Goal: Information Seeking & Learning: Find specific fact

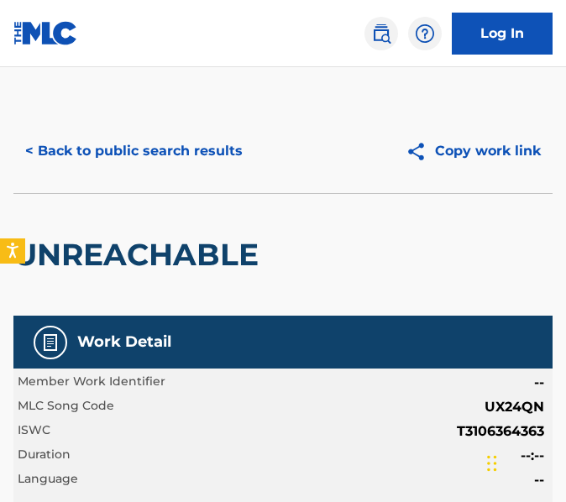
click at [230, 158] on button "< Back to public search results" at bounding box center [133, 151] width 241 height 42
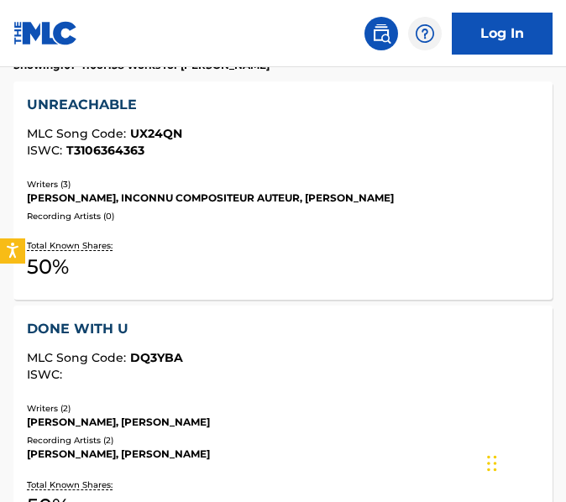
scroll to position [530, 0]
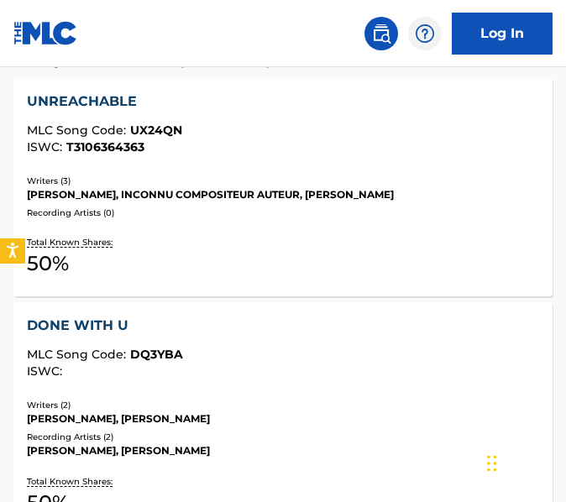
click at [303, 313] on div "DONE WITH U MLC Song Code : DQ3YBA ISWC : Writers ( 2 ) [PERSON_NAME], [PERSON_…" at bounding box center [282, 419] width 539 height 234
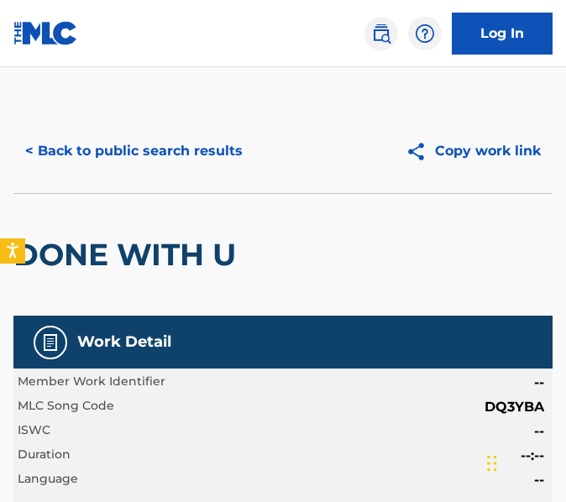
click at [218, 150] on button "< Back to public search results" at bounding box center [133, 151] width 241 height 42
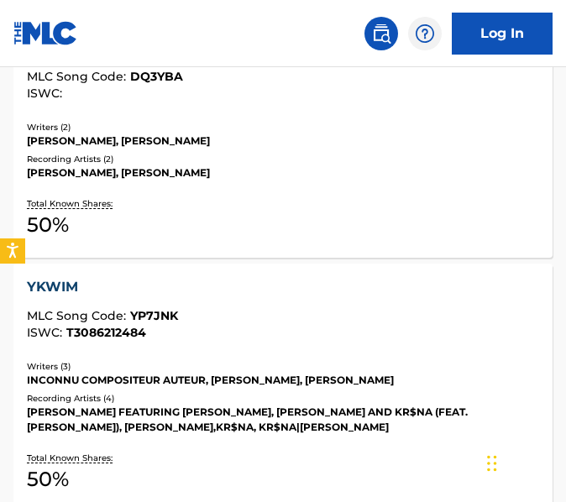
scroll to position [886, 0]
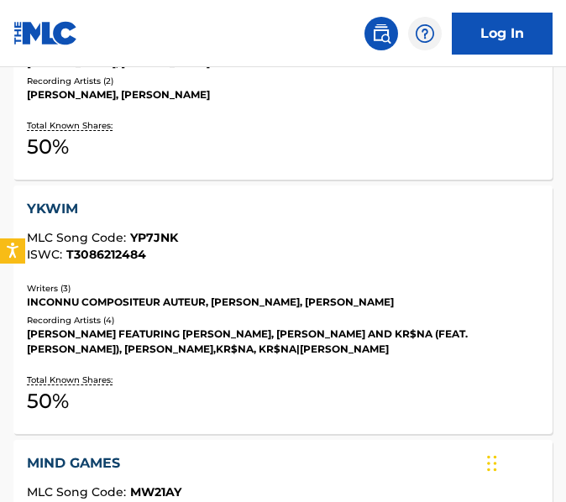
click at [270, 323] on div "Recording Artists ( 4 )" at bounding box center [283, 320] width 512 height 13
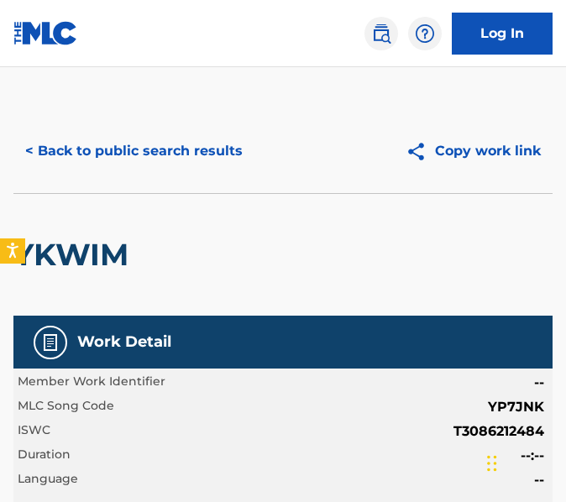
click at [62, 167] on button "< Back to public search results" at bounding box center [133, 151] width 241 height 42
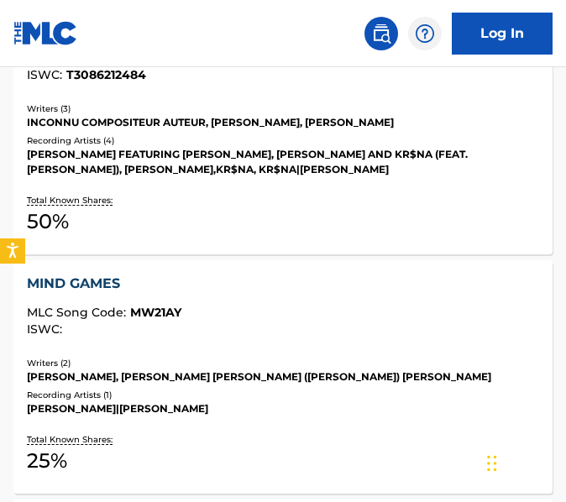
scroll to position [1071, 0]
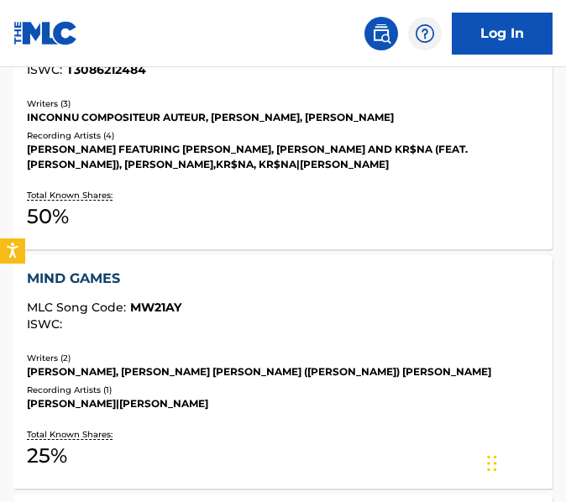
click at [140, 286] on div "MIND GAMES" at bounding box center [283, 279] width 512 height 20
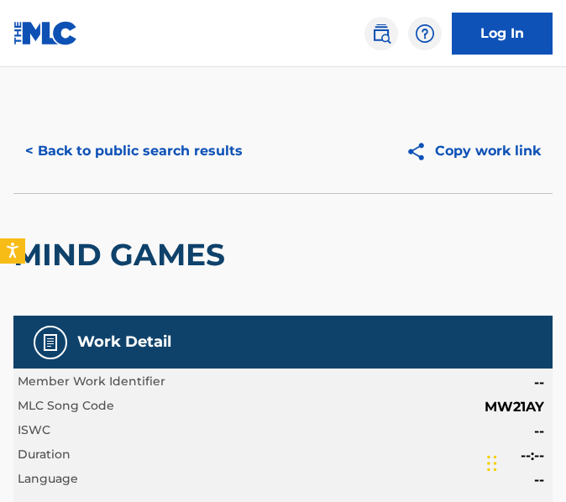
click at [92, 151] on button "< Back to public search results" at bounding box center [133, 151] width 241 height 42
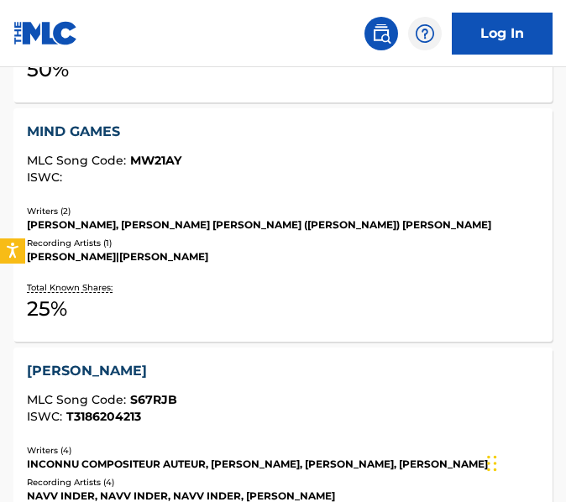
scroll to position [1261, 0]
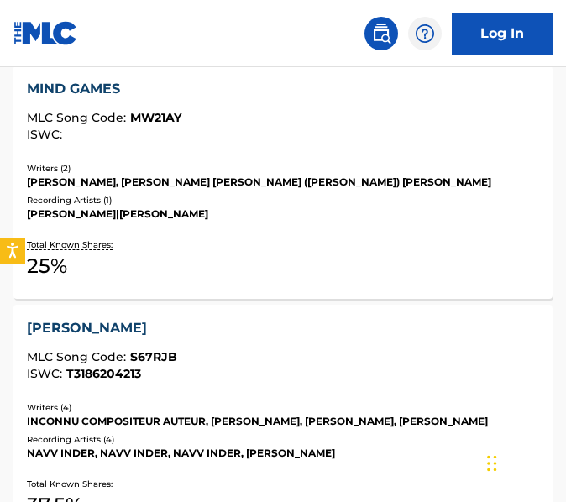
click at [249, 447] on div "NAVV INDER, NAVV INDER, NAVV INDER, [PERSON_NAME]" at bounding box center [283, 453] width 512 height 15
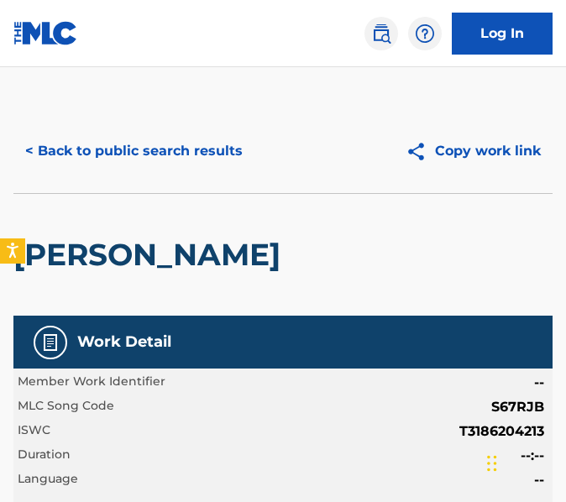
click at [249, 142] on button "< Back to public search results" at bounding box center [133, 151] width 241 height 42
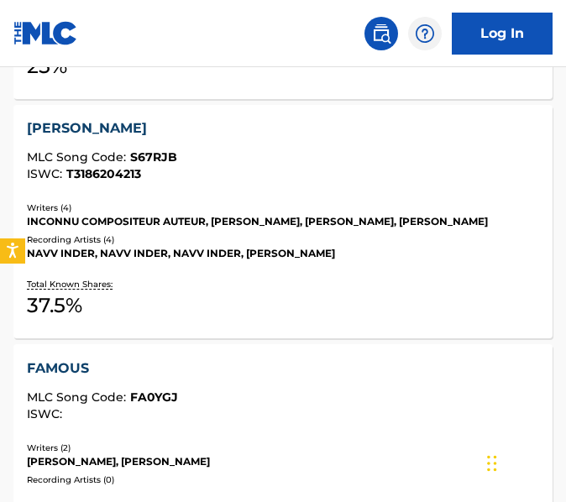
scroll to position [1465, 0]
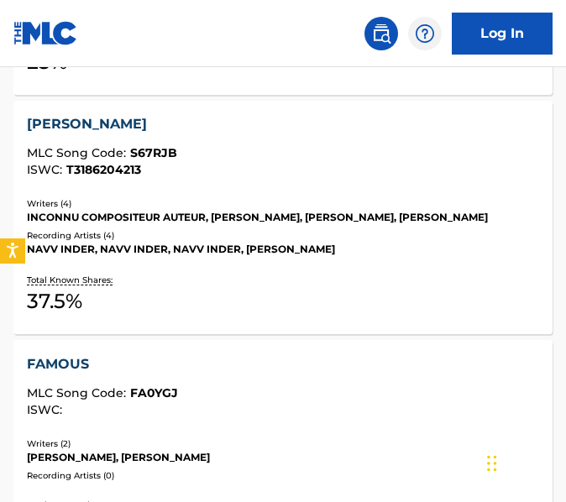
click at [317, 362] on div "FAMOUS" at bounding box center [283, 364] width 512 height 20
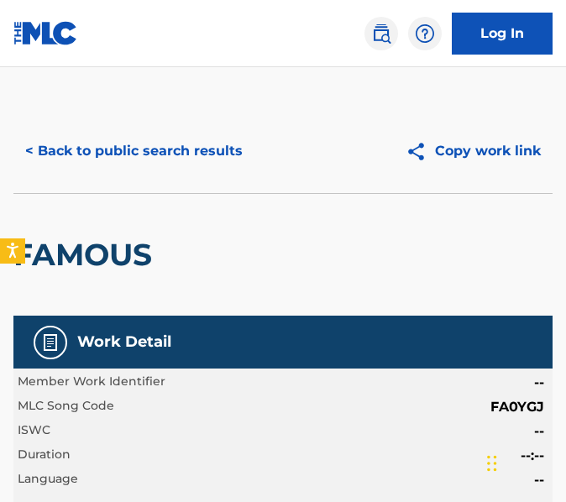
click at [160, 159] on button "< Back to public search results" at bounding box center [133, 151] width 241 height 42
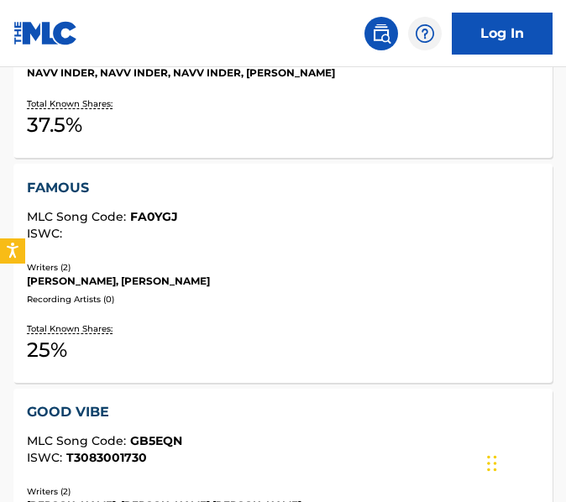
scroll to position [1642, 0]
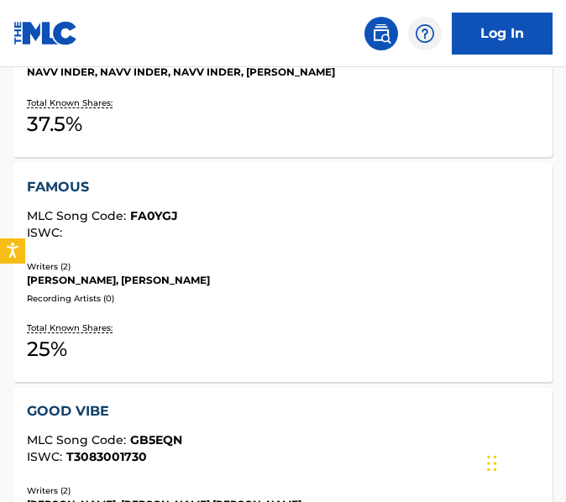
click at [213, 437] on div "MLC Song Code : GB5EQN" at bounding box center [283, 442] width 512 height 17
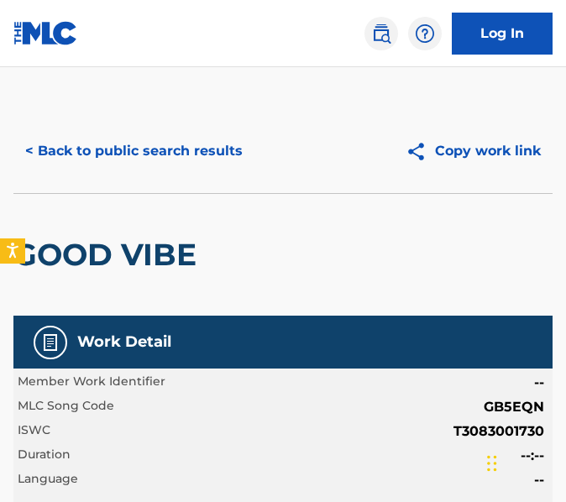
click at [129, 160] on button "< Back to public search results" at bounding box center [133, 151] width 241 height 42
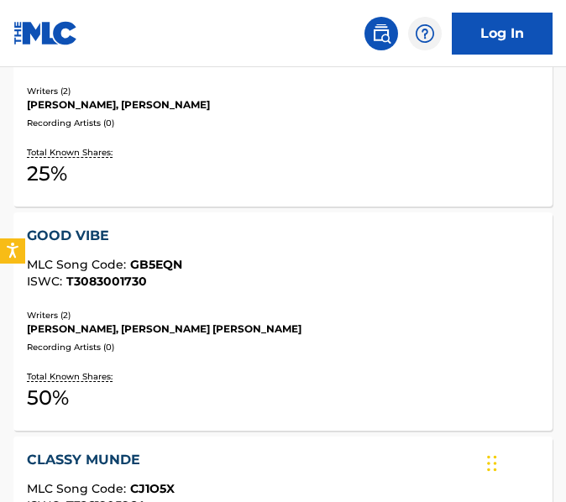
scroll to position [1945, 0]
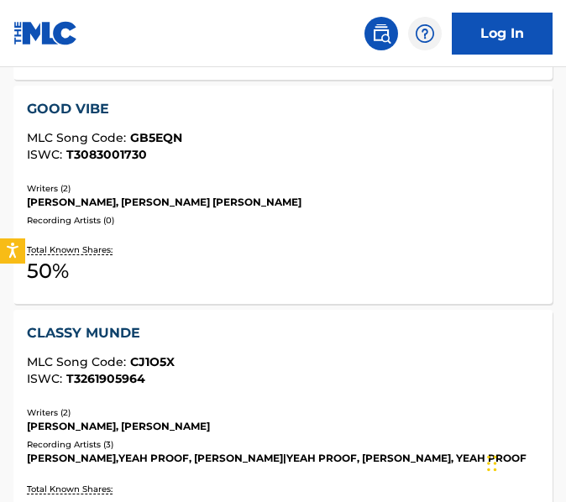
click at [231, 351] on div "CLASSY MUNDE MLC Song Code : CJ1O5X ISWC : T3261905964" at bounding box center [283, 354] width 512 height 62
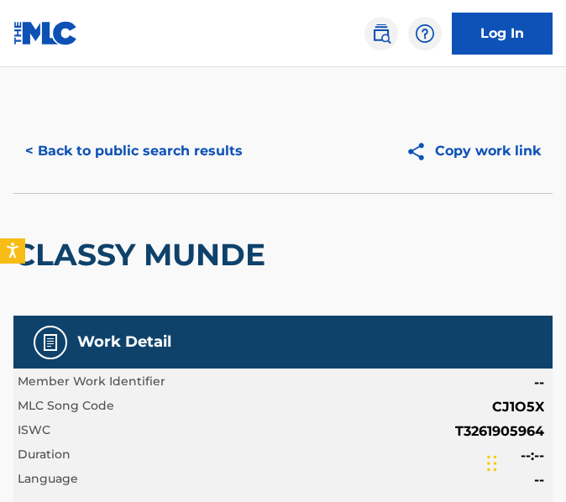
click at [223, 146] on button "< Back to public search results" at bounding box center [133, 151] width 241 height 42
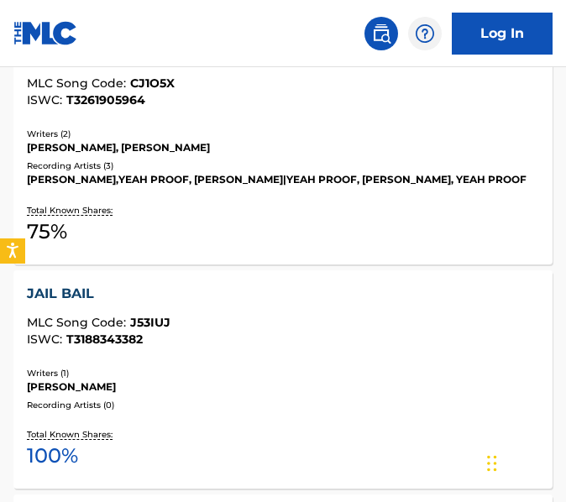
scroll to position [2244, 0]
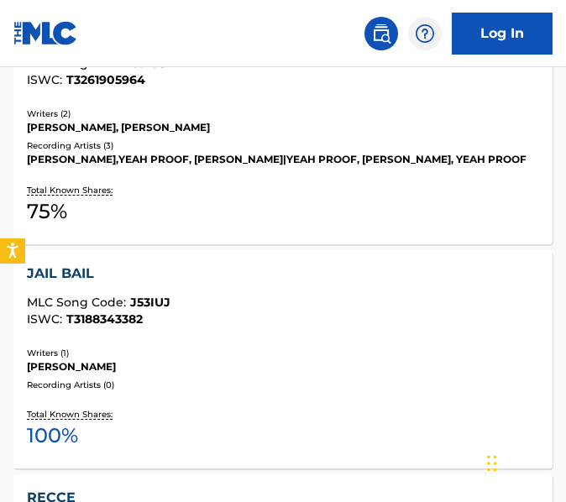
click at [265, 344] on div "JAIL BAIL MLC Song Code : J53IUJ ISWC : T3188343382 Writers ( 1 ) [PERSON_NAME]…" at bounding box center [282, 359] width 539 height 218
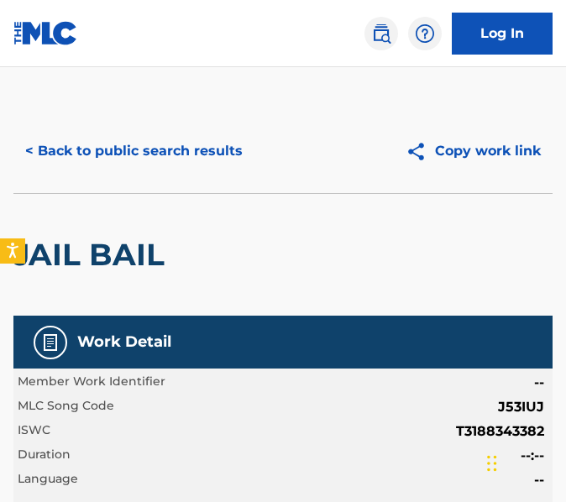
click at [116, 139] on button "< Back to public search results" at bounding box center [133, 151] width 241 height 42
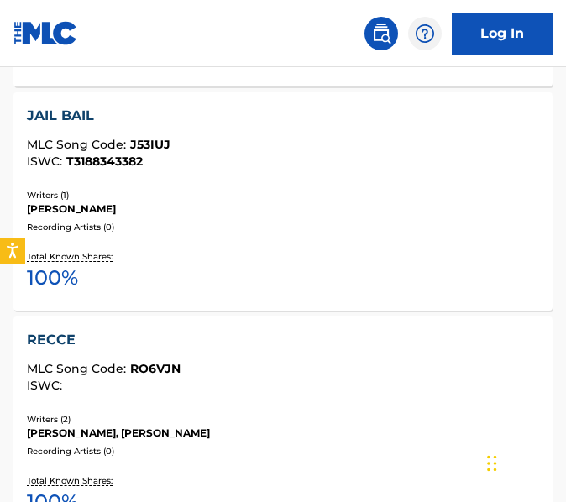
scroll to position [2407, 0]
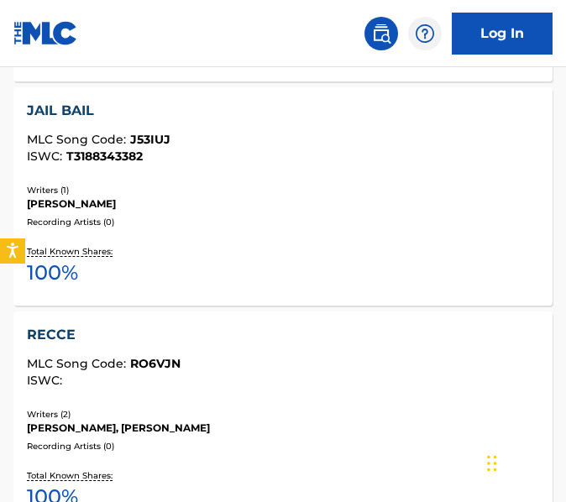
click at [298, 372] on div "MLC Song Code : RO6VJN" at bounding box center [283, 366] width 512 height 17
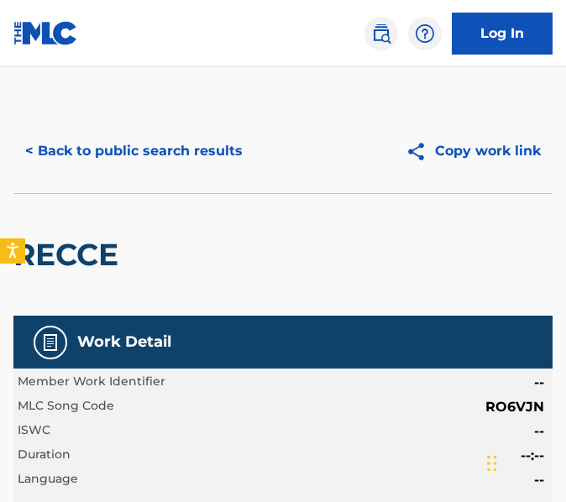
click at [60, 155] on button "< Back to public search results" at bounding box center [133, 151] width 241 height 42
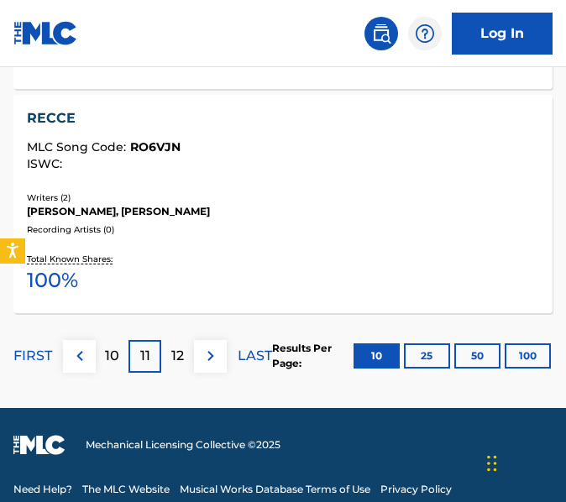
scroll to position [2638, 0]
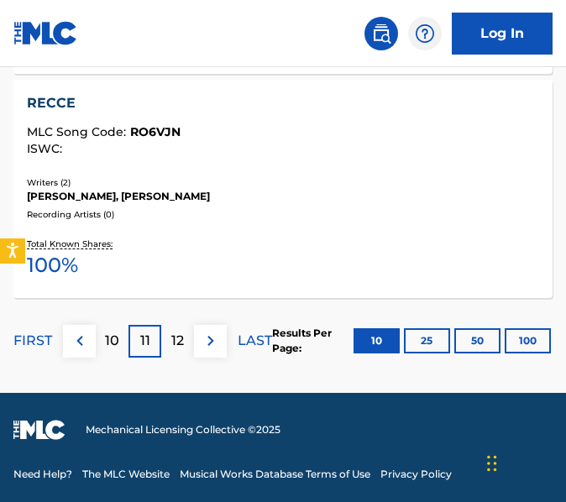
click at [171, 353] on div "12" at bounding box center [177, 341] width 33 height 33
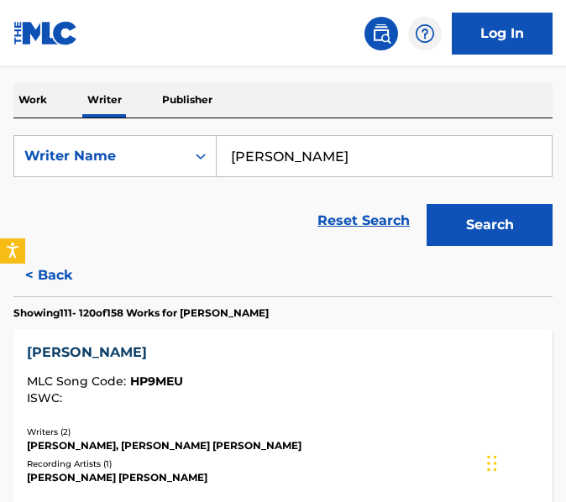
scroll to position [280, 0]
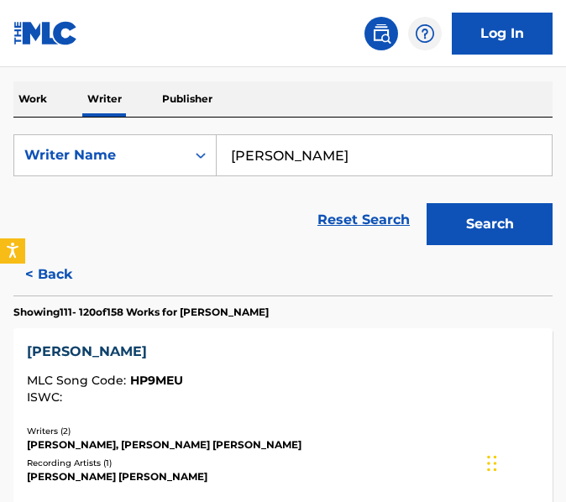
click at [190, 355] on div "[PERSON_NAME]" at bounding box center [283, 352] width 512 height 20
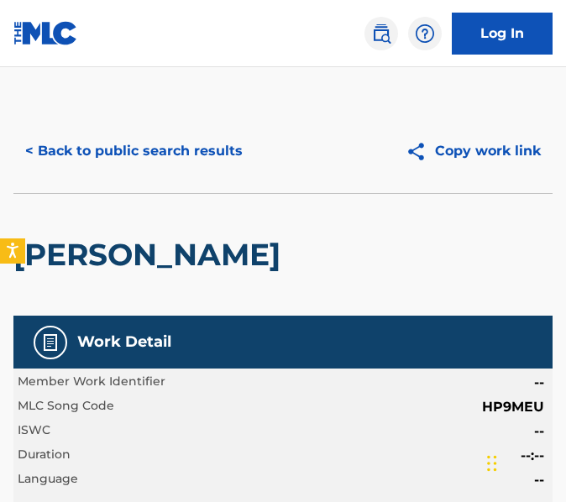
click at [94, 131] on button "< Back to public search results" at bounding box center [133, 151] width 241 height 42
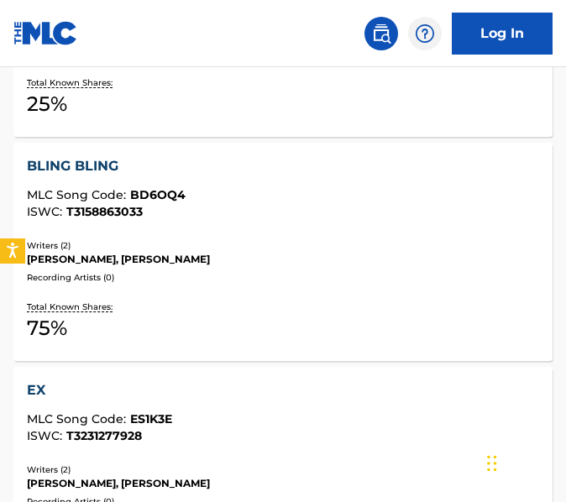
scroll to position [687, 0]
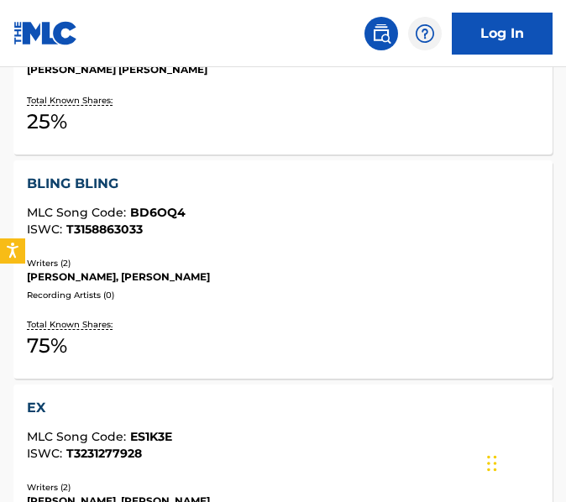
click at [271, 218] on div "MLC Song Code : BD6OQ4" at bounding box center [283, 215] width 512 height 17
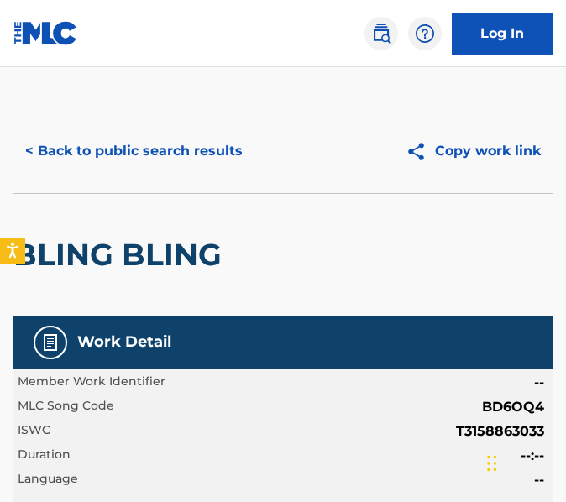
click at [113, 137] on button "< Back to public search results" at bounding box center [133, 151] width 241 height 42
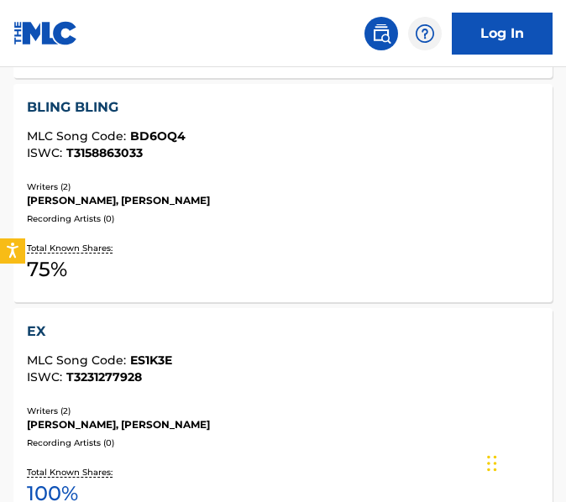
scroll to position [785, 0]
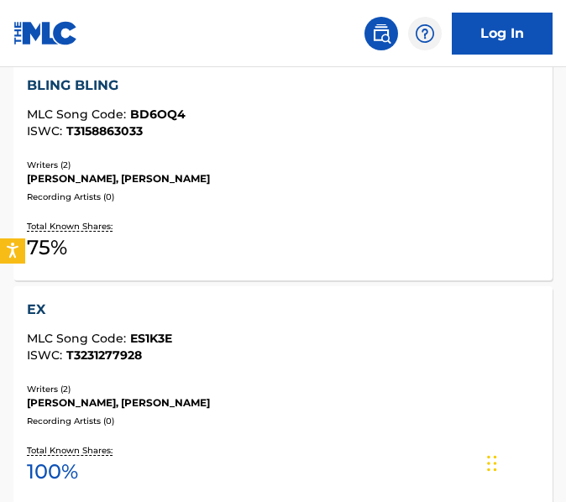
click at [233, 394] on div "Writers ( 2 )" at bounding box center [283, 389] width 512 height 13
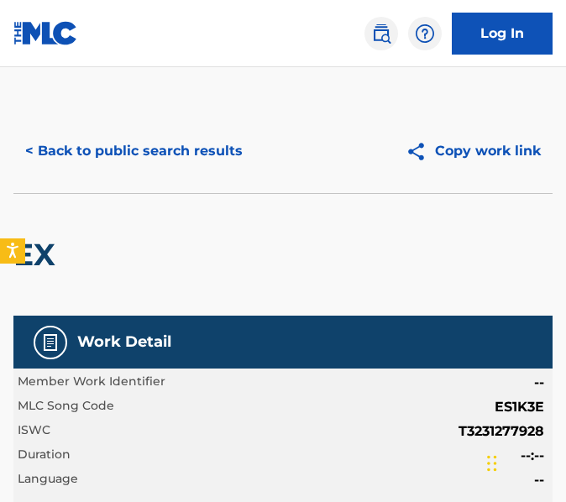
click at [94, 127] on div "< Back to public search results Copy work link" at bounding box center [282, 151] width 539 height 84
click at [91, 135] on button "< Back to public search results" at bounding box center [133, 151] width 241 height 42
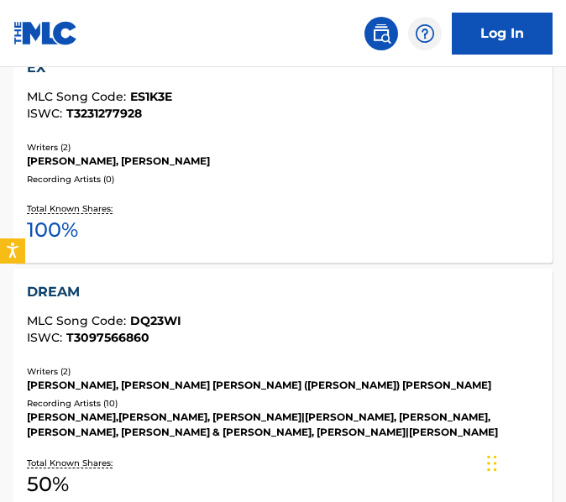
scroll to position [1034, 0]
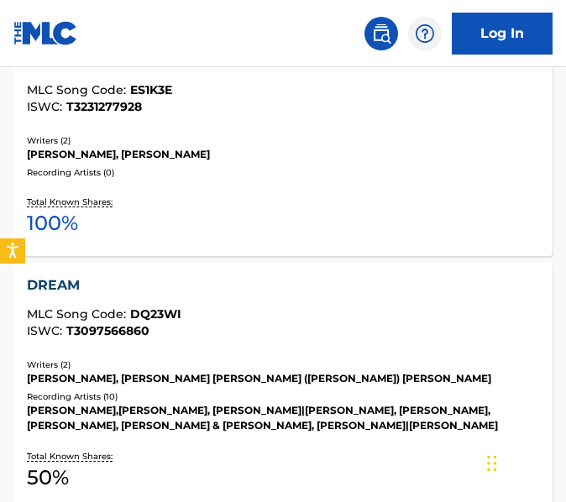
click at [190, 320] on div "MLC Song Code : DQ23WI" at bounding box center [283, 316] width 512 height 17
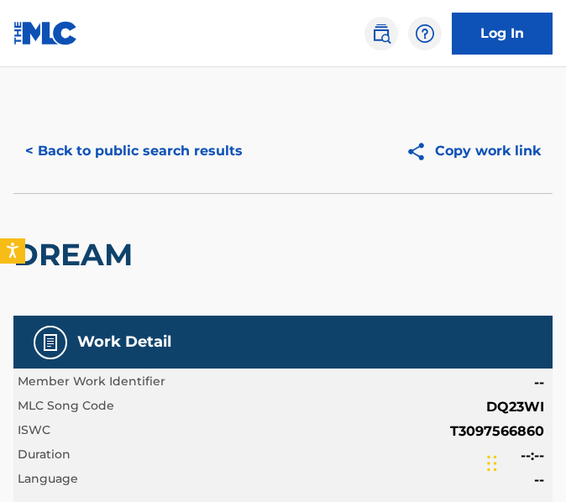
click at [154, 152] on button "< Back to public search results" at bounding box center [133, 151] width 241 height 42
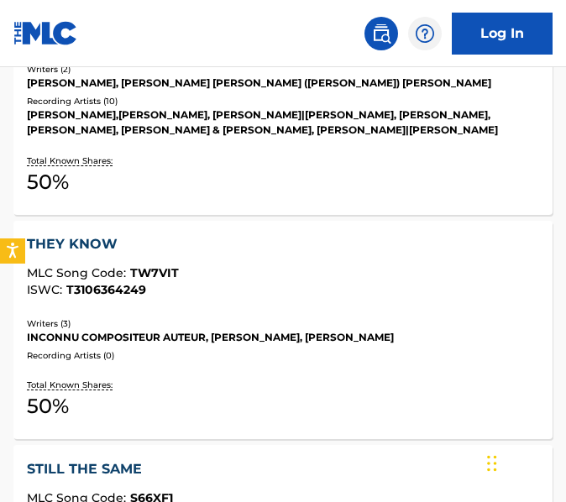
scroll to position [1334, 0]
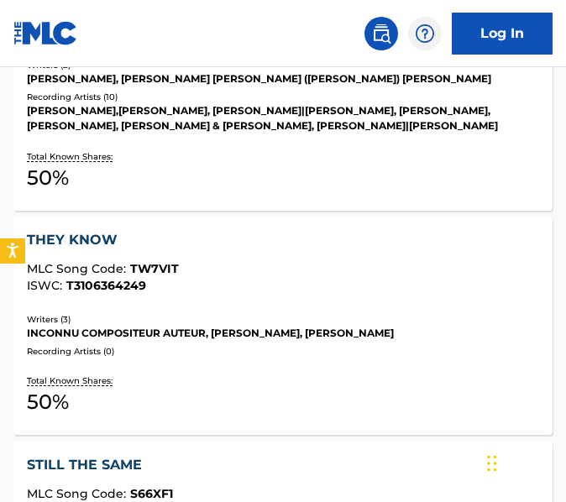
click at [203, 354] on div "Recording Artists ( 0 )" at bounding box center [283, 351] width 512 height 13
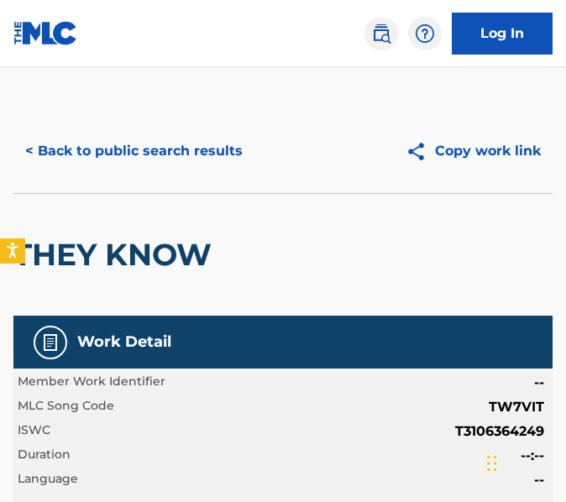
click at [206, 137] on button "< Back to public search results" at bounding box center [133, 151] width 241 height 42
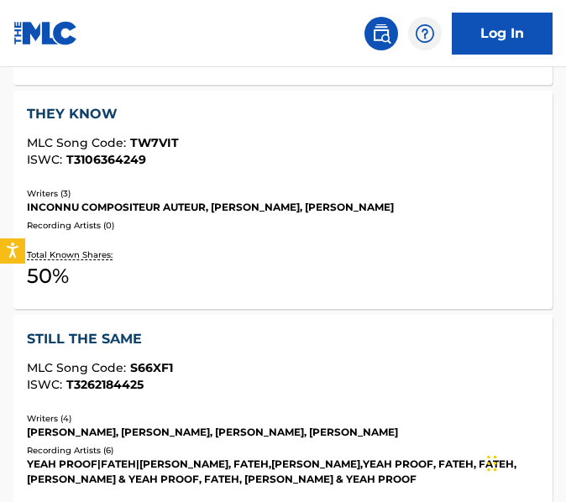
scroll to position [1415, 0]
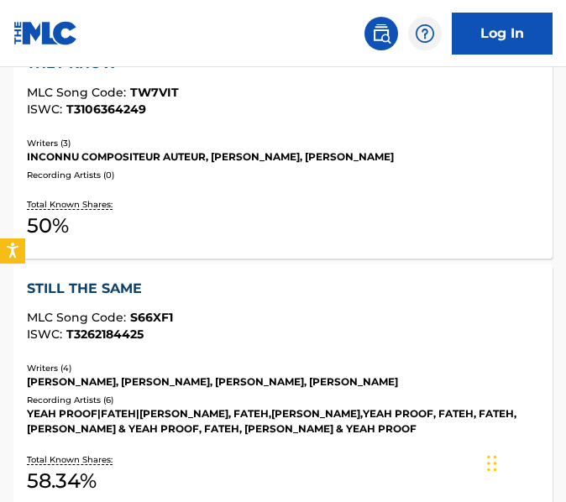
click at [168, 289] on div "STILL THE SAME" at bounding box center [283, 289] width 512 height 20
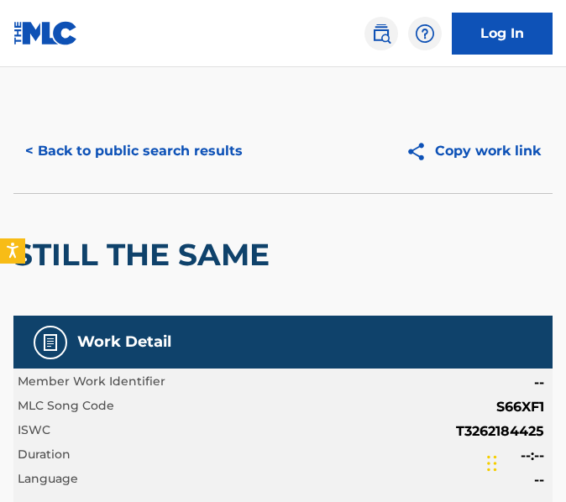
click at [231, 143] on button "< Back to public search results" at bounding box center [133, 151] width 241 height 42
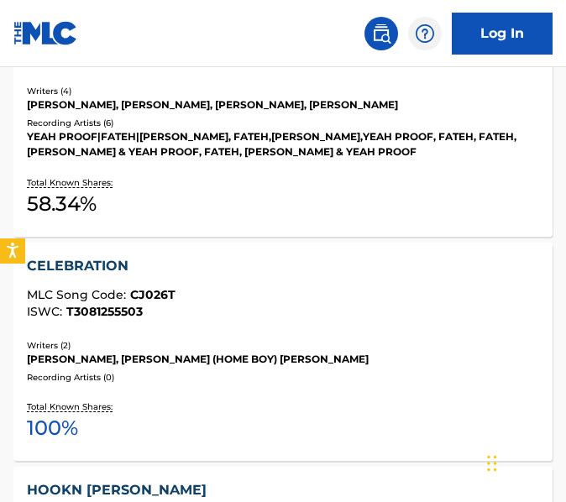
scroll to position [1790, 0]
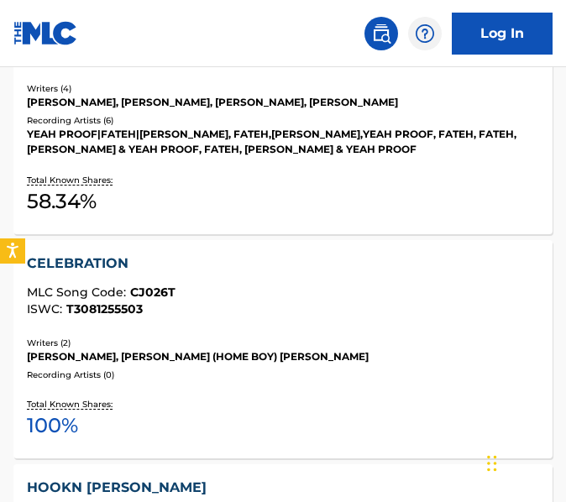
click at [254, 305] on div "ISWC : T3081255503" at bounding box center [283, 309] width 512 height 13
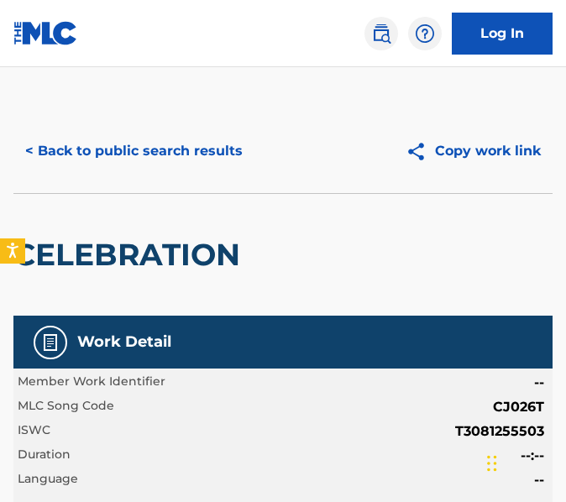
click at [190, 162] on button "< Back to public search results" at bounding box center [133, 151] width 241 height 42
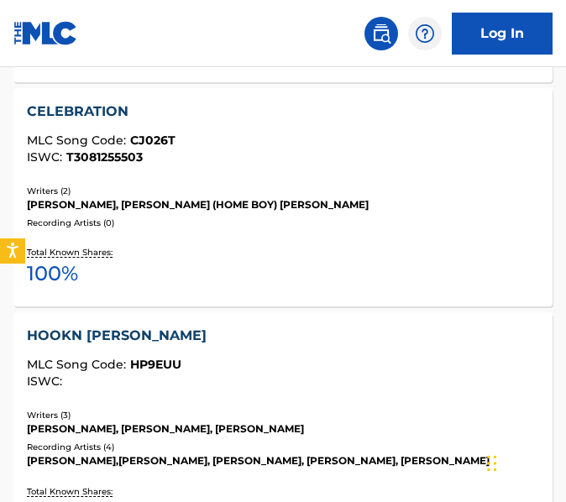
scroll to position [2006, 0]
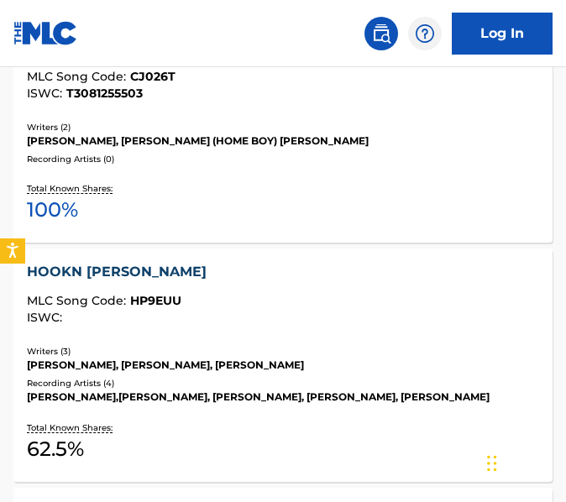
click at [234, 306] on div "MLC Song Code : HP9EUU" at bounding box center [283, 303] width 512 height 17
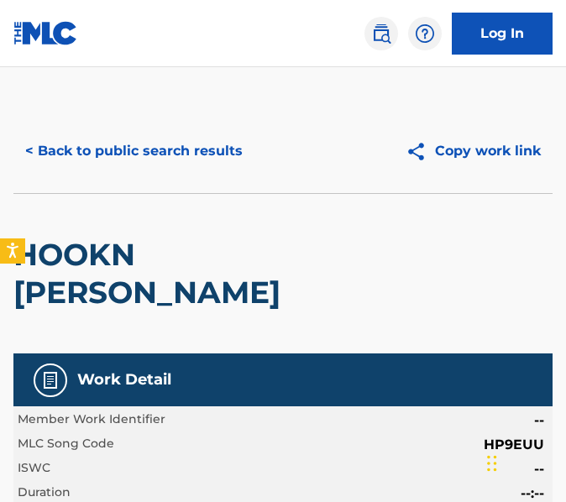
click at [70, 138] on button "< Back to public search results" at bounding box center [133, 151] width 241 height 42
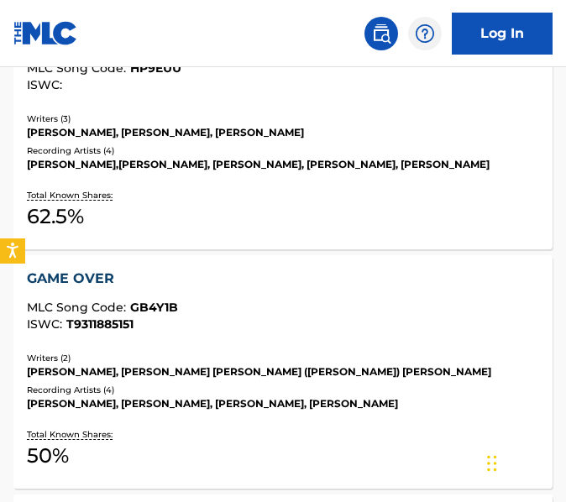
click at [238, 289] on div "GAME OVER" at bounding box center [283, 279] width 512 height 20
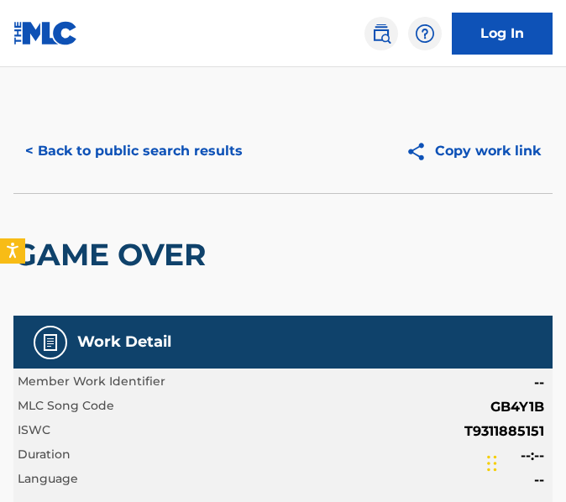
click at [213, 147] on button "< Back to public search results" at bounding box center [133, 151] width 241 height 42
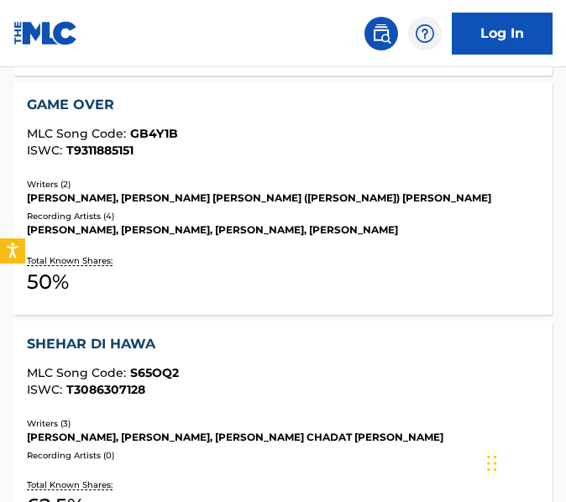
scroll to position [2493, 0]
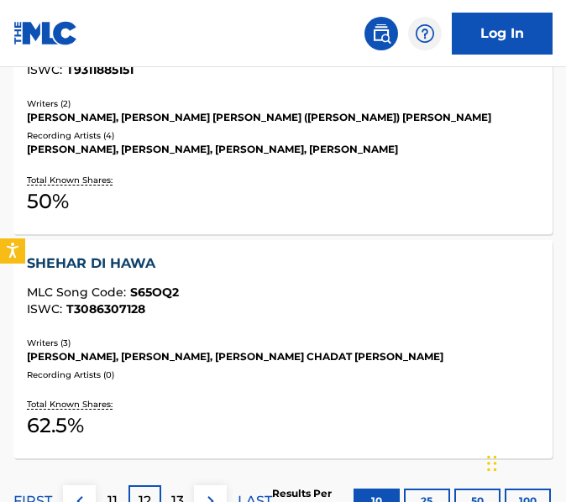
click at [285, 349] on div "Writers ( 3 )" at bounding box center [283, 343] width 512 height 13
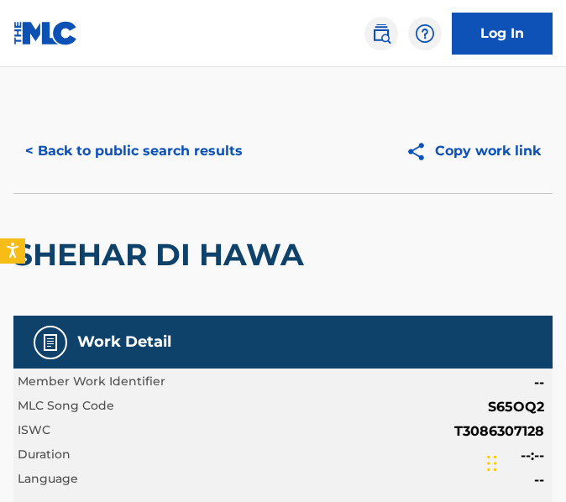
click at [183, 160] on button "< Back to public search results" at bounding box center [133, 151] width 241 height 42
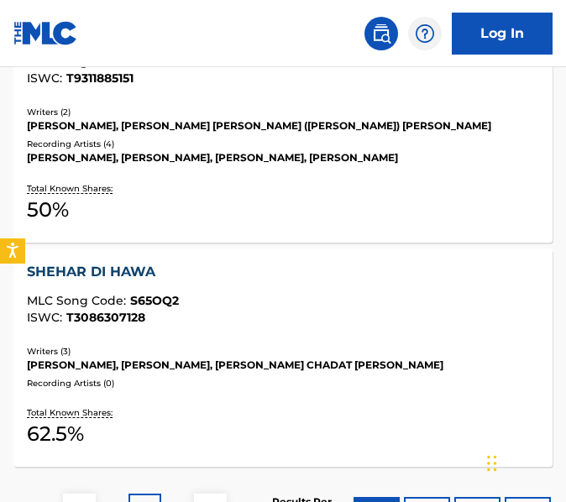
scroll to position [2642, 0]
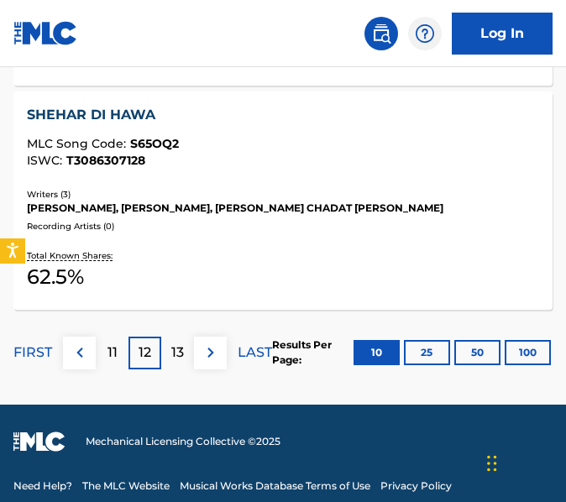
click at [191, 358] on div "13" at bounding box center [177, 353] width 33 height 33
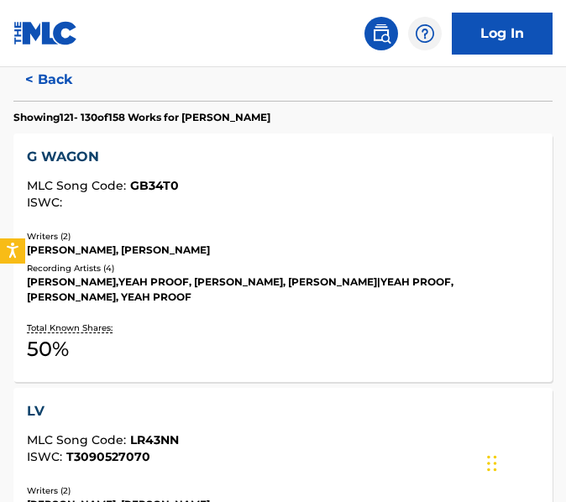
scroll to position [485, 0]
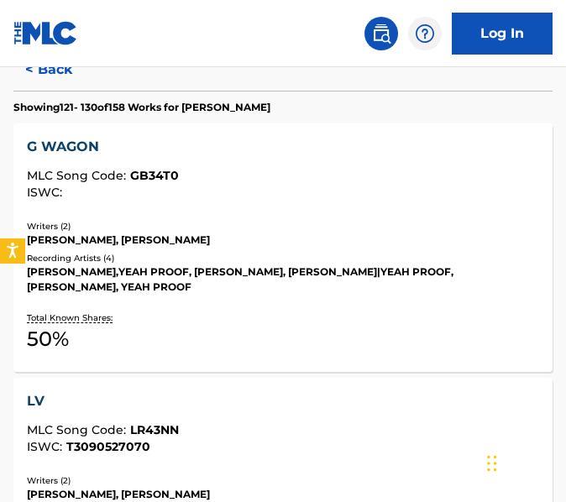
click at [245, 170] on div "MLC Song Code : GB34T0" at bounding box center [283, 178] width 512 height 17
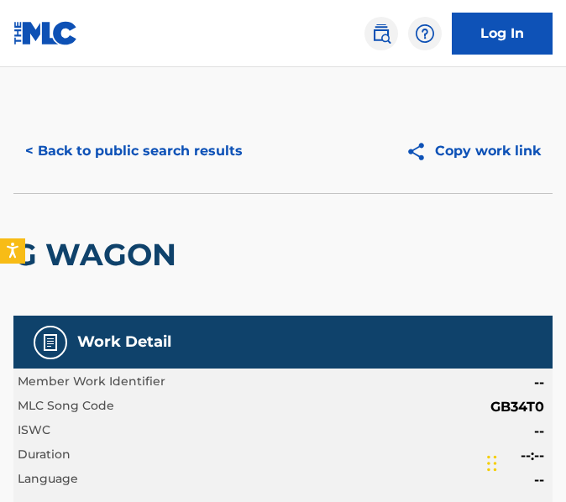
click at [114, 143] on button "< Back to public search results" at bounding box center [133, 151] width 241 height 42
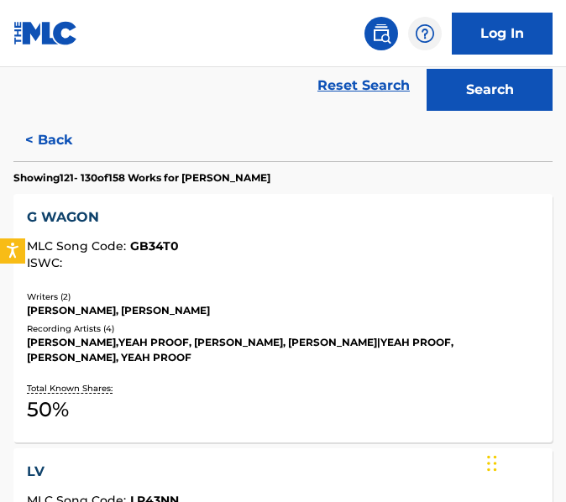
scroll to position [547, 0]
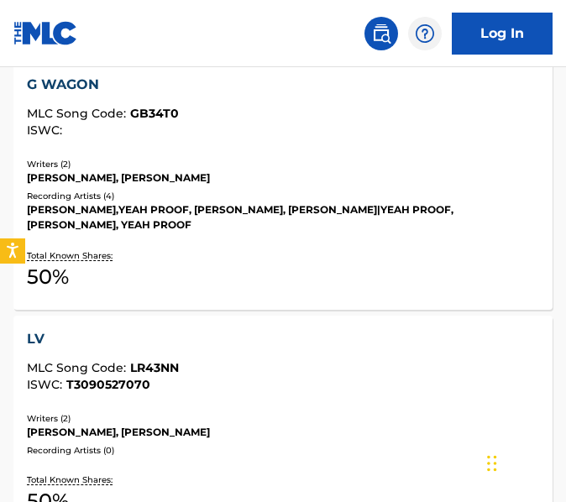
click at [247, 362] on div "MLC Song Code : LR43NN" at bounding box center [283, 370] width 512 height 17
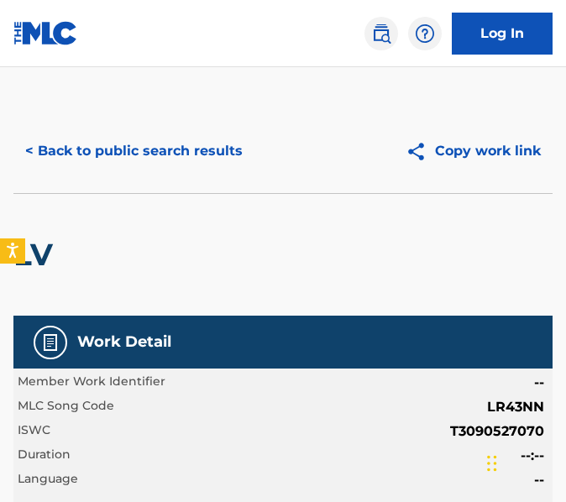
click at [192, 142] on button "< Back to public search results" at bounding box center [133, 151] width 241 height 42
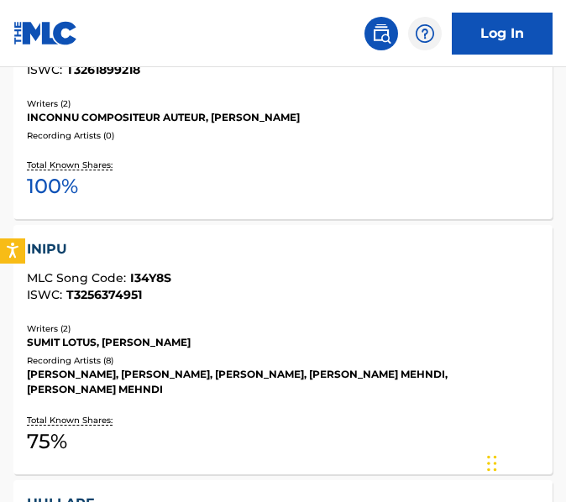
scroll to position [2191, 0]
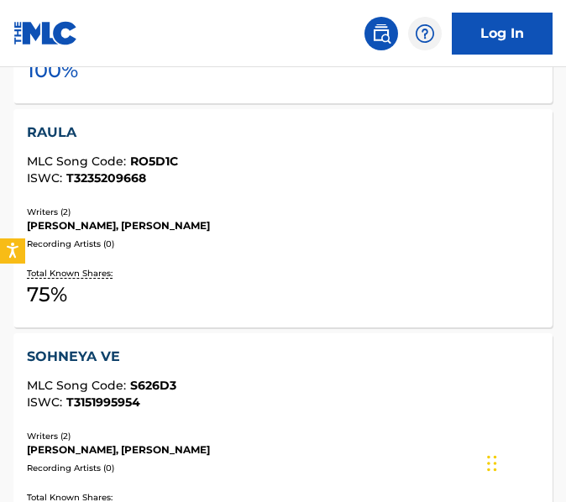
click at [218, 280] on div "Total Known Shares: 75 %" at bounding box center [283, 288] width 512 height 51
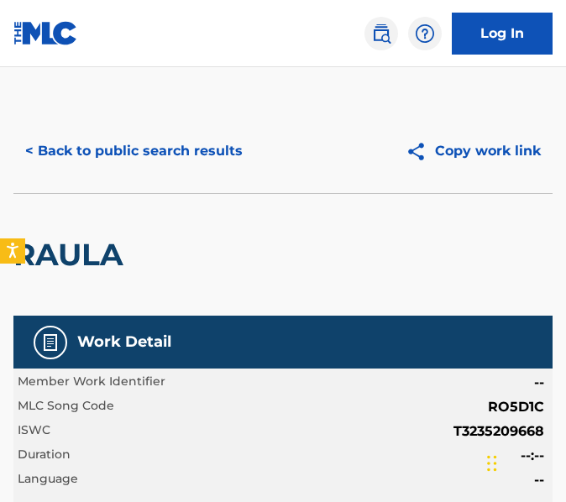
click at [167, 170] on button "< Back to public search results" at bounding box center [133, 151] width 241 height 42
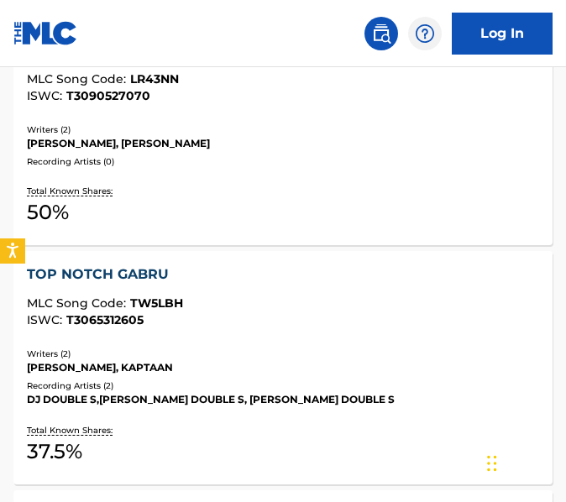
scroll to position [847, 0]
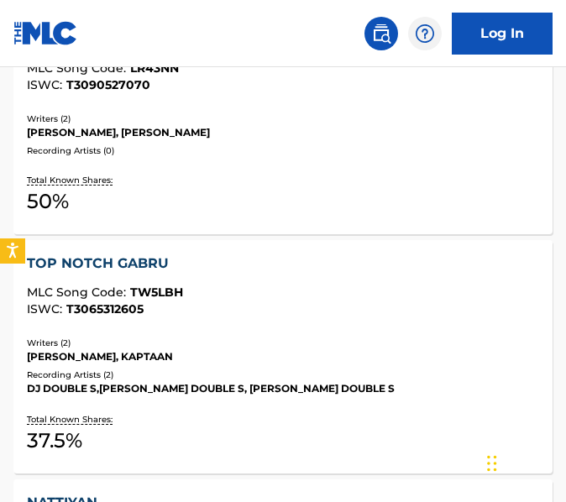
click at [215, 303] on div "ISWC : T3065312605" at bounding box center [283, 309] width 512 height 13
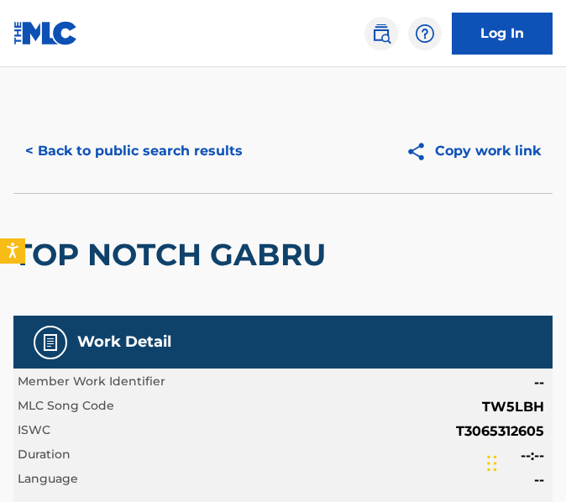
click at [184, 153] on button "< Back to public search results" at bounding box center [133, 151] width 241 height 42
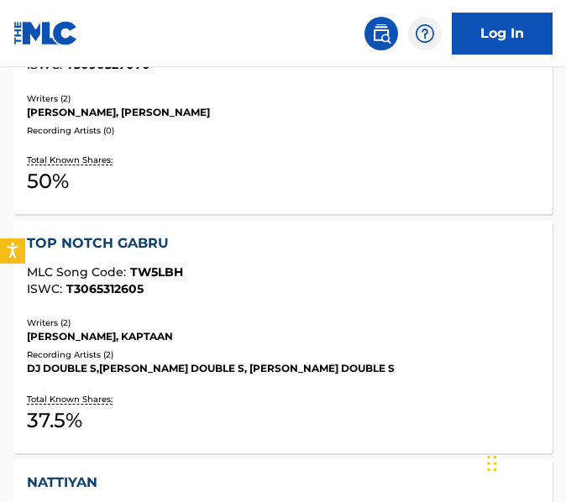
scroll to position [939, 0]
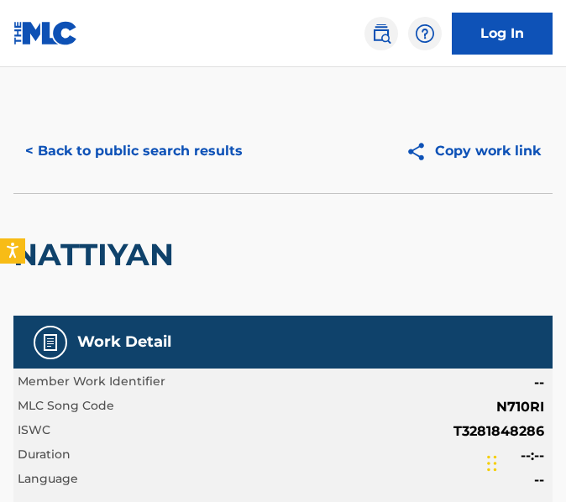
click at [277, 176] on div "< Back to public search results Copy work link" at bounding box center [282, 151] width 539 height 84
click at [244, 154] on button "< Back to public search results" at bounding box center [133, 151] width 241 height 42
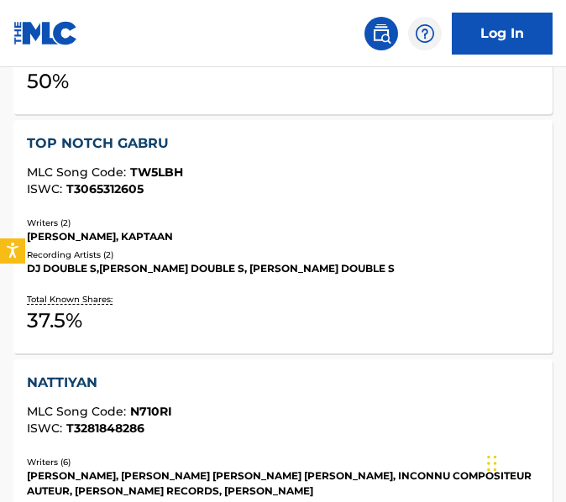
scroll to position [1118, 0]
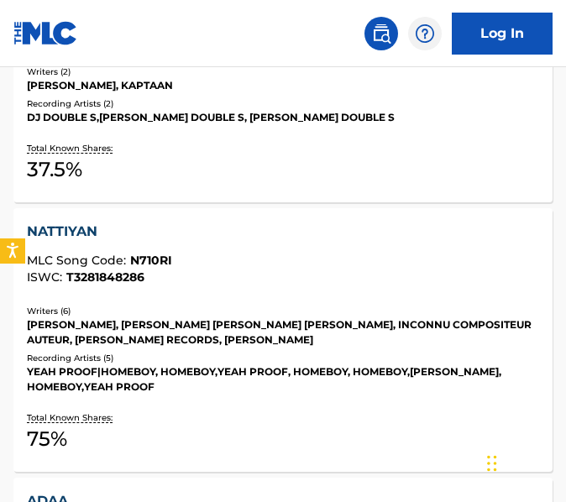
click at [273, 276] on div "NATTIYAN MLC Song Code : N710RI ISWC : T3281848286" at bounding box center [283, 257] width 512 height 71
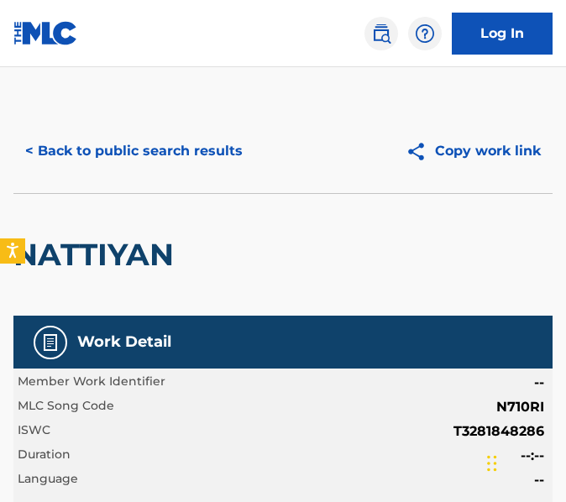
click at [55, 170] on button "< Back to public search results" at bounding box center [133, 151] width 241 height 42
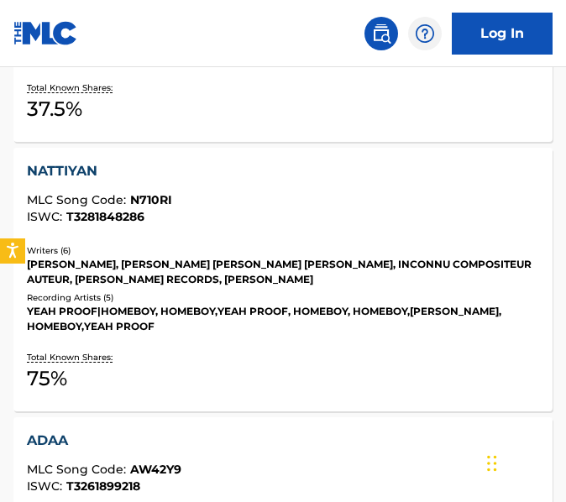
scroll to position [1294, 0]
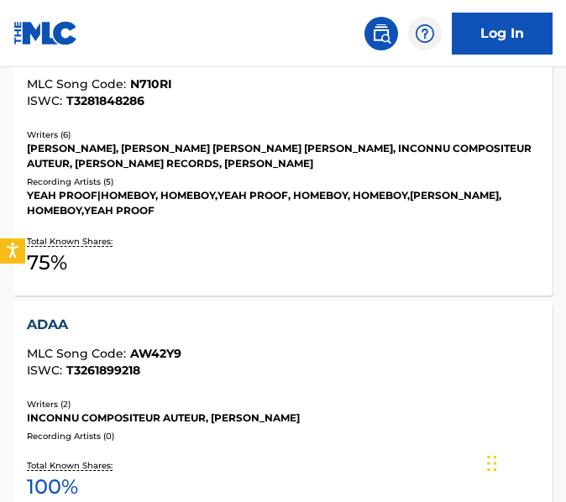
click at [192, 365] on div "ISWC : T3261899218" at bounding box center [283, 371] width 512 height 13
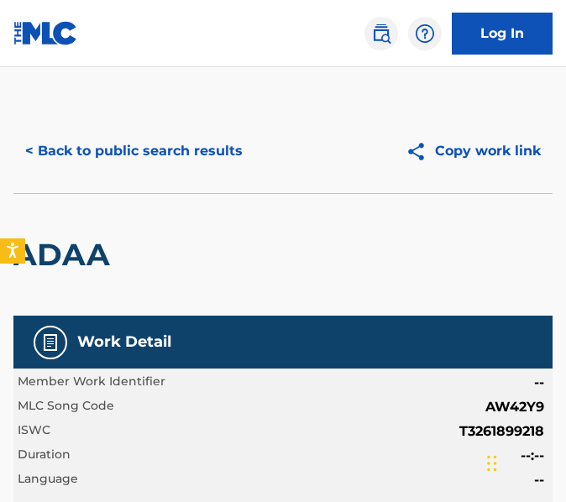
click at [208, 168] on button "< Back to public search results" at bounding box center [133, 151] width 241 height 42
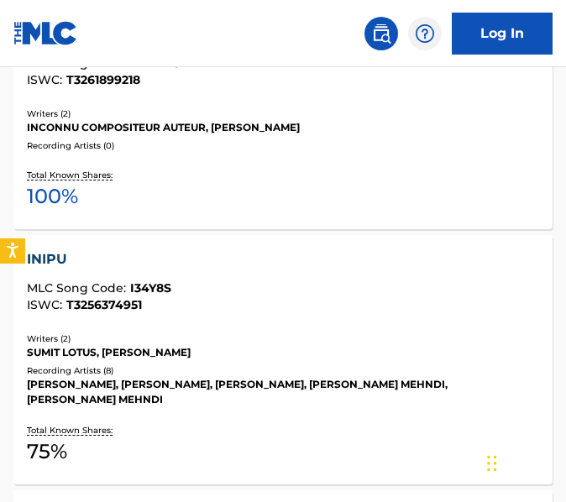
scroll to position [1651, 0]
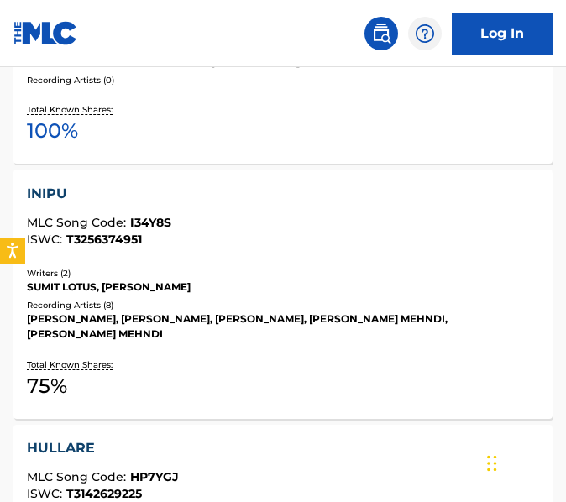
click at [260, 354] on div "Total Known Shares: 75 %" at bounding box center [283, 379] width 512 height 51
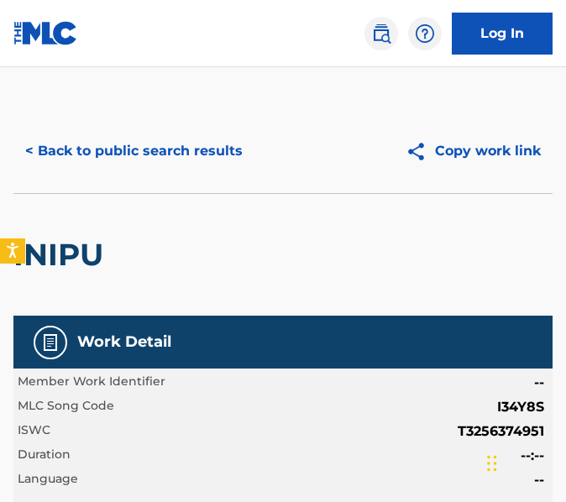
click at [148, 155] on button "< Back to public search results" at bounding box center [133, 151] width 241 height 42
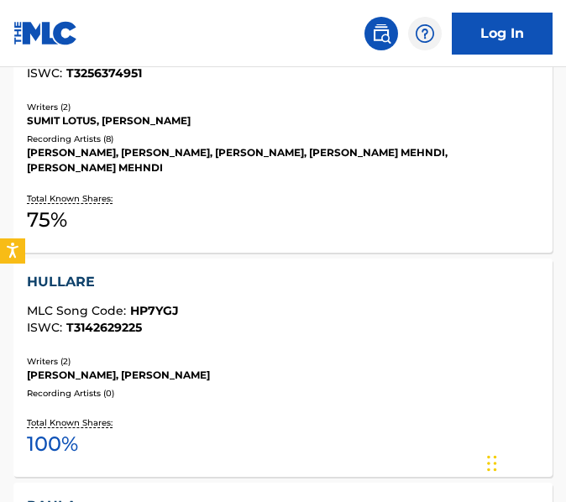
scroll to position [1874, 0]
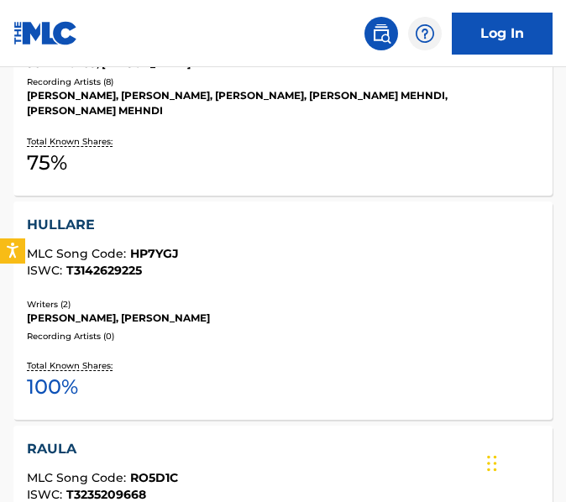
click at [377, 370] on div "Total Known Shares: 100 %" at bounding box center [283, 380] width 512 height 51
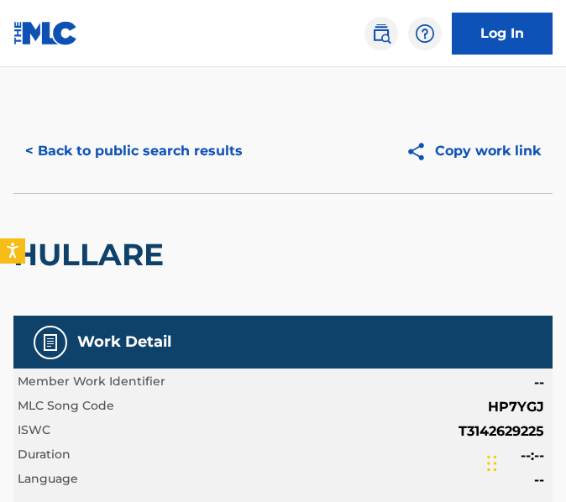
click at [176, 149] on button "< Back to public search results" at bounding box center [133, 151] width 241 height 42
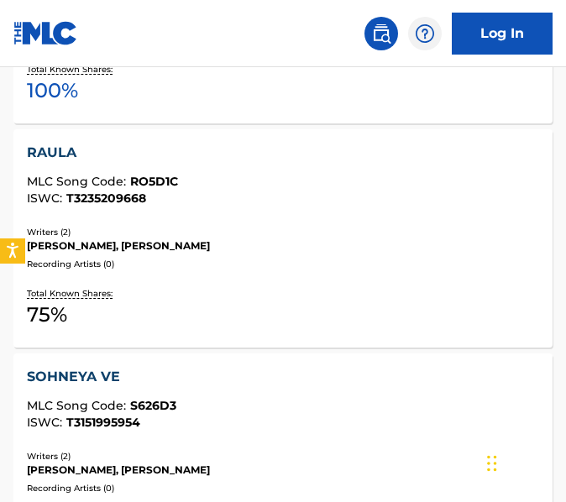
scroll to position [2171, 0]
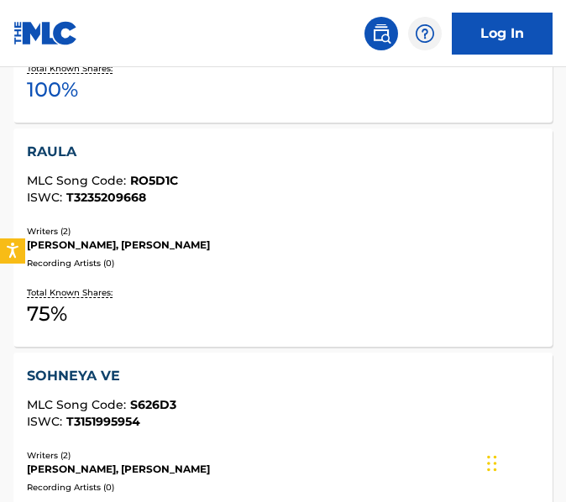
click at [129, 190] on span "T3235209668" at bounding box center [106, 197] width 80 height 15
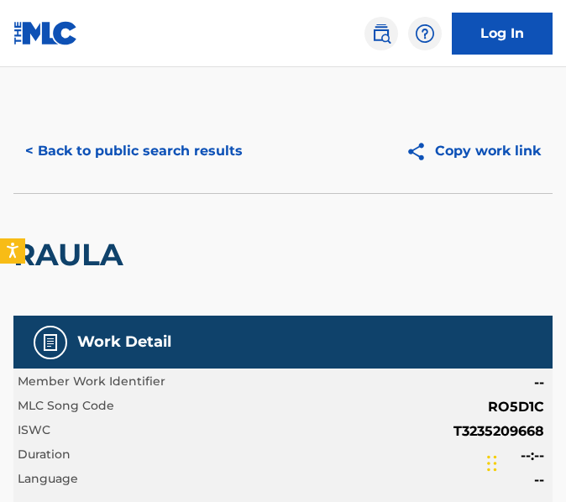
click at [45, 145] on button "< Back to public search results" at bounding box center [133, 151] width 241 height 42
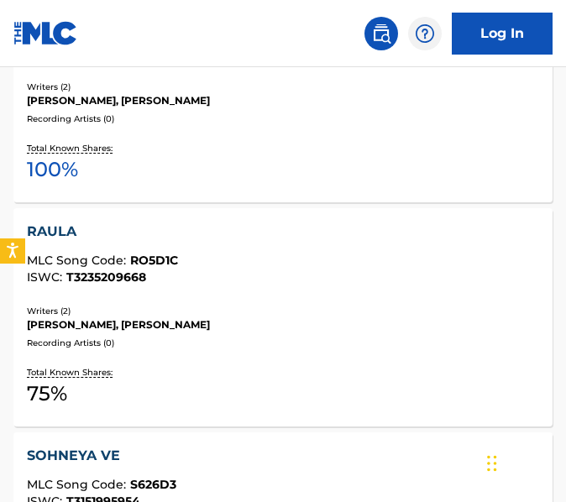
scroll to position [2166, 0]
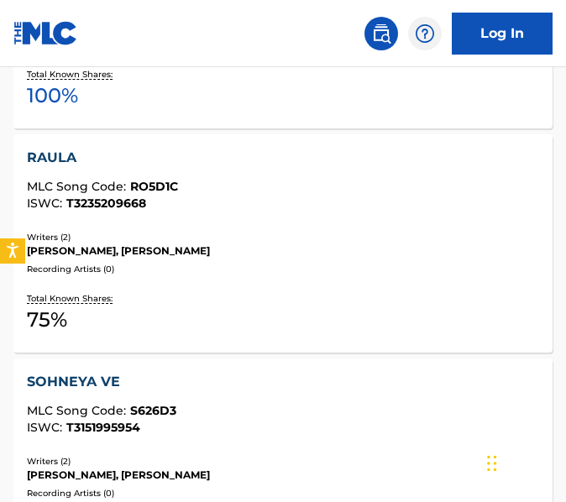
click at [246, 405] on div "MLC Song Code : S626D3" at bounding box center [283, 413] width 512 height 17
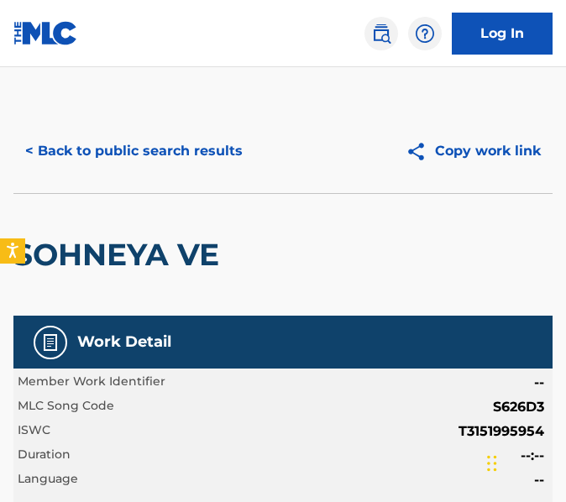
click at [46, 138] on button "< Back to public search results" at bounding box center [133, 151] width 241 height 42
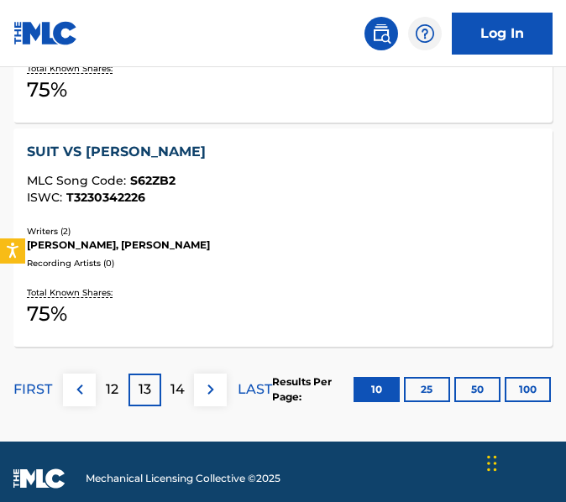
scroll to position [2650, 0]
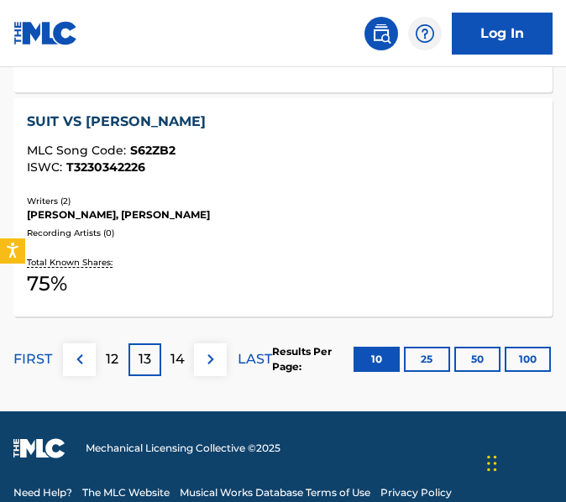
click at [254, 163] on div "SUIT VS [PERSON_NAME] MLC Song Code : S62ZB2 ISWC : T3230342226" at bounding box center [283, 147] width 512 height 71
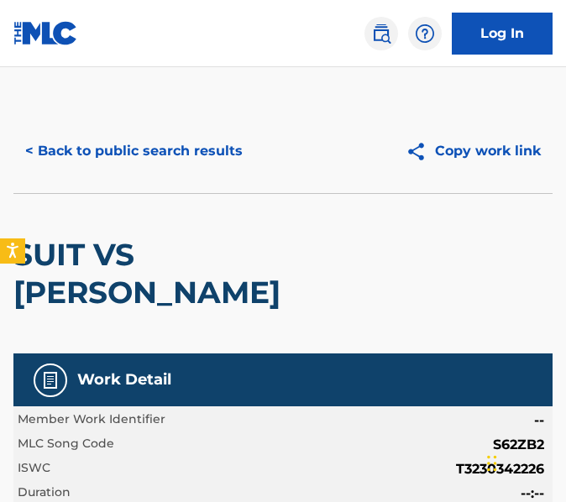
click at [179, 152] on button "< Back to public search results" at bounding box center [133, 151] width 241 height 42
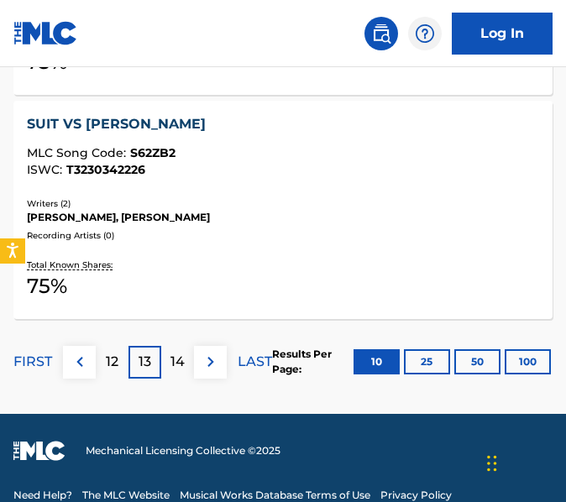
scroll to position [2654, 0]
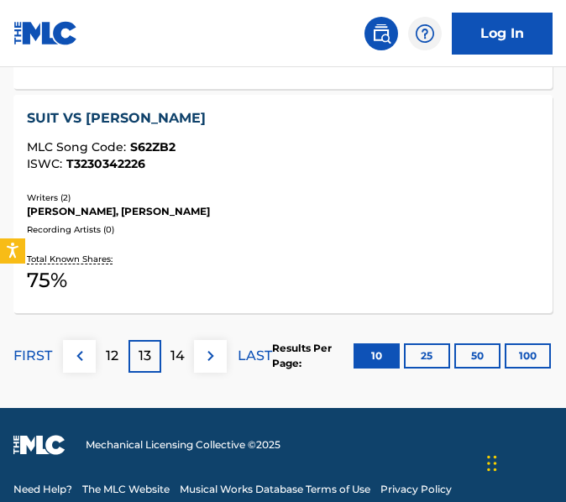
click at [178, 346] on p "14" at bounding box center [178, 356] width 14 height 20
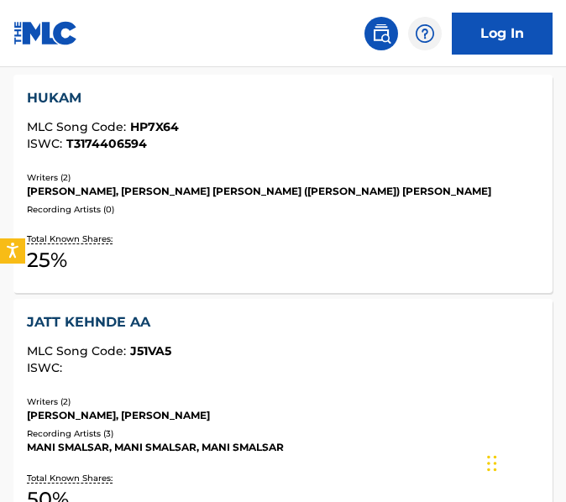
scroll to position [593, 0]
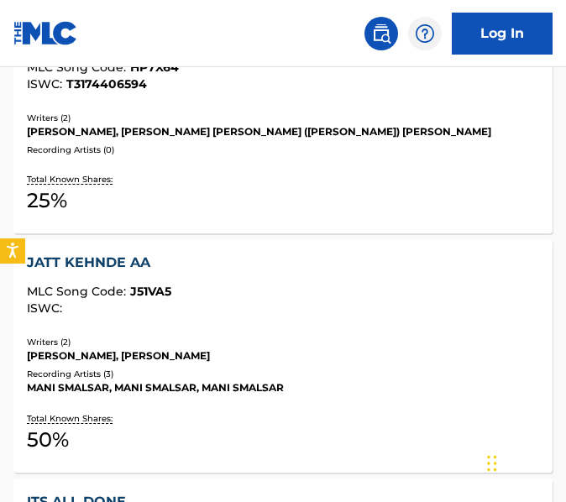
click at [231, 153] on div "Recording Artists ( 0 )" at bounding box center [283, 150] width 512 height 13
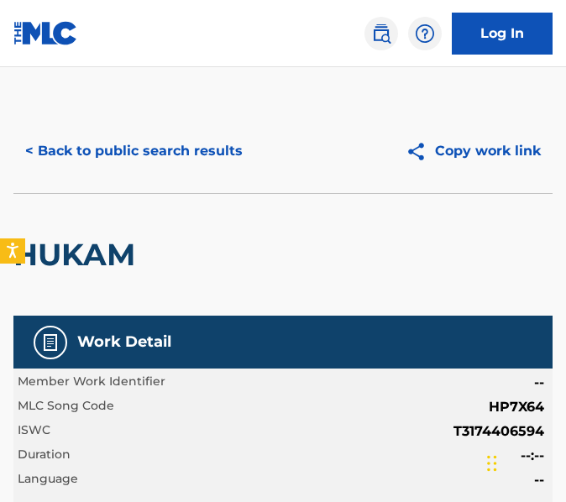
click at [101, 136] on button "< Back to public search results" at bounding box center [133, 151] width 241 height 42
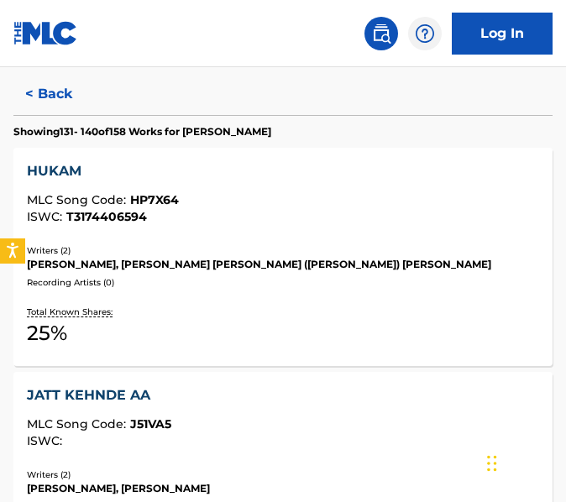
scroll to position [477, 0]
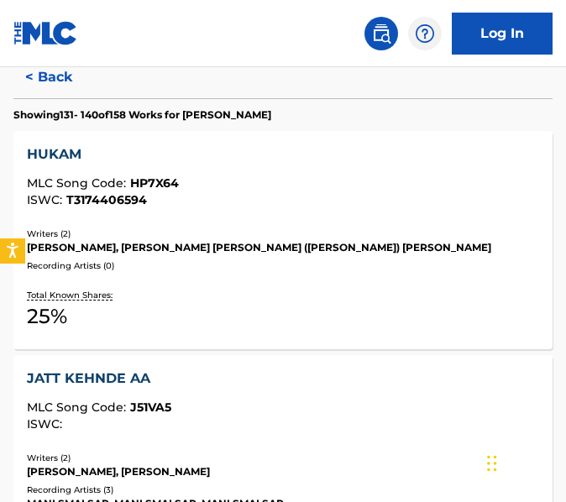
click at [317, 375] on div "JATT KEHNDE AA" at bounding box center [283, 379] width 512 height 20
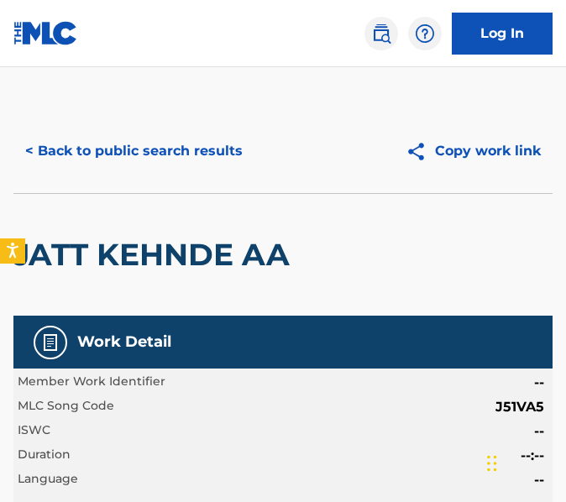
click at [192, 144] on button "< Back to public search results" at bounding box center [133, 151] width 241 height 42
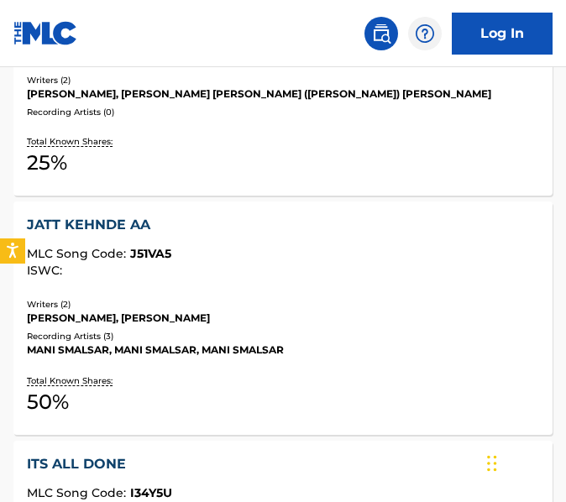
scroll to position [827, 0]
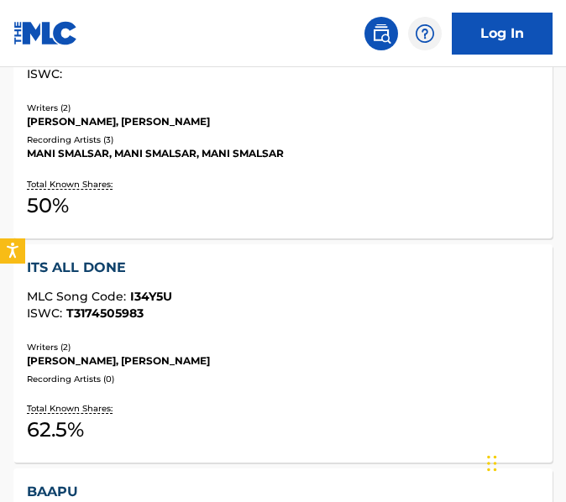
click at [261, 370] on div "Writers ( 2 ) [PERSON_NAME], [PERSON_NAME] Recording Artists ( 0 )" at bounding box center [283, 363] width 512 height 45
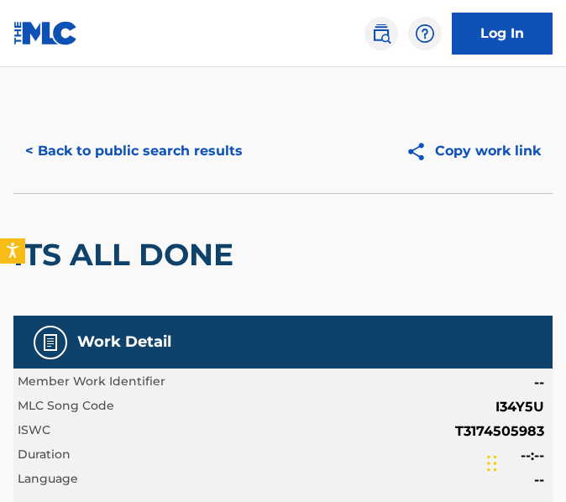
click at [239, 159] on button "< Back to public search results" at bounding box center [133, 151] width 241 height 42
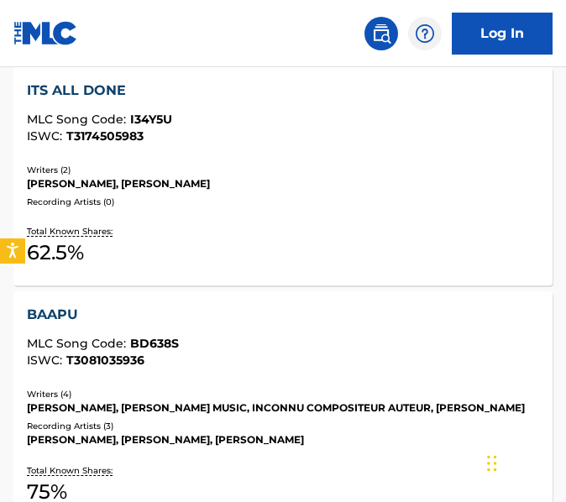
scroll to position [1021, 0]
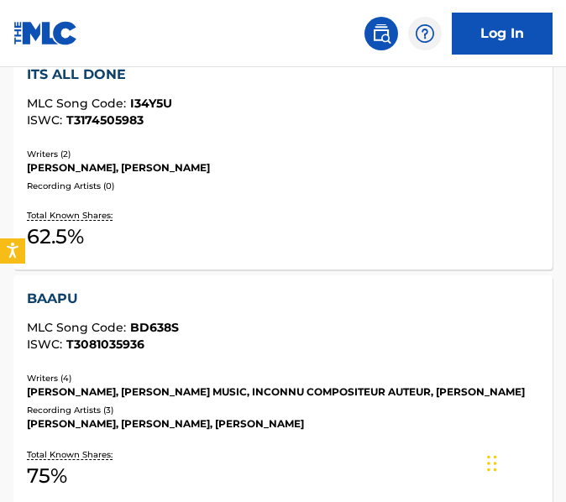
click at [284, 349] on div "ISWC : T3081035936" at bounding box center [283, 345] width 512 height 13
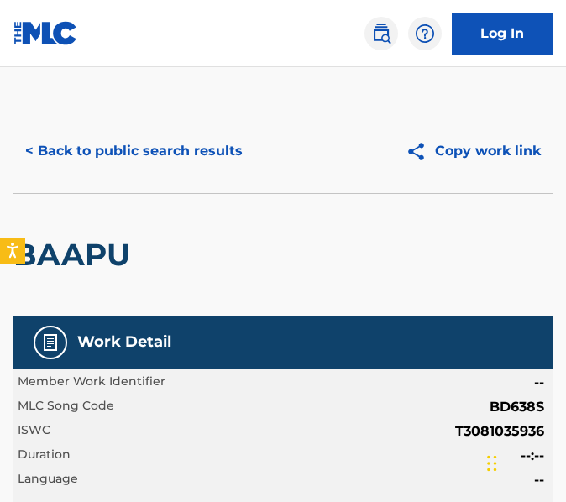
click at [188, 152] on button "< Back to public search results" at bounding box center [133, 151] width 241 height 42
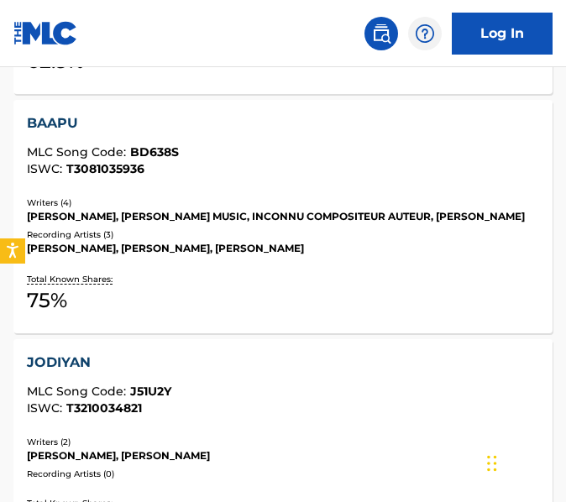
scroll to position [1273, 0]
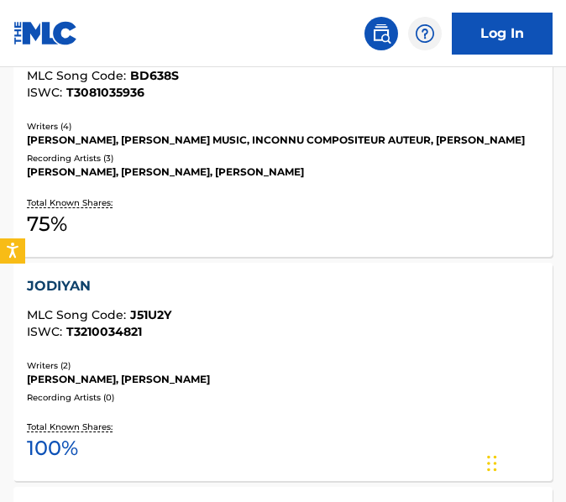
click at [286, 297] on div "JODIYAN" at bounding box center [283, 286] width 512 height 20
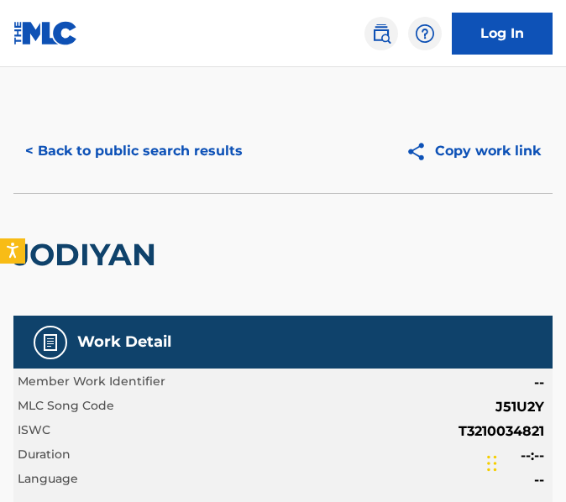
click at [233, 146] on button "< Back to public search results" at bounding box center [133, 151] width 241 height 42
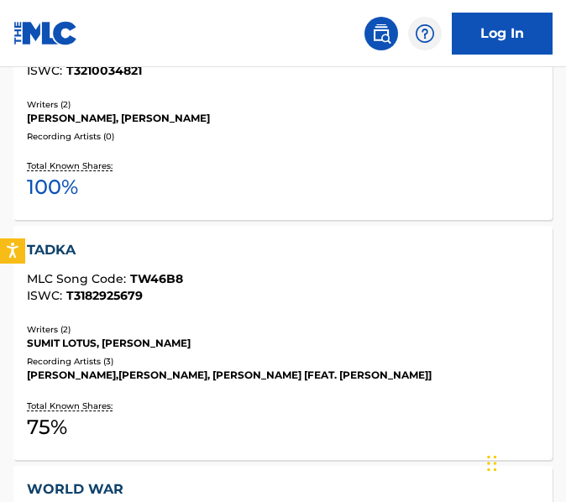
scroll to position [1622, 0]
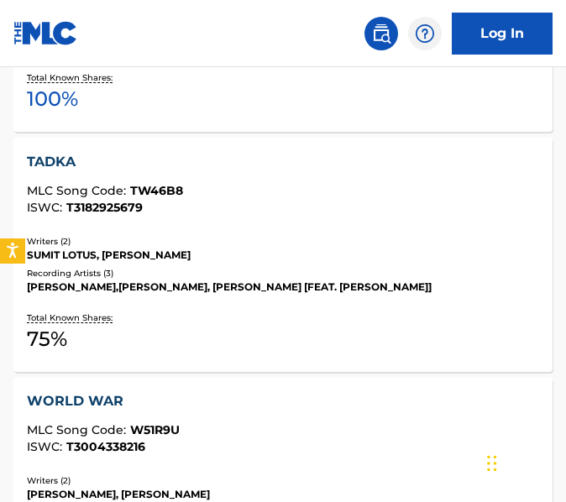
click at [344, 263] on div "SUMIT LOTUS, [PERSON_NAME]" at bounding box center [283, 255] width 512 height 15
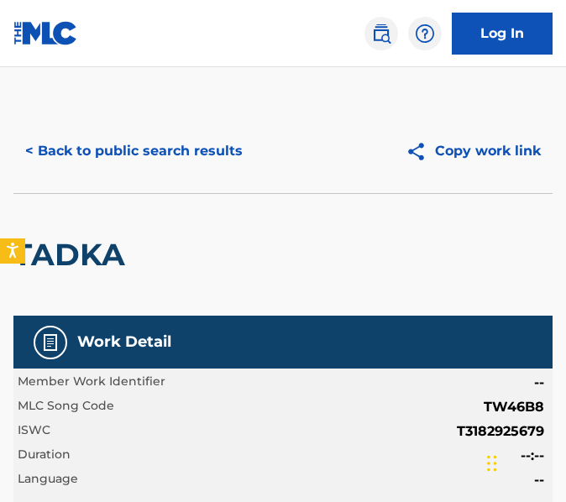
click at [171, 134] on button "< Back to public search results" at bounding box center [133, 151] width 241 height 42
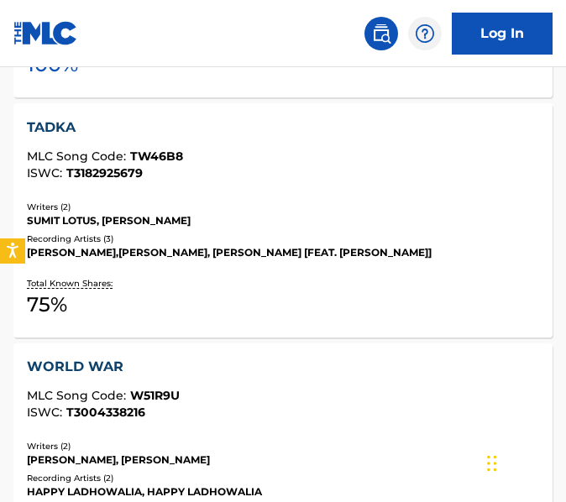
scroll to position [1709, 0]
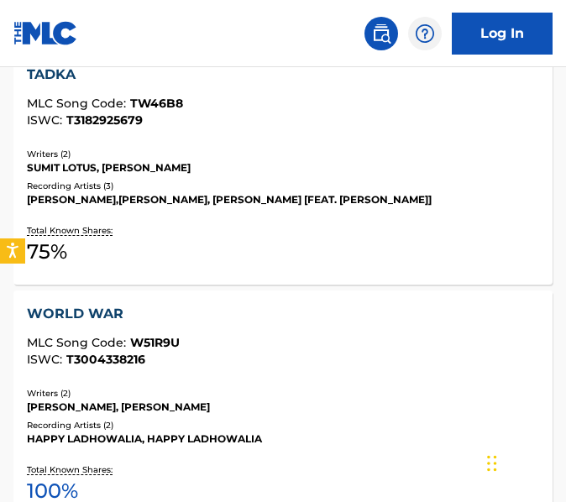
click at [259, 354] on div "MLC Song Code : W51R9U" at bounding box center [283, 345] width 512 height 17
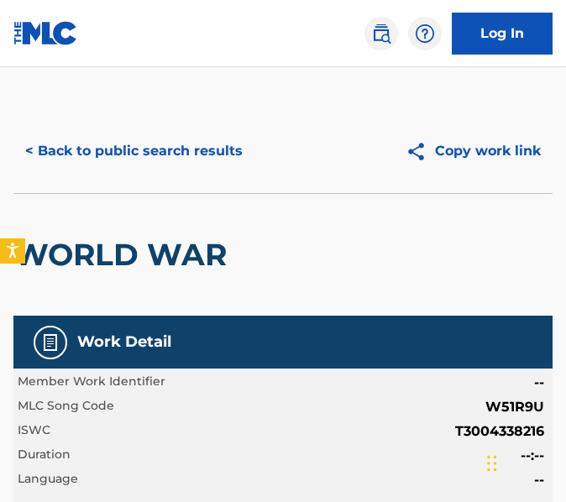
click at [229, 150] on button "< Back to public search results" at bounding box center [133, 151] width 241 height 42
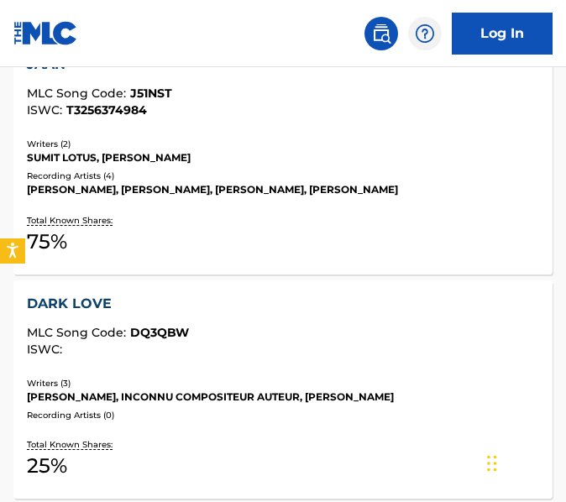
scroll to position [2140, 0]
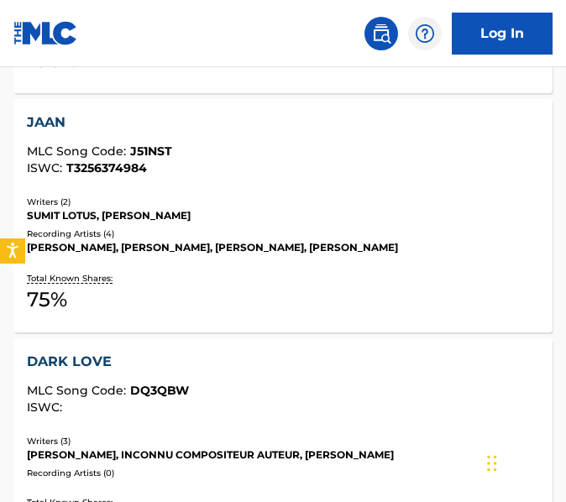
click at [248, 240] on div "Recording Artists ( 4 )" at bounding box center [283, 234] width 512 height 13
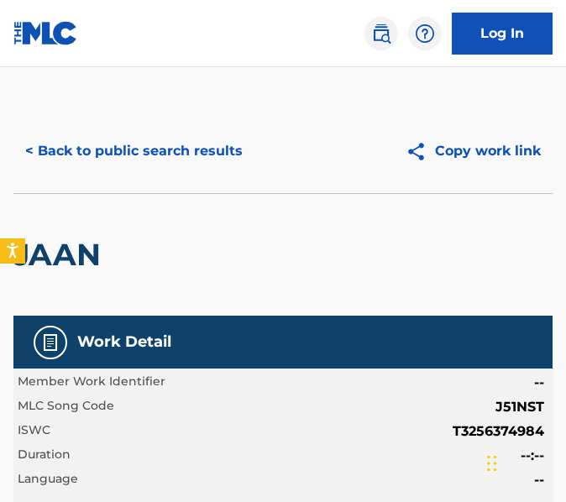
click at [204, 136] on button "< Back to public search results" at bounding box center [133, 151] width 241 height 42
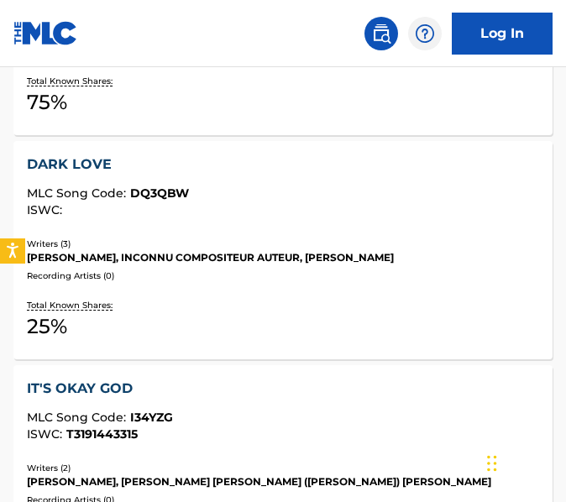
scroll to position [2350, 0]
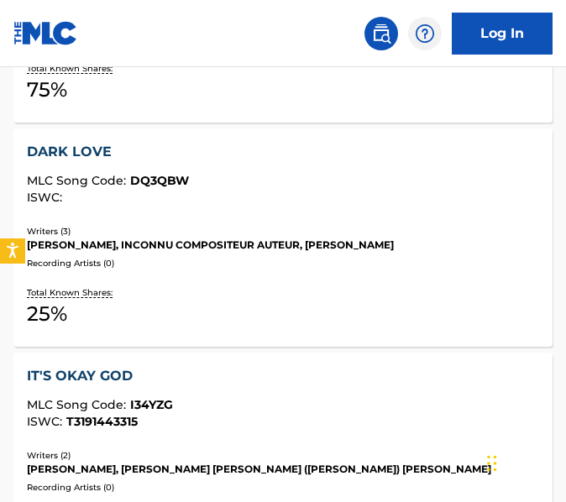
click at [197, 302] on div "DARK LOVE MLC Song Code : DQ3QBW ISWC : Writers ( 3 ) [PERSON_NAME], INCONNU CO…" at bounding box center [282, 238] width 539 height 218
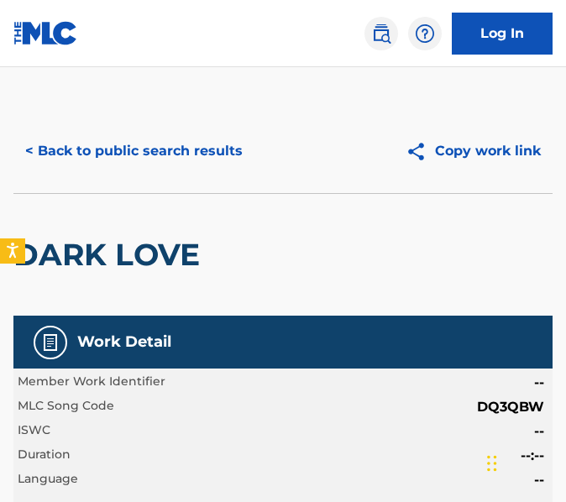
click at [171, 140] on button "< Back to public search results" at bounding box center [133, 151] width 241 height 42
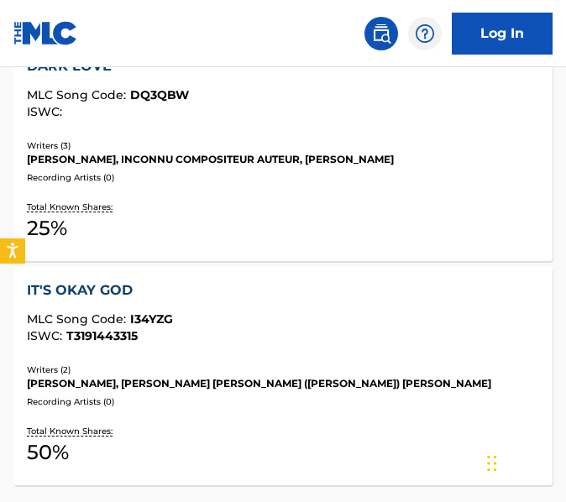
scroll to position [2496, 0]
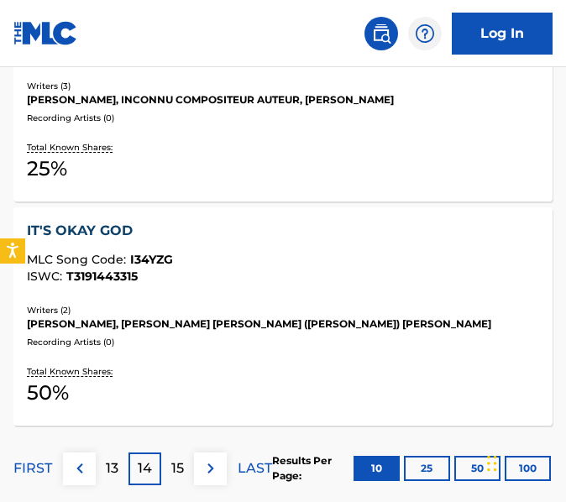
click at [185, 349] on div "Recording Artists ( 0 )" at bounding box center [283, 342] width 512 height 13
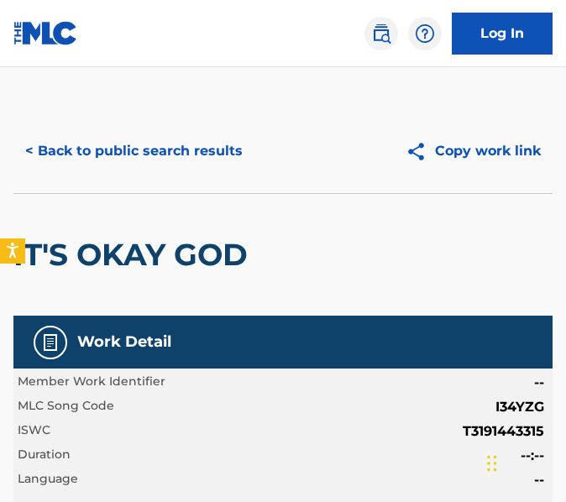
click at [144, 168] on button "< Back to public search results" at bounding box center [133, 151] width 241 height 42
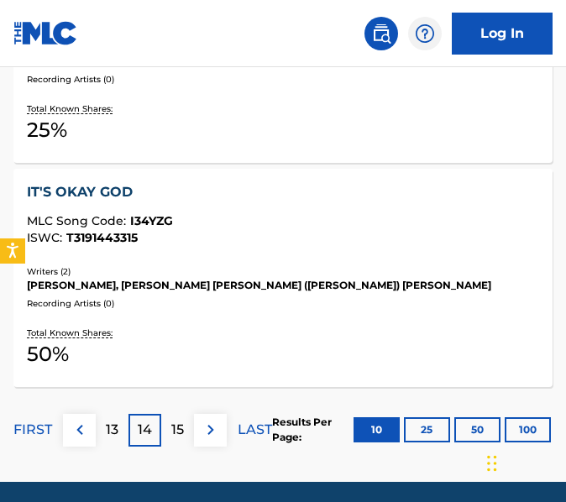
scroll to position [2602, 0]
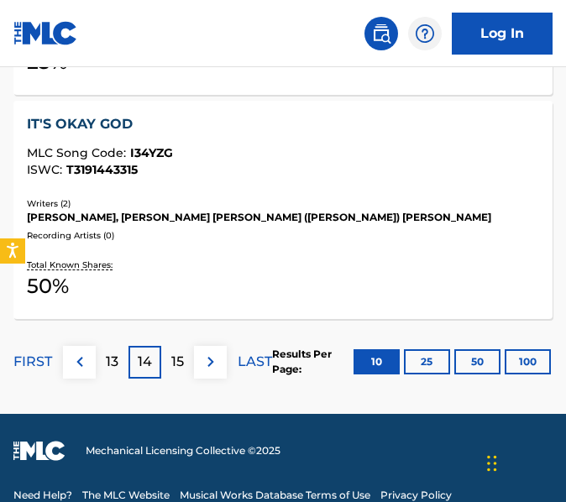
click at [181, 372] on p "15" at bounding box center [177, 362] width 13 height 20
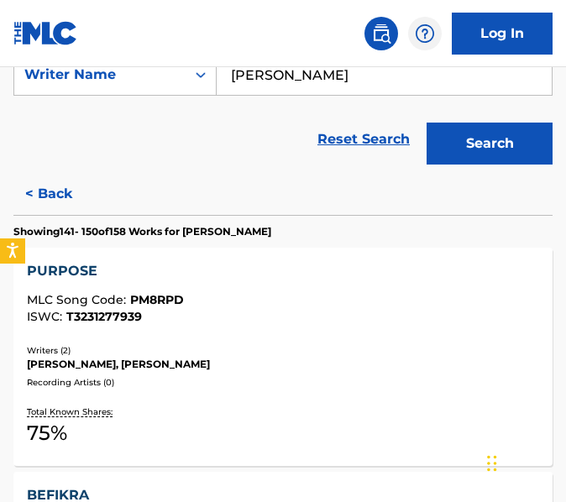
scroll to position [412, 0]
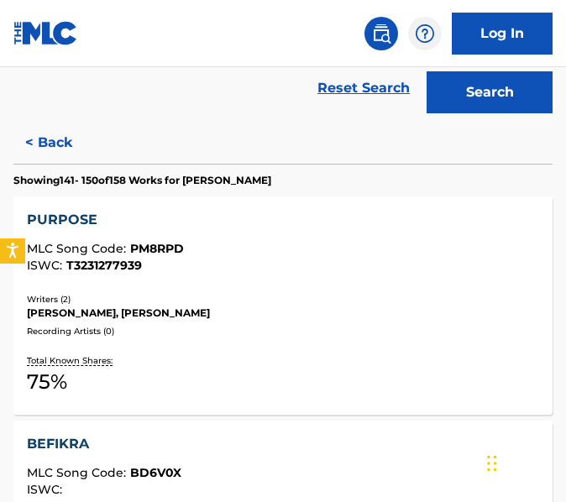
click at [225, 247] on div "MLC Song Code : PM8RPD" at bounding box center [283, 251] width 512 height 17
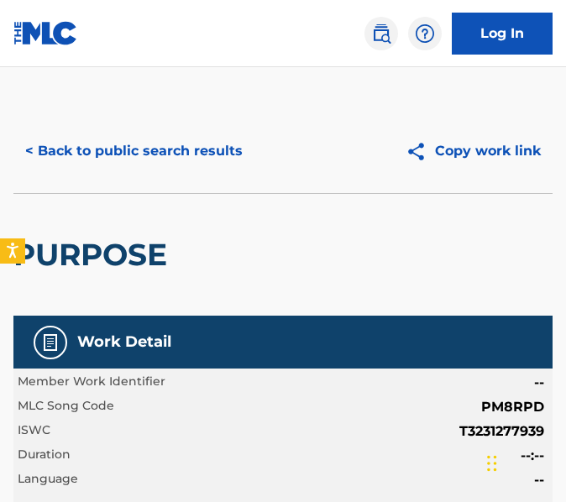
click at [148, 130] on button "< Back to public search results" at bounding box center [133, 151] width 241 height 42
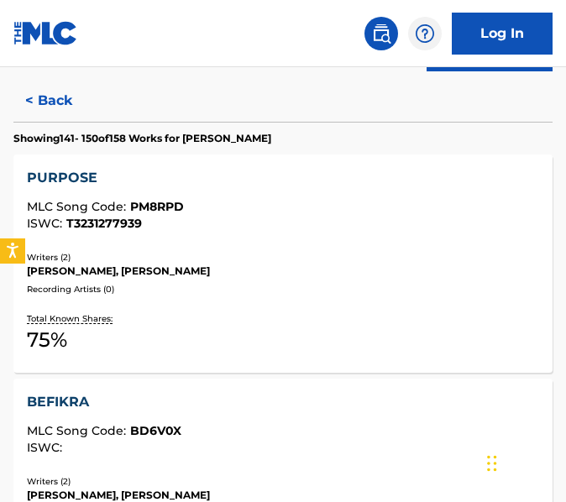
scroll to position [454, 0]
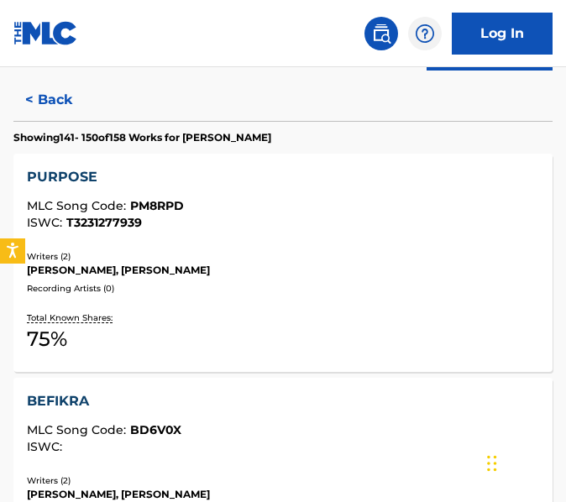
click at [249, 386] on div "BEFIKRA MLC Song Code : BD6V0X ISWC : Writers ( 2 ) [PERSON_NAME], [PERSON_NAME…" at bounding box center [282, 495] width 539 height 234
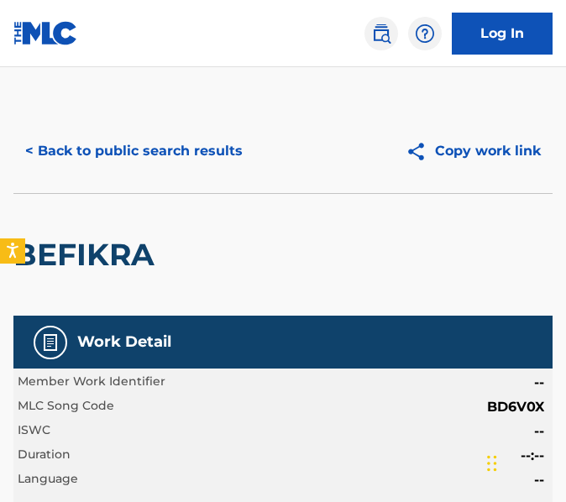
click at [155, 164] on button "< Back to public search results" at bounding box center [133, 151] width 241 height 42
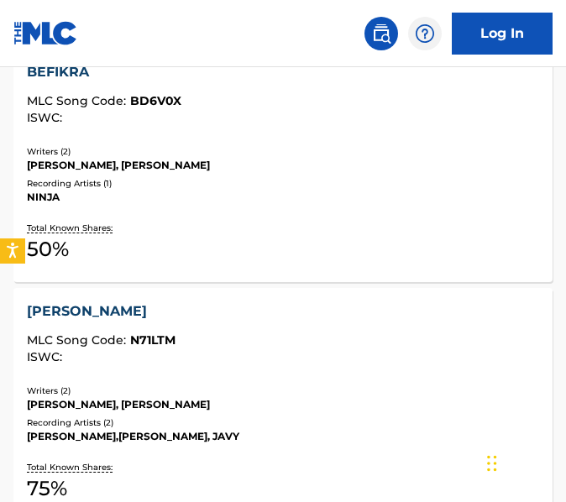
scroll to position [832, 0]
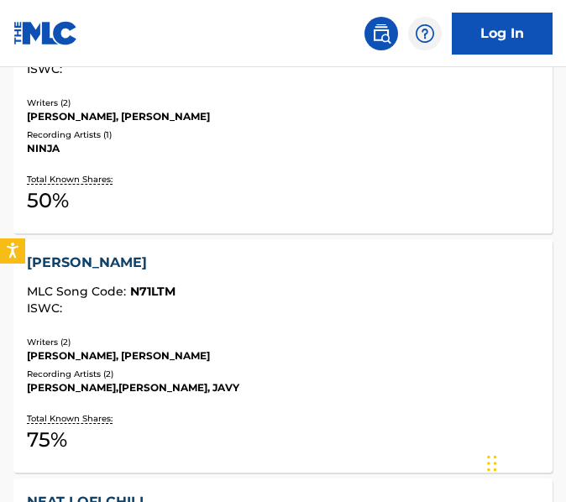
click at [223, 307] on div "ISWC :" at bounding box center [283, 308] width 512 height 13
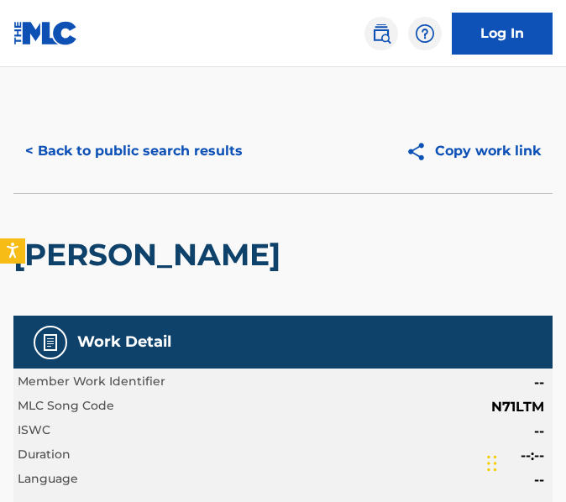
click at [160, 146] on button "< Back to public search results" at bounding box center [133, 151] width 241 height 42
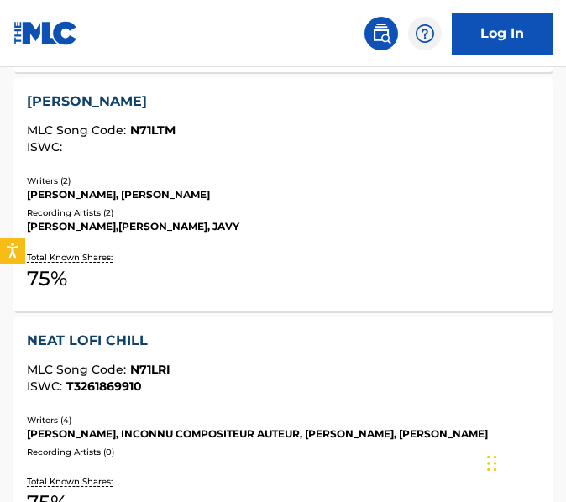
scroll to position [1082, 0]
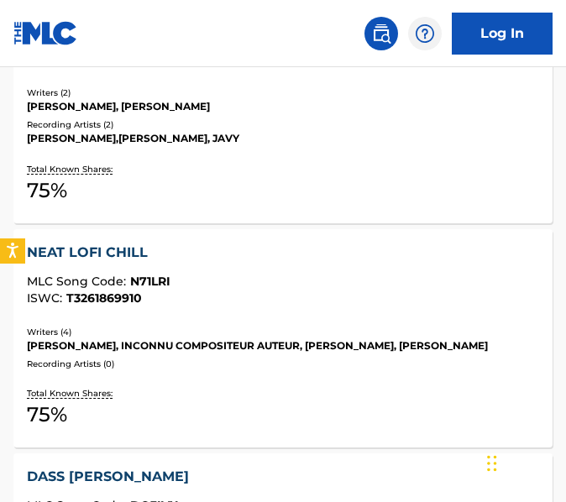
click at [267, 308] on div "NEAT LOFI CHILL MLC Song Code : N71LRI ISWC : T3261869910" at bounding box center [283, 278] width 512 height 71
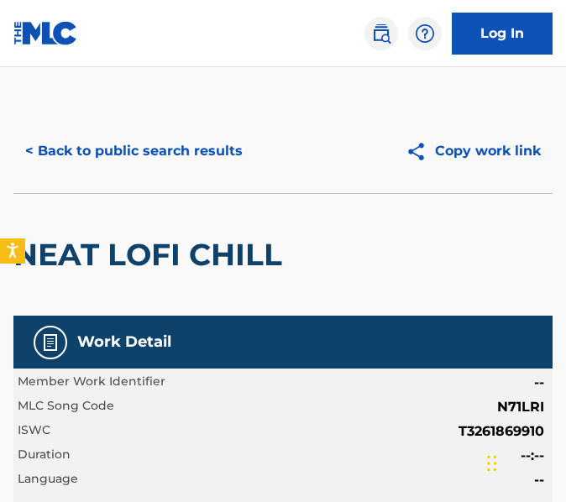
click at [60, 160] on button "< Back to public search results" at bounding box center [133, 151] width 241 height 42
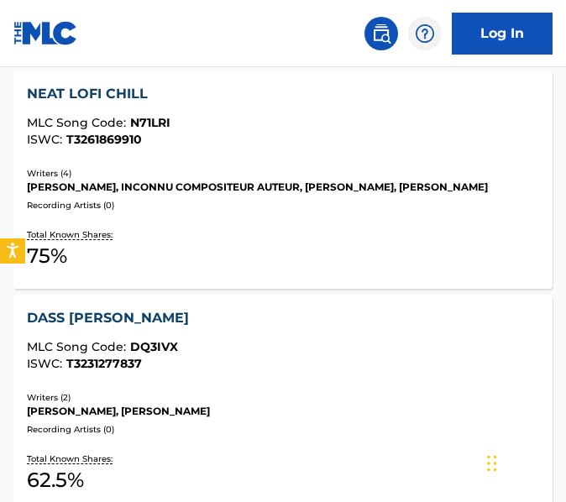
scroll to position [1303, 0]
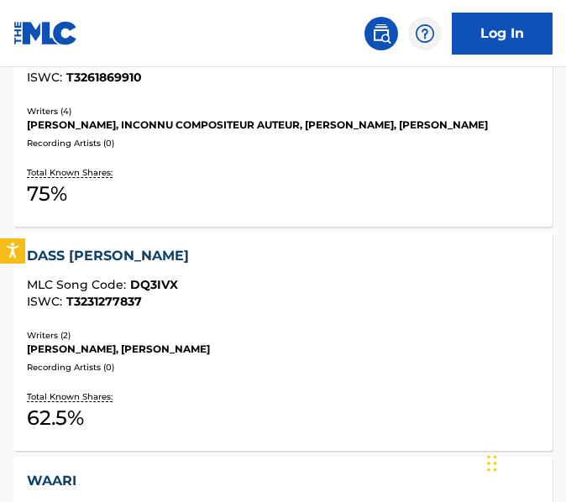
click at [283, 308] on div "ISWC : T3231277837" at bounding box center [283, 302] width 512 height 13
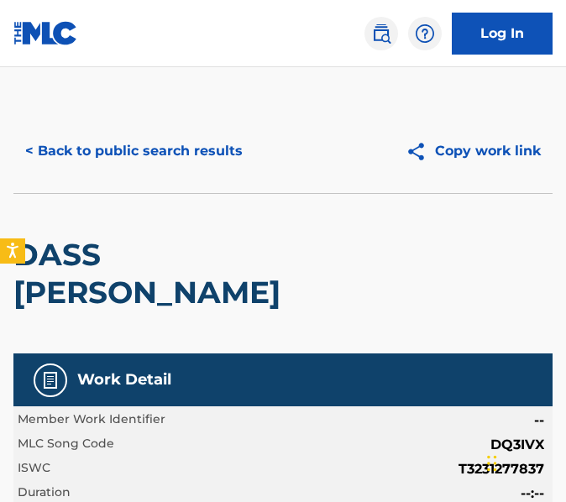
click at [129, 152] on button "< Back to public search results" at bounding box center [133, 151] width 241 height 42
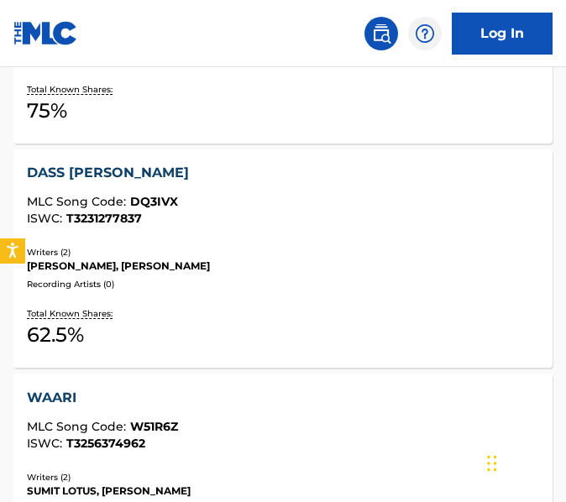
scroll to position [1474, 0]
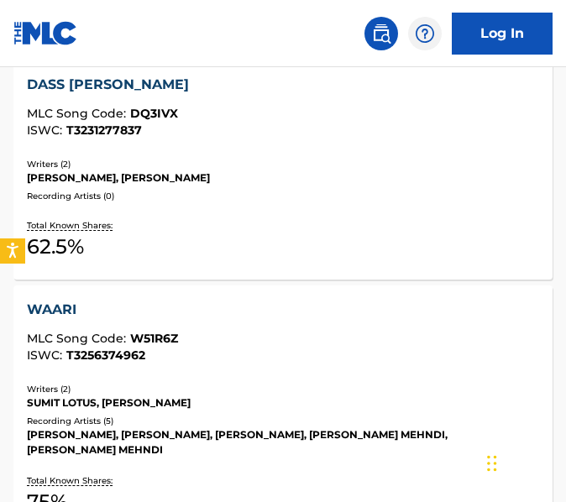
click at [217, 320] on div "WAARI" at bounding box center [283, 310] width 512 height 20
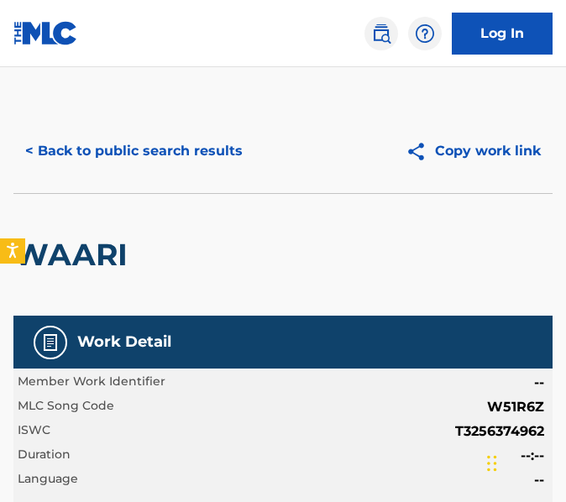
click at [145, 160] on button "< Back to public search results" at bounding box center [133, 151] width 241 height 42
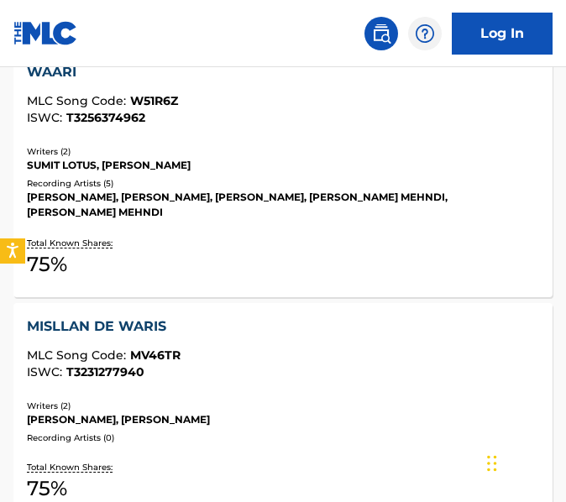
scroll to position [1768, 0]
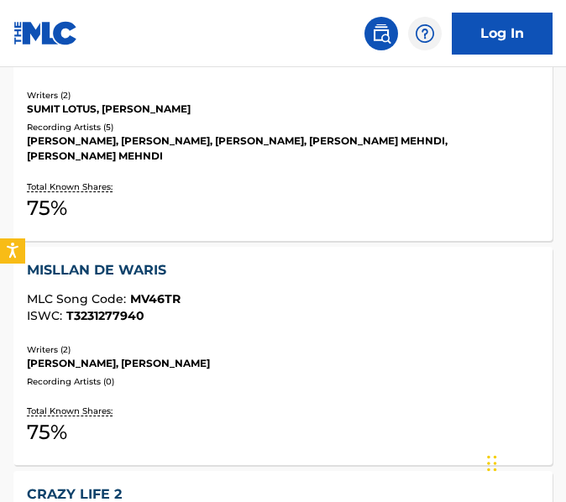
click at [293, 350] on div "MISLLAN DE WARIS MLC Song Code : MV46TR ISWC : T3231277940 Writers ( 2 ) [PERSO…" at bounding box center [282, 356] width 539 height 218
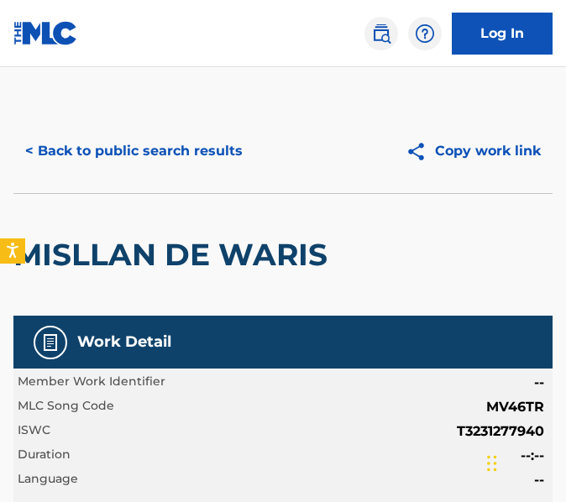
click at [179, 157] on button "< Back to public search results" at bounding box center [133, 151] width 241 height 42
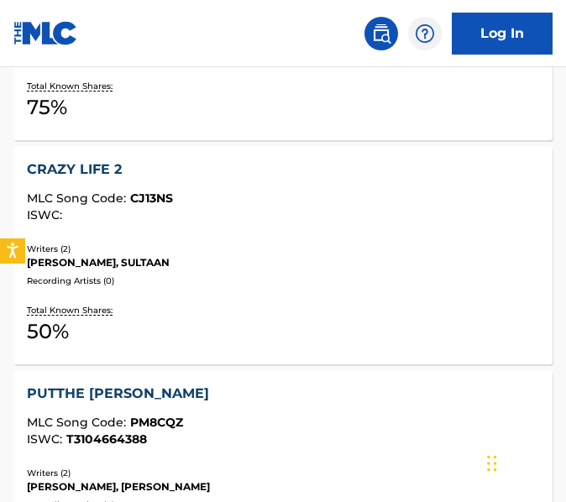
scroll to position [2138, 0]
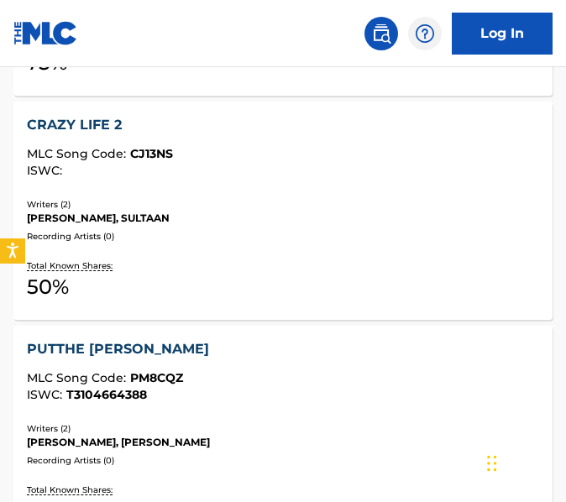
click at [120, 243] on div "Writers ( 2 ) [PERSON_NAME], SULTAAN Recording Artists ( 0 )" at bounding box center [283, 220] width 512 height 45
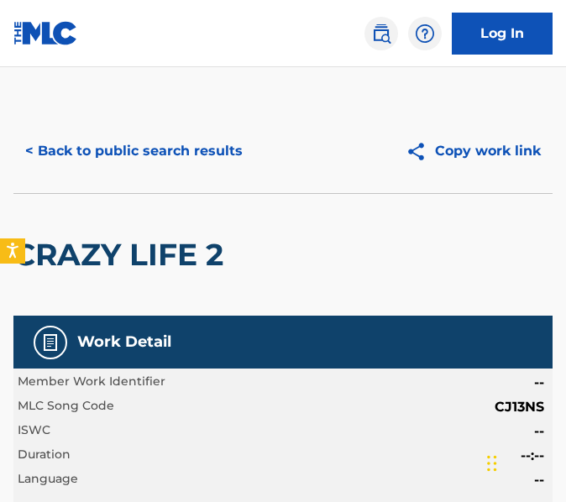
click at [118, 165] on button "< Back to public search results" at bounding box center [133, 151] width 241 height 42
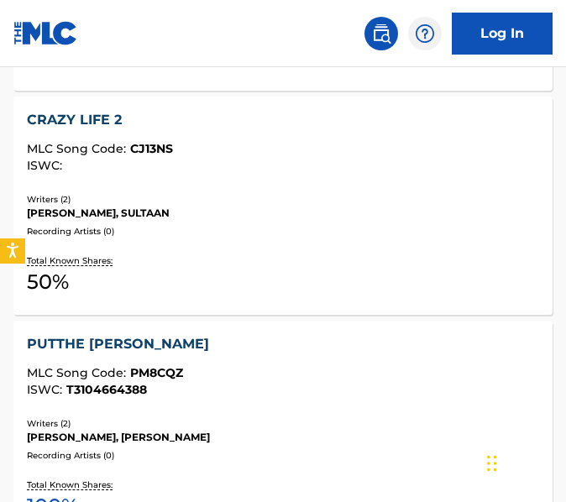
scroll to position [2224, 0]
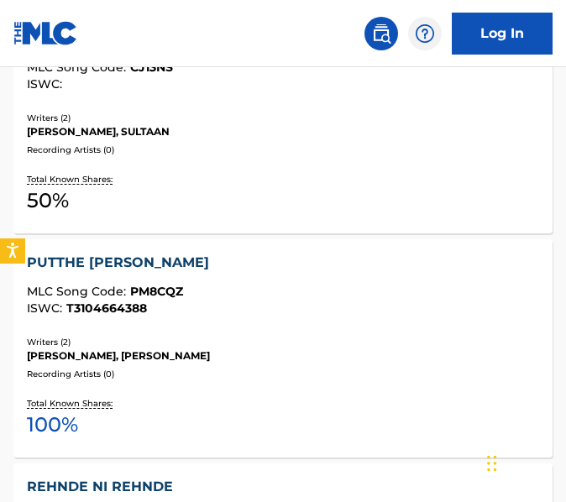
click at [254, 302] on div "MLC Song Code : PM8CQZ" at bounding box center [283, 294] width 512 height 17
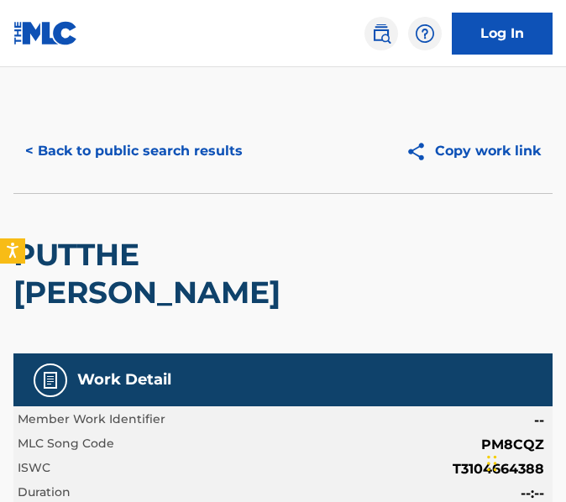
click at [173, 136] on button "< Back to public search results" at bounding box center [133, 151] width 241 height 42
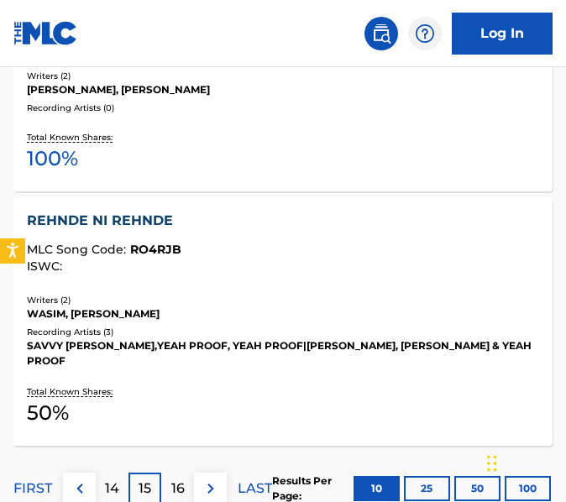
click at [253, 273] on div "ISWC :" at bounding box center [283, 266] width 512 height 13
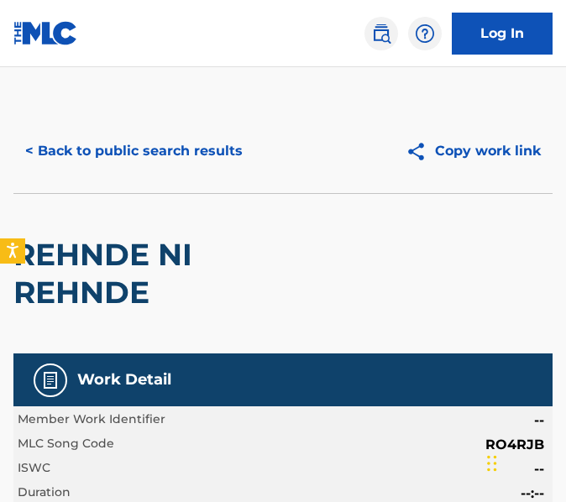
click at [171, 139] on button "< Back to public search results" at bounding box center [133, 151] width 241 height 42
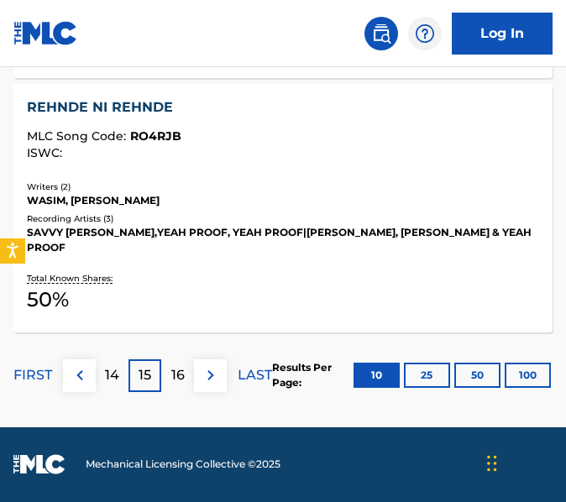
scroll to position [2638, 0]
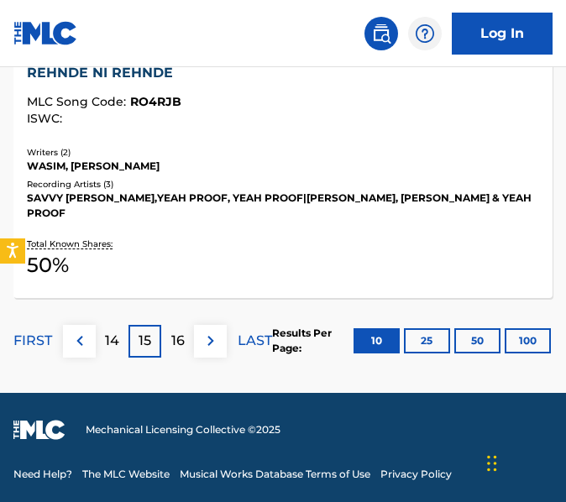
click at [181, 344] on p "16" at bounding box center [177, 341] width 13 height 20
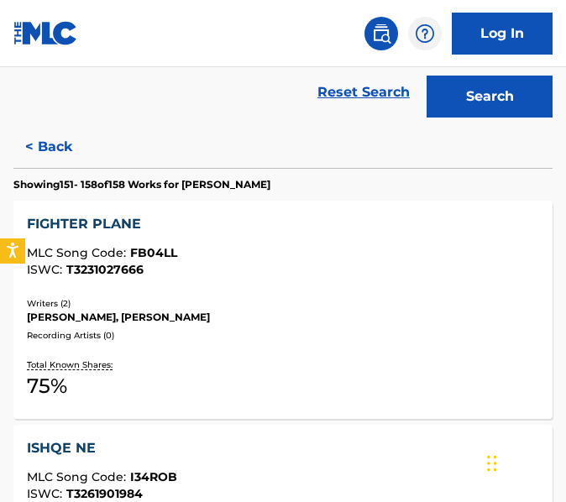
scroll to position [439, 0]
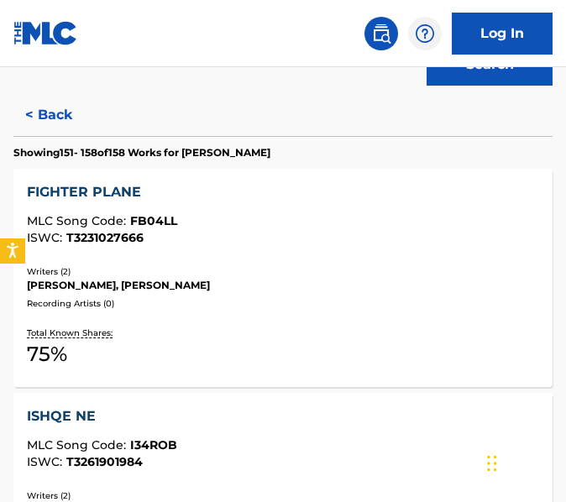
click at [187, 227] on div "MLC Song Code : FB04LL" at bounding box center [283, 223] width 512 height 17
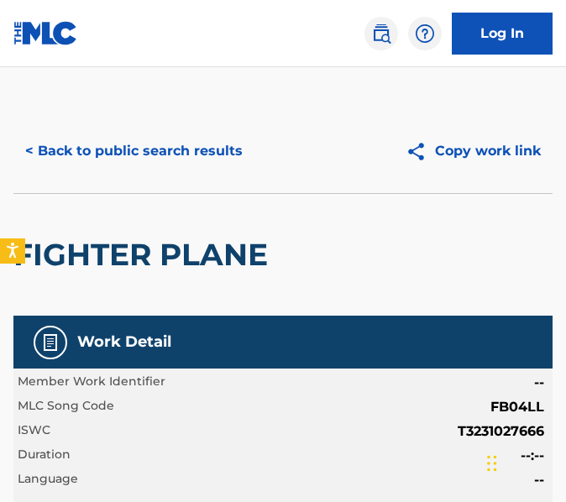
click at [88, 186] on div "< Back to public search results Copy work link" at bounding box center [282, 151] width 539 height 84
click at [76, 156] on button "< Back to public search results" at bounding box center [133, 151] width 241 height 42
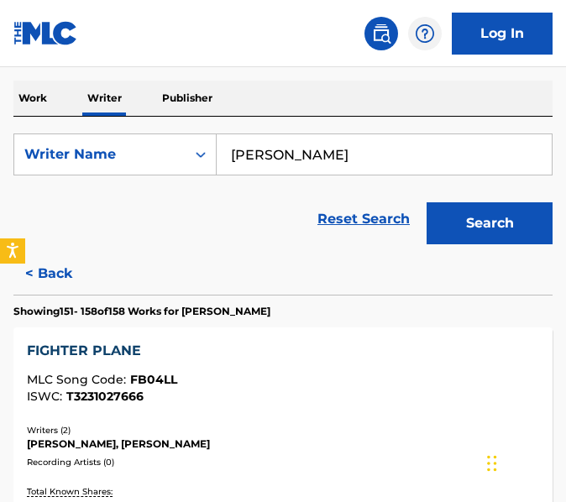
scroll to position [522, 0]
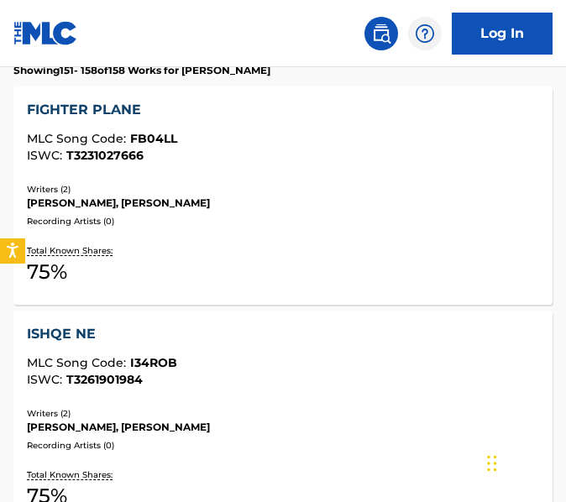
click at [260, 405] on div "ISHQE NE MLC Song Code : I34ROB ISWC : T3261901984 Writers ( 2 ) [PERSON_NAME],…" at bounding box center [282, 420] width 539 height 218
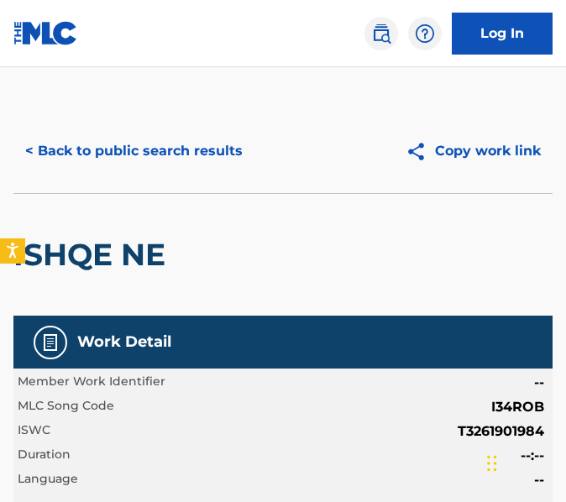
click at [123, 165] on button "< Back to public search results" at bounding box center [133, 151] width 241 height 42
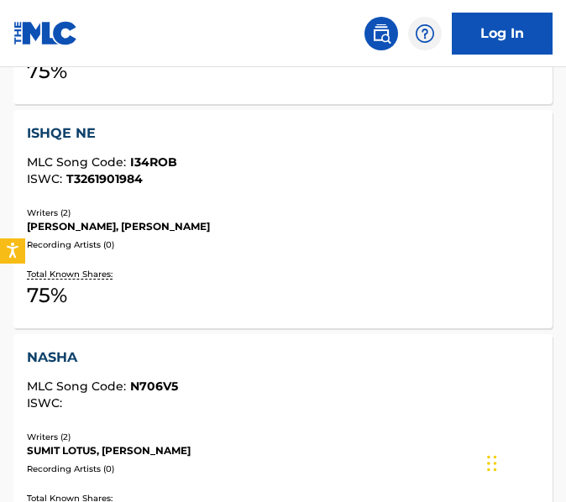
scroll to position [723, 0]
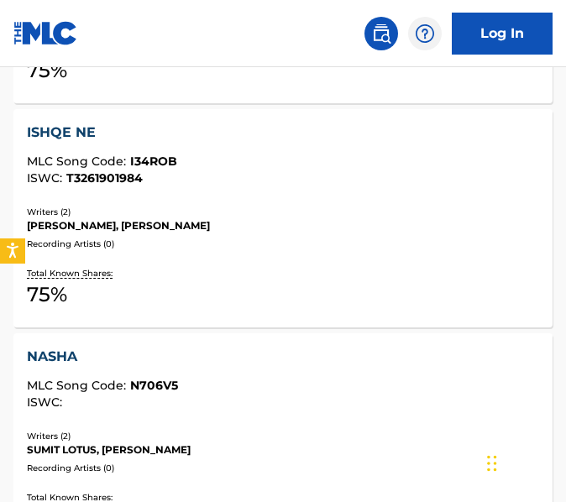
click at [195, 376] on div "NASHA MLC Song Code : N706V5 ISWC :" at bounding box center [283, 378] width 512 height 62
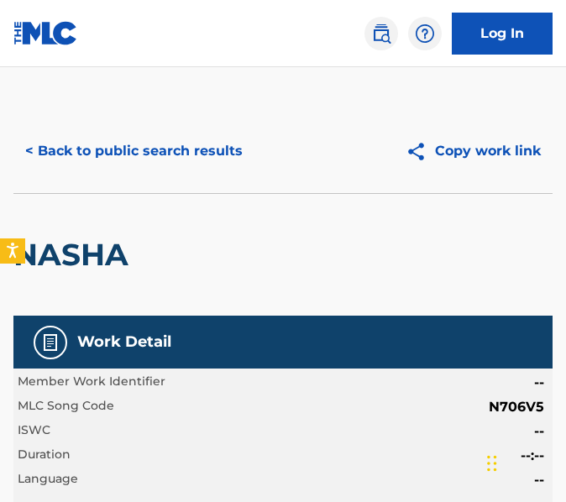
click at [108, 166] on button "< Back to public search results" at bounding box center [133, 151] width 241 height 42
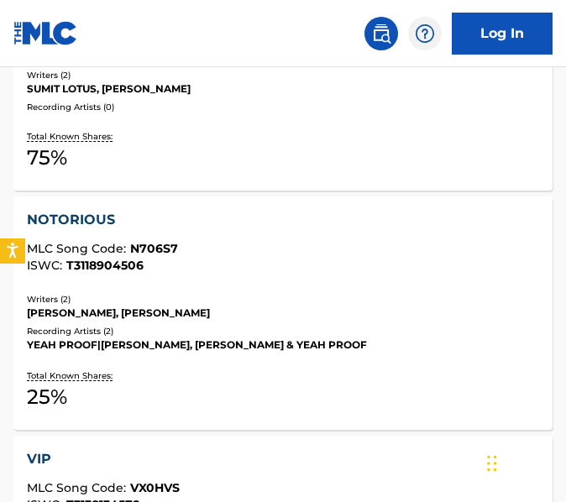
click at [204, 334] on div "Recording Artists ( 2 )" at bounding box center [283, 331] width 512 height 13
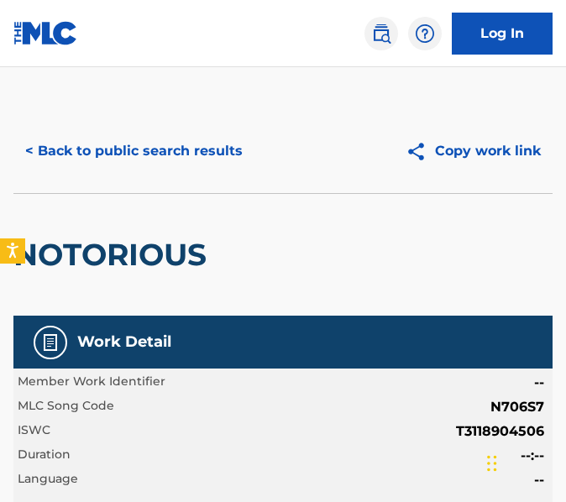
click at [213, 169] on button "< Back to public search results" at bounding box center [133, 151] width 241 height 42
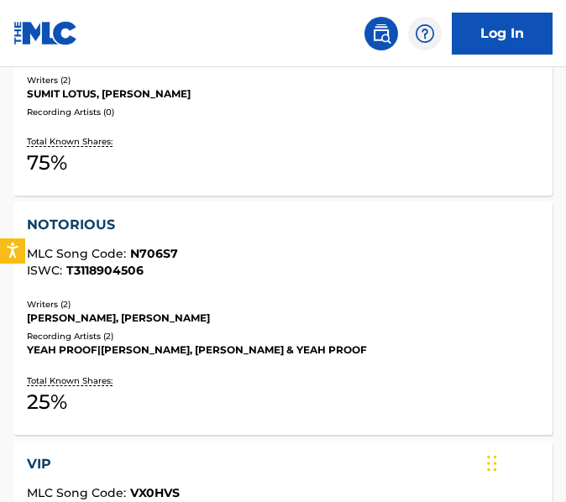
scroll to position [1149, 0]
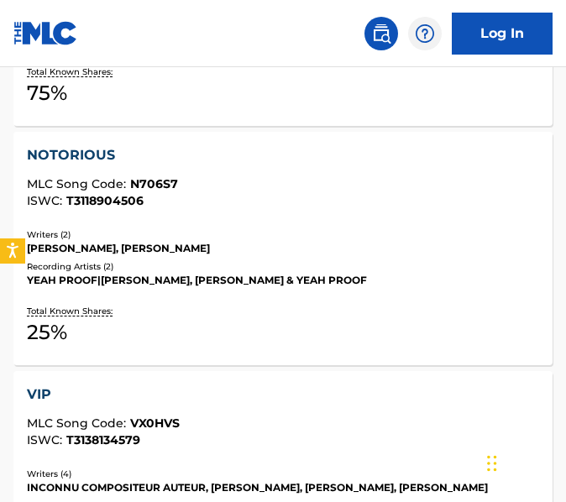
click at [213, 169] on div "NOTORIOUS MLC Song Code : N706S7 ISWC : T3118904506" at bounding box center [283, 176] width 512 height 62
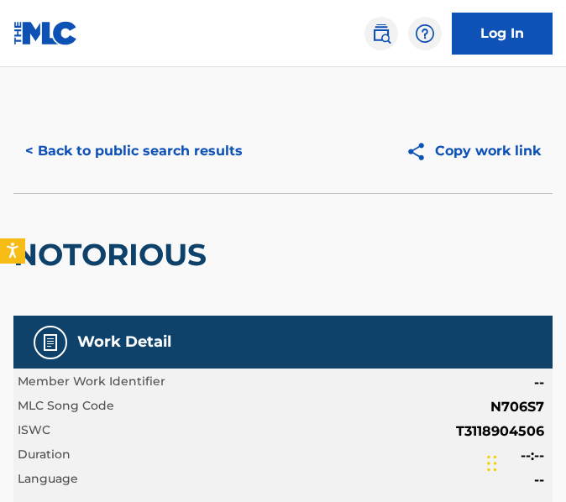
click at [53, 162] on button "< Back to public search results" at bounding box center [133, 151] width 241 height 42
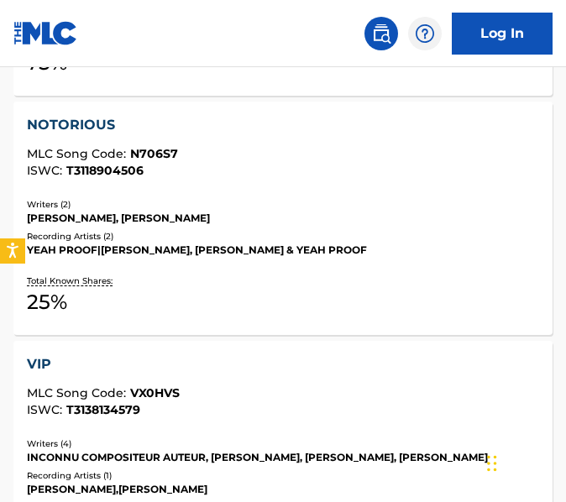
scroll to position [1208, 0]
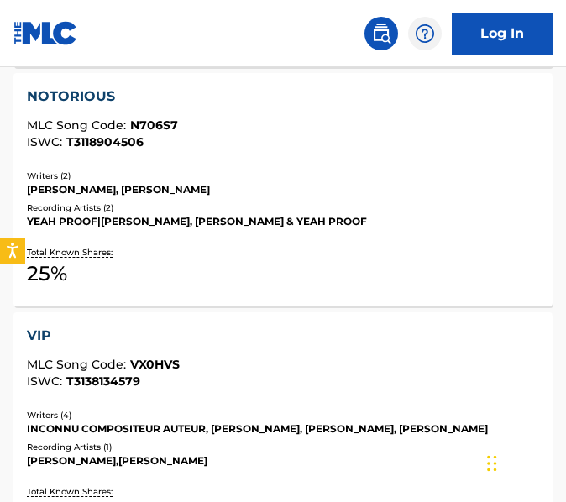
drag, startPoint x: 53, startPoint y: 162, endPoint x: 239, endPoint y: 355, distance: 268.5
click at [239, 355] on div "VIP MLC Song Code : VX0HVS ISWC : T3138134579" at bounding box center [283, 357] width 512 height 62
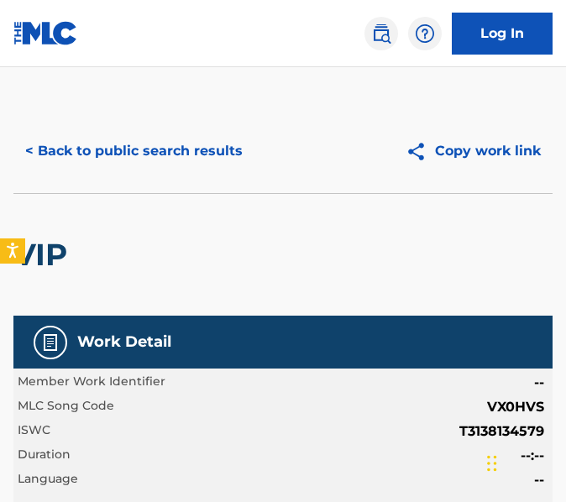
click at [166, 171] on button "< Back to public search results" at bounding box center [133, 151] width 241 height 42
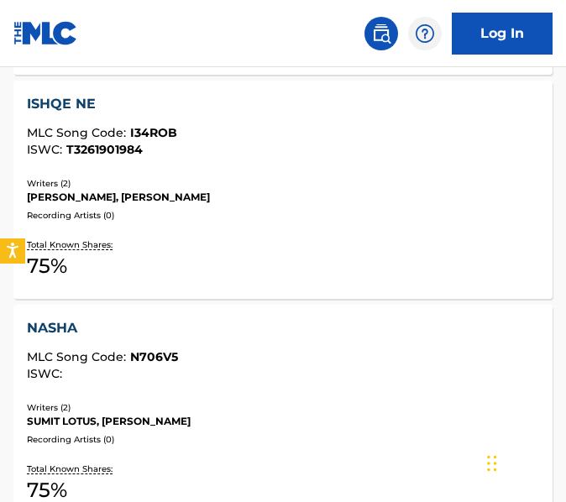
scroll to position [754, 0]
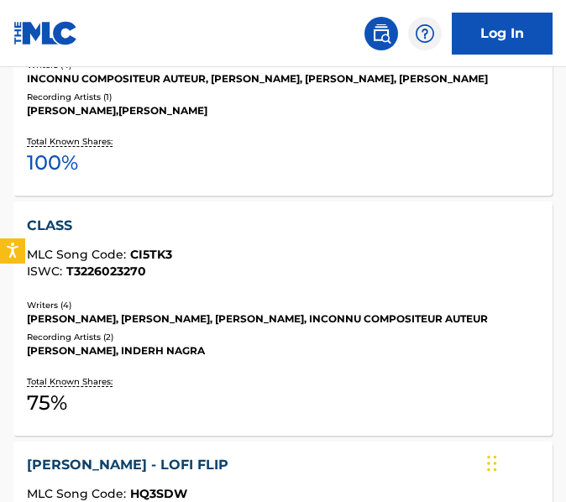
click at [244, 322] on div "[PERSON_NAME], [PERSON_NAME], [PERSON_NAME], INCONNU COMPOSITEUR AUTEUR" at bounding box center [283, 319] width 512 height 15
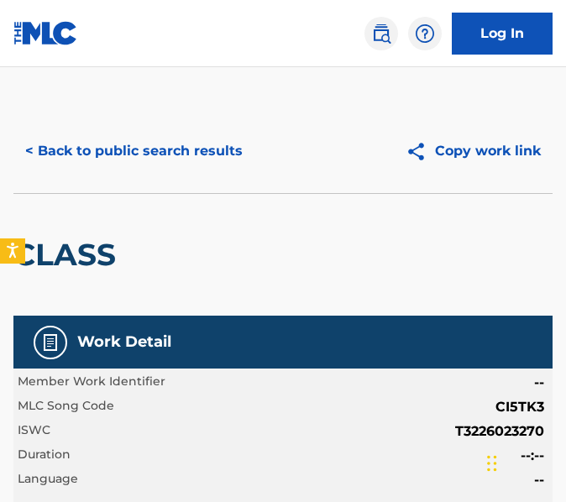
click at [202, 144] on button "< Back to public search results" at bounding box center [133, 151] width 241 height 42
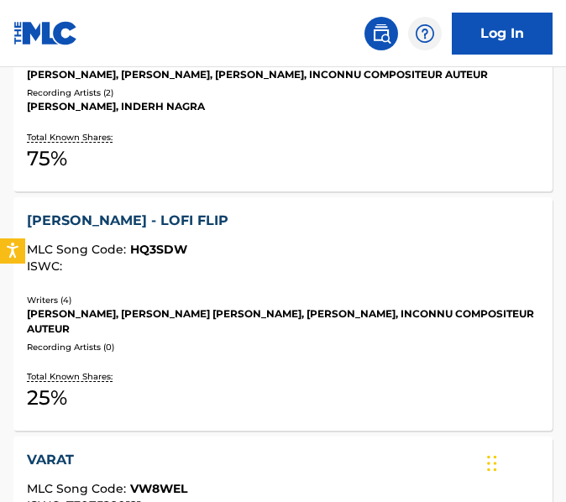
scroll to position [1815, 0]
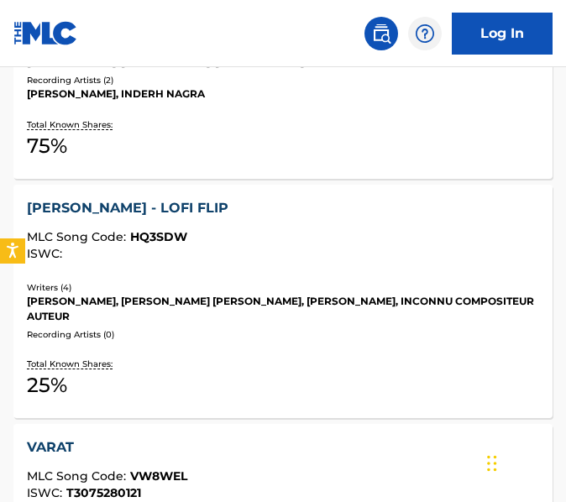
click at [281, 273] on div "[PERSON_NAME] - LOFI FLIP MLC Song Code : HQ3SDW ISWC : Writers ( 4 ) [PERSON_N…" at bounding box center [282, 302] width 539 height 234
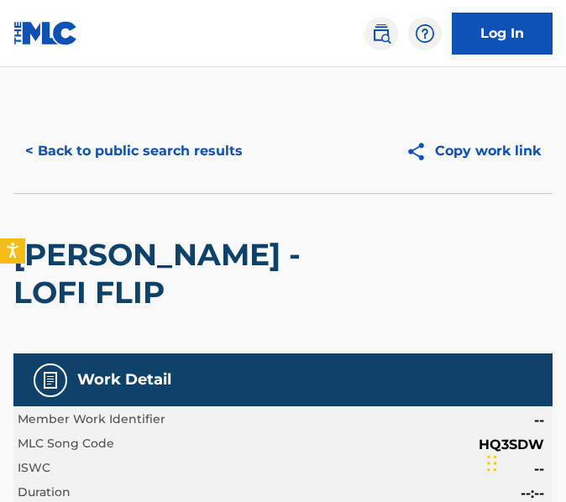
click at [78, 152] on button "< Back to public search results" at bounding box center [133, 151] width 241 height 42
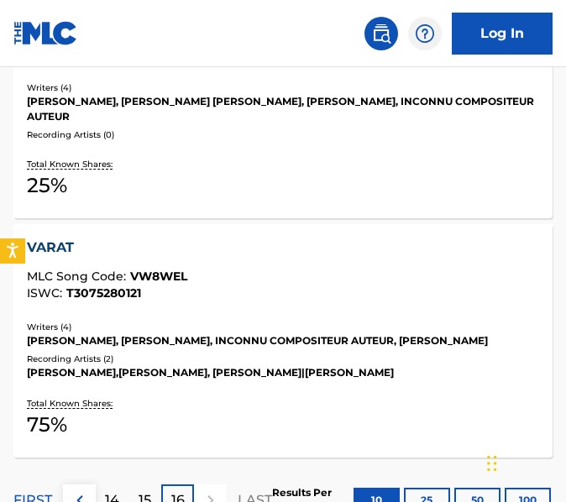
scroll to position [2062, 0]
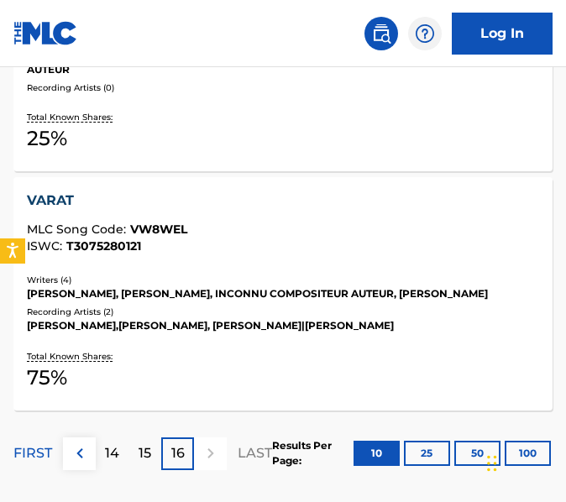
click at [228, 289] on div "Writers ( 4 ) [PERSON_NAME], [PERSON_NAME], INCONNU COMPOSITEUR AUTEUR, [PERSON…" at bounding box center [283, 304] width 512 height 60
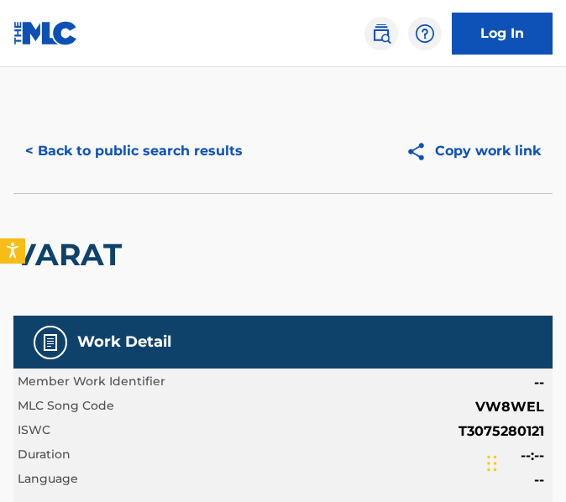
click at [154, 160] on button "< Back to public search results" at bounding box center [133, 151] width 241 height 42
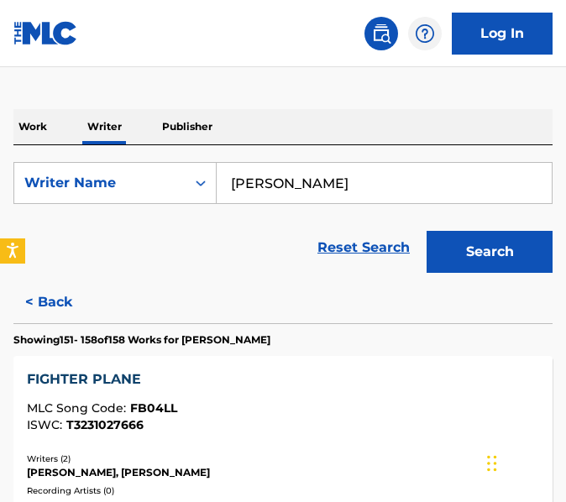
scroll to position [255, 0]
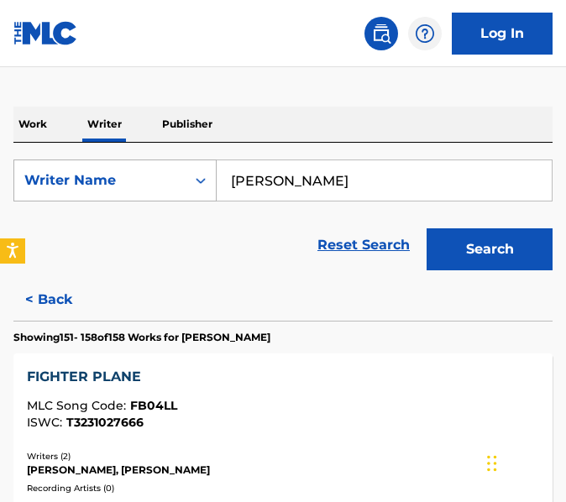
drag, startPoint x: 354, startPoint y: 186, endPoint x: 187, endPoint y: 168, distance: 167.3
click at [187, 168] on div "SearchWithCriteria0847a5c4-0f69-4e16-8288-99fb29150067 Writer Name [PERSON_NAME]" at bounding box center [282, 181] width 539 height 42
click at [33, 114] on p "Work" at bounding box center [32, 124] width 39 height 35
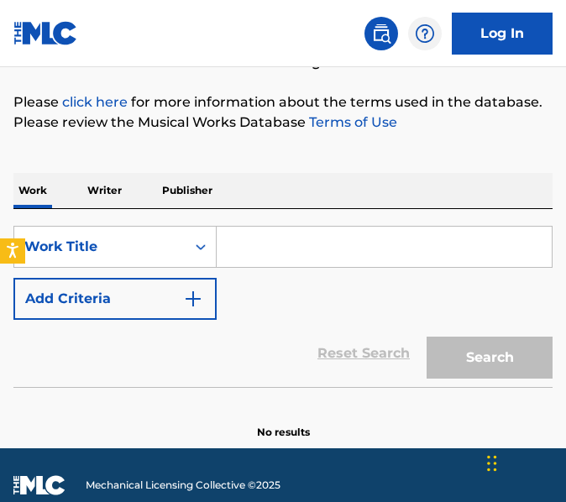
scroll to position [216, 0]
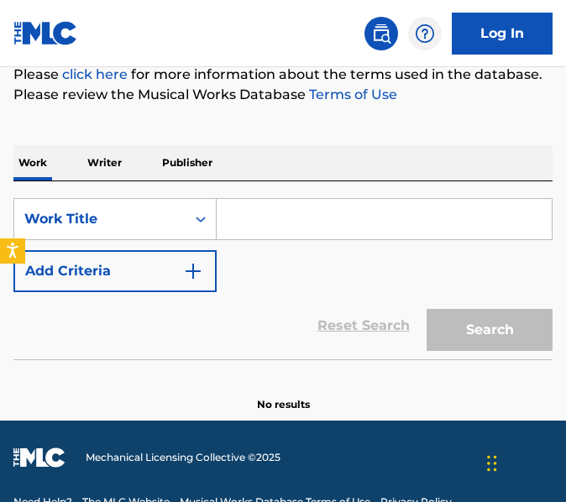
click at [240, 231] on input "Search Form" at bounding box center [384, 219] width 335 height 40
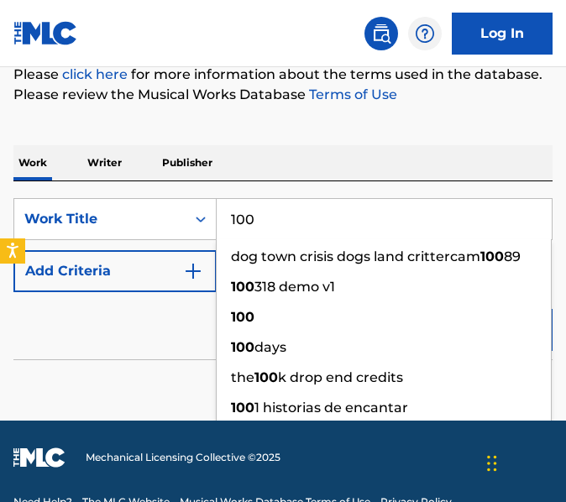
type input "100"
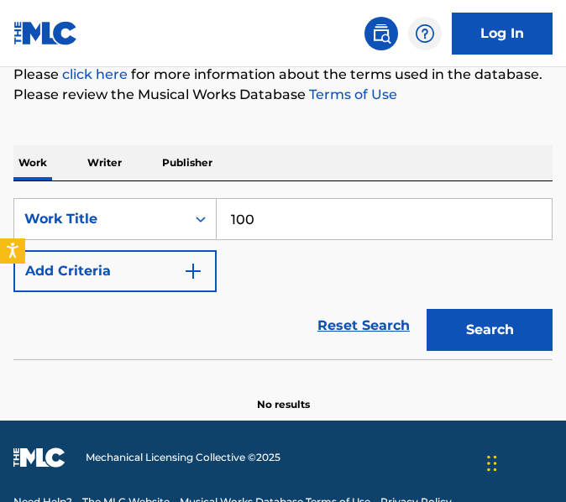
click at [144, 286] on button "Add Criteria" at bounding box center [114, 271] width 203 height 42
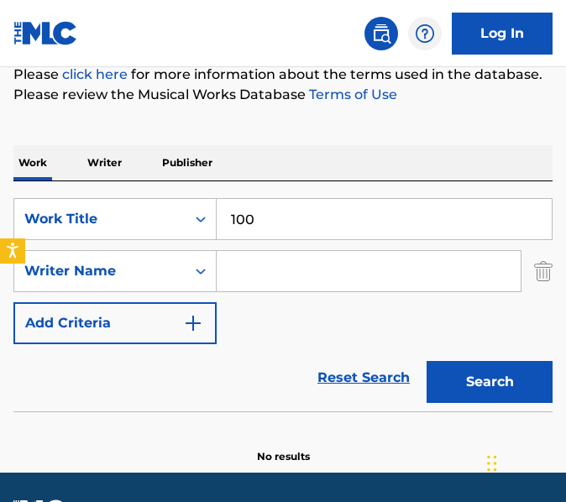
click at [239, 276] on input "Search Form" at bounding box center [369, 271] width 304 height 40
paste input "[PERSON_NAME]"
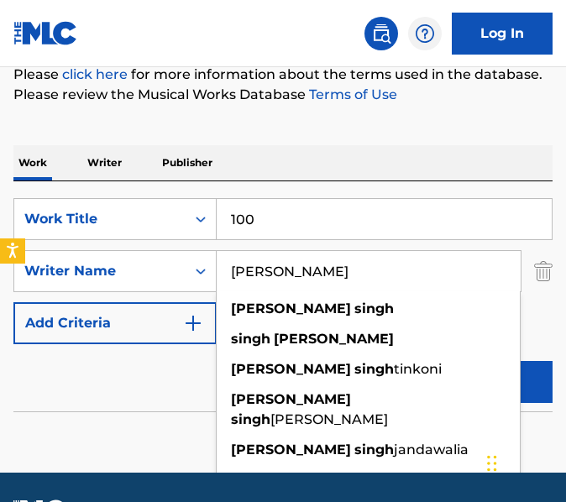
click at [427, 361] on button "Search" at bounding box center [490, 382] width 126 height 42
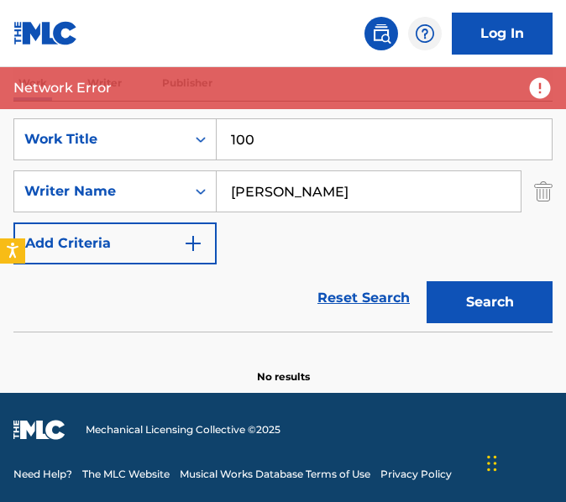
scroll to position [296, 0]
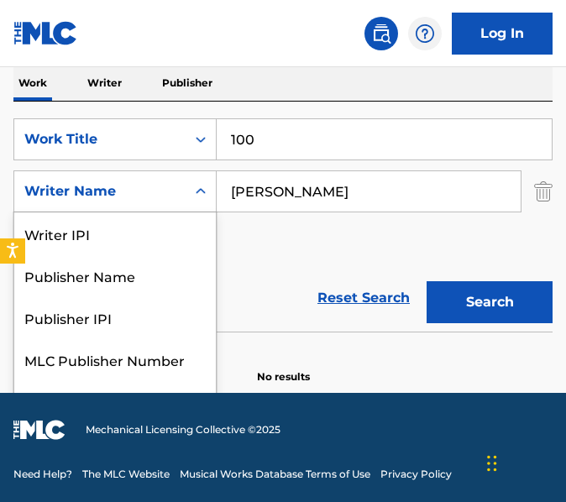
click at [185, 197] on div "Writer Name" at bounding box center [99, 192] width 171 height 32
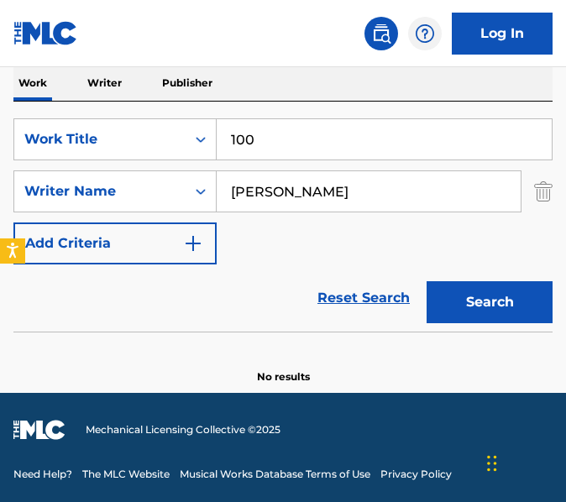
click at [185, 197] on div "Writer Name" at bounding box center [99, 192] width 171 height 32
click at [488, 176] on input "[PERSON_NAME]" at bounding box center [369, 191] width 304 height 40
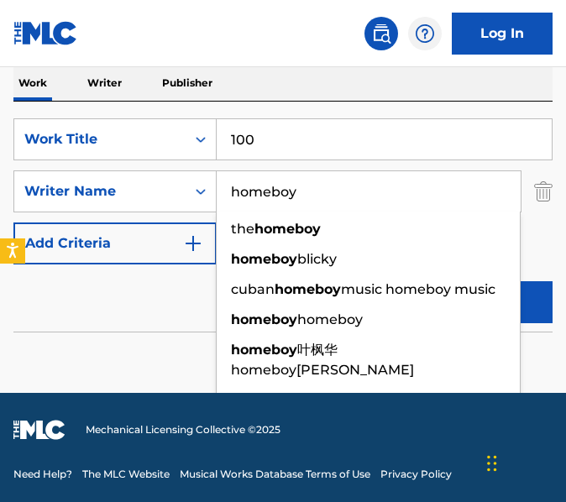
type input "homeboy"
click at [427, 281] on button "Search" at bounding box center [490, 302] width 126 height 42
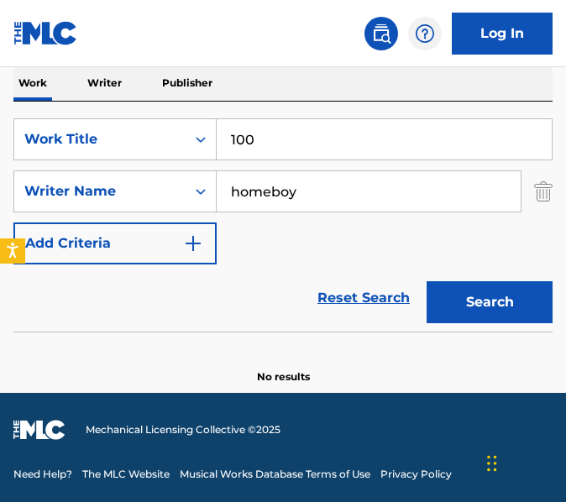
click at [304, 150] on input "100" at bounding box center [384, 139] width 335 height 40
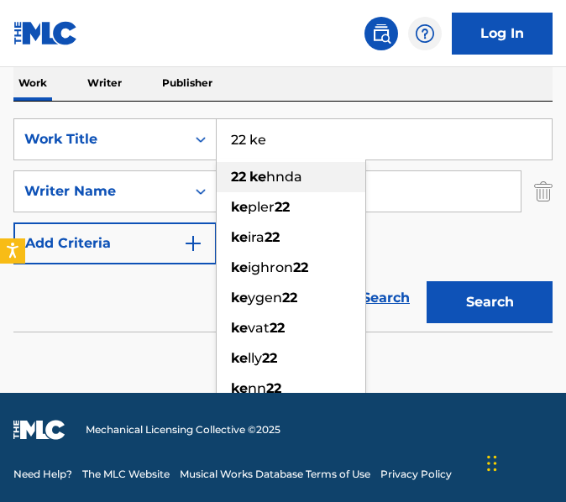
click at [293, 171] on span "hnda" at bounding box center [284, 177] width 36 height 16
type input "22 kehnda"
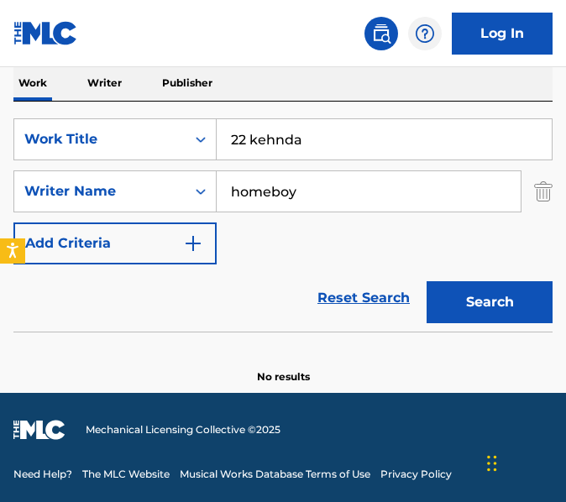
click at [343, 175] on input "homeboy" at bounding box center [369, 191] width 304 height 40
click at [427, 281] on button "Search" at bounding box center [490, 302] width 126 height 42
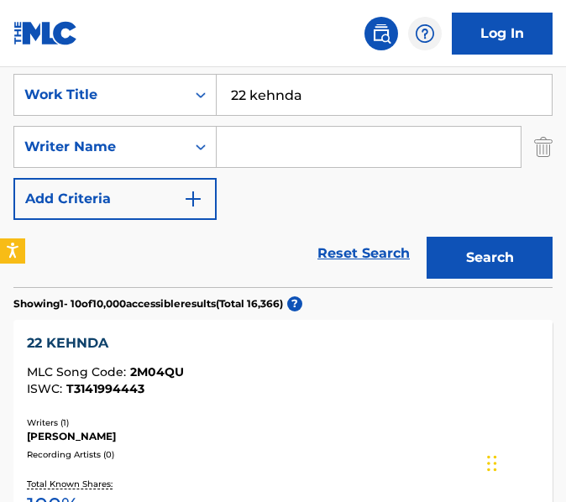
scroll to position [327, 0]
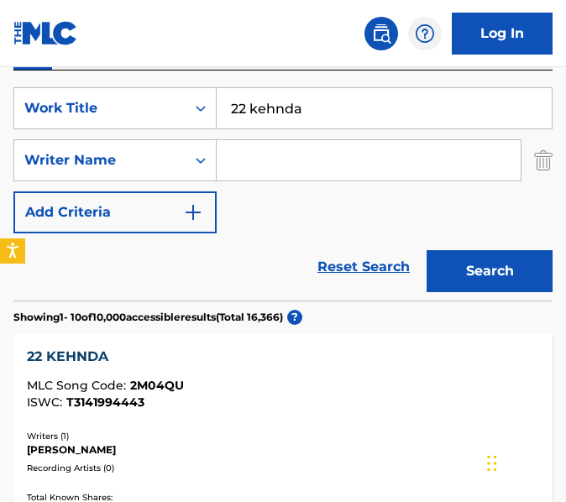
paste input "[PERSON_NAME]"
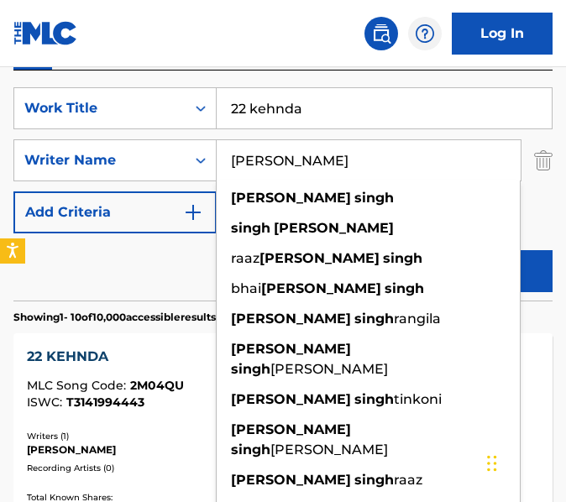
click at [427, 250] on button "Search" at bounding box center [490, 271] width 126 height 42
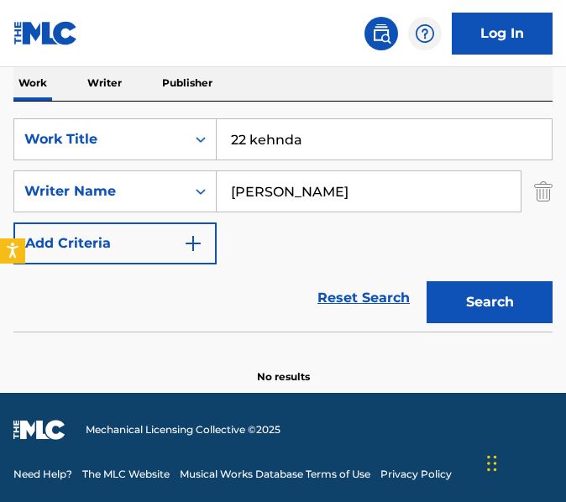
click at [427, 281] on button "Search" at bounding box center [490, 302] width 126 height 42
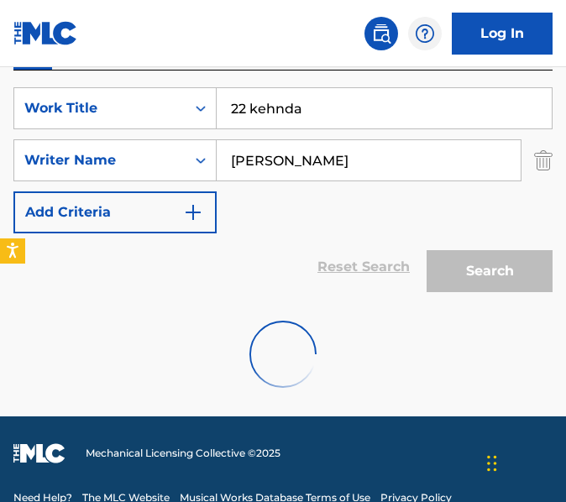
scroll to position [296, 0]
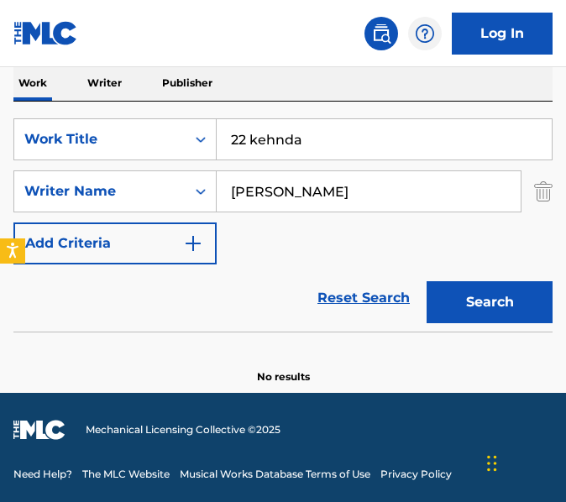
click at [276, 207] on input "[PERSON_NAME]" at bounding box center [369, 191] width 304 height 40
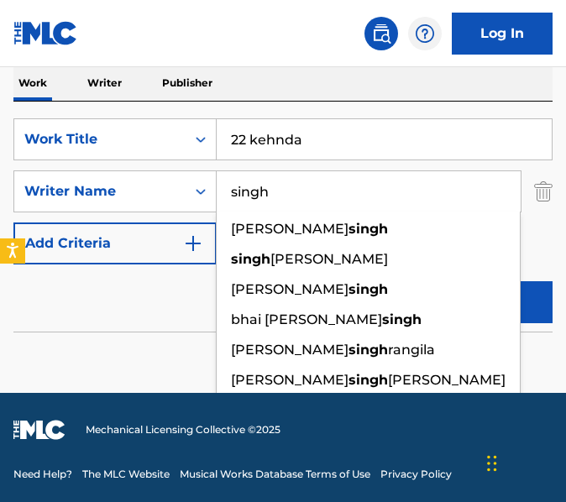
click at [427, 281] on button "Search" at bounding box center [490, 302] width 126 height 42
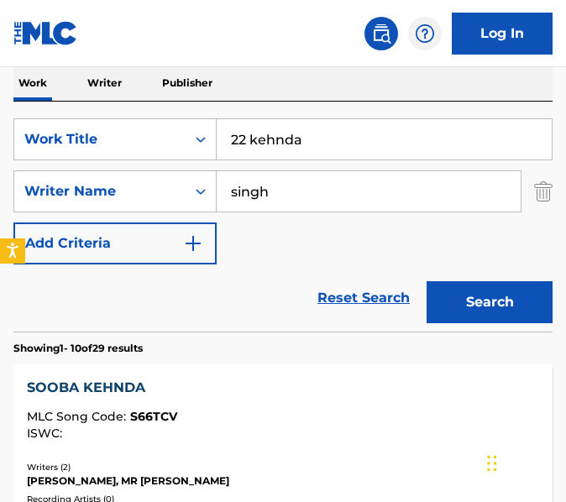
click at [188, 292] on div "Reset Search Search" at bounding box center [282, 298] width 539 height 67
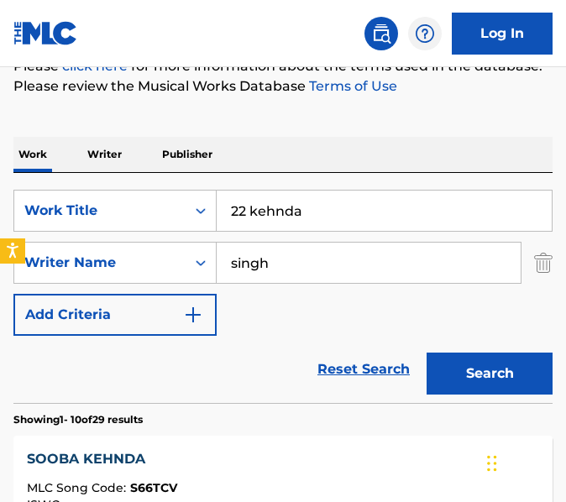
scroll to position [218, 0]
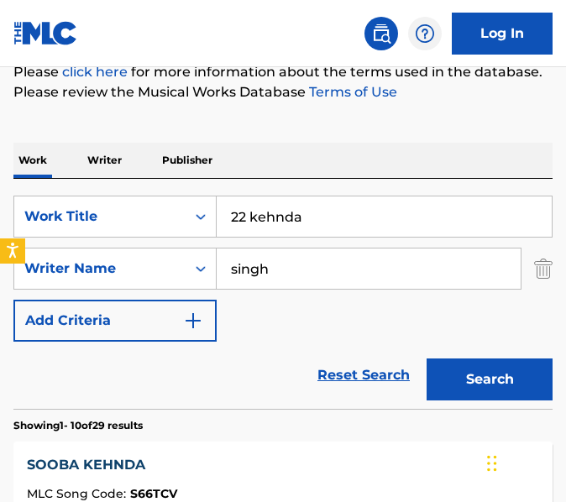
click at [277, 270] on input "singh" at bounding box center [369, 269] width 304 height 40
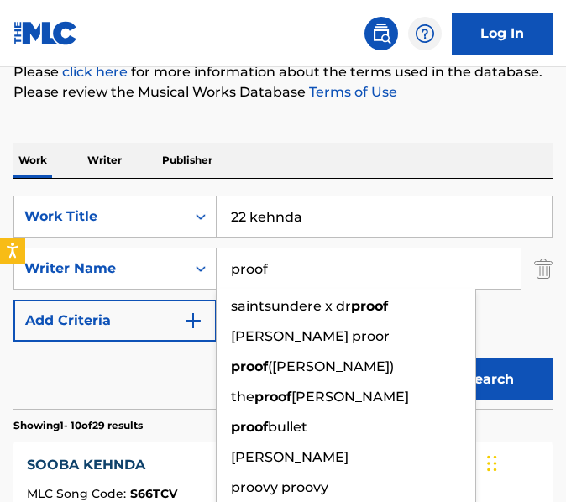
click at [427, 359] on button "Search" at bounding box center [490, 380] width 126 height 42
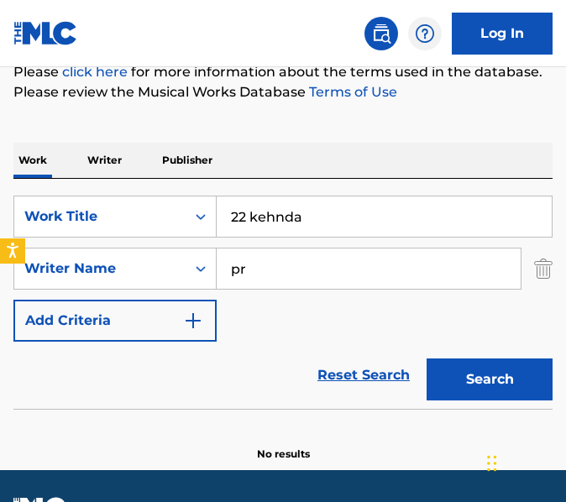
type input "p"
click at [427, 359] on button "Search" at bounding box center [490, 380] width 126 height 42
click at [389, 279] on input "[PERSON_NAME]" at bounding box center [369, 269] width 304 height 40
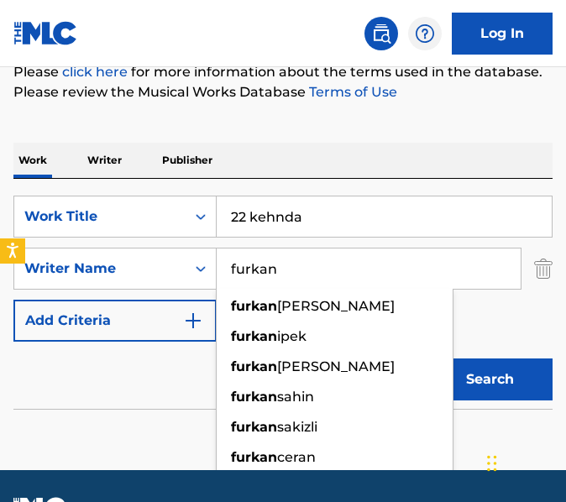
type input "furkan"
click at [427, 359] on button "Search" at bounding box center [490, 380] width 126 height 42
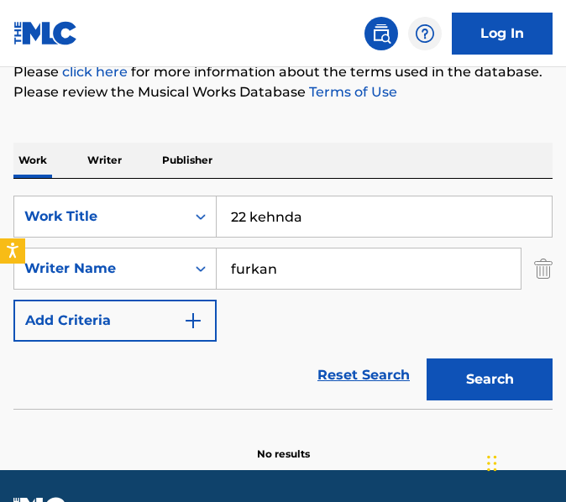
click at [381, 215] on input "22 kehnda" at bounding box center [384, 217] width 335 height 40
paste input "4 Carat"
type input "24 Carat"
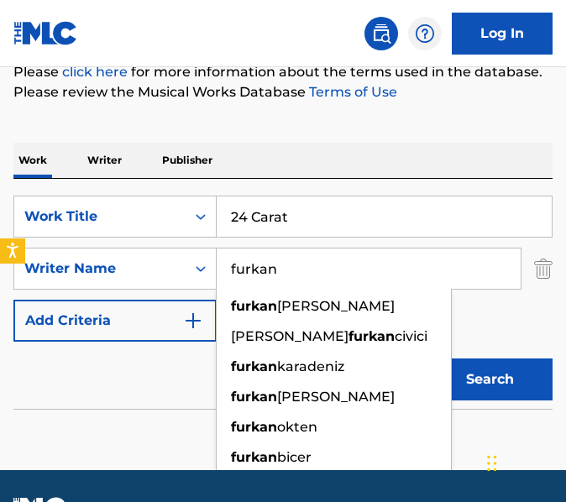
click at [405, 274] on input "furkan" at bounding box center [369, 269] width 304 height 40
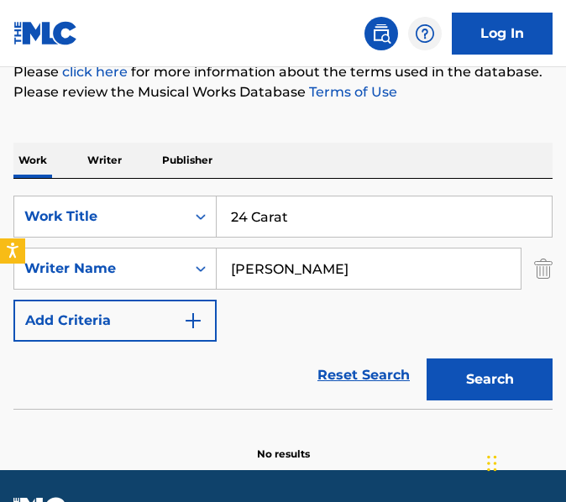
type input "[PERSON_NAME]"
click at [427, 359] on button "Search" at bounding box center [490, 380] width 126 height 42
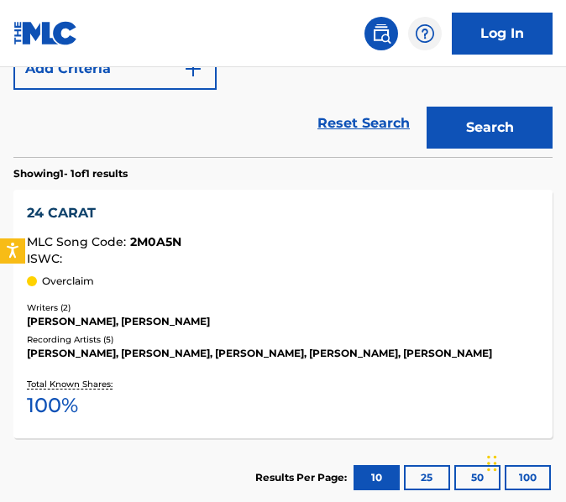
scroll to position [490, 0]
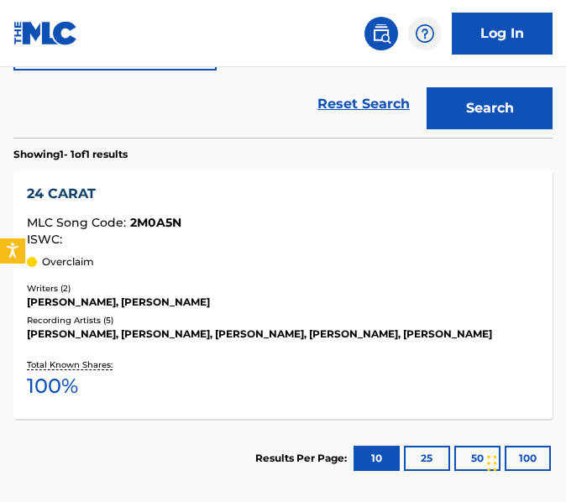
click at [386, 286] on div "Writers ( 2 )" at bounding box center [283, 288] width 512 height 13
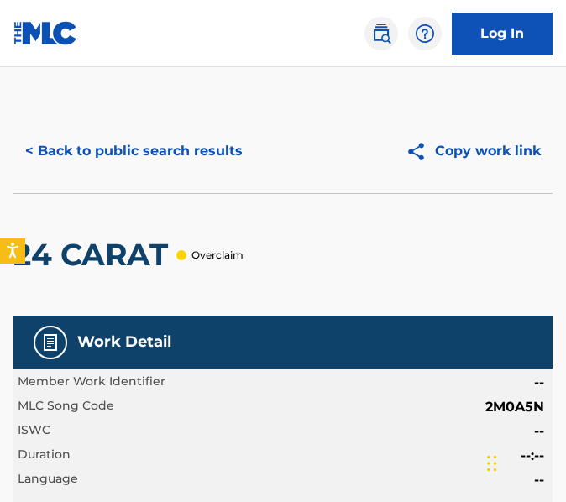
click at [178, 171] on button "< Back to public search results" at bounding box center [133, 151] width 241 height 42
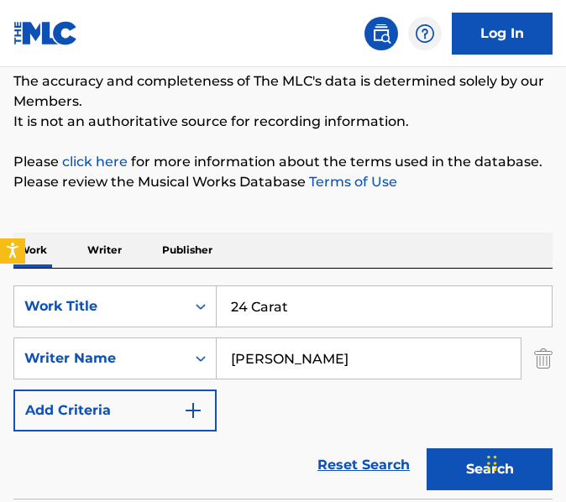
scroll to position [134, 0]
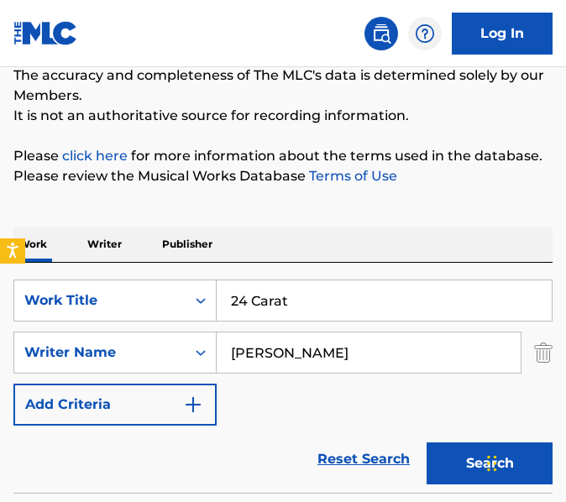
click at [345, 309] on input "24 Carat" at bounding box center [384, 301] width 335 height 40
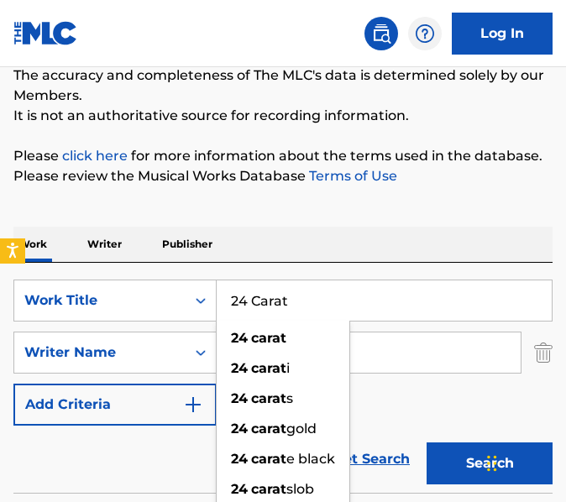
click at [345, 309] on input "24 Carat" at bounding box center [384, 301] width 335 height 40
paste input "Ni"
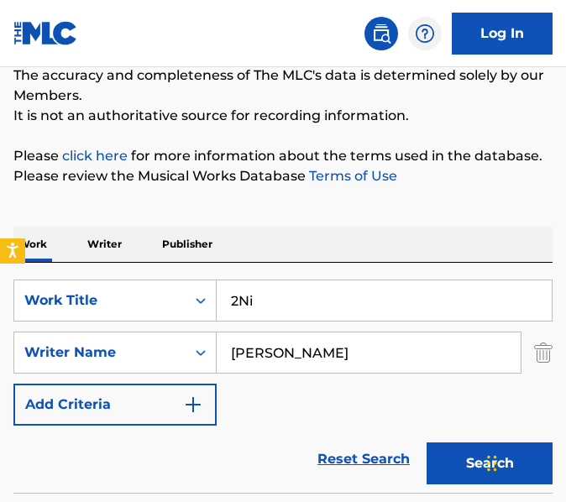
type input "2Ni"
click at [427, 443] on button "Search" at bounding box center [490, 464] width 126 height 42
click at [454, 467] on button "Search" at bounding box center [490, 464] width 126 height 42
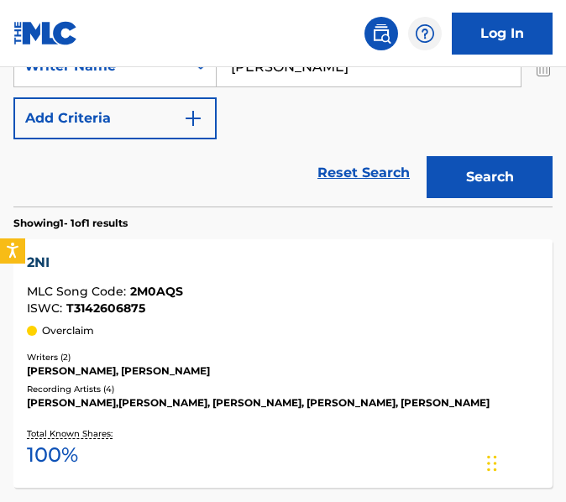
scroll to position [423, 0]
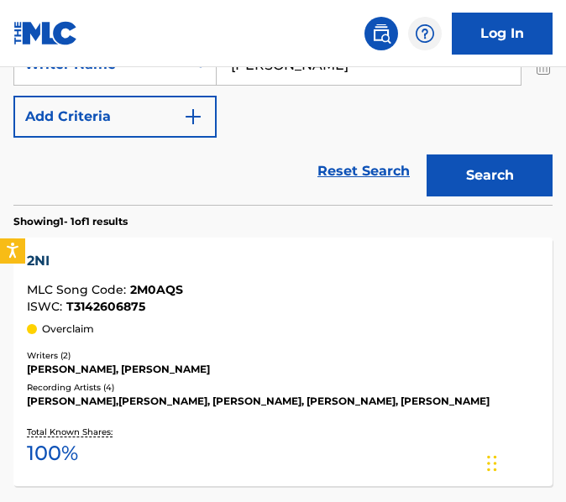
click at [330, 338] on div "2NI MLC Song Code : 2M0AQS ISWC : T3142606875 Overclaim Writers ( 2 ) [PERSON_N…" at bounding box center [282, 362] width 539 height 249
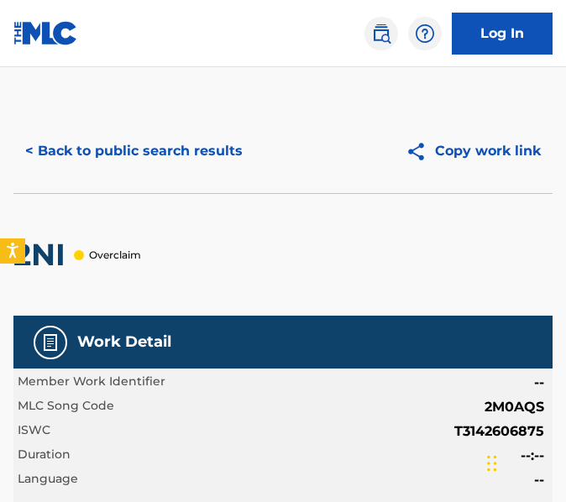
click at [209, 142] on button "< Back to public search results" at bounding box center [133, 151] width 241 height 42
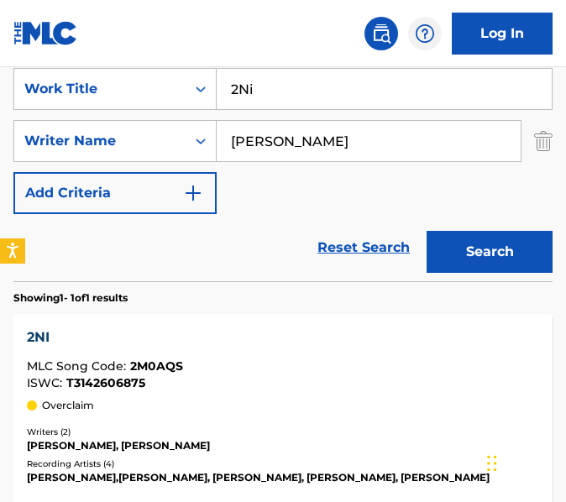
scroll to position [341, 0]
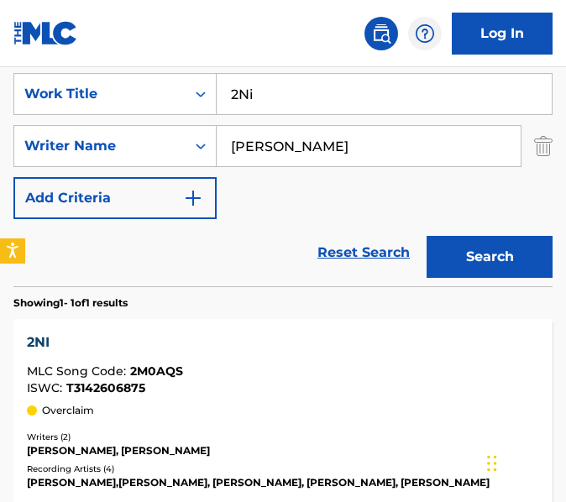
click at [355, 108] on input "2Ni" at bounding box center [384, 94] width 335 height 40
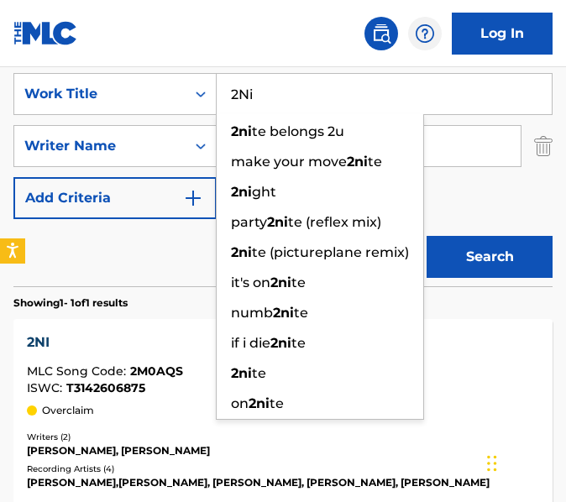
paste input "[PERSON_NAME]"
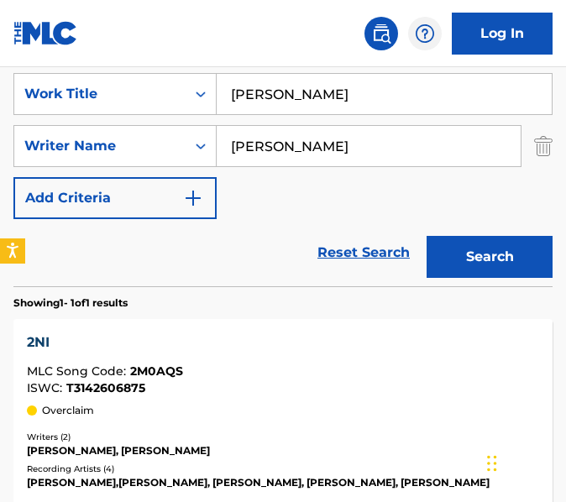
type input "[PERSON_NAME]"
click at [427, 236] on button "Search" at bounding box center [490, 257] width 126 height 42
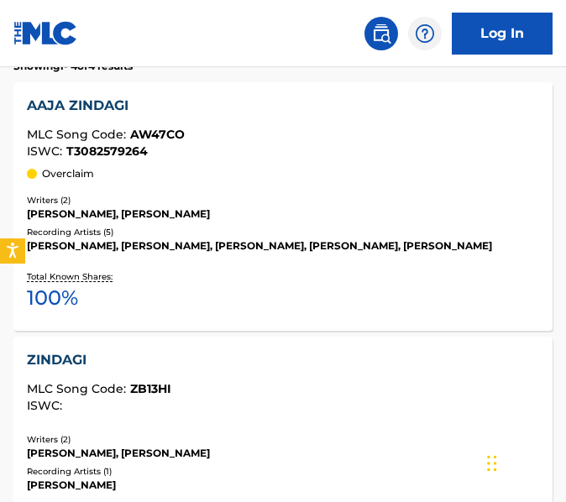
scroll to position [565, 0]
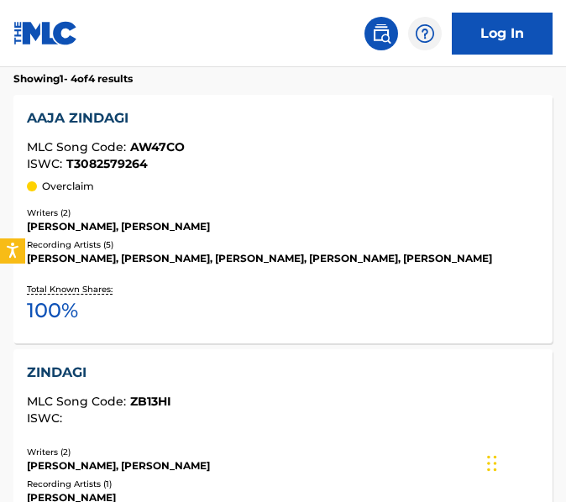
click at [246, 235] on div "Writers ( 2 ) [PERSON_NAME], [PERSON_NAME] Recording Artists ( 5 ) [PERSON_NAME…" at bounding box center [283, 237] width 512 height 60
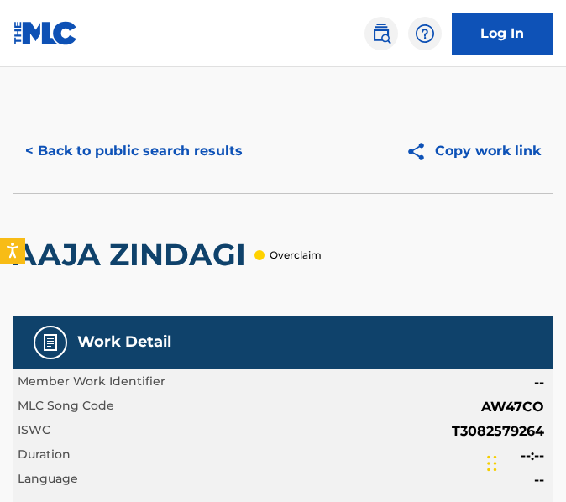
click at [66, 153] on button "< Back to public search results" at bounding box center [133, 151] width 241 height 42
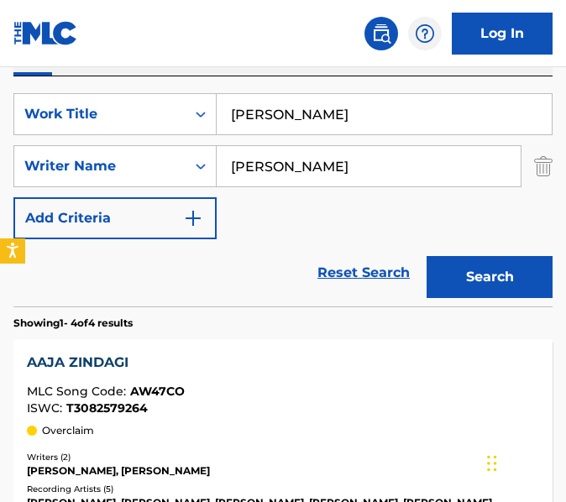
scroll to position [319, 0]
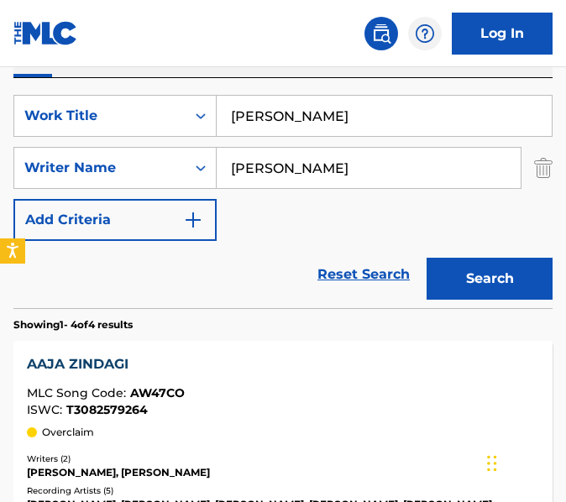
click at [402, 118] on input "[PERSON_NAME]" at bounding box center [384, 116] width 335 height 40
paste input "fter 6 Month"
type input "After 6 Month"
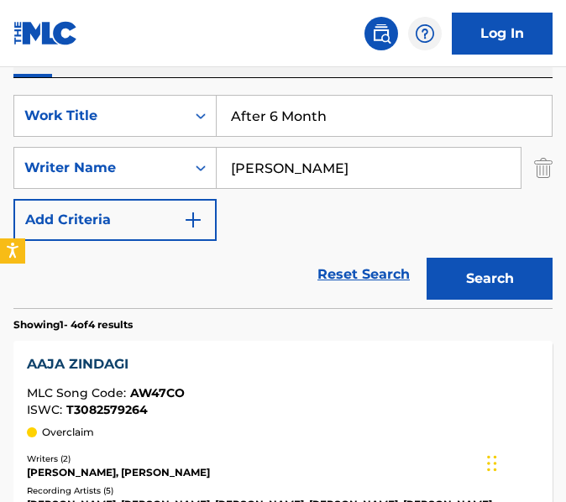
click at [427, 258] on button "Search" at bounding box center [490, 279] width 126 height 42
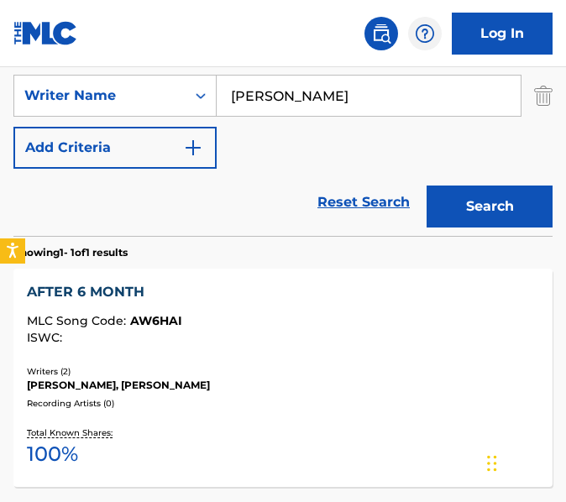
scroll to position [392, 0]
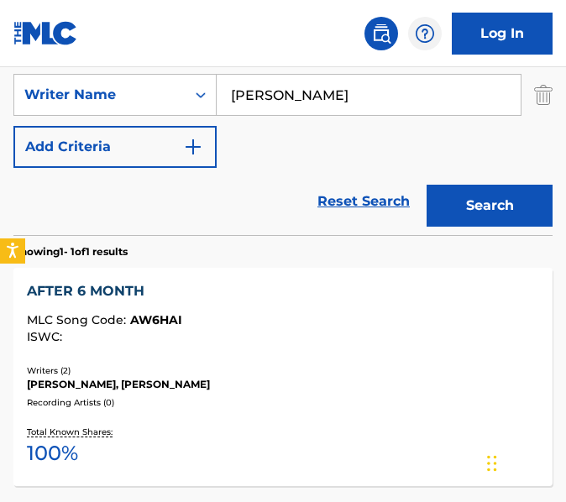
click at [249, 352] on div "AFTER 6 MONTH MLC Song Code : AW6HAI ISWC :" at bounding box center [283, 316] width 512 height 71
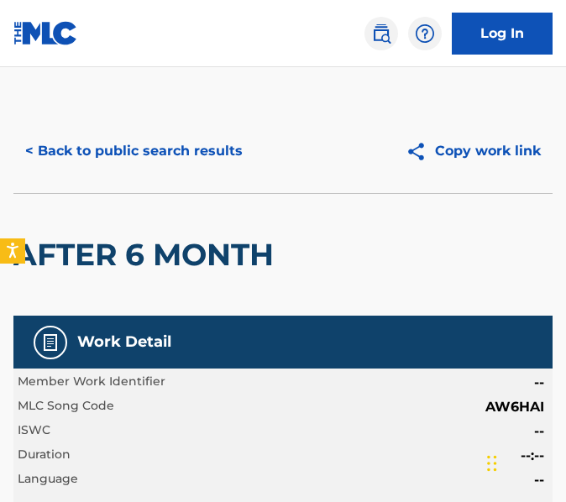
click at [218, 159] on button "< Back to public search results" at bounding box center [133, 151] width 241 height 42
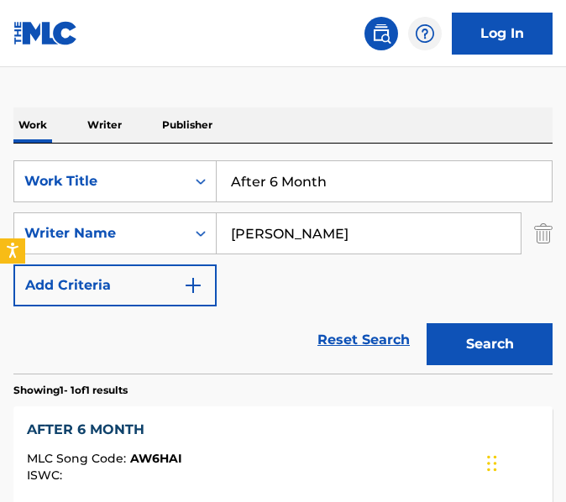
scroll to position [247, 0]
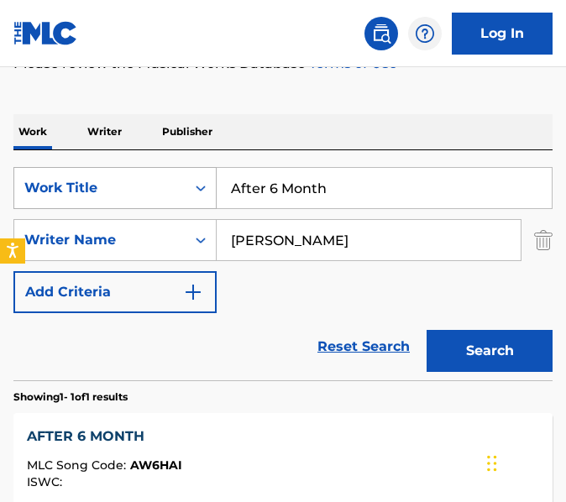
drag, startPoint x: 356, startPoint y: 198, endPoint x: 127, endPoint y: 170, distance: 231.1
click at [127, 170] on div "SearchWithCriteria1b22f980-6e83-4389-a641-1201078cac4e Work Title After 6 Month" at bounding box center [282, 188] width 539 height 42
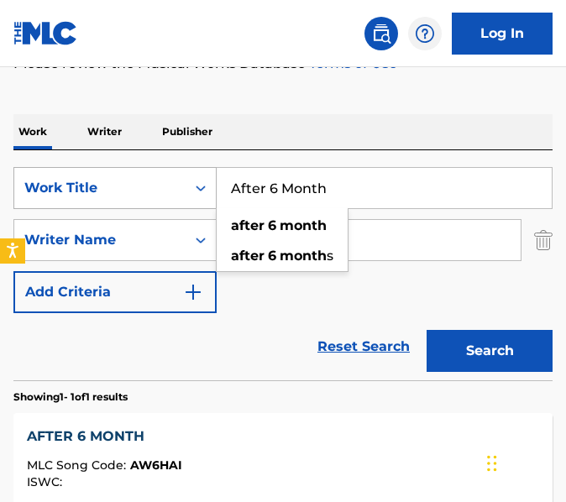
paste input "thra Style"
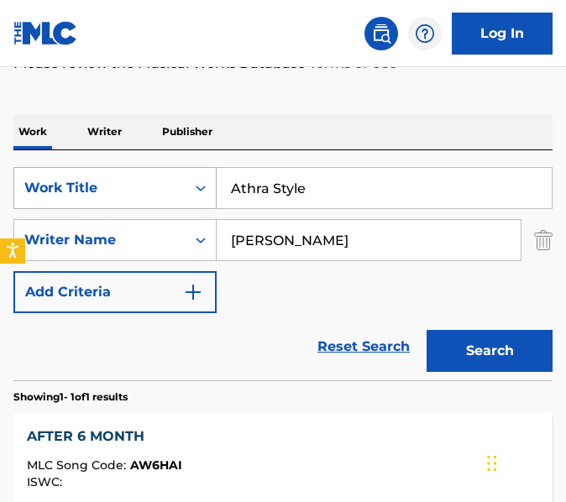
type input "Athra Style"
click at [427, 330] on button "Search" at bounding box center [490, 351] width 126 height 42
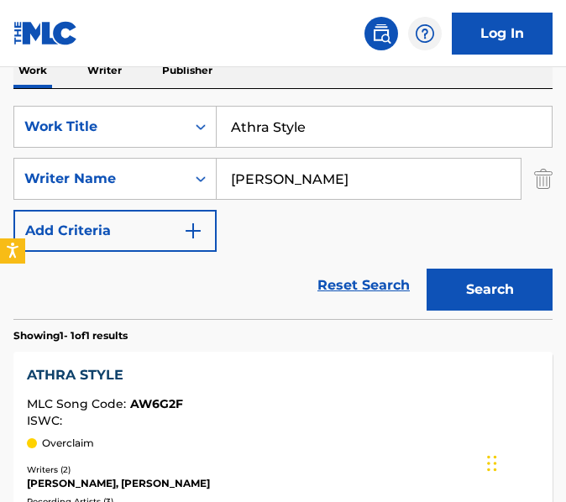
scroll to position [507, 0]
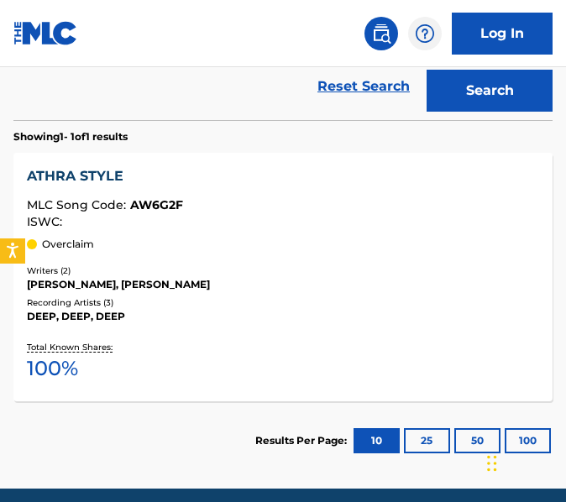
click at [273, 319] on div "DEEP, DEEP, DEEP" at bounding box center [283, 316] width 512 height 15
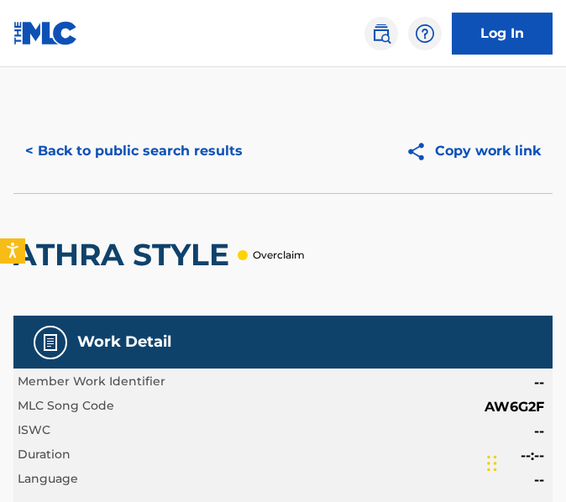
drag, startPoint x: 165, startPoint y: 125, endPoint x: 165, endPoint y: 144, distance: 18.5
click at [165, 144] on div "< Back to public search results Copy work link" at bounding box center [282, 151] width 539 height 84
click at [165, 144] on button "< Back to public search results" at bounding box center [133, 151] width 241 height 42
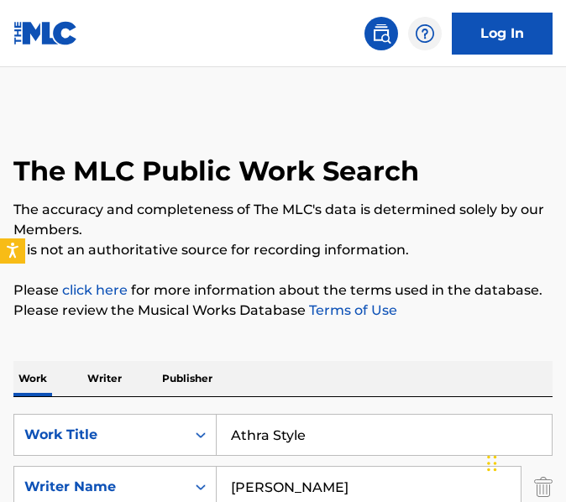
click at [350, 425] on input "Athra Style" at bounding box center [384, 435] width 335 height 40
paste input "[PERSON_NAME]"
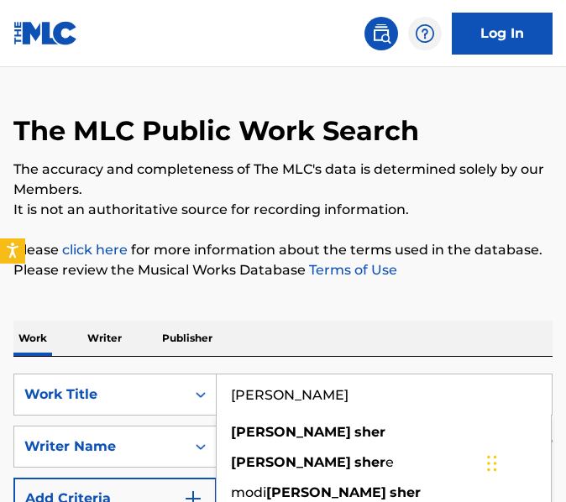
scroll to position [50, 0]
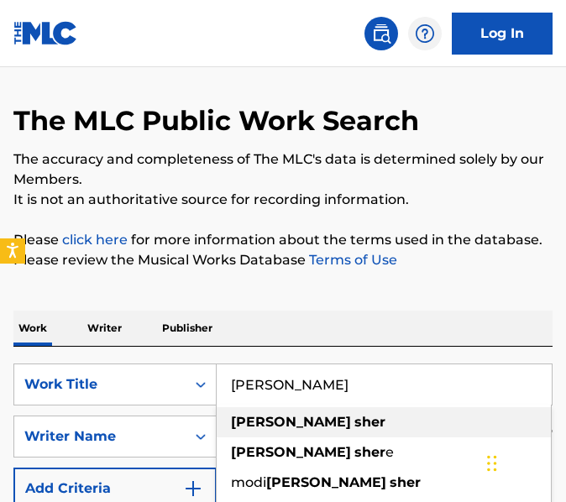
click at [326, 416] on div "[PERSON_NAME]" at bounding box center [384, 422] width 334 height 30
type input "[PERSON_NAME]"
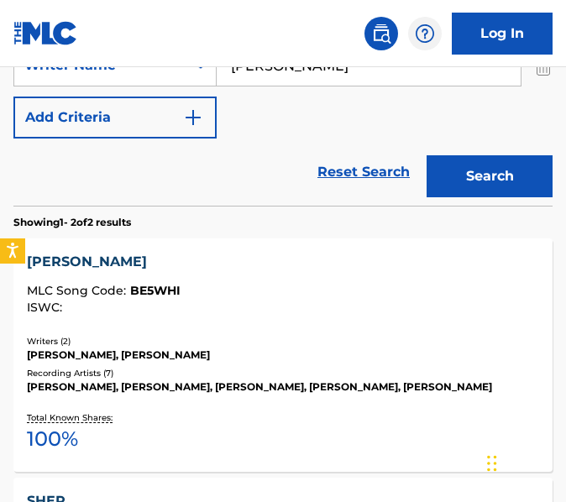
scroll to position [476, 0]
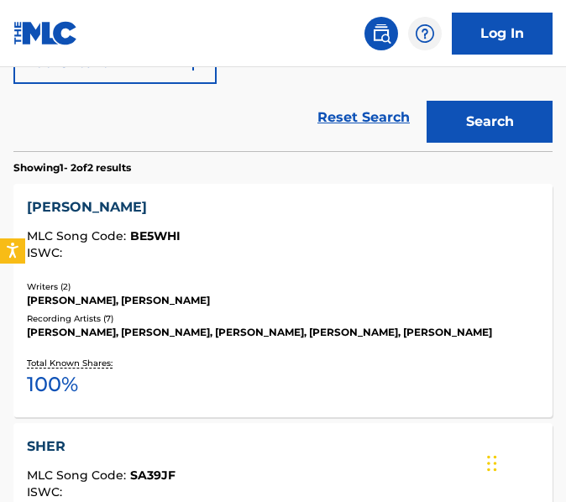
click at [476, 134] on button "Search" at bounding box center [490, 122] width 126 height 42
click at [348, 305] on div "[PERSON_NAME], [PERSON_NAME]" at bounding box center [283, 300] width 512 height 15
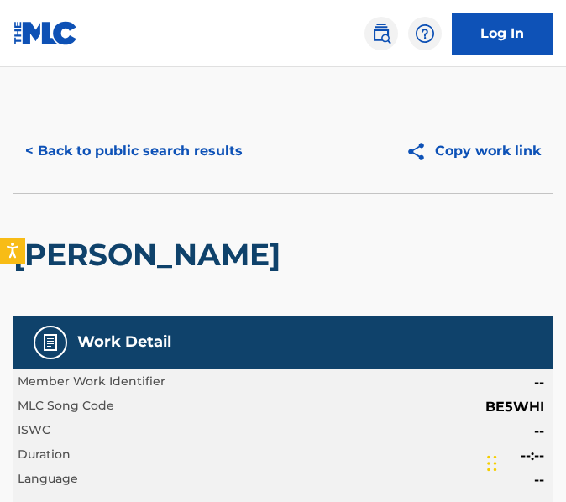
drag, startPoint x: 193, startPoint y: 129, endPoint x: 193, endPoint y: 142, distance: 12.6
click at [193, 142] on div "< Back to public search results Copy work link" at bounding box center [282, 151] width 539 height 84
click at [190, 153] on button "< Back to public search results" at bounding box center [133, 151] width 241 height 42
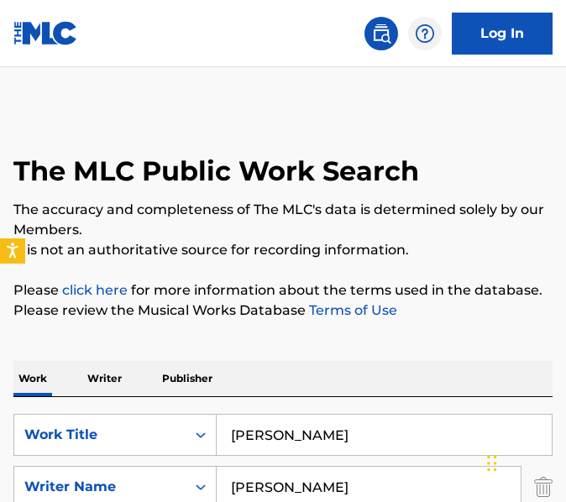
click at [308, 417] on input "[PERSON_NAME]" at bounding box center [384, 435] width 335 height 40
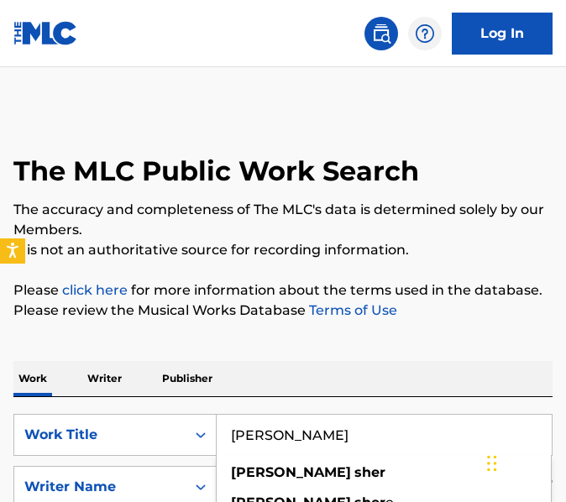
click at [308, 417] on input "[PERSON_NAME]" at bounding box center [384, 435] width 335 height 40
paste input "Back End"
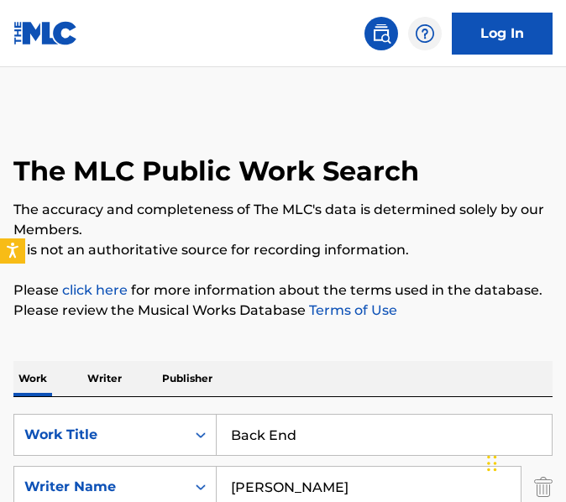
type input "Back End"
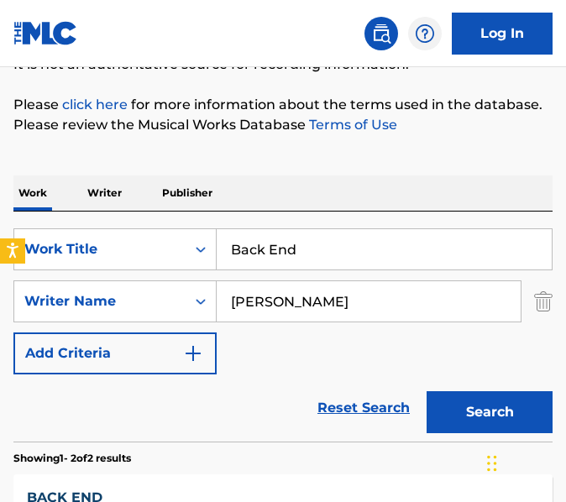
scroll to position [233, 0]
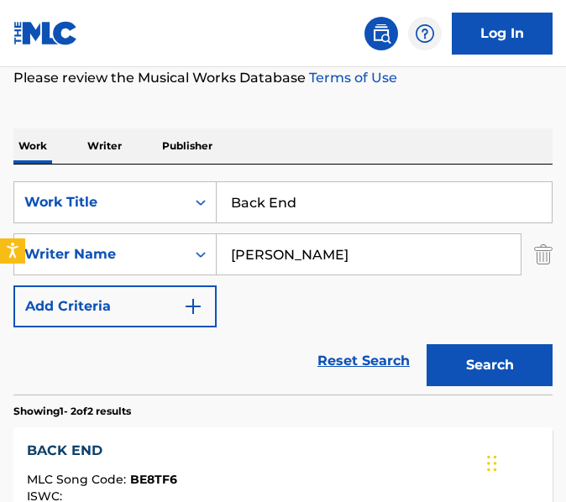
click at [518, 365] on button "Search" at bounding box center [490, 365] width 126 height 42
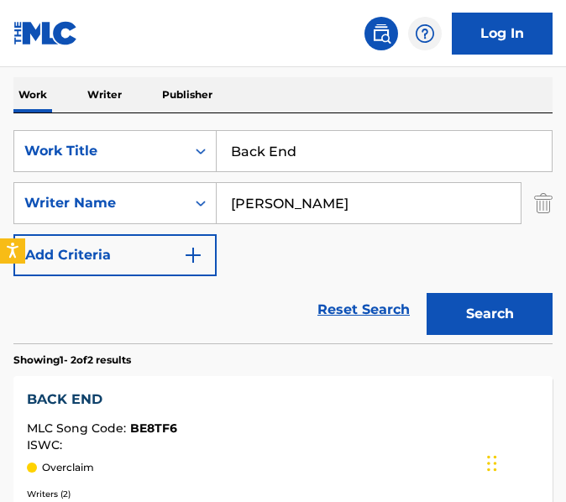
scroll to position [395, 0]
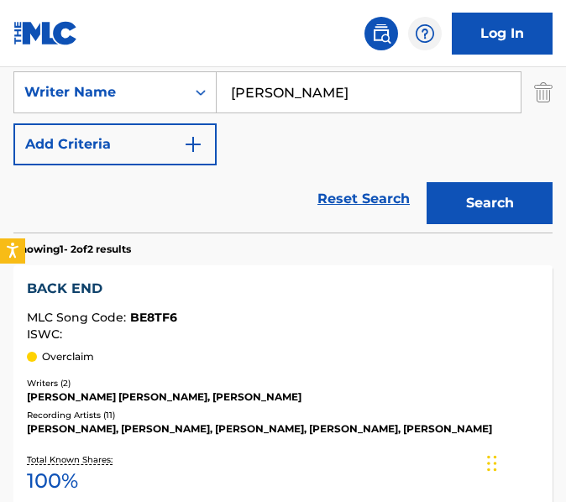
click at [293, 349] on div "Overclaim" at bounding box center [283, 356] width 512 height 15
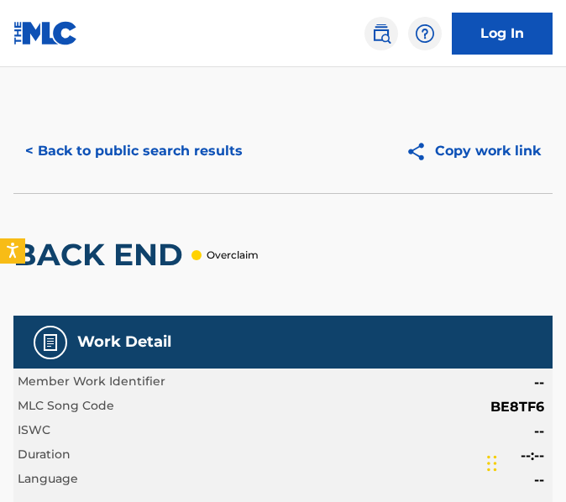
click at [215, 163] on button "< Back to public search results" at bounding box center [133, 151] width 241 height 42
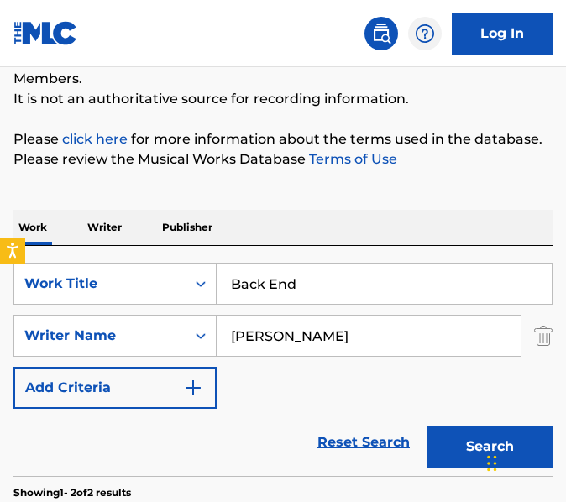
scroll to position [31, 0]
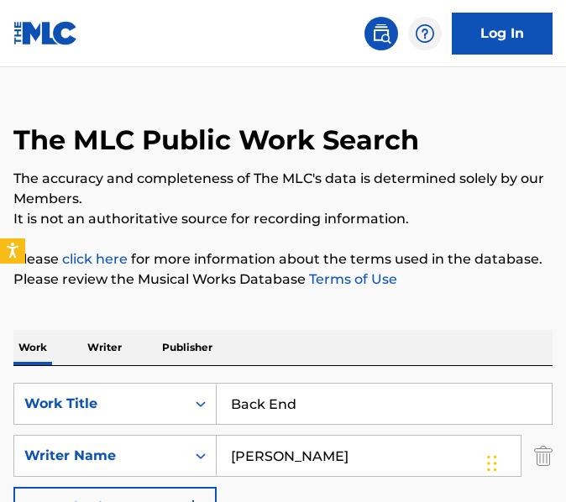
click at [327, 407] on input "Back End" at bounding box center [384, 404] width 335 height 40
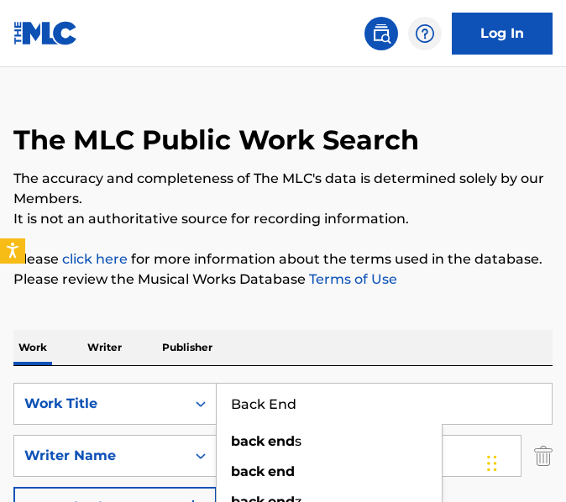
paste input "AS"
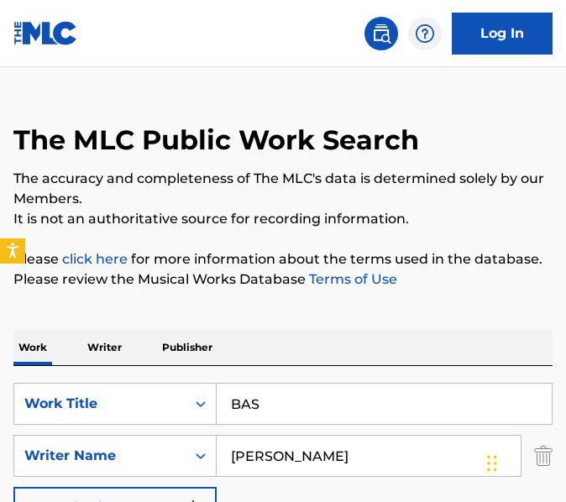
type input "BAS"
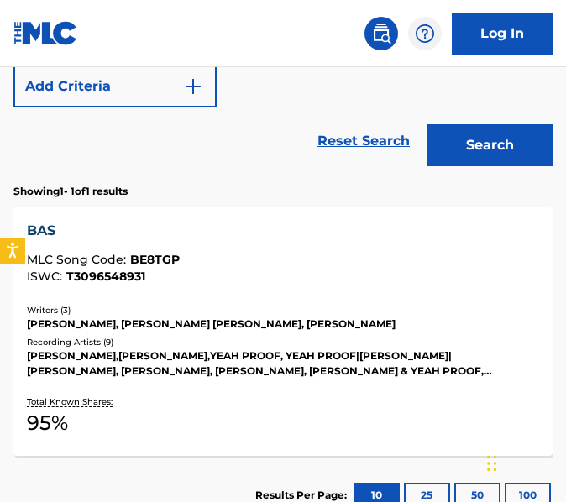
scroll to position [481, 0]
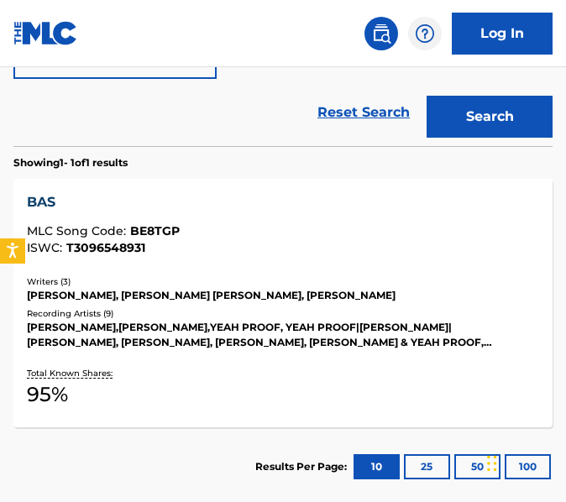
click at [320, 375] on div "Total Known Shares: 95 %" at bounding box center [283, 388] width 512 height 51
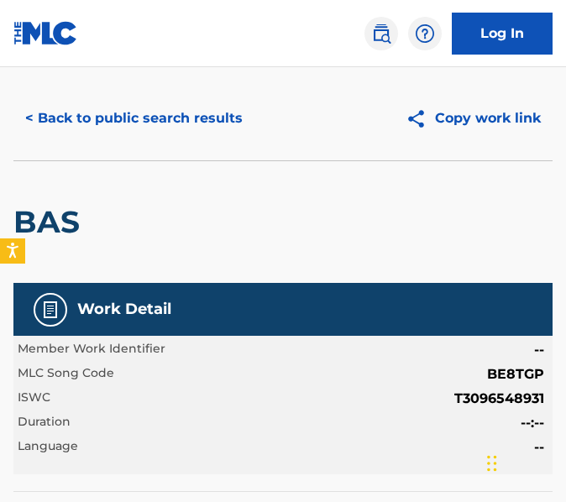
scroll to position [29, 0]
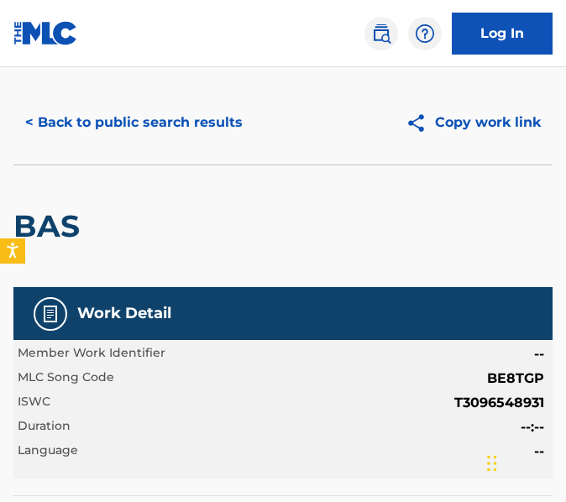
click at [102, 118] on button "< Back to public search results" at bounding box center [133, 123] width 241 height 42
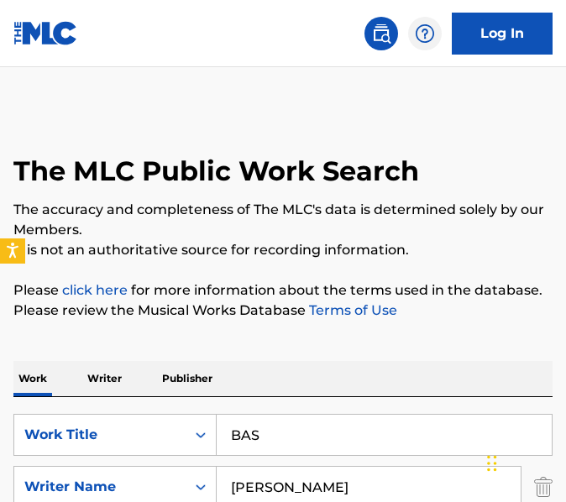
click at [375, 435] on input "BAS" at bounding box center [384, 435] width 335 height 40
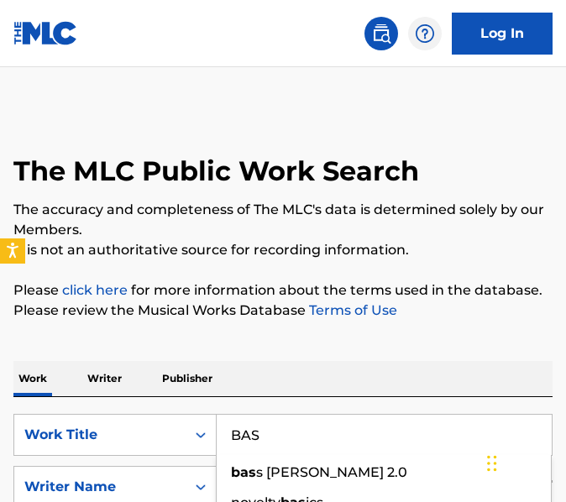
paste input "[PERSON_NAME] & Better"
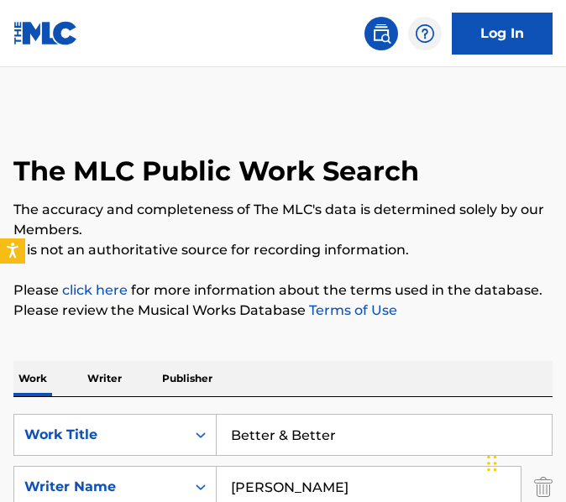
type input "Better & Better"
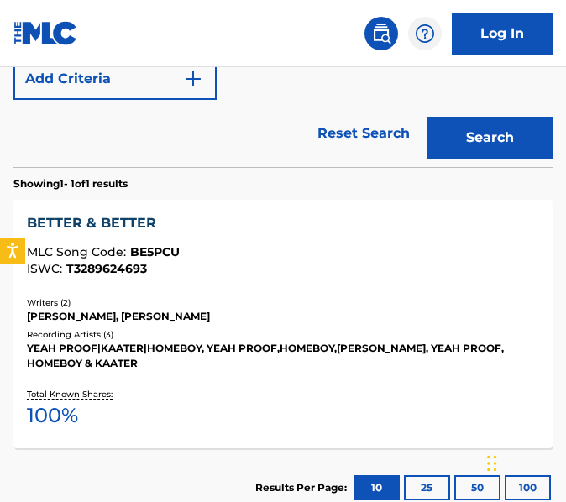
scroll to position [487, 0]
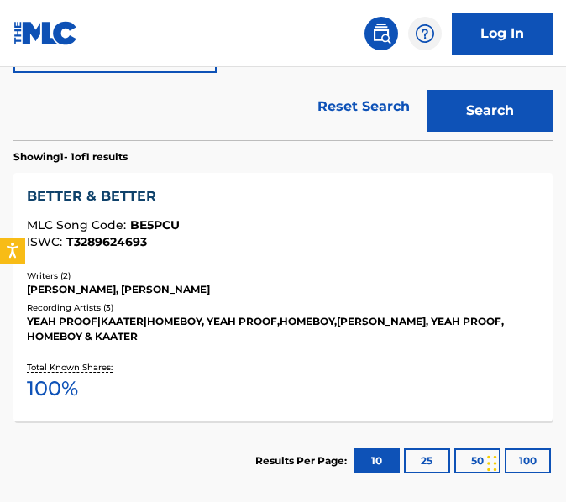
click at [308, 365] on div "Total Known Shares: 100 %" at bounding box center [283, 382] width 512 height 51
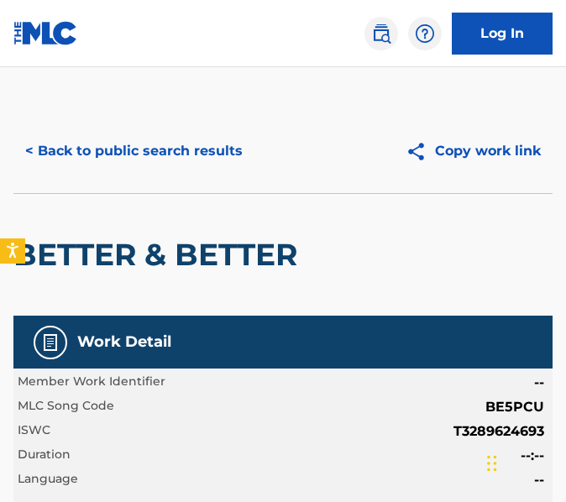
click at [139, 140] on button "< Back to public search results" at bounding box center [133, 151] width 241 height 42
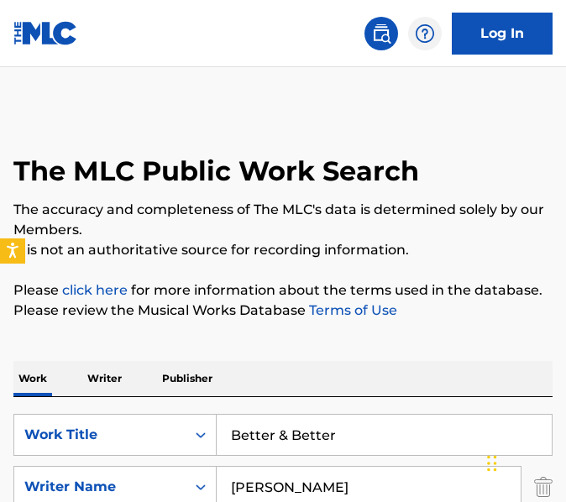
click at [325, 446] on input "Better & Better" at bounding box center [384, 435] width 335 height 40
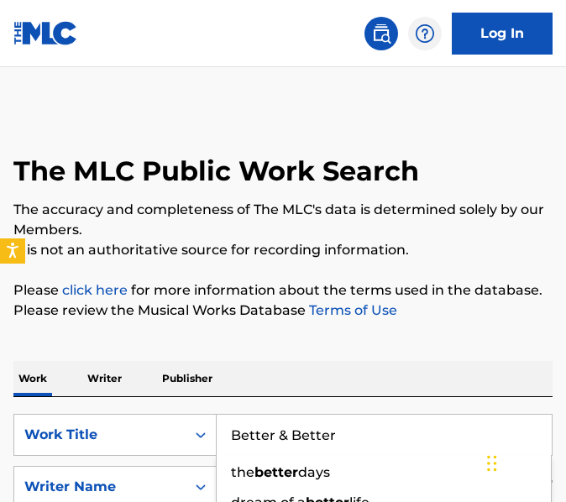
paste input "lame"
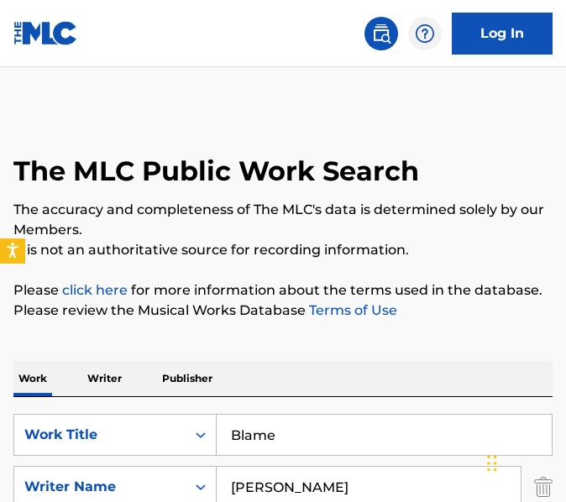
type input "Blame"
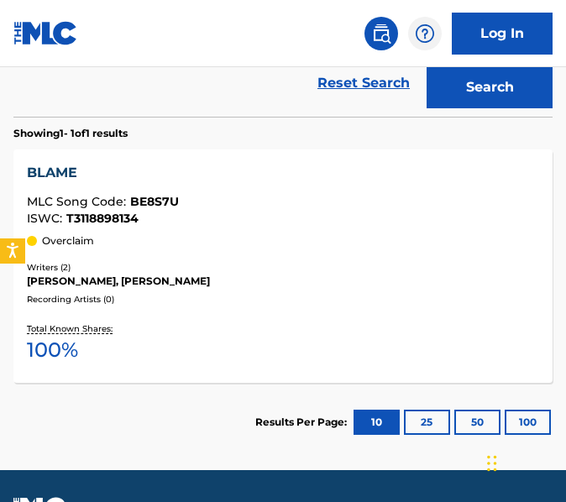
scroll to position [518, 0]
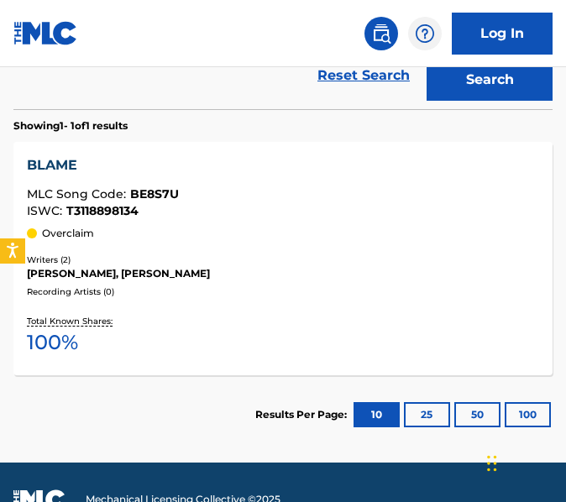
click at [297, 247] on div "BLAME MLC Song Code : BE8S7U ISWC : T3118898134 Overclaim Writers ( 2 ) [PERSON…" at bounding box center [282, 259] width 539 height 234
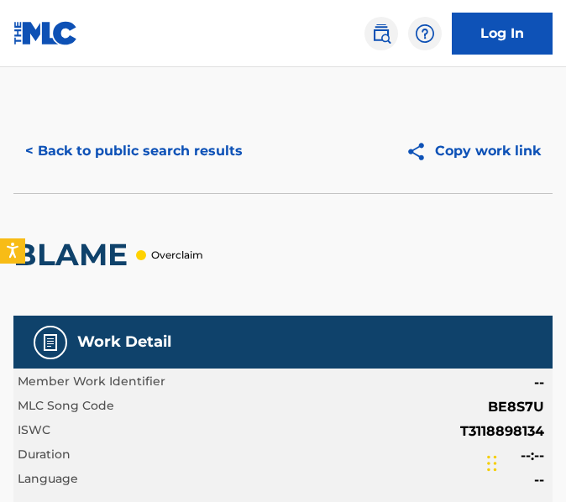
click at [116, 162] on button "< Back to public search results" at bounding box center [133, 151] width 241 height 42
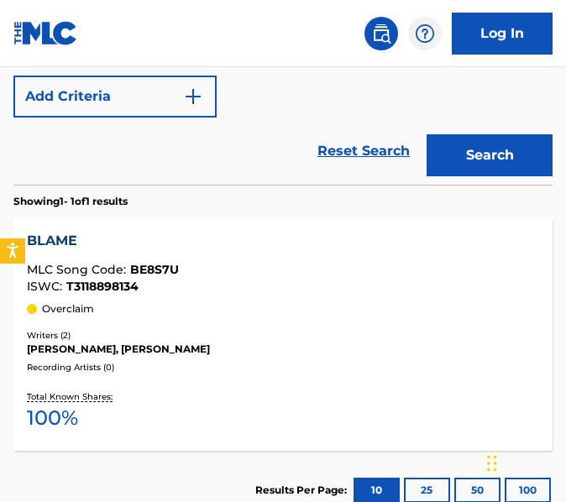
scroll to position [244, 0]
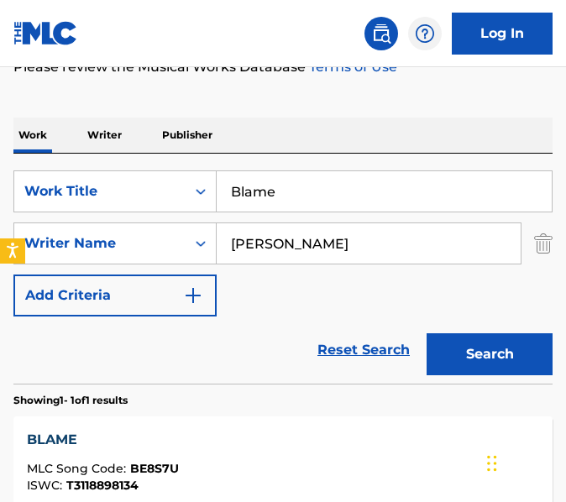
click at [290, 216] on div "SearchWithCriteria1b22f980-6e83-4389-a641-1201078cac4e Work Title Blame SearchW…" at bounding box center [282, 244] width 539 height 146
click at [295, 201] on input "Blame" at bounding box center [384, 191] width 335 height 40
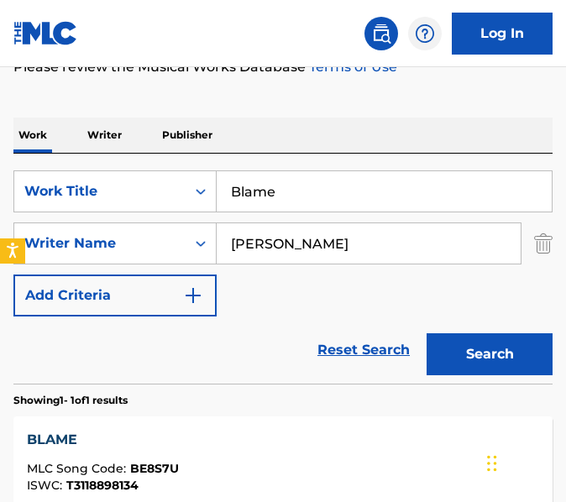
paste input "reak The Law"
type input "Break The Law"
click at [427, 333] on button "Search" at bounding box center [490, 354] width 126 height 42
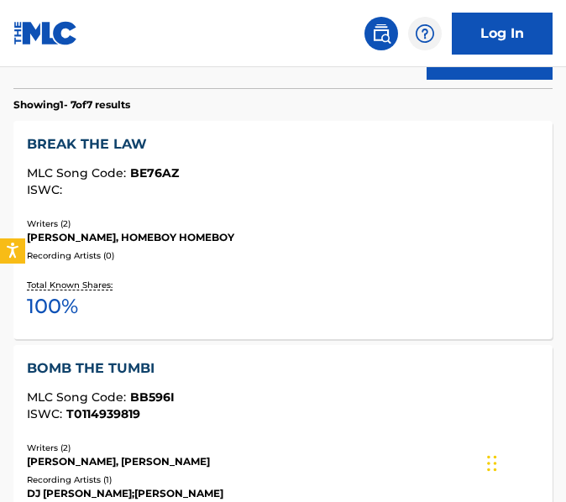
scroll to position [571, 0]
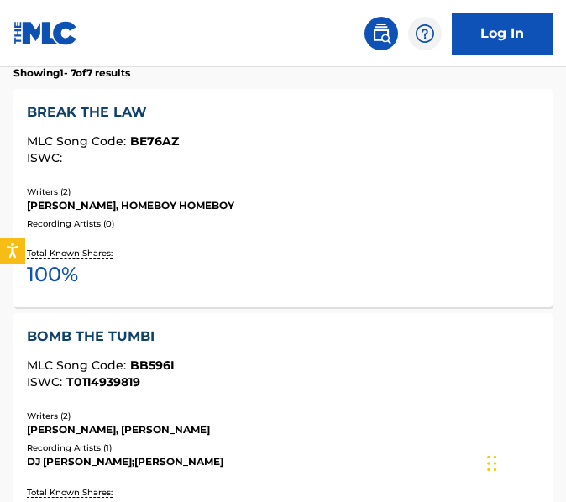
click at [295, 201] on div "[PERSON_NAME], HOMEBOY HOMEBOY" at bounding box center [283, 205] width 512 height 15
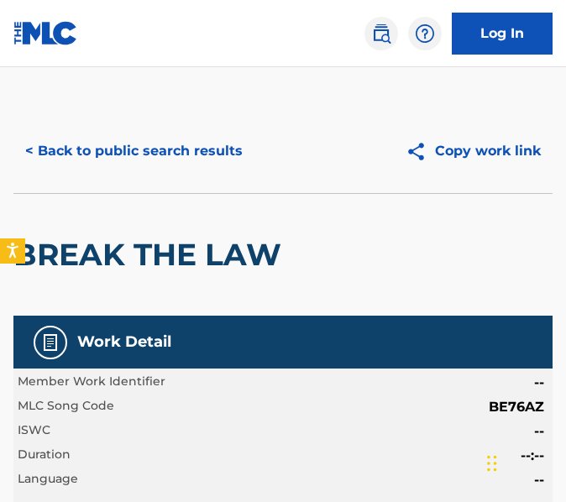
click at [231, 160] on button "< Back to public search results" at bounding box center [133, 151] width 241 height 42
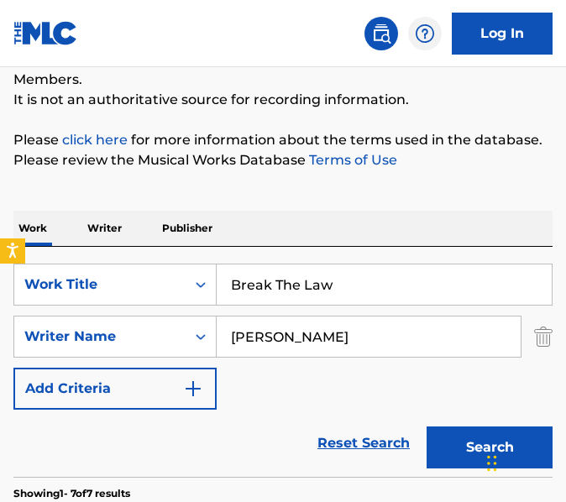
scroll to position [141, 0]
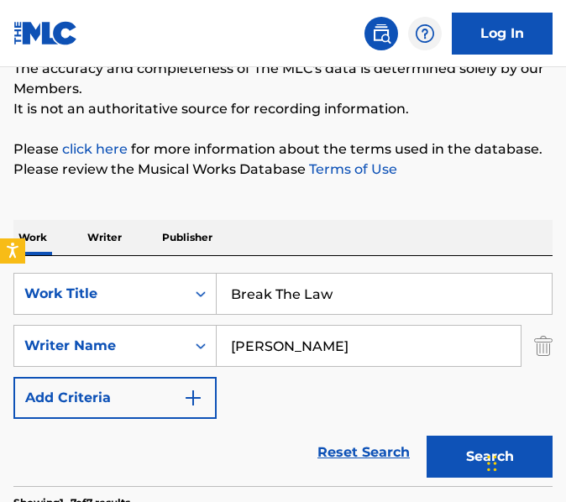
click at [347, 283] on input "Break The Law" at bounding box center [384, 294] width 335 height 40
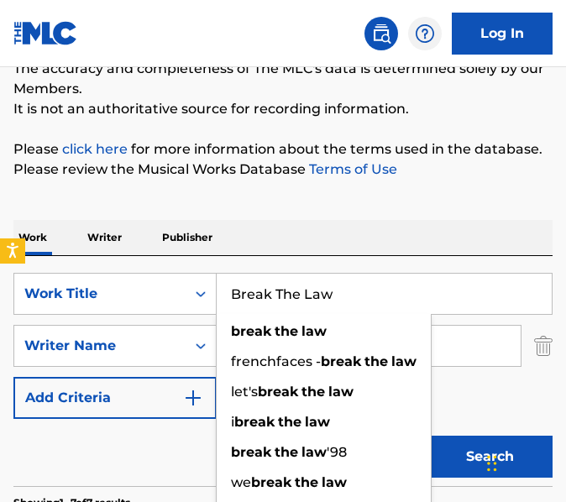
click at [347, 283] on input "Break The Law" at bounding box center [384, 294] width 335 height 40
paste input "CH 01"
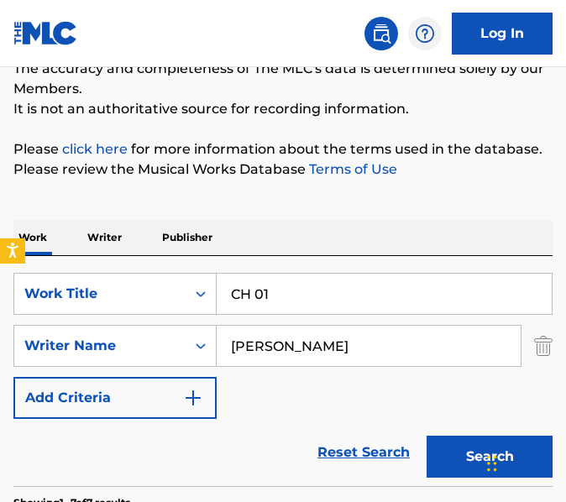
type input "CH 01"
click at [427, 436] on button "Search" at bounding box center [490, 457] width 126 height 42
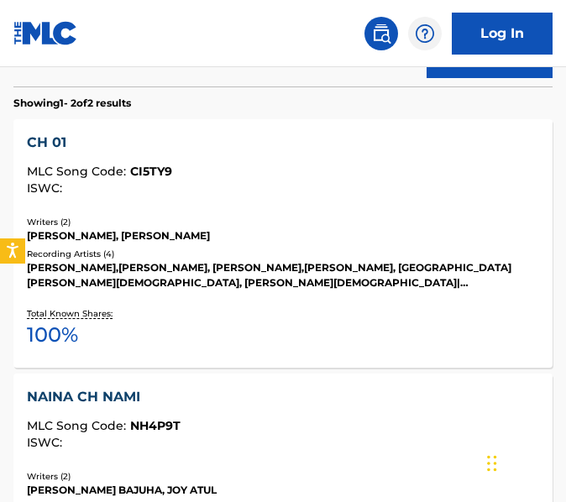
scroll to position [550, 0]
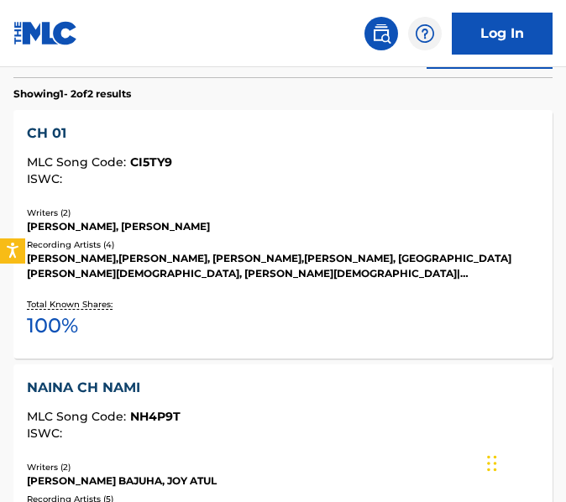
click at [333, 286] on div "CH 01 MLC Song Code : CI5TY9 ISWC : Writers ( 2 ) [PERSON_NAME], [PERSON_NAME] …" at bounding box center [282, 234] width 539 height 249
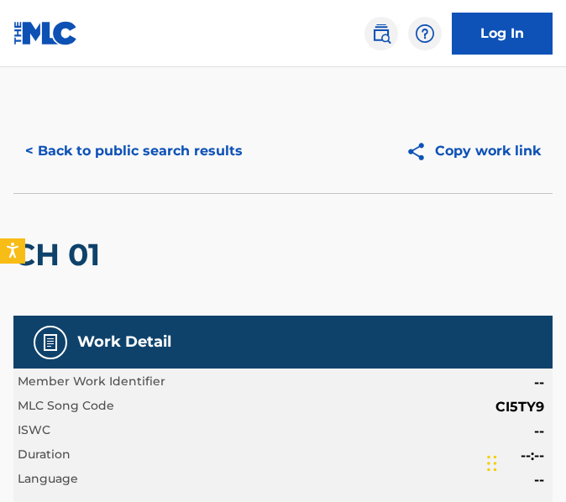
click at [150, 133] on button "< Back to public search results" at bounding box center [133, 151] width 241 height 42
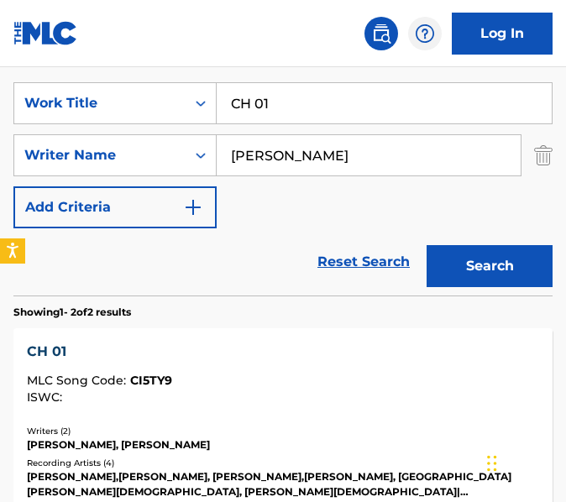
scroll to position [279, 0]
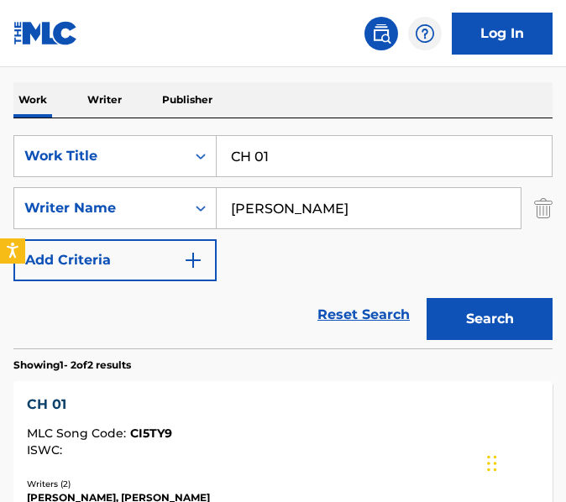
click at [285, 155] on input "CH 01" at bounding box center [384, 156] width 335 height 40
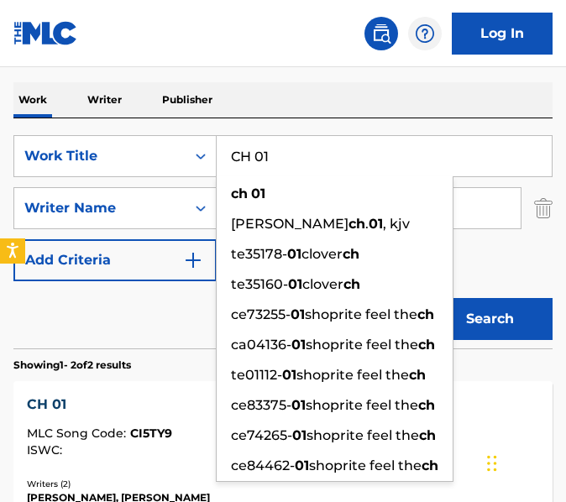
paste input "hallenger"
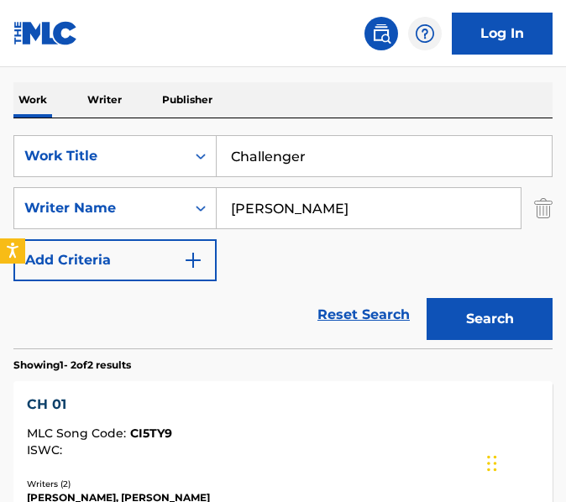
type input "Challenger"
click at [427, 298] on button "Search" at bounding box center [490, 319] width 126 height 42
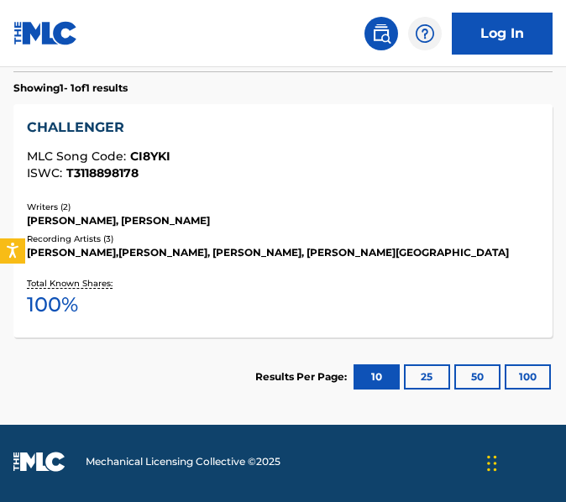
scroll to position [568, 0]
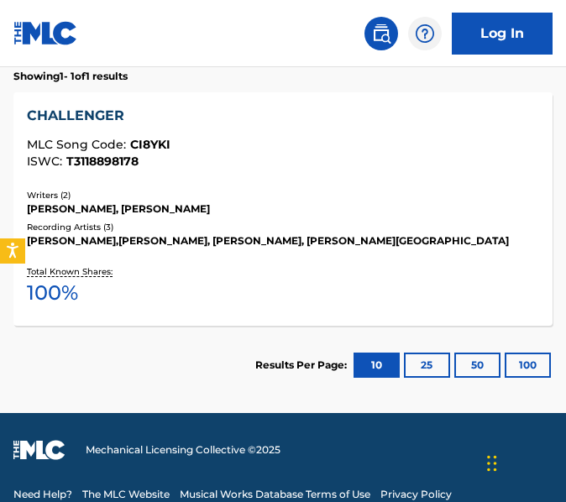
click at [293, 265] on div "Total Known Shares: 100 %" at bounding box center [283, 286] width 512 height 51
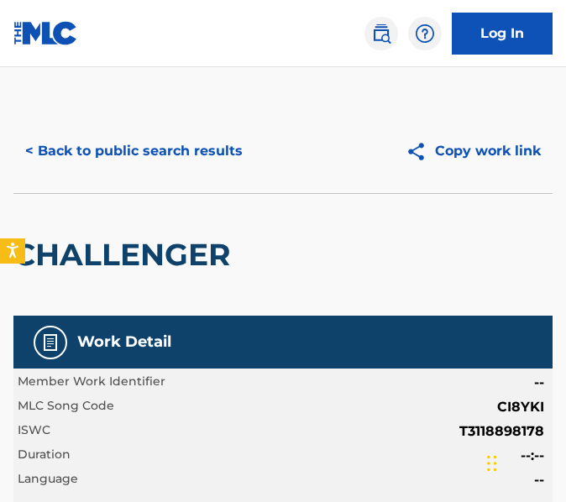
click at [293, 265] on div "CHALLENGER" at bounding box center [282, 254] width 539 height 123
click at [141, 162] on button "< Back to public search results" at bounding box center [133, 151] width 241 height 42
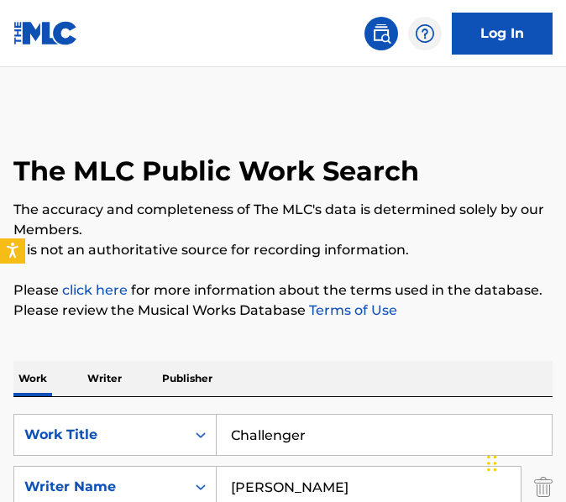
click at [333, 430] on input "Challenger" at bounding box center [384, 435] width 335 height 40
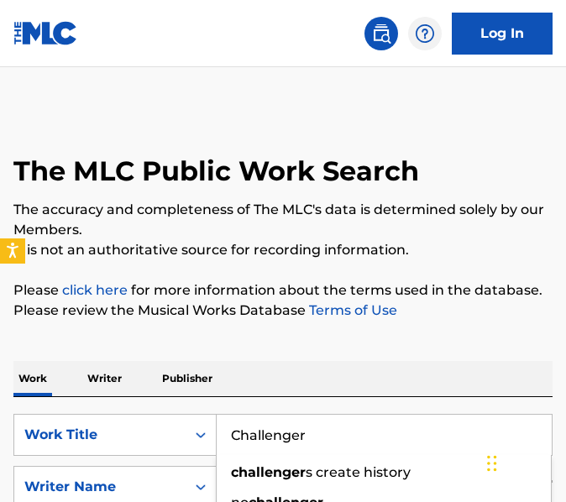
paste input "OCA"
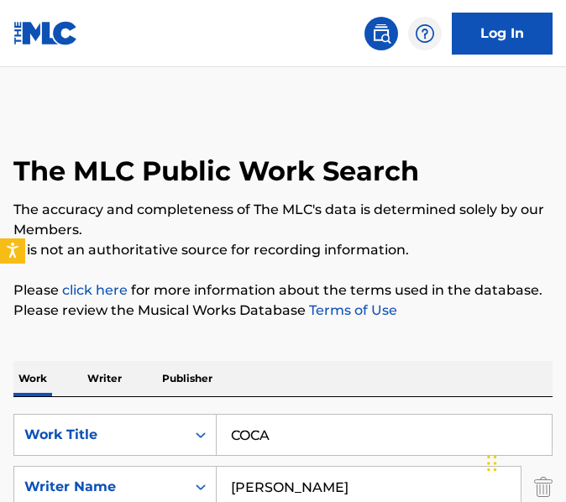
type input "COCA"
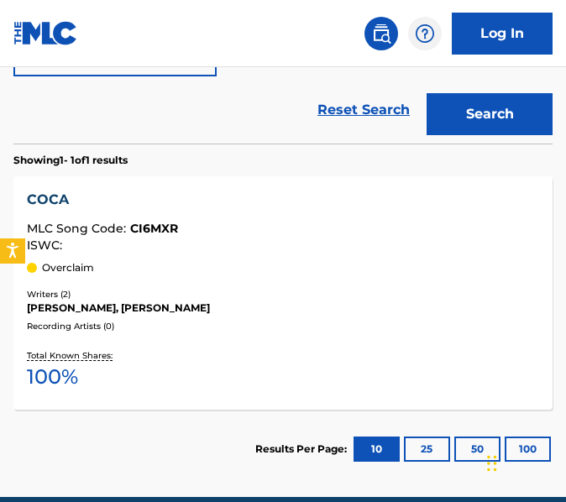
scroll to position [527, 0]
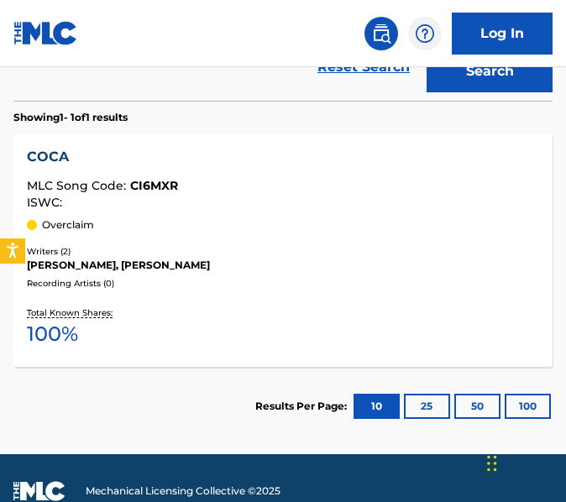
click at [305, 319] on div "Total Known Shares: 100 %" at bounding box center [283, 327] width 512 height 51
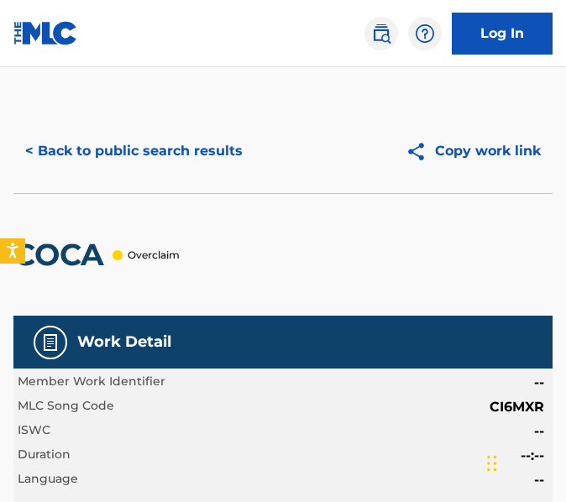
click at [123, 165] on button "< Back to public search results" at bounding box center [133, 151] width 241 height 42
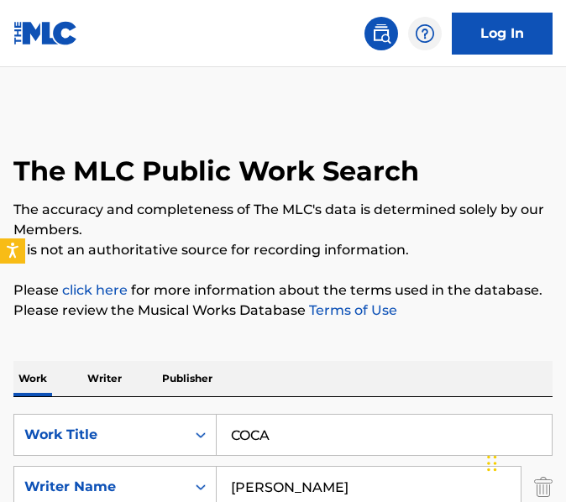
click at [350, 437] on input "COCA" at bounding box center [384, 435] width 335 height 40
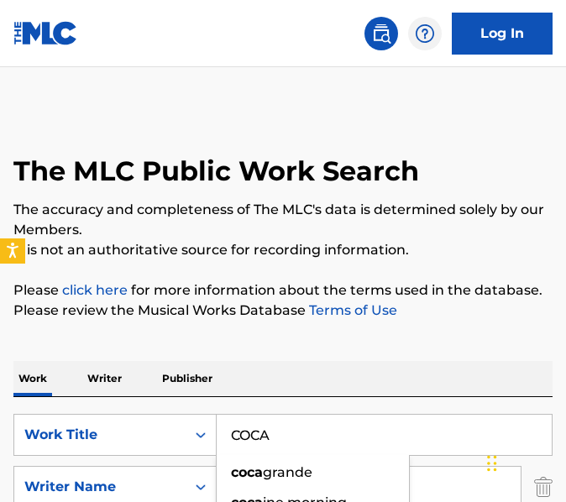
paste input "ream"
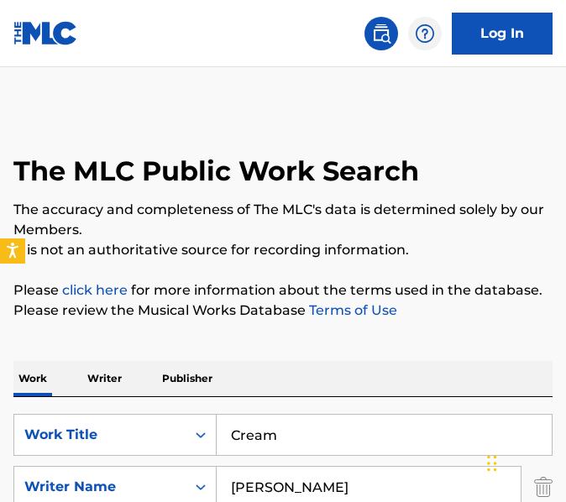
type input "Cream"
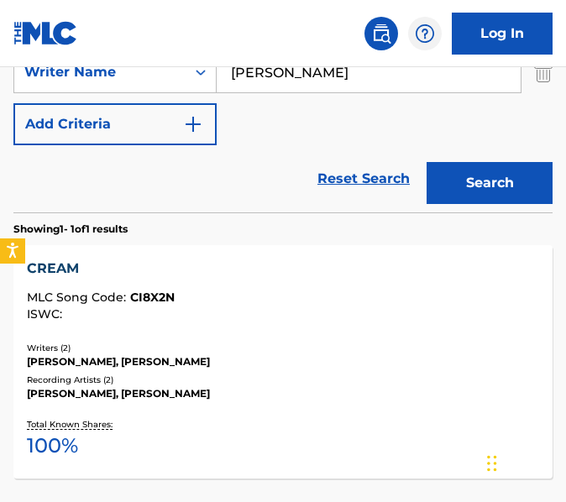
scroll to position [417, 0]
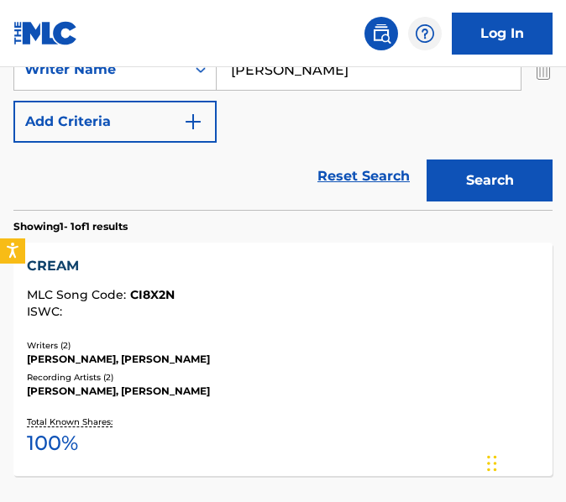
click at [347, 412] on div "Total Known Shares: 100 %" at bounding box center [283, 437] width 512 height 51
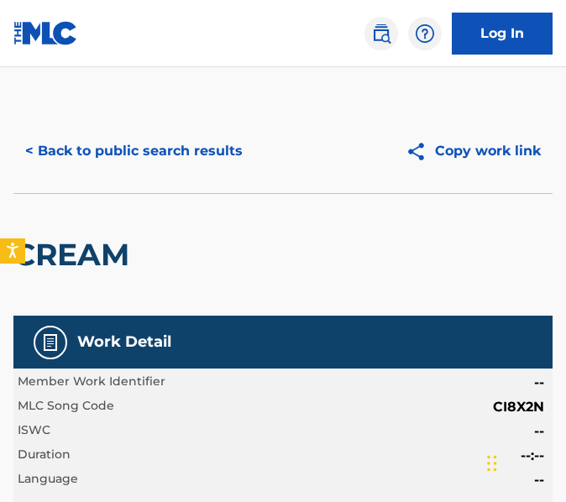
click at [197, 155] on button "< Back to public search results" at bounding box center [133, 151] width 241 height 42
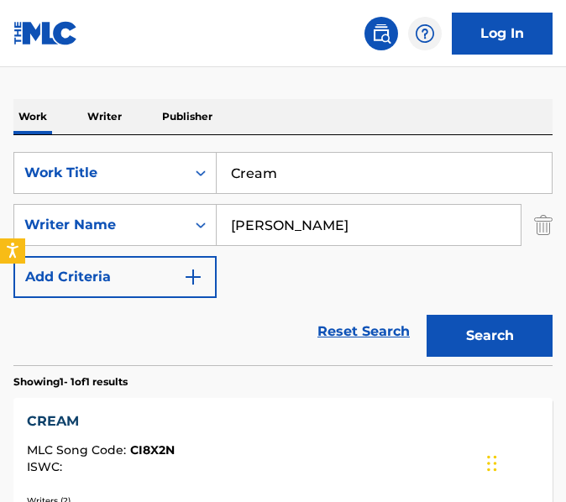
scroll to position [244, 0]
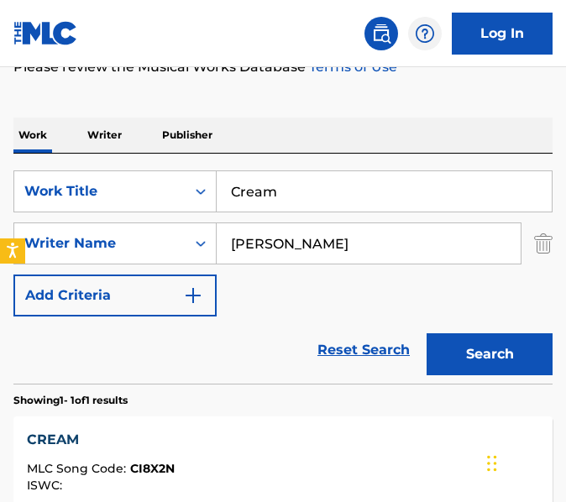
click at [323, 176] on input "Cream" at bounding box center [384, 191] width 335 height 40
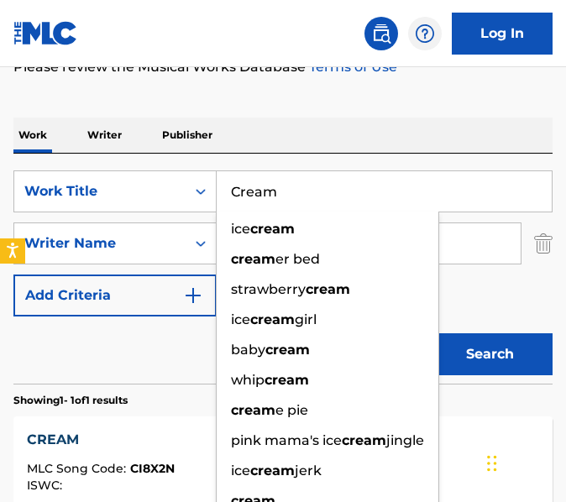
paste input "Death Marriage"
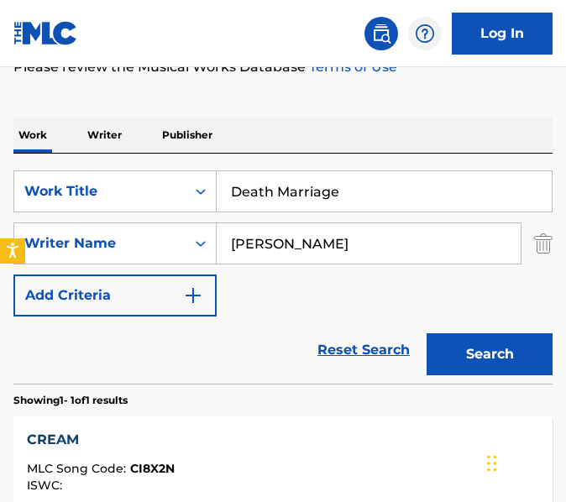
type input "Death Marriage"
click at [427, 333] on button "Search" at bounding box center [490, 354] width 126 height 42
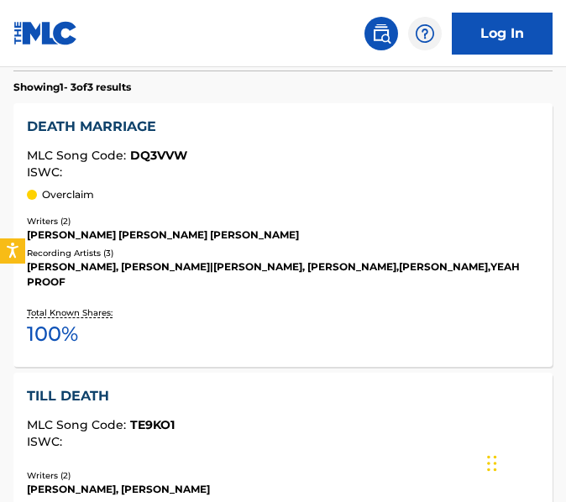
scroll to position [611, 0]
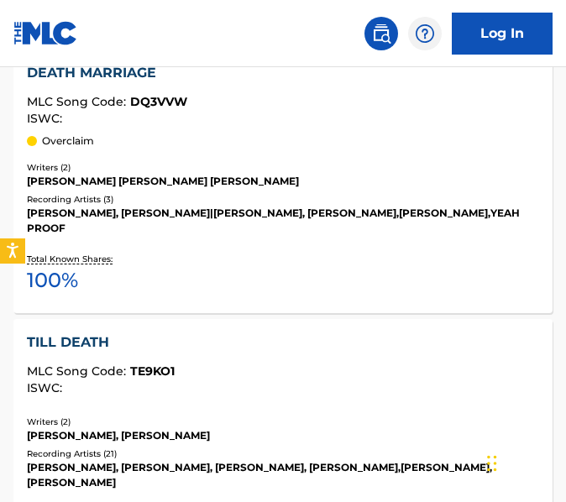
click at [334, 182] on div "[PERSON_NAME] [PERSON_NAME] [PERSON_NAME]" at bounding box center [283, 181] width 512 height 15
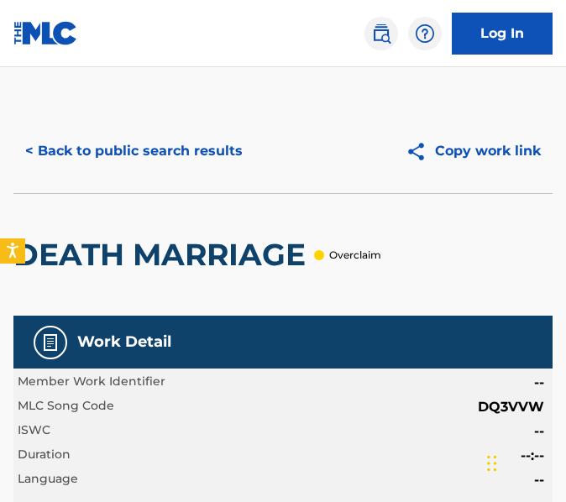
click at [215, 158] on button "< Back to public search results" at bounding box center [133, 151] width 241 height 42
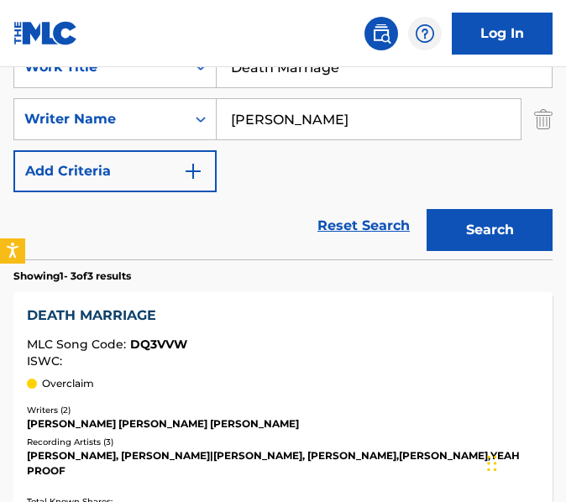
scroll to position [320, 0]
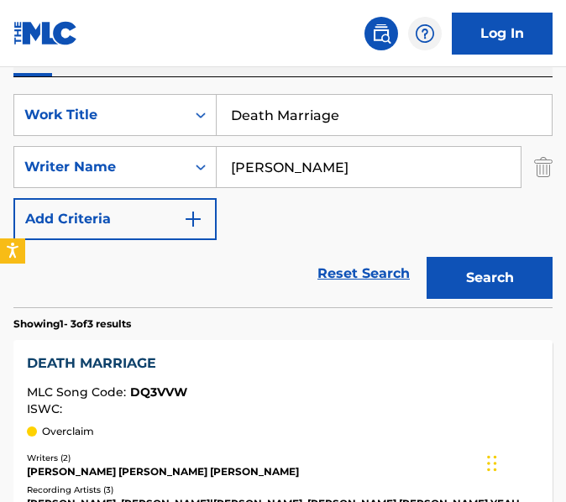
click at [360, 129] on input "Death Marriage" at bounding box center [384, 115] width 335 height 40
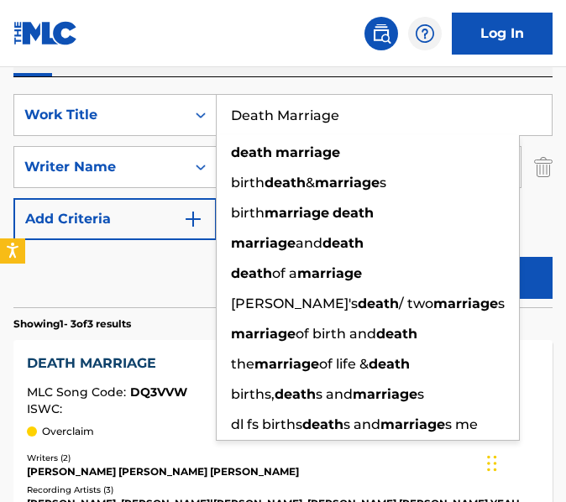
paste input "cid"
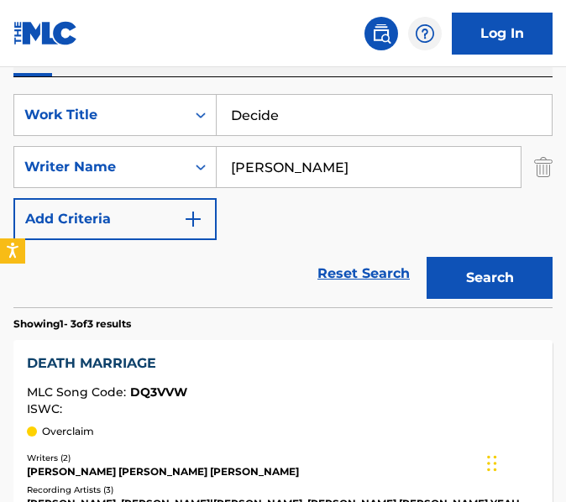
type input "Decide"
click at [427, 257] on button "Search" at bounding box center [490, 278] width 126 height 42
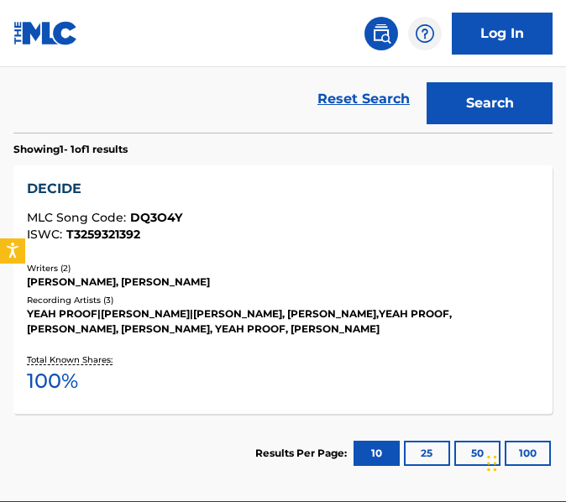
scroll to position [566, 0]
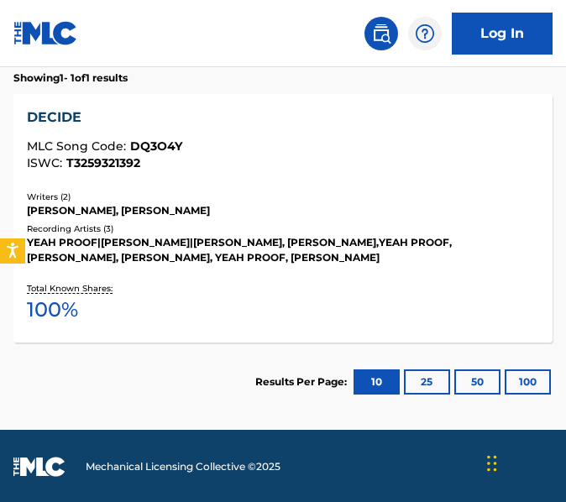
click at [319, 224] on div "Recording Artists ( 3 )" at bounding box center [283, 229] width 512 height 13
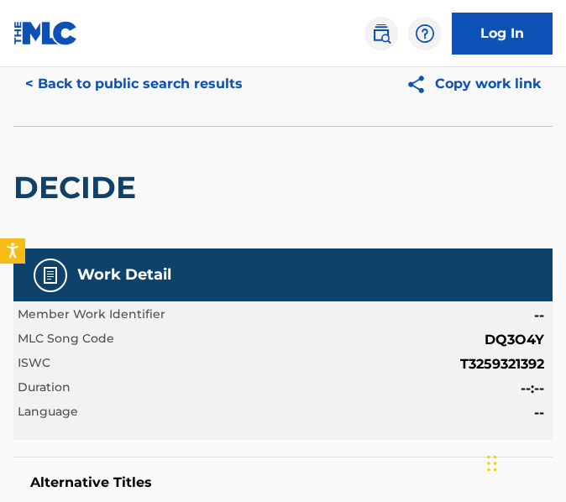
scroll to position [16, 0]
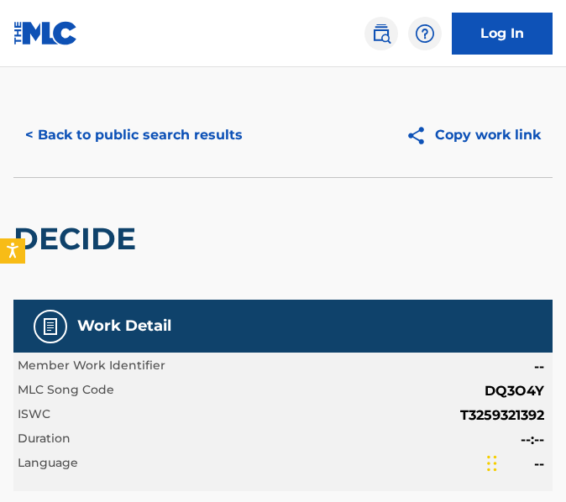
click at [125, 142] on button "< Back to public search results" at bounding box center [133, 135] width 241 height 42
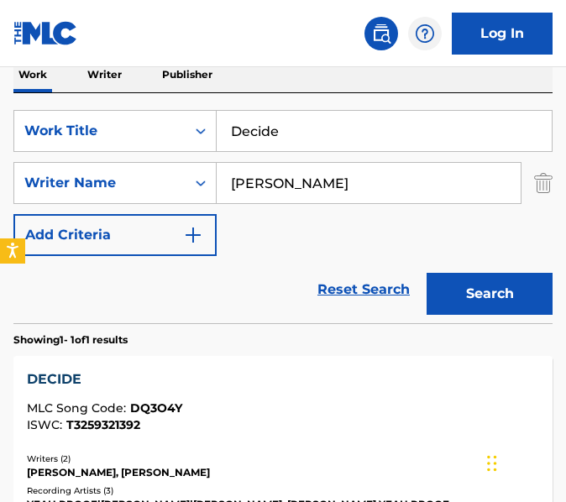
scroll to position [236, 0]
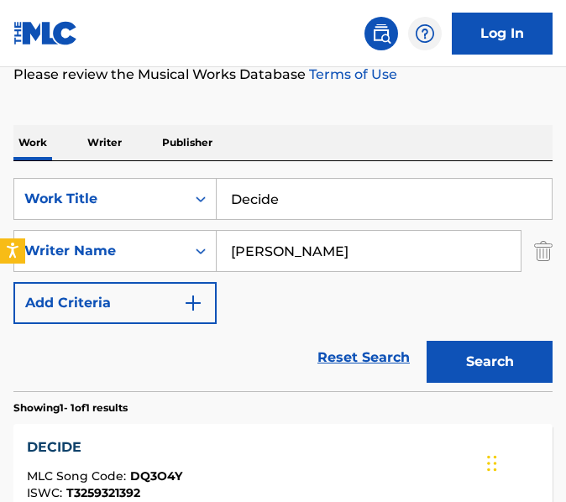
click at [322, 207] on input "Decide" at bounding box center [384, 199] width 335 height 40
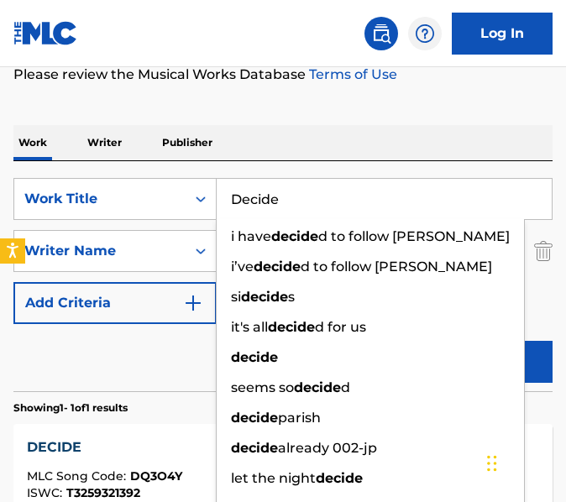
paste input "ed"
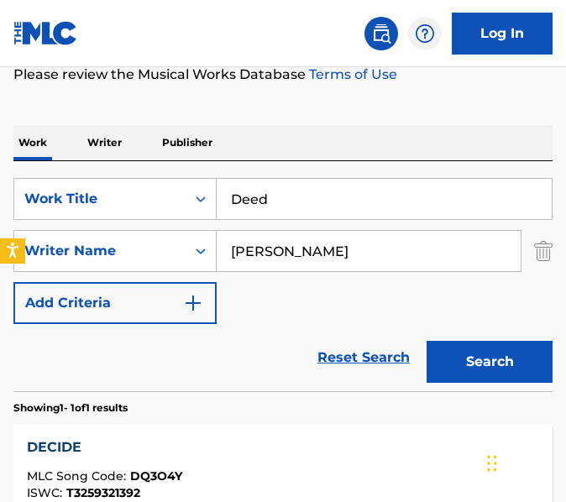
type input "Deed"
click at [427, 341] on button "Search" at bounding box center [490, 362] width 126 height 42
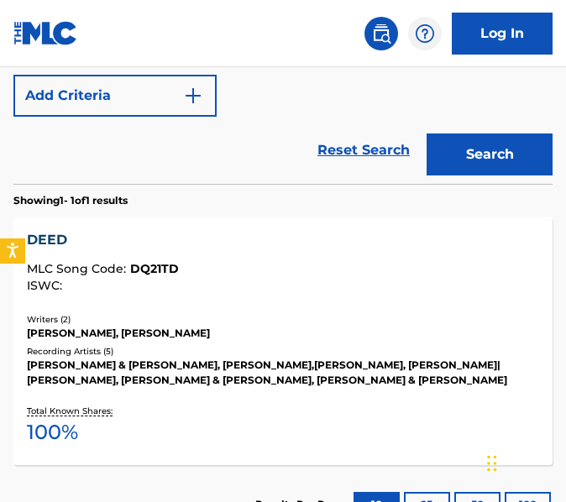
scroll to position [496, 0]
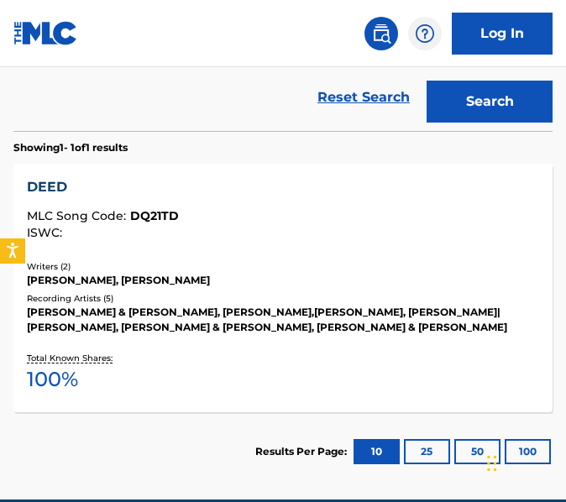
click at [322, 281] on div "[PERSON_NAME], [PERSON_NAME]" at bounding box center [283, 280] width 512 height 15
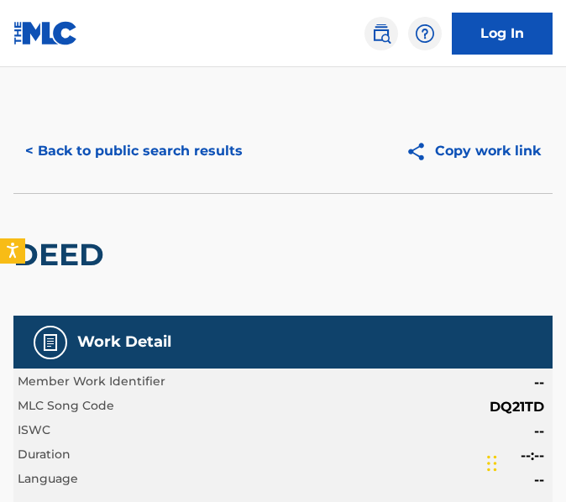
click at [173, 145] on button "< Back to public search results" at bounding box center [133, 151] width 241 height 42
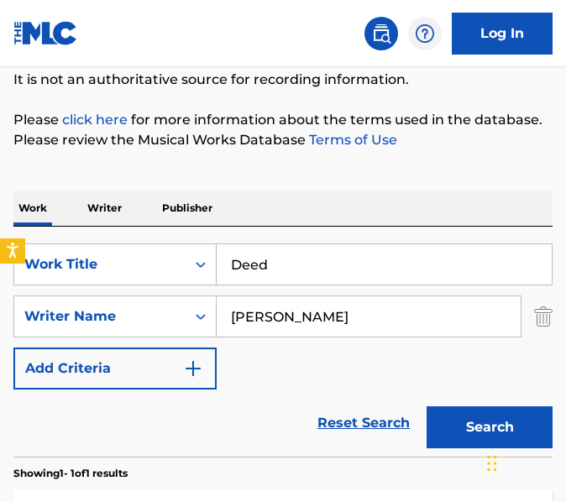
scroll to position [166, 0]
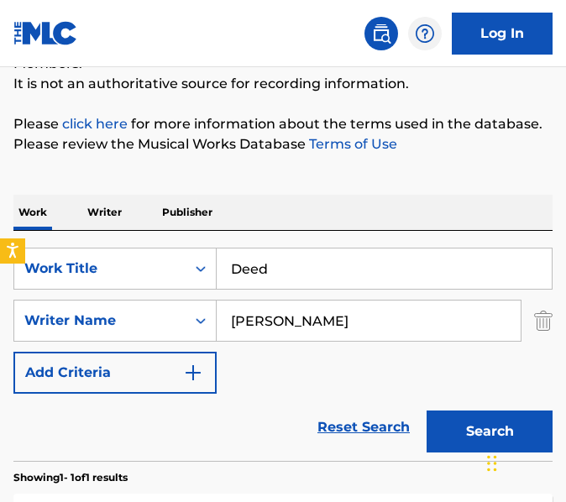
click at [337, 264] on input "Deed" at bounding box center [384, 269] width 335 height 40
paste input "hokhe Baaz"
type input "Dhokhe Baaz"
click at [427, 411] on button "Search" at bounding box center [490, 432] width 126 height 42
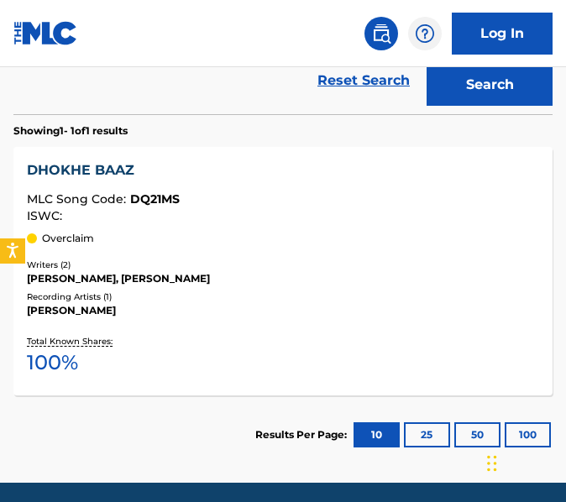
scroll to position [514, 0]
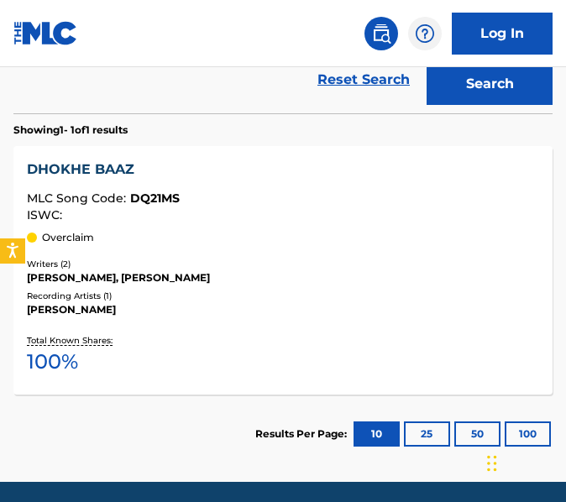
click at [329, 265] on div "Writers ( 2 )" at bounding box center [283, 264] width 512 height 13
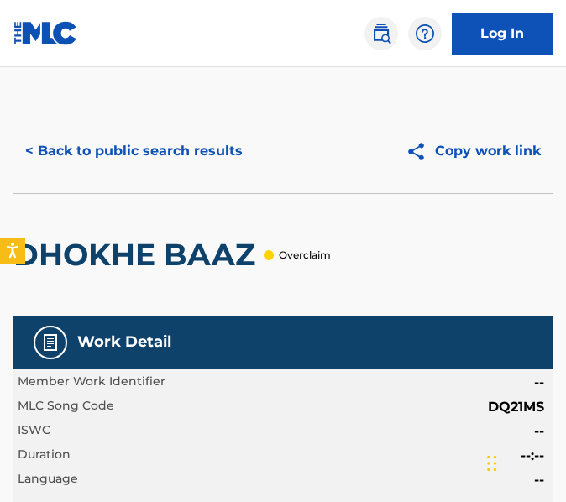
click at [199, 139] on button "< Back to public search results" at bounding box center [133, 151] width 241 height 42
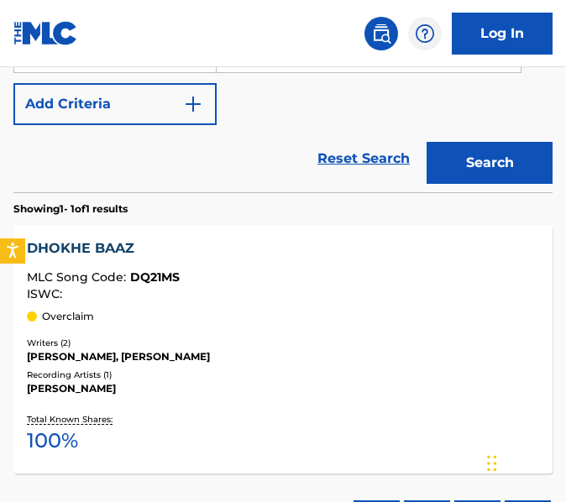
scroll to position [301, 0]
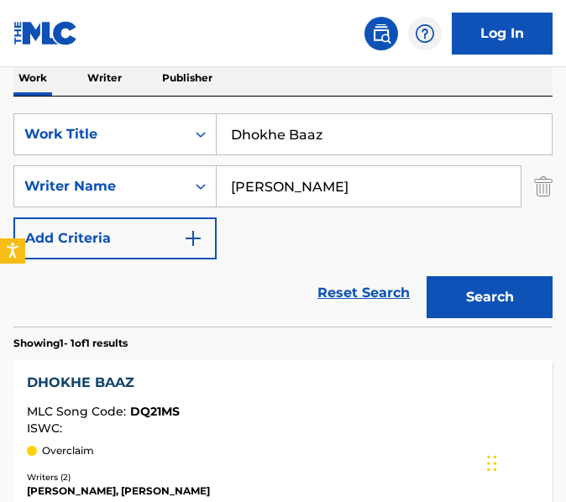
click at [323, 136] on input "Dhokhe Baaz" at bounding box center [384, 134] width 335 height 40
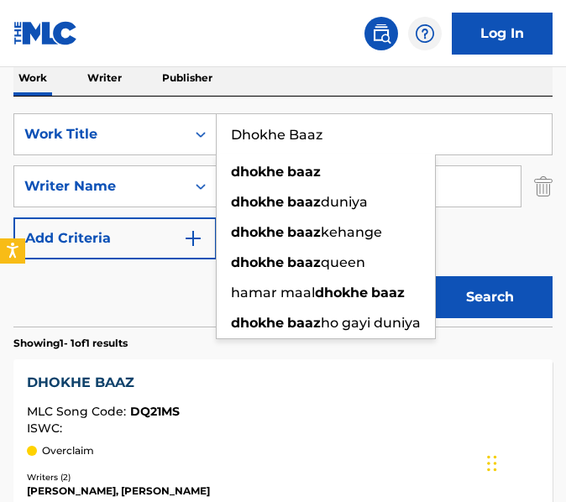
paste input "il Mangeya"
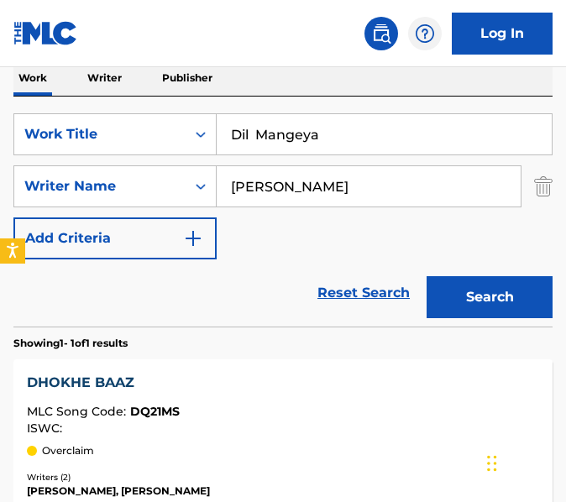
type input "Dil Mangeya"
click at [427, 276] on button "Search" at bounding box center [490, 297] width 126 height 42
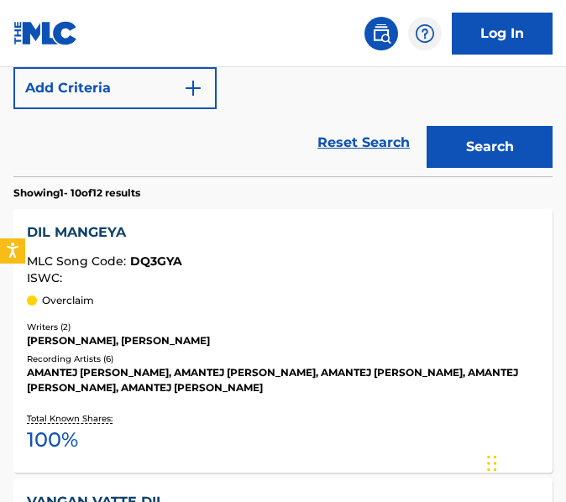
scroll to position [494, 0]
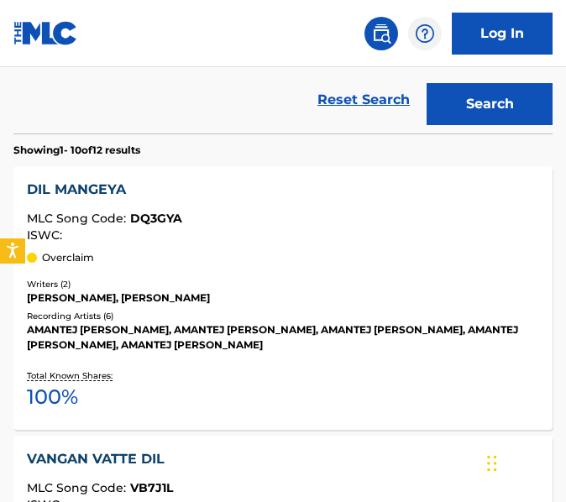
click at [343, 312] on div "Recording Artists ( 6 )" at bounding box center [283, 316] width 512 height 13
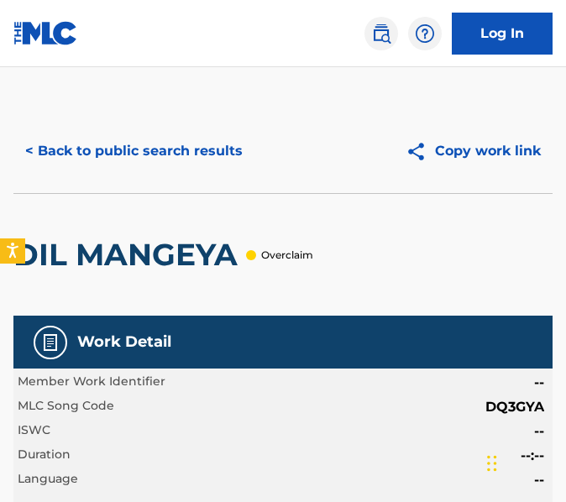
click at [192, 160] on button "< Back to public search results" at bounding box center [133, 151] width 241 height 42
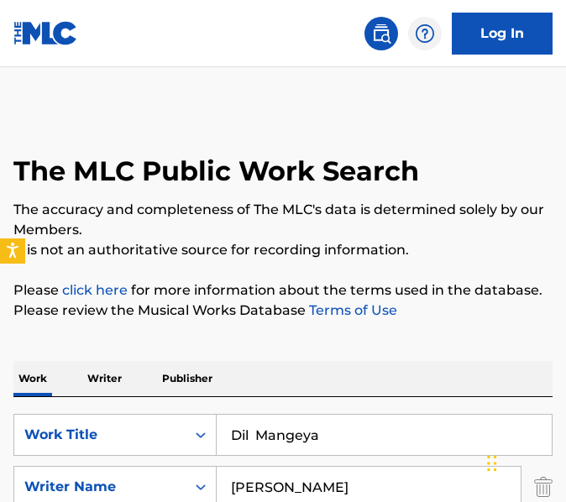
click at [325, 423] on input "Dil Mangeya" at bounding box center [384, 435] width 335 height 40
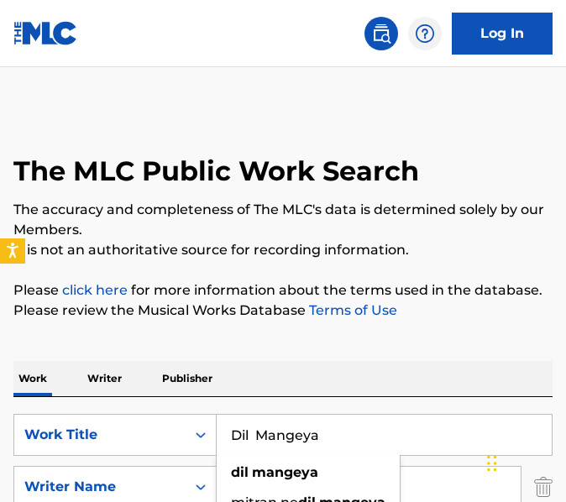
paste input "De Nede"
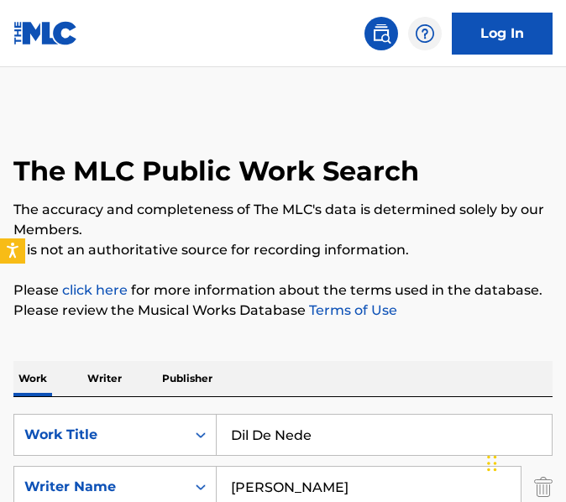
type input "Dil De Nede"
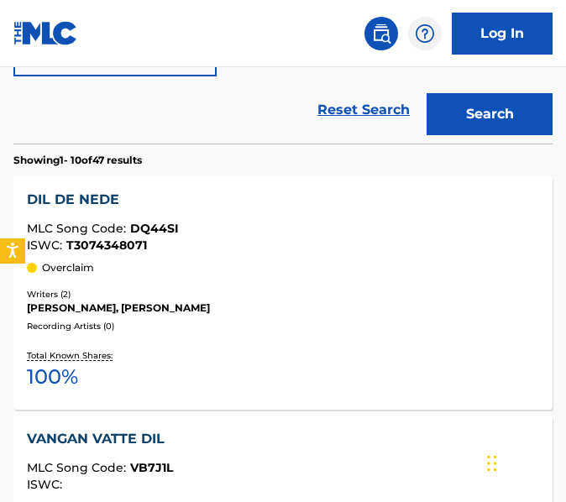
scroll to position [485, 0]
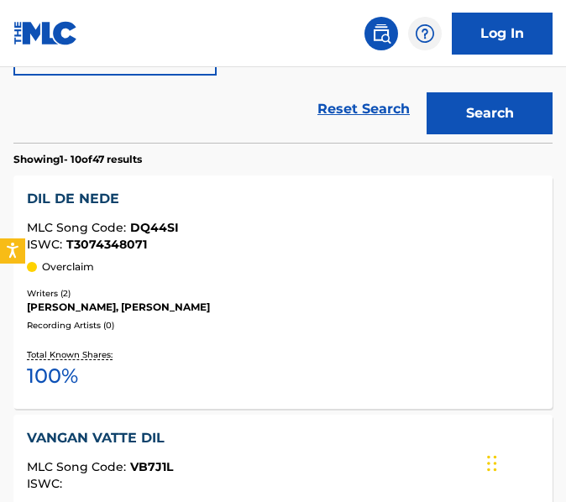
click at [312, 394] on div "Total Known Shares: 100 %" at bounding box center [283, 369] width 512 height 51
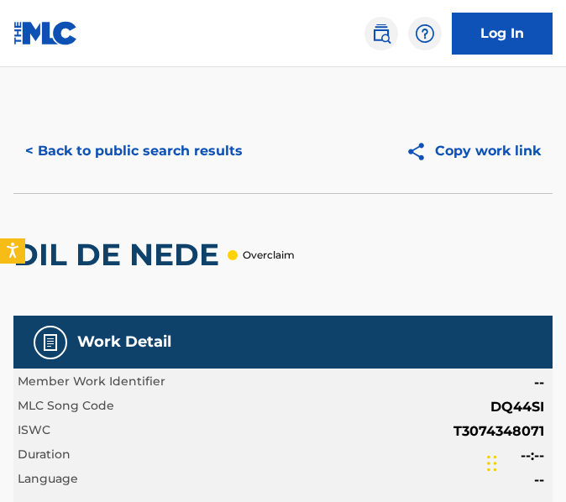
click at [186, 170] on button "< Back to public search results" at bounding box center [133, 151] width 241 height 42
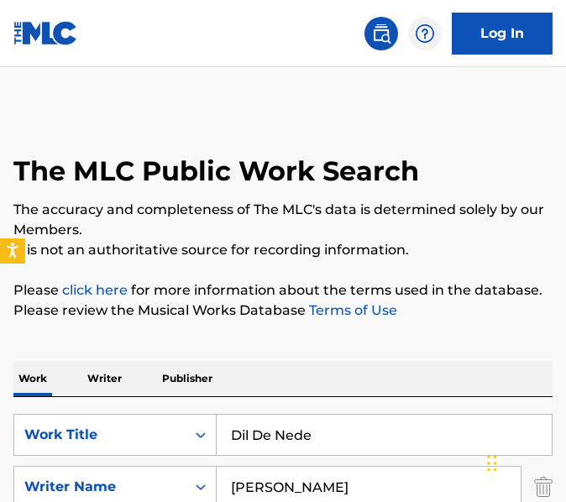
click at [350, 449] on input "Dil De Nede" at bounding box center [384, 435] width 335 height 40
paste input "Evidenc"
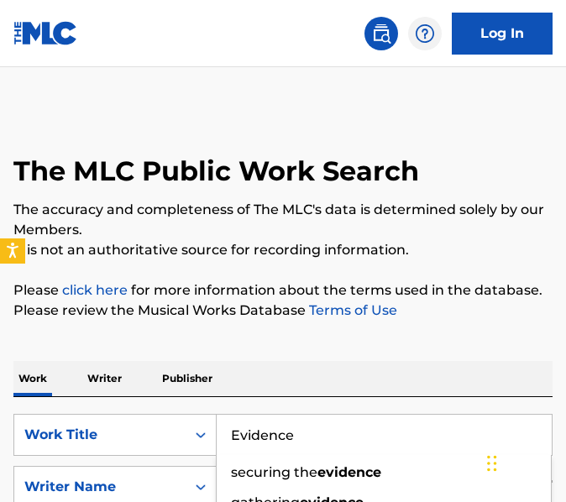
type input "Evidence"
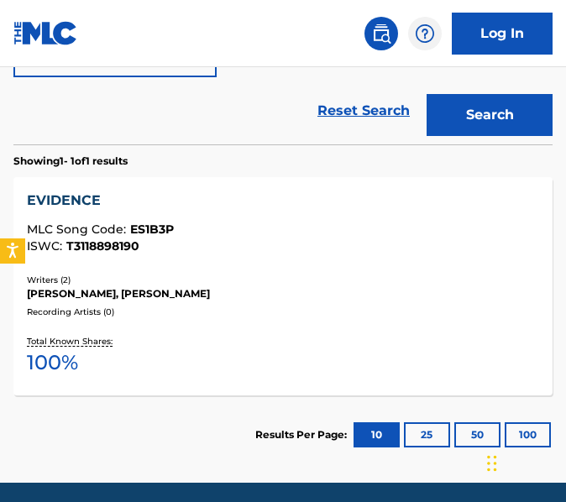
scroll to position [496, 0]
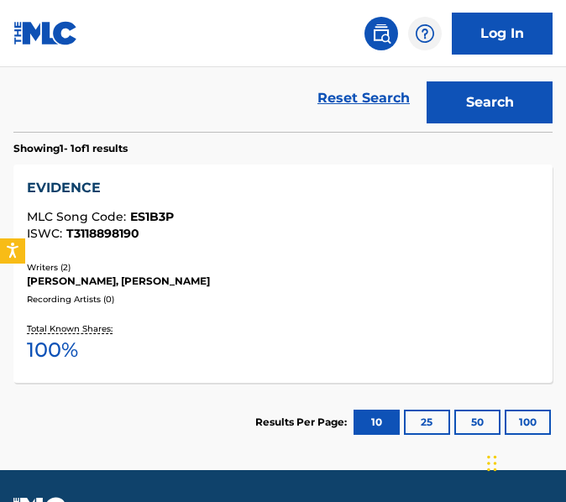
click at [336, 268] on div "Writers ( 2 )" at bounding box center [283, 267] width 512 height 13
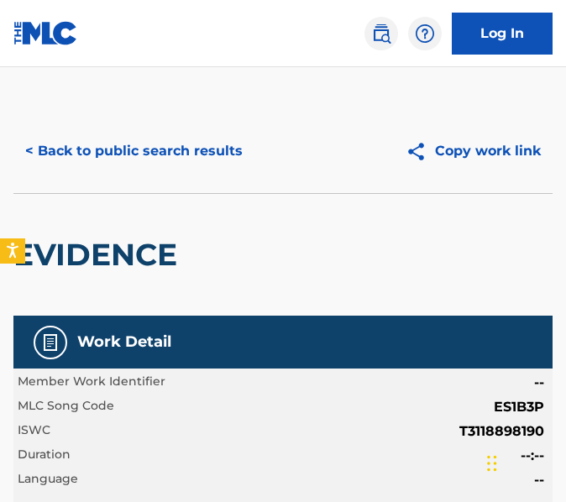
click at [197, 155] on button "< Back to public search results" at bounding box center [133, 151] width 241 height 42
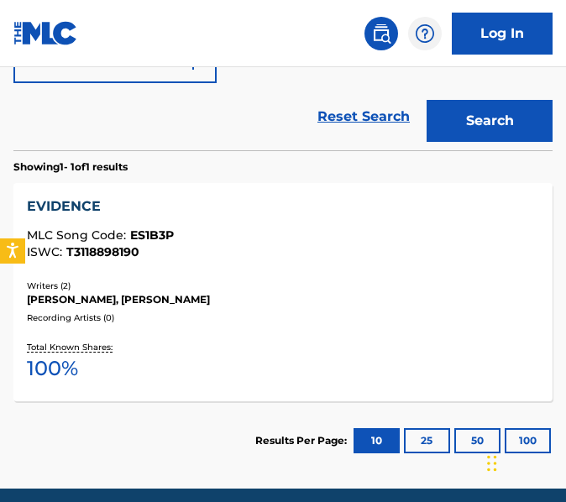
scroll to position [111, 0]
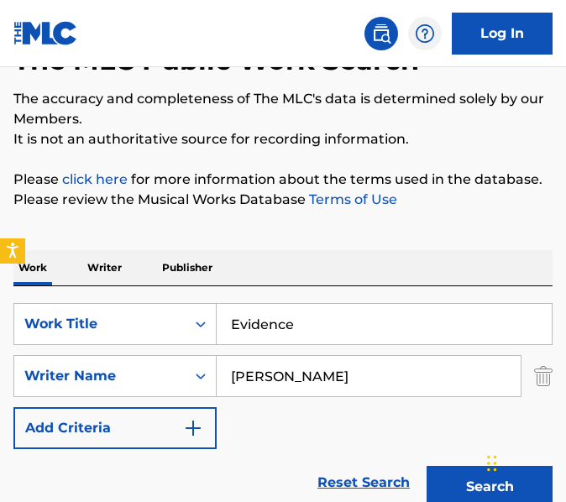
click at [362, 323] on input "Evidence" at bounding box center [384, 324] width 335 height 40
paste input "Fake Idols"
type input "Fake Idols"
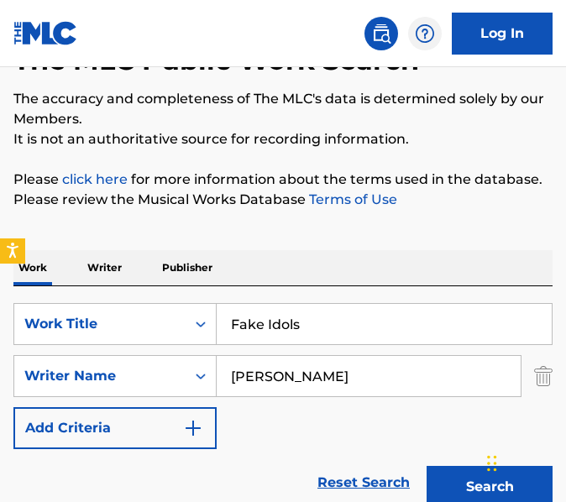
click at [427, 466] on button "Search" at bounding box center [490, 487] width 126 height 42
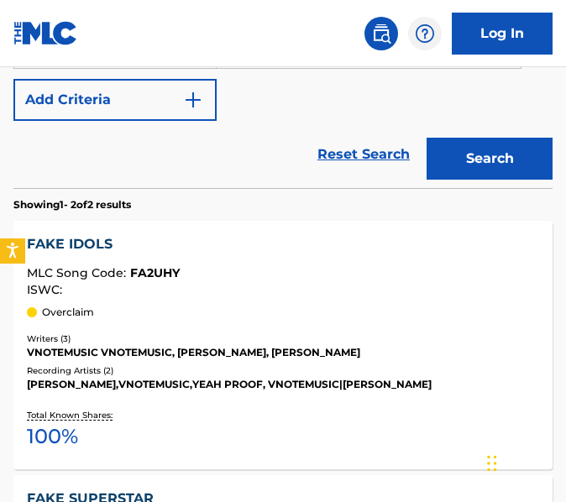
scroll to position [497, 0]
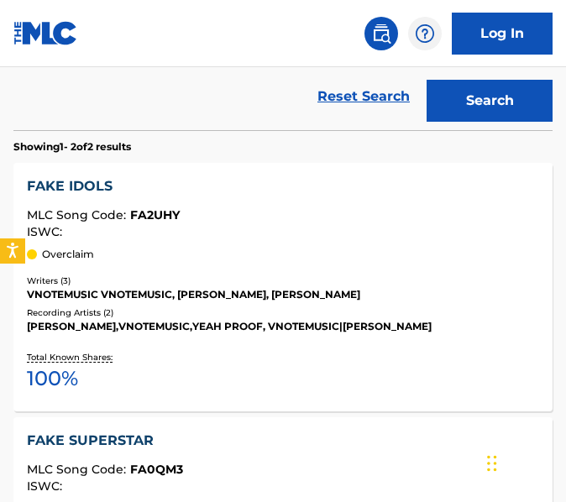
click at [362, 323] on div "[PERSON_NAME],VNOTEMUSIC,YEAH PROOF, VNOTEMUSIC|[PERSON_NAME]" at bounding box center [283, 326] width 512 height 15
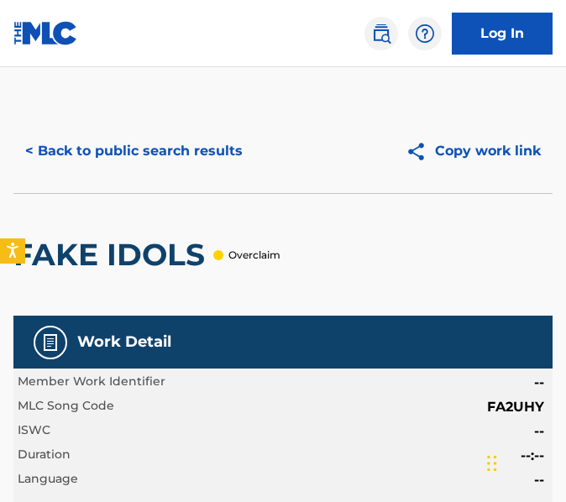
click at [186, 160] on button "< Back to public search results" at bounding box center [133, 151] width 241 height 42
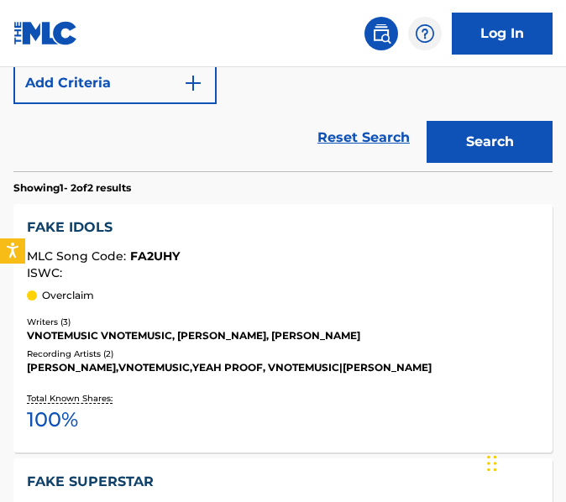
scroll to position [123, 0]
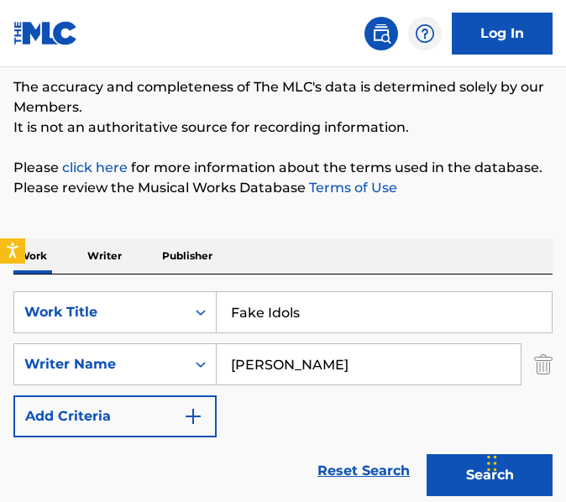
click at [291, 302] on input "Fake Idols" at bounding box center [384, 312] width 335 height 40
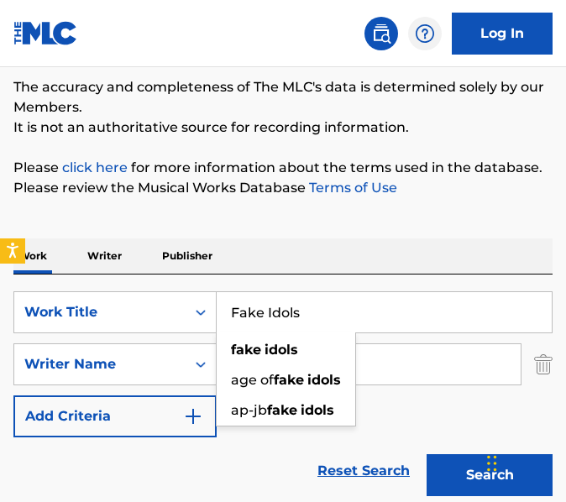
paste input "Superstar"
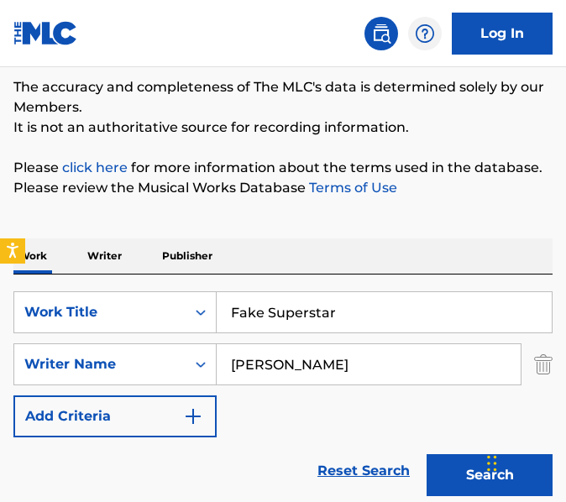
type input "Fake Superstar"
click at [427, 454] on button "Search" at bounding box center [490, 475] width 126 height 42
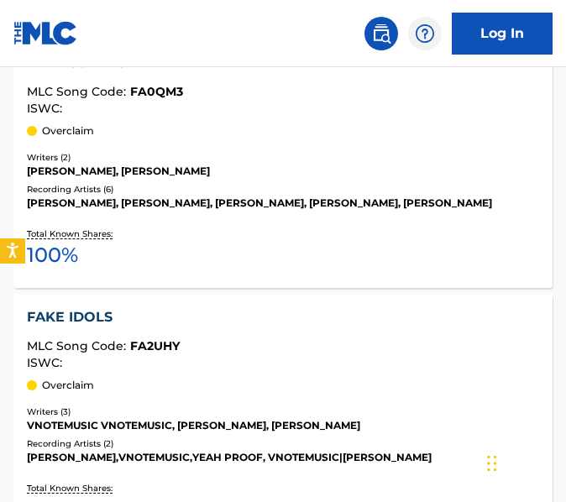
scroll to position [624, 0]
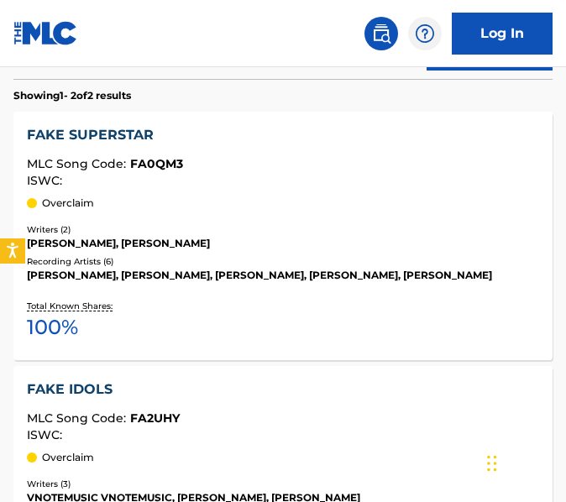
click at [300, 218] on div "FAKE SUPERSTAR MLC Song Code : FA0QM3 ISWC : Overclaim Writers ( 2 ) [PERSON_NA…" at bounding box center [282, 236] width 539 height 249
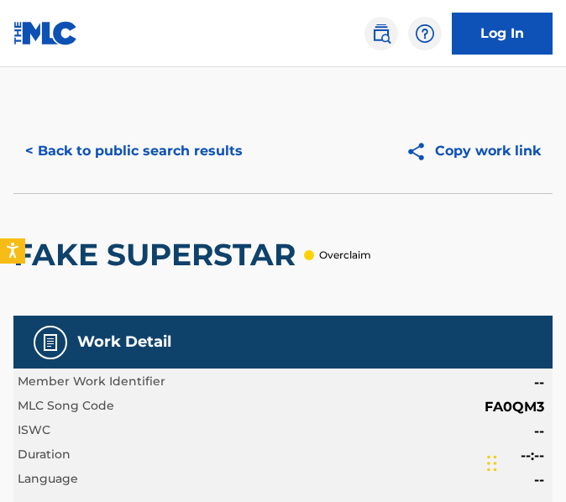
click at [154, 150] on button "< Back to public search results" at bounding box center [133, 151] width 241 height 42
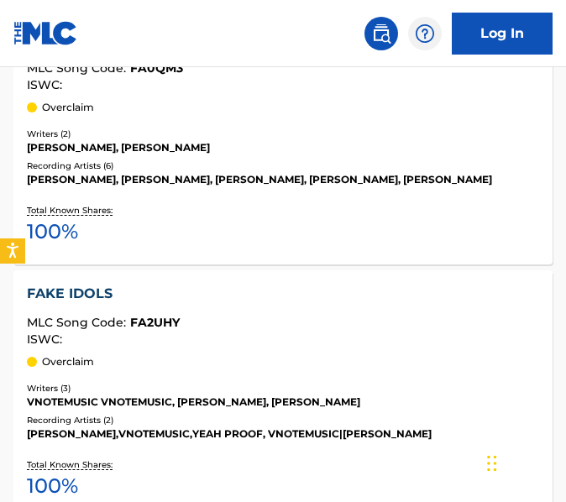
scroll to position [62, 0]
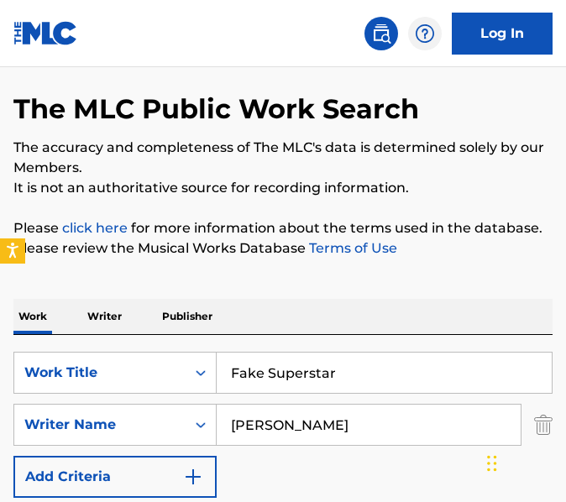
click at [318, 353] on input "Fake Superstar" at bounding box center [384, 373] width 335 height 40
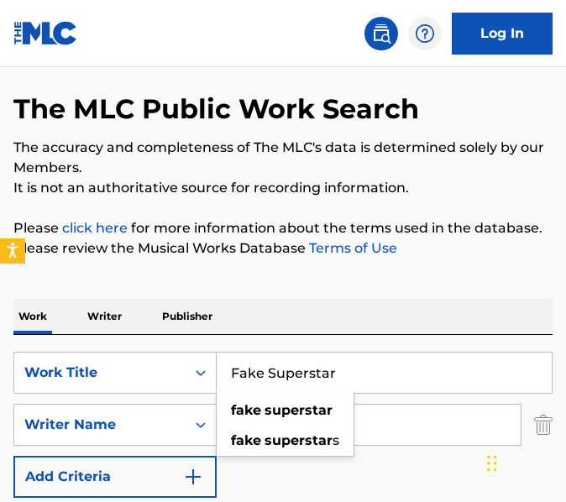
paste input "rdan"
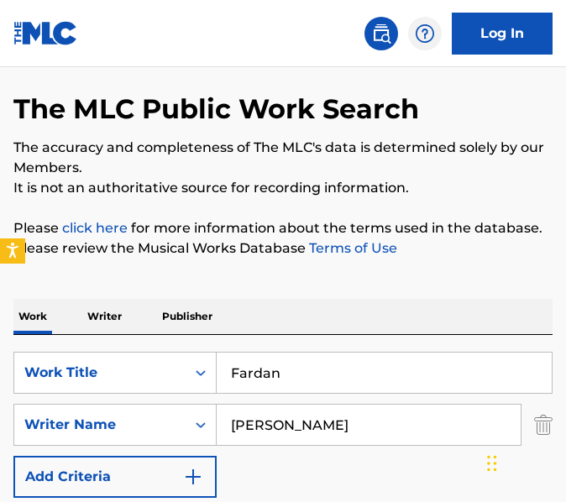
type input "Fardan"
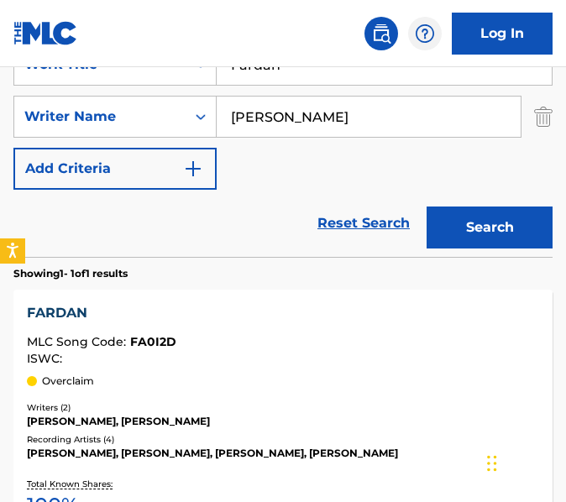
scroll to position [437, 0]
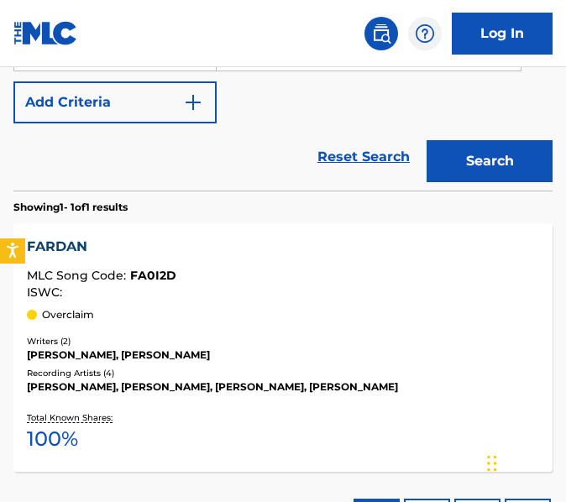
click at [318, 353] on div "[PERSON_NAME], [PERSON_NAME]" at bounding box center [283, 355] width 512 height 15
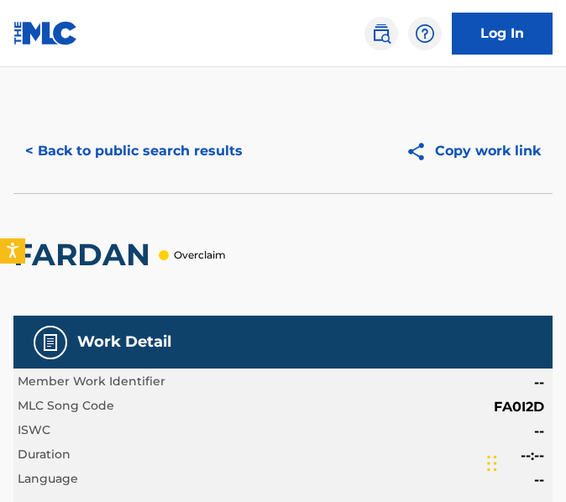
click at [155, 138] on button "< Back to public search results" at bounding box center [133, 151] width 241 height 42
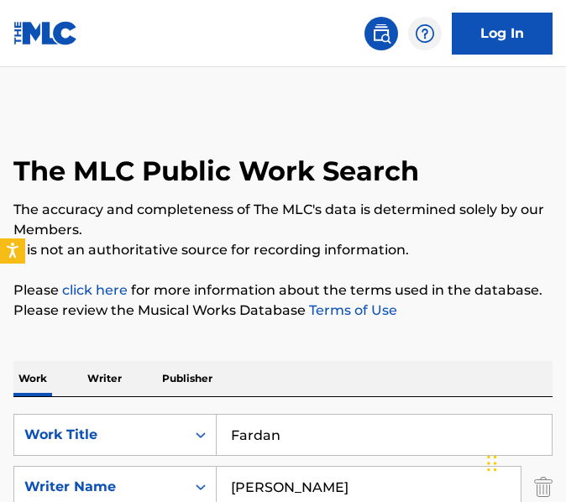
click at [316, 429] on input "Fardan" at bounding box center [384, 435] width 335 height 40
paste input "ilmaa"
type input "Filmaa"
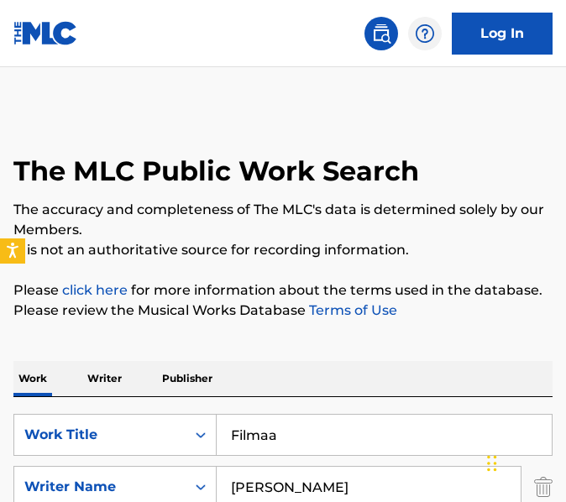
scroll to position [496, 0]
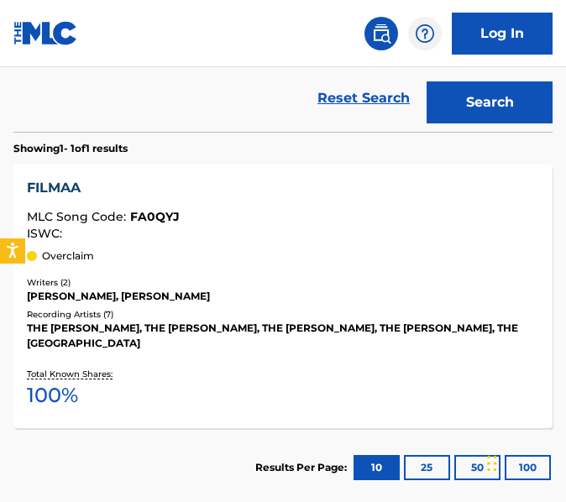
click at [321, 334] on div "THE [PERSON_NAME], THE [PERSON_NAME], THE [PERSON_NAME], THE [PERSON_NAME], THE…" at bounding box center [283, 336] width 512 height 30
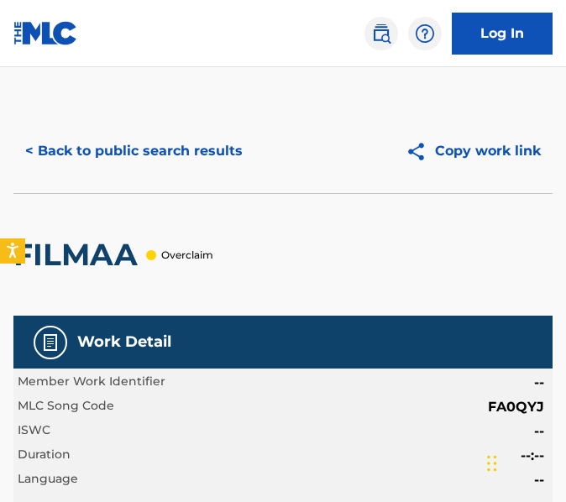
click at [213, 160] on button "< Back to public search results" at bounding box center [133, 151] width 241 height 42
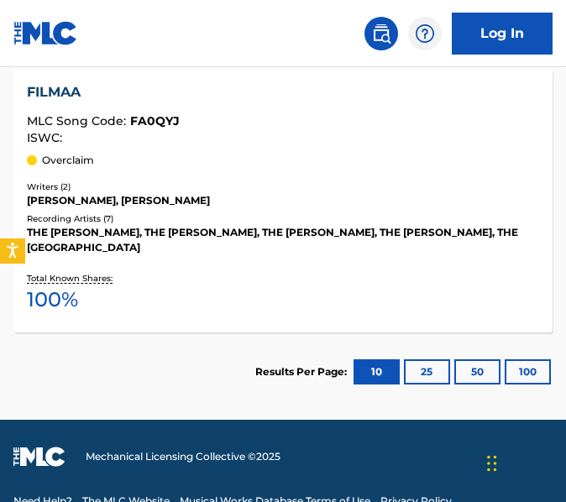
scroll to position [81, 0]
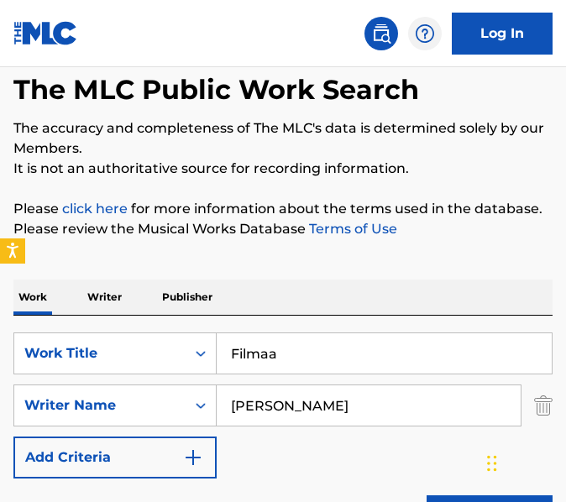
click at [360, 372] on input "Filmaa" at bounding box center [384, 353] width 335 height 40
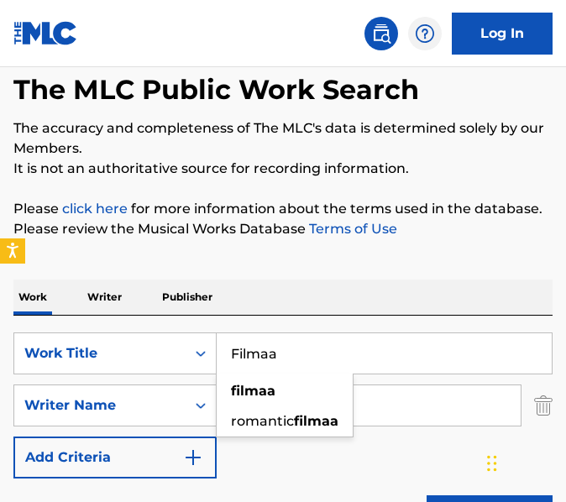
paste input "Gall Sun Jatt"
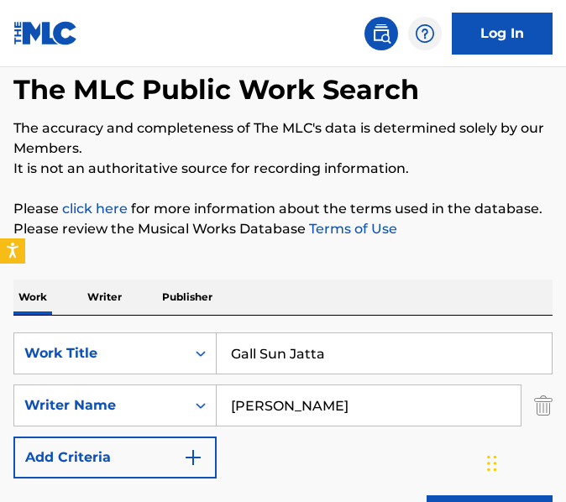
type input "Gall Sun Jatta"
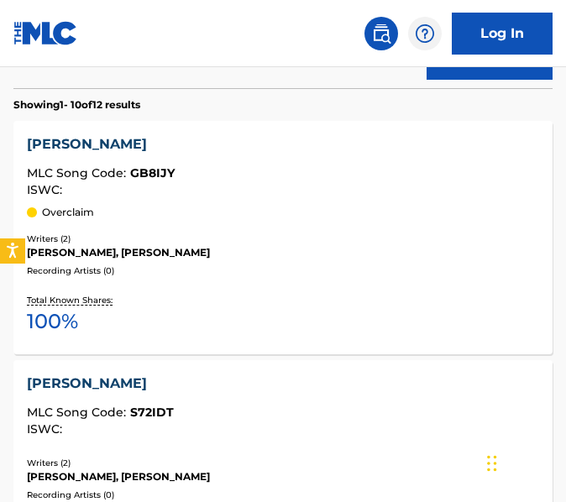
scroll to position [543, 0]
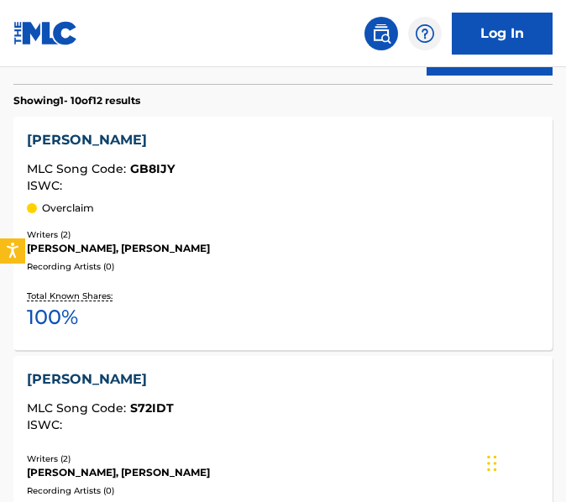
click at [327, 312] on div "Total Known Shares: 100 %" at bounding box center [283, 311] width 512 height 51
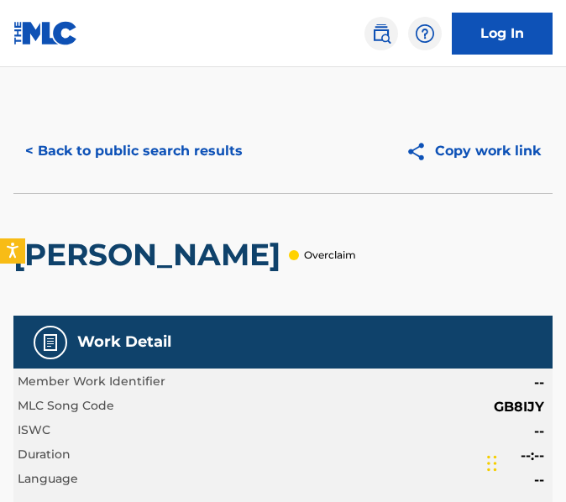
click at [193, 160] on button "< Back to public search results" at bounding box center [133, 151] width 241 height 42
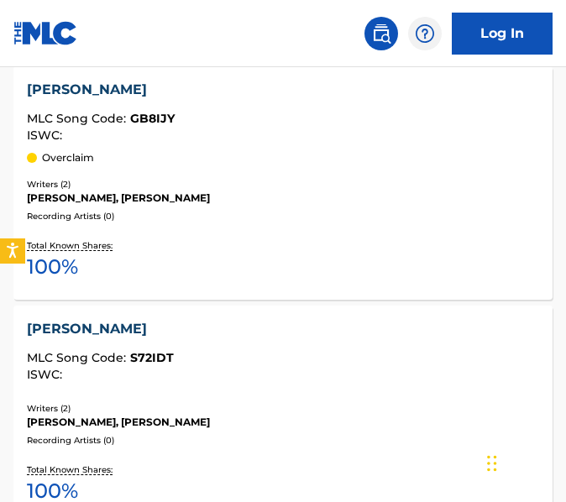
scroll to position [208, 0]
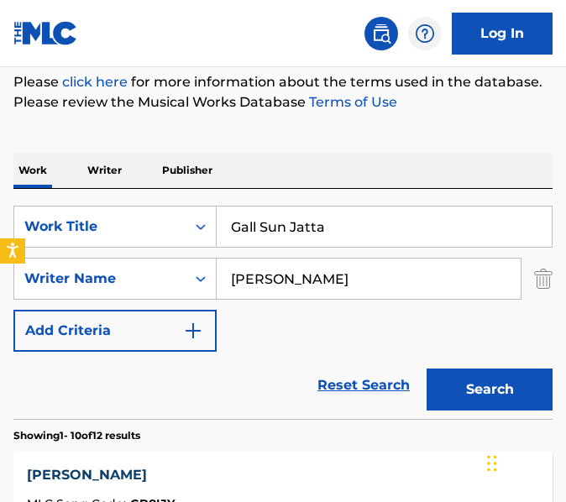
click at [348, 220] on input "Gall Sun Jatta" at bounding box center [384, 227] width 335 height 40
paste input "Khaas"
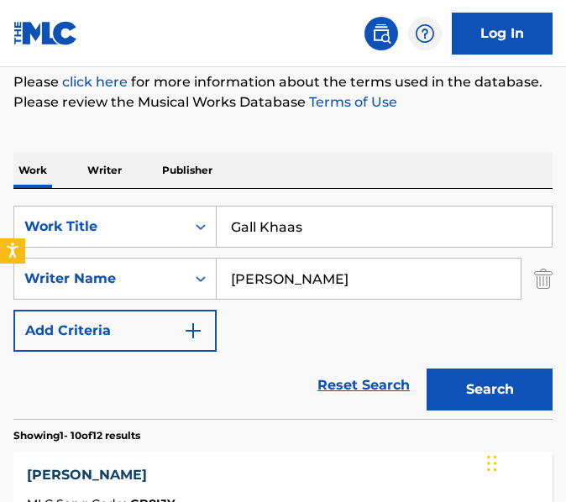
type input "Gall Khaas"
click at [427, 369] on button "Search" at bounding box center [490, 390] width 126 height 42
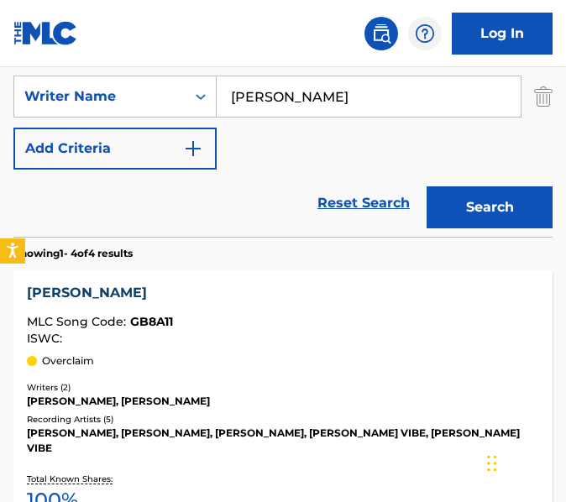
scroll to position [393, 0]
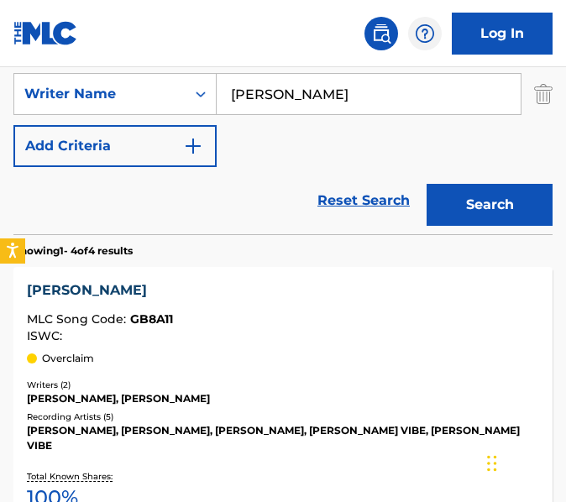
click at [335, 306] on div "GALL KHAAS MLC Song Code : GB8A11 ISWC :" at bounding box center [283, 312] width 512 height 62
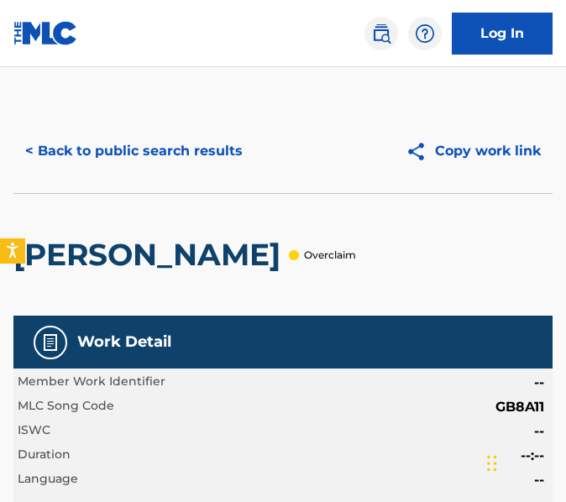
click at [146, 150] on button "< Back to public search results" at bounding box center [133, 151] width 241 height 42
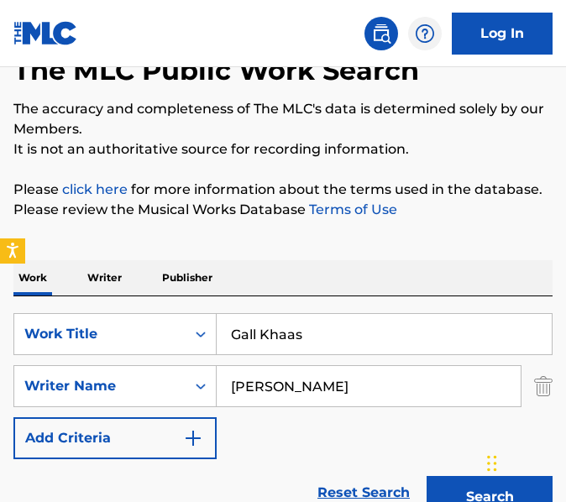
scroll to position [107, 0]
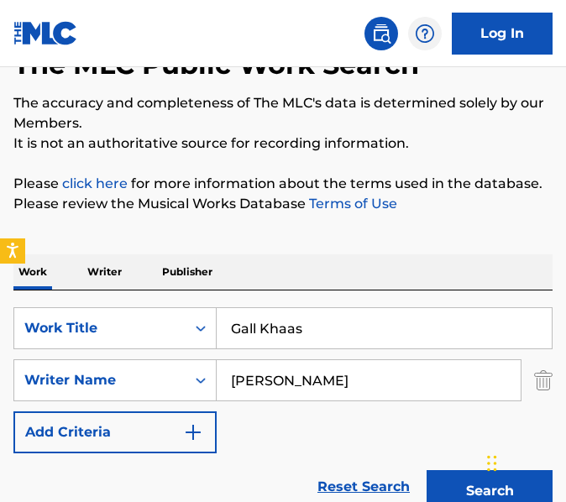
click at [336, 322] on input "Gall Khaas" at bounding box center [384, 328] width 335 height 40
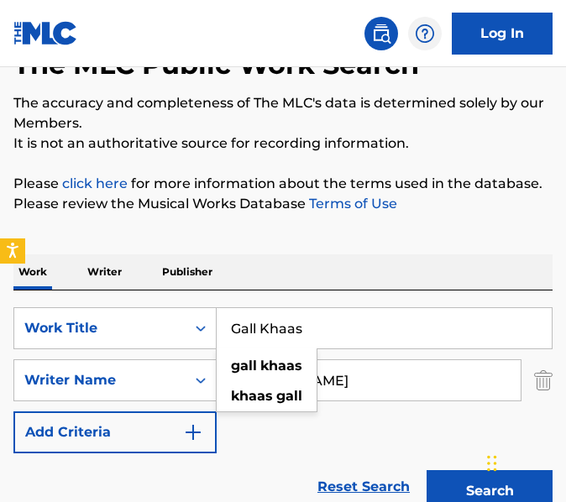
paste input "me"
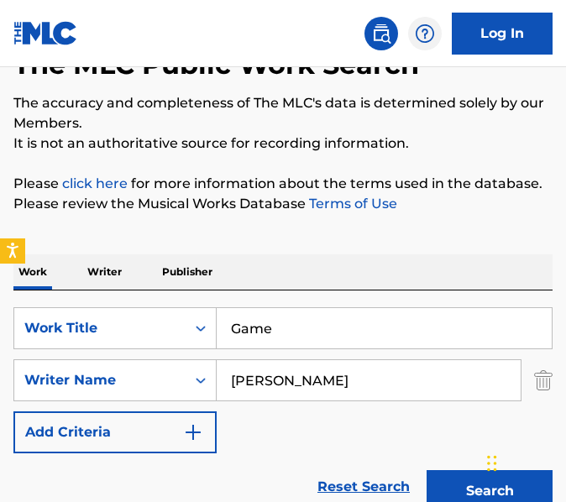
type input "Game"
click at [427, 470] on button "Search" at bounding box center [490, 491] width 126 height 42
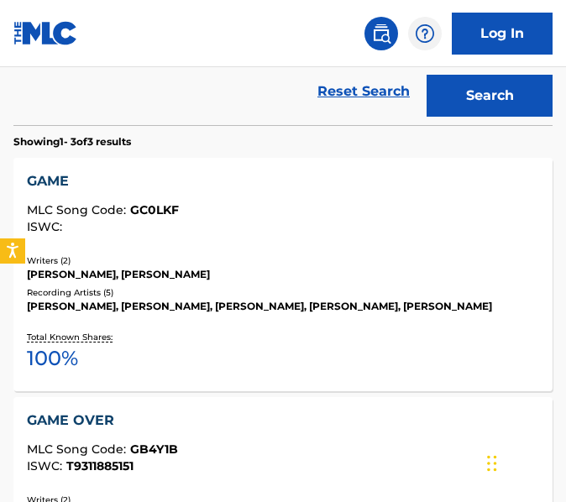
scroll to position [529, 0]
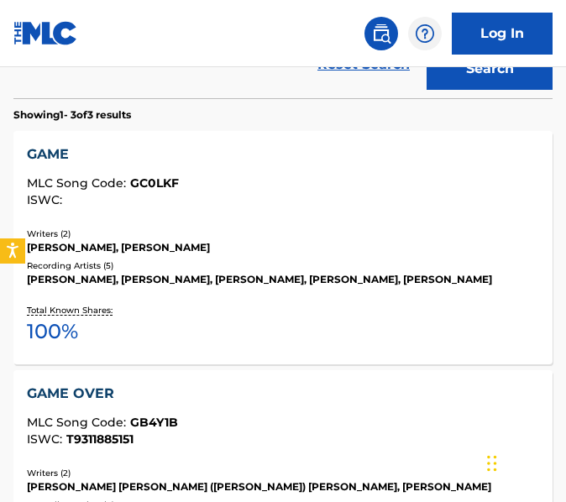
click at [343, 260] on div "Recording Artists ( 5 )" at bounding box center [283, 266] width 512 height 13
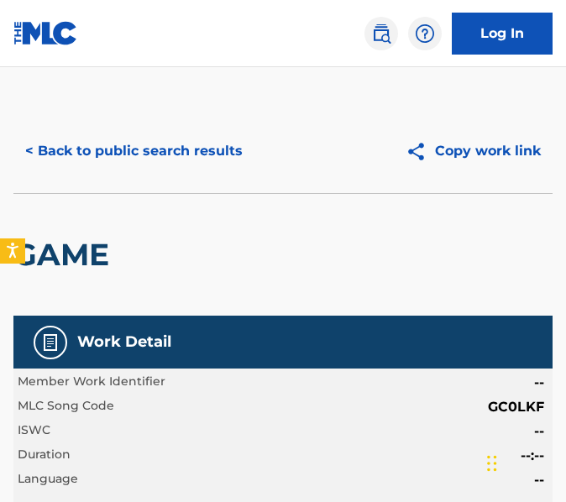
click at [157, 151] on button "< Back to public search results" at bounding box center [133, 151] width 241 height 42
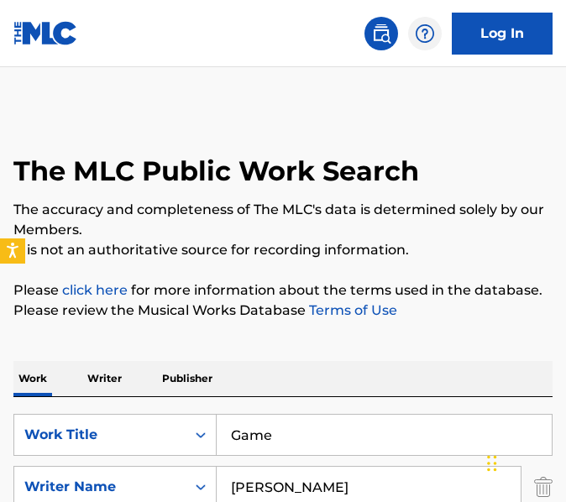
click at [302, 419] on input "Game" at bounding box center [384, 435] width 335 height 40
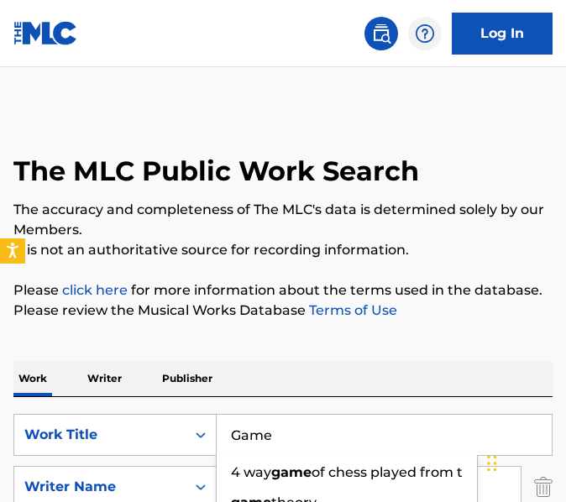
paste input "[PERSON_NAME]"
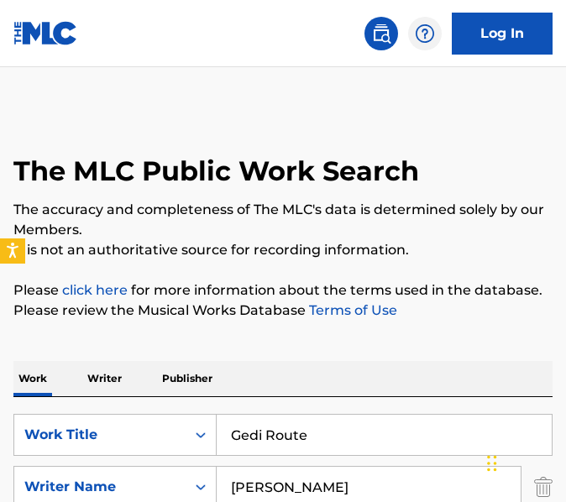
type input "Gedi Route"
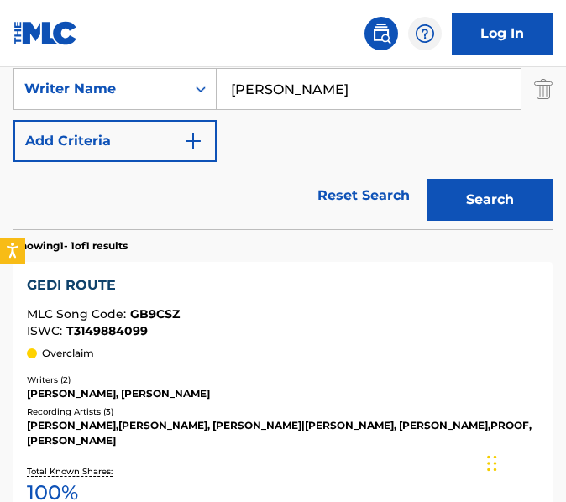
scroll to position [403, 0]
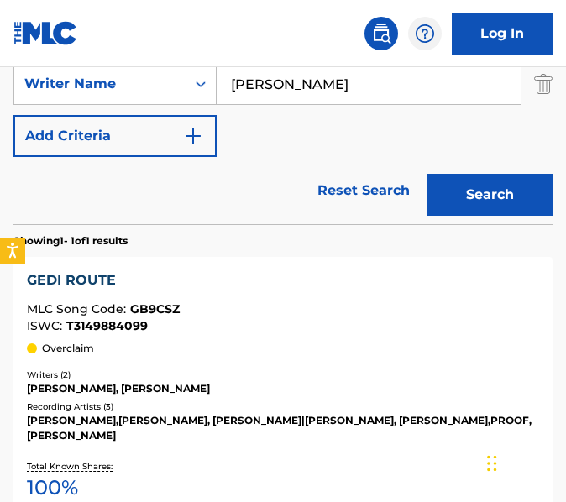
click at [302, 419] on div "[PERSON_NAME],[PERSON_NAME], [PERSON_NAME]|[PERSON_NAME], [PERSON_NAME],PROOF,[…" at bounding box center [283, 428] width 512 height 30
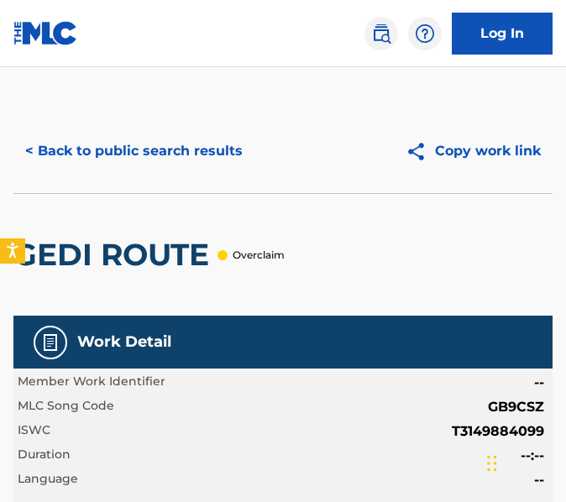
click at [171, 129] on div "< Back to public search results Copy work link" at bounding box center [282, 151] width 539 height 84
click at [173, 138] on button "< Back to public search results" at bounding box center [133, 151] width 241 height 42
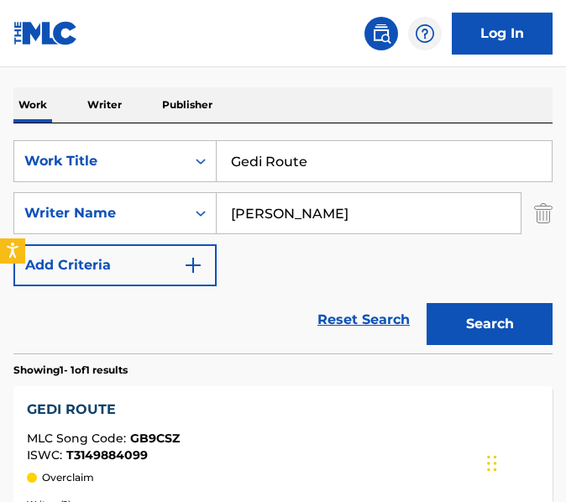
scroll to position [249, 0]
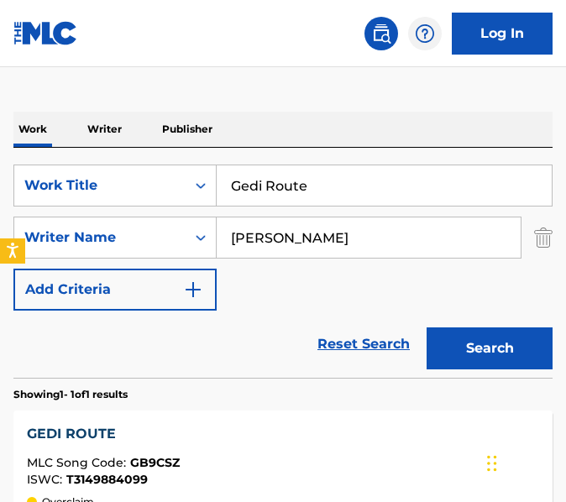
click at [312, 176] on input "Gedi Route" at bounding box center [384, 185] width 335 height 40
paste input "LACIER GANG"
type input "GLACIER GANG"
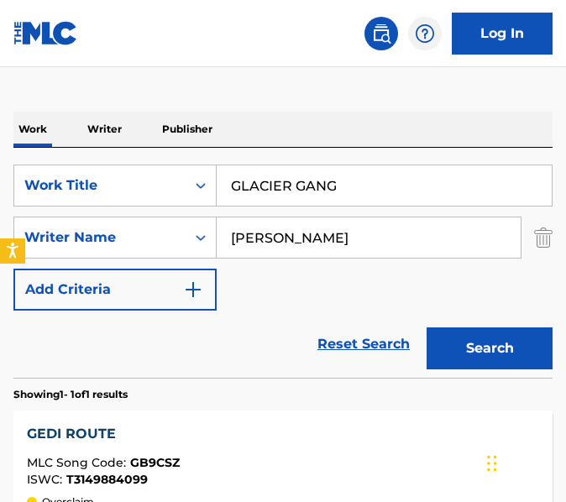
click at [427, 328] on button "Search" at bounding box center [490, 349] width 126 height 42
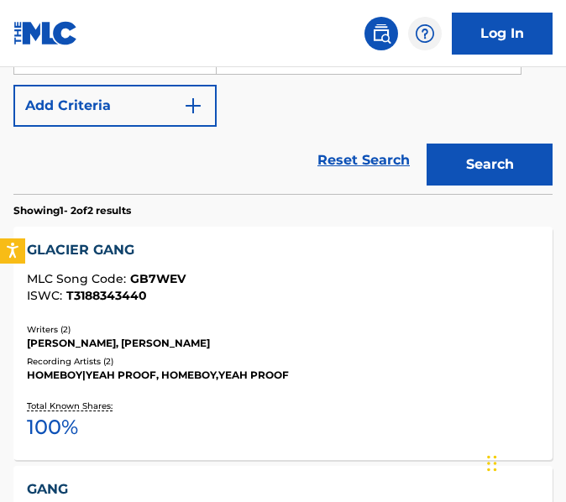
scroll to position [498, 0]
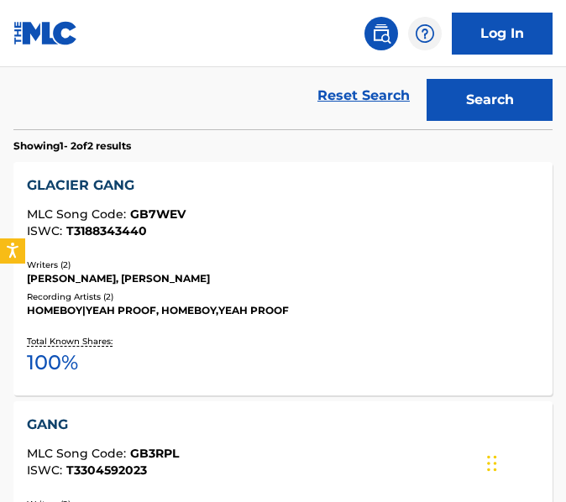
click at [287, 273] on div "[PERSON_NAME], [PERSON_NAME]" at bounding box center [283, 278] width 512 height 15
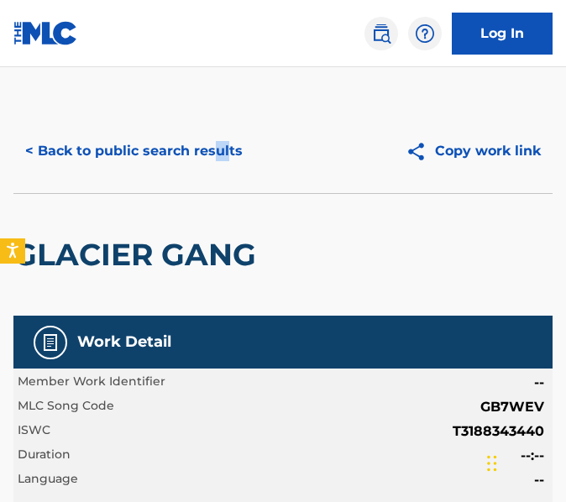
drag, startPoint x: 225, startPoint y: 173, endPoint x: 213, endPoint y: 160, distance: 17.9
click at [213, 160] on div "< Back to public search results Copy work link" at bounding box center [282, 151] width 539 height 84
click at [213, 160] on button "< Back to public search results" at bounding box center [133, 151] width 241 height 42
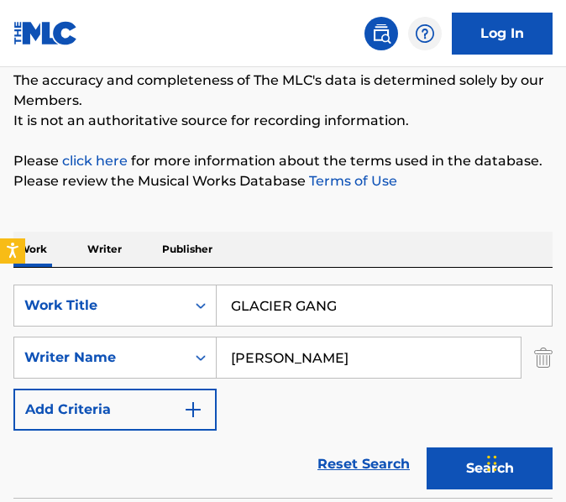
scroll to position [48, 0]
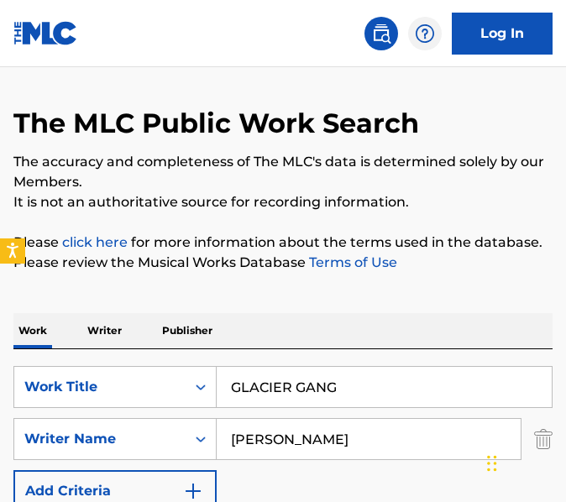
click at [347, 381] on input "GLACIER GANG" at bounding box center [384, 387] width 335 height 40
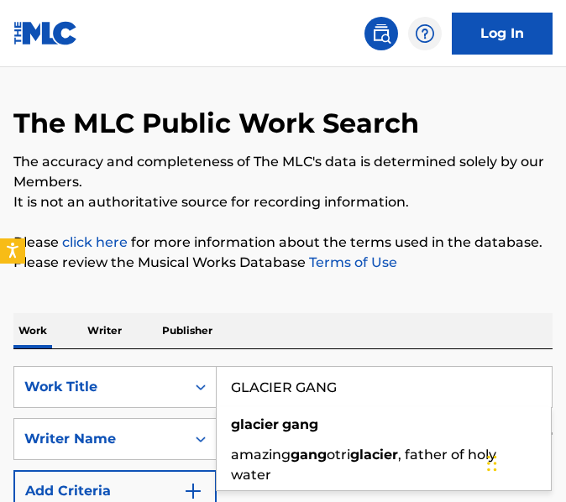
click at [347, 381] on input "GLACIER GANG" at bounding box center [384, 387] width 335 height 40
paste input "od's Plan"
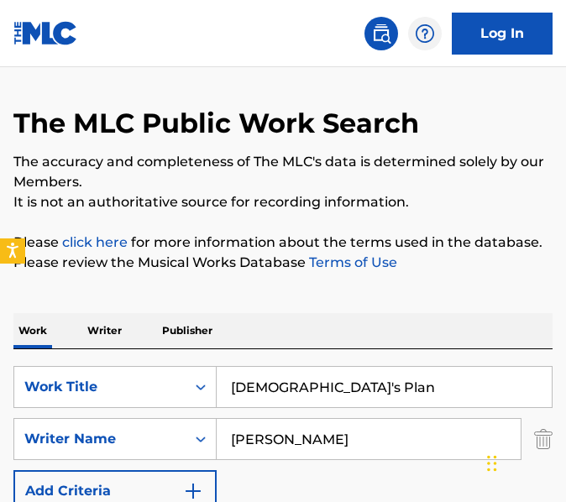
type input "[DEMOGRAPHIC_DATA]'s Plan"
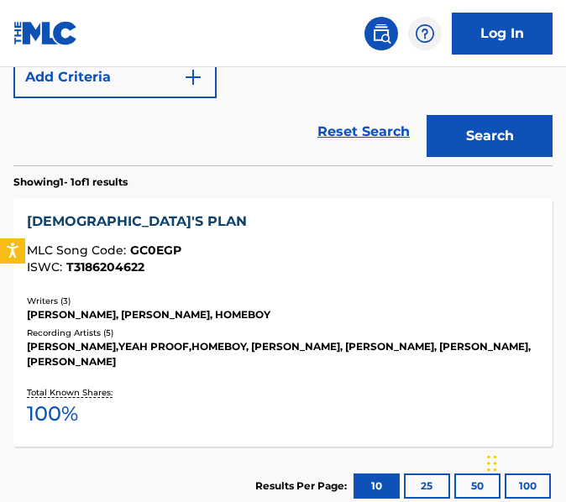
scroll to position [521, 0]
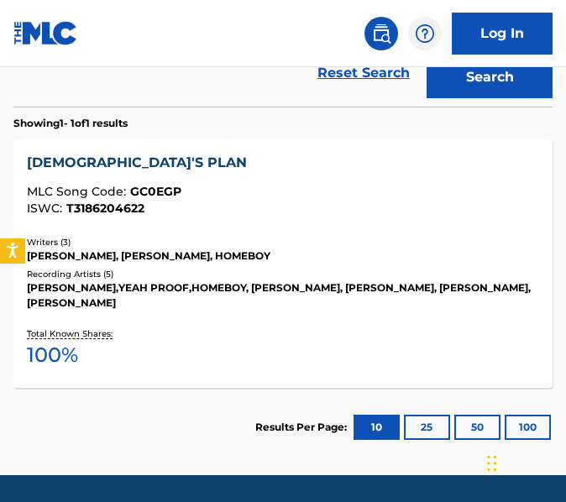
click at [327, 320] on div "GOD'S PLAN MLC Song Code : GC0EGP ISWC : T3186204622 Writers ( 3 ) [PERSON_NAME…" at bounding box center [282, 263] width 539 height 249
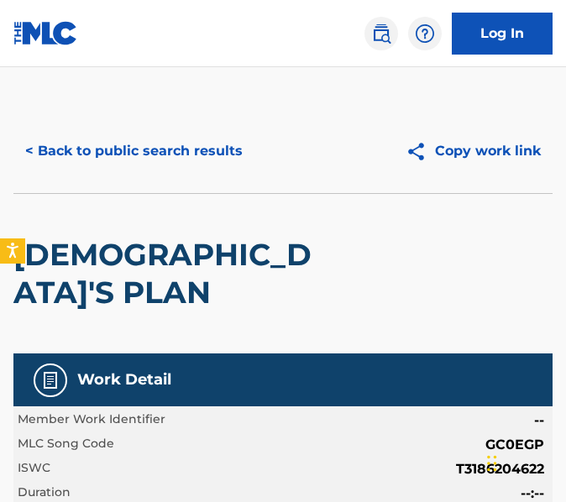
click at [234, 168] on button "< Back to public search results" at bounding box center [133, 151] width 241 height 42
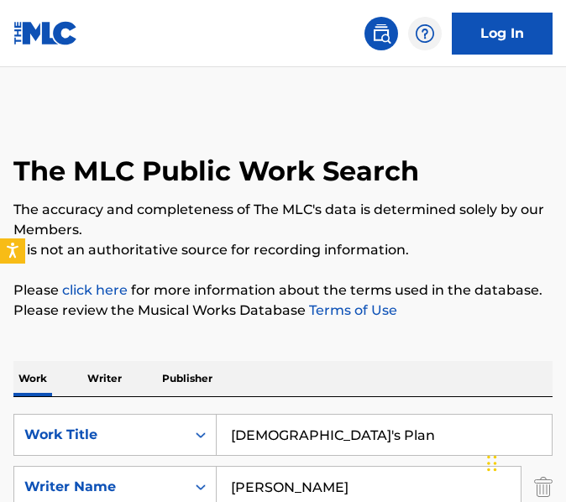
click at [305, 423] on input "[DEMOGRAPHIC_DATA]'s Plan" at bounding box center [384, 435] width 335 height 40
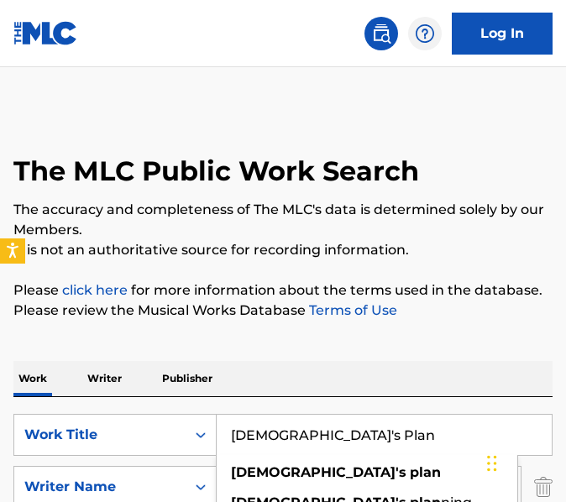
click at [305, 423] on input "[DEMOGRAPHIC_DATA]'s Plan" at bounding box center [384, 435] width 335 height 40
paste input "uilty"
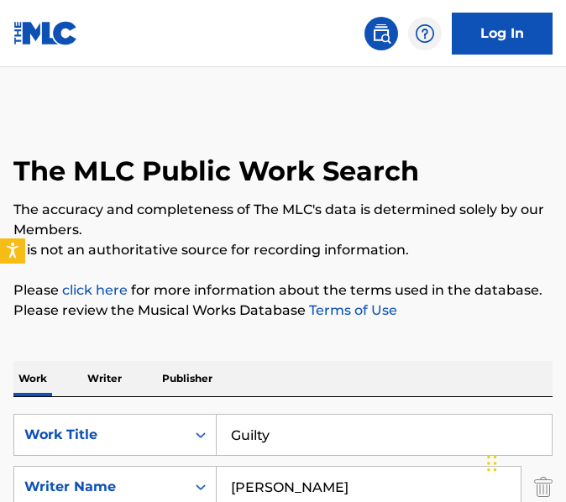
type input "Guilty"
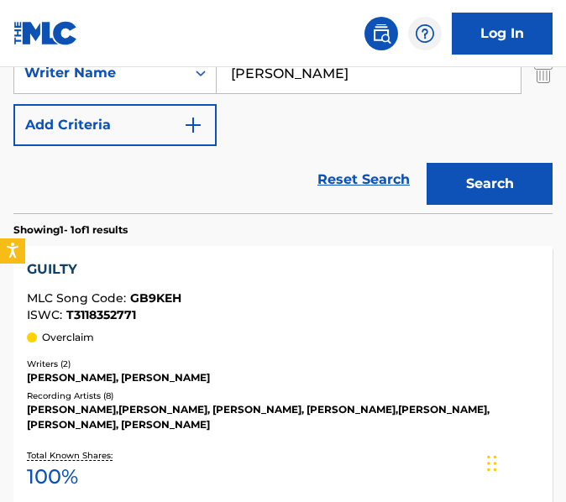
scroll to position [431, 0]
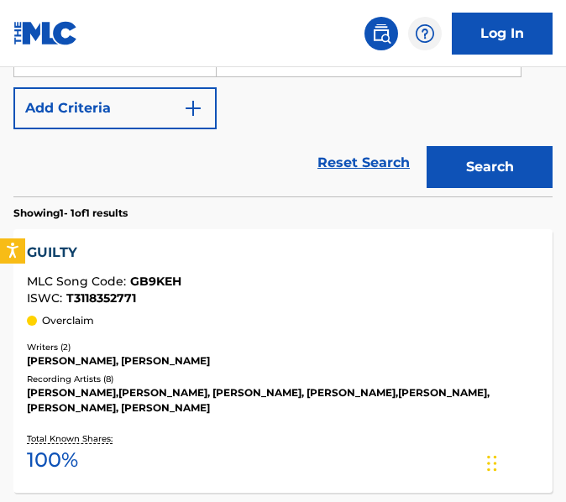
click at [490, 260] on div "GUILTY" at bounding box center [283, 253] width 512 height 20
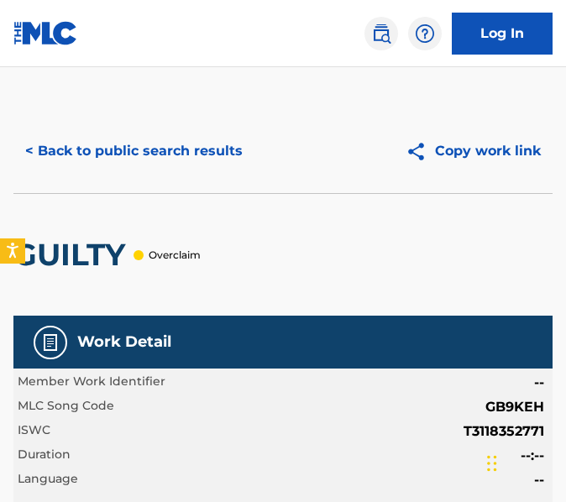
click at [133, 147] on button "< Back to public search results" at bounding box center [133, 151] width 241 height 42
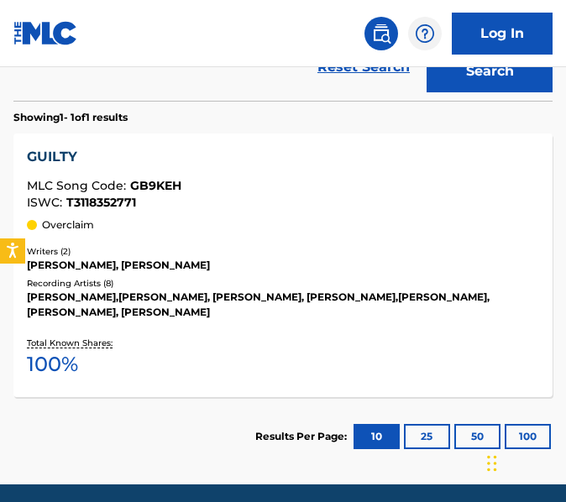
scroll to position [34, 0]
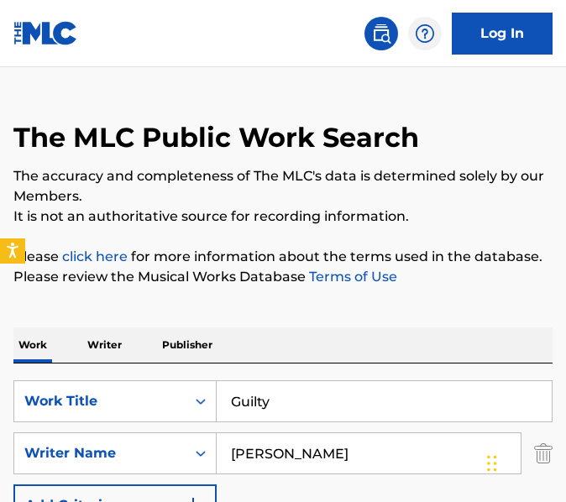
click at [285, 411] on input "Guilty" at bounding box center [384, 401] width 335 height 40
paste input "High Profile"
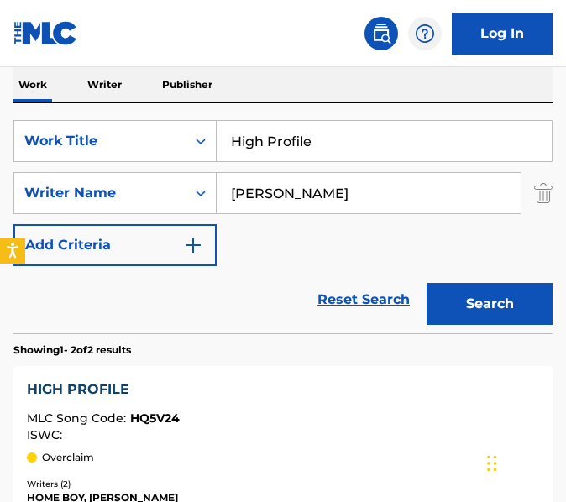
scroll to position [286, 0]
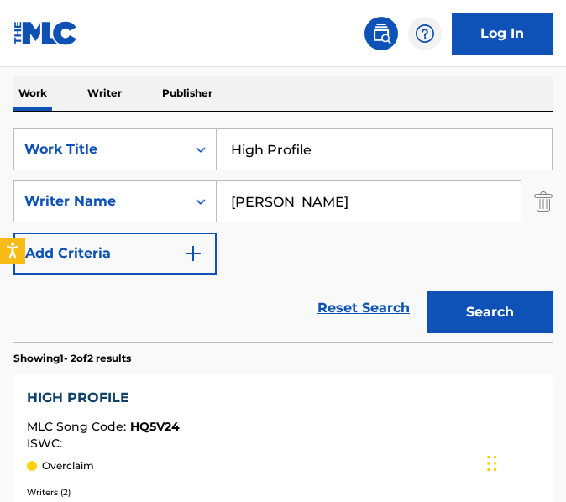
click at [345, 152] on input "High Profile" at bounding box center [384, 149] width 335 height 40
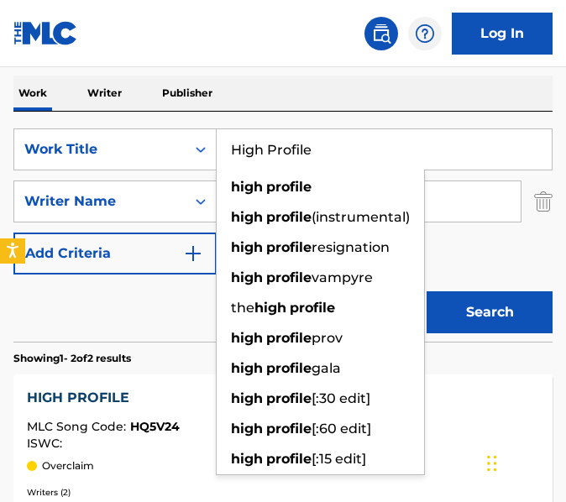
paste input "ummer"
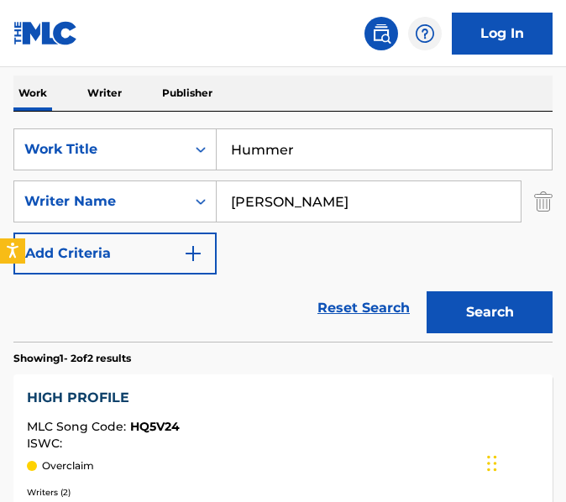
click at [427, 291] on button "Search" at bounding box center [490, 312] width 126 height 42
click at [354, 148] on input "Hummer" at bounding box center [384, 149] width 335 height 40
paste input "Jaanu"
type input "Jaanu"
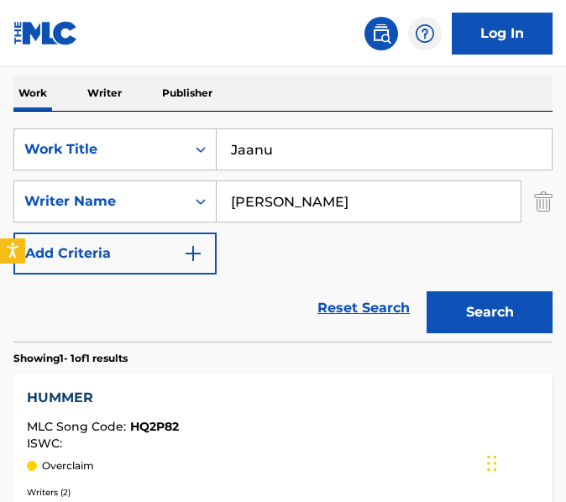
click at [427, 291] on button "Search" at bounding box center [490, 312] width 126 height 42
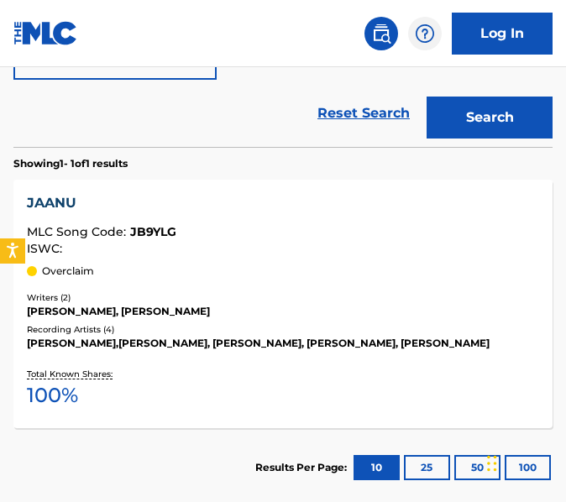
scroll to position [493, 0]
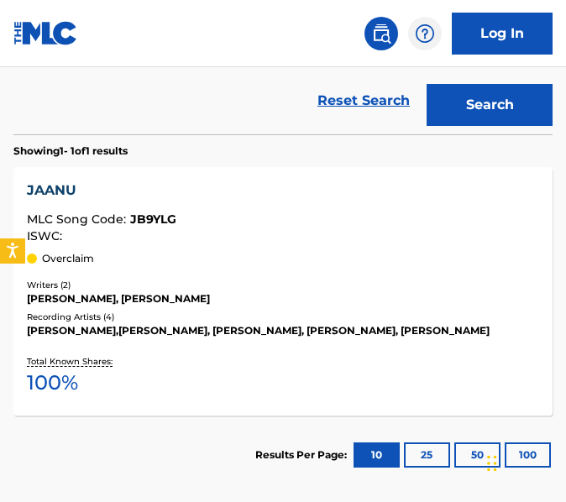
click at [334, 279] on div "Writers ( 2 )" at bounding box center [283, 285] width 512 height 13
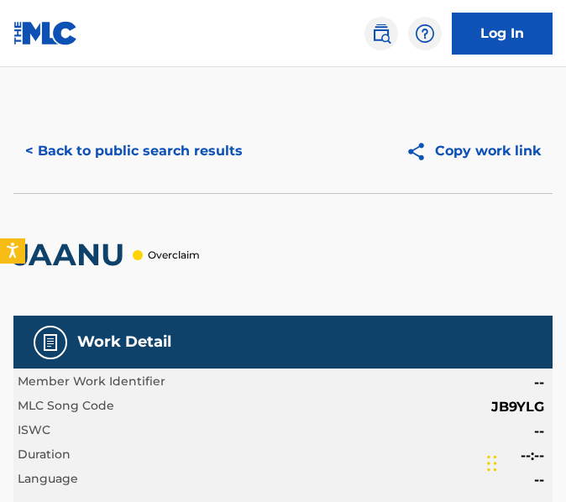
click at [157, 166] on button "< Back to public search results" at bounding box center [133, 151] width 241 height 42
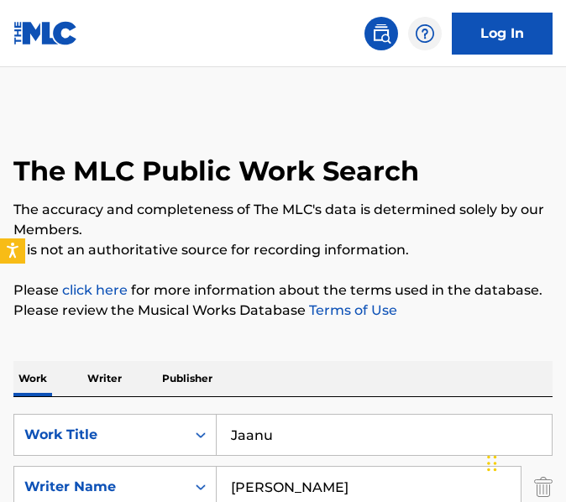
click at [281, 444] on input "Jaanu" at bounding box center [384, 435] width 335 height 40
paste input "hoonte"
type input "Jhoonte"
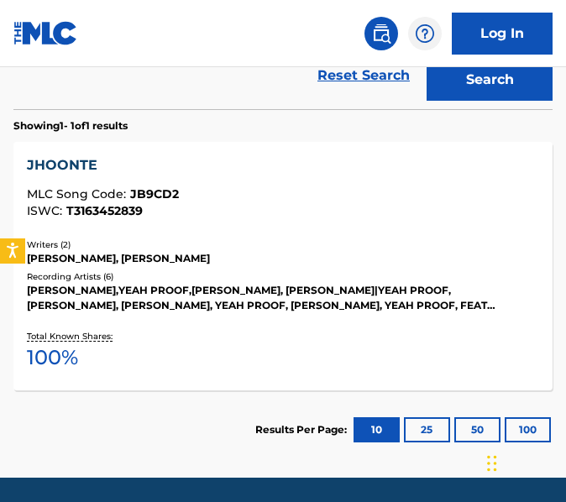
scroll to position [563, 0]
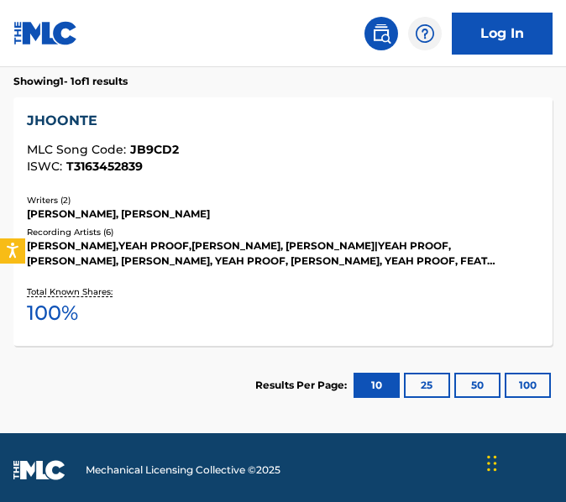
click at [280, 300] on div "Total Known Shares: 100 %" at bounding box center [283, 306] width 512 height 51
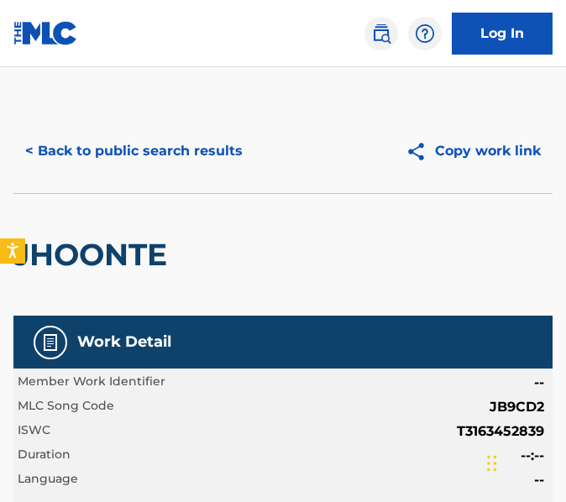
click at [237, 161] on button "< Back to public search results" at bounding box center [133, 151] width 241 height 42
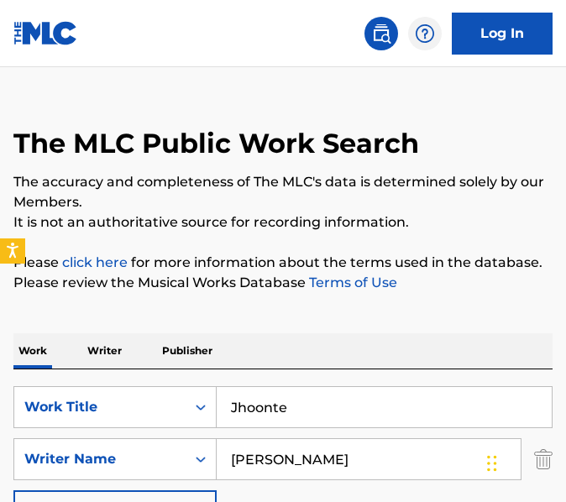
scroll to position [24, 0]
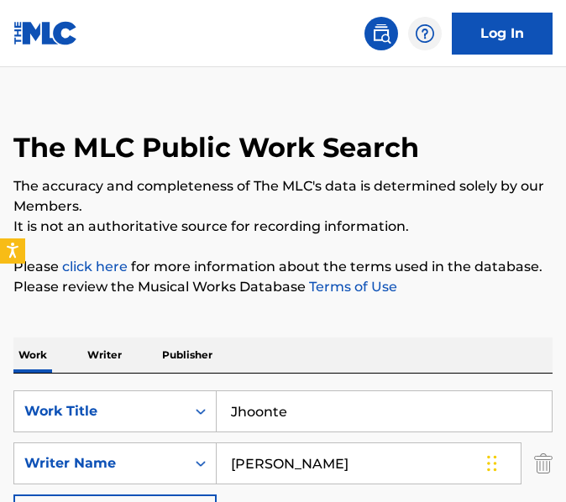
click at [341, 423] on input "Jhoonte" at bounding box center [384, 411] width 335 height 40
paste input "inni Sohni"
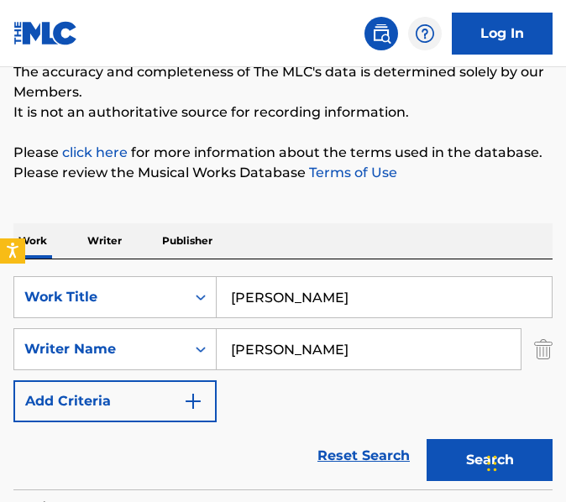
scroll to position [135, 0]
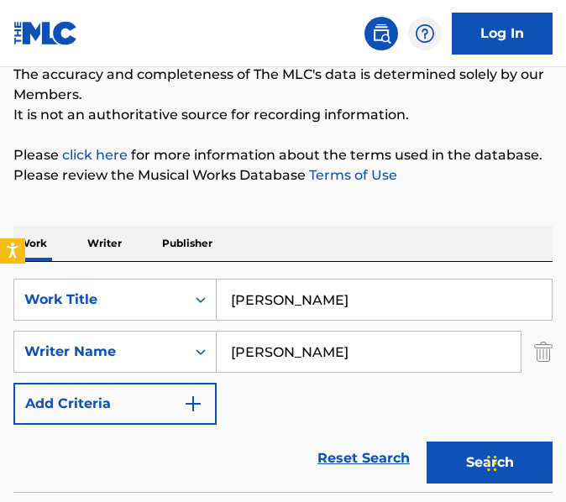
drag, startPoint x: 281, startPoint y: 270, endPoint x: 280, endPoint y: 286, distance: 16.8
click at [280, 286] on div "SearchWithCriteria1b22f980-6e83-4389-a641-1201078cac4e Work Title [PERSON_NAME]…" at bounding box center [282, 377] width 539 height 230
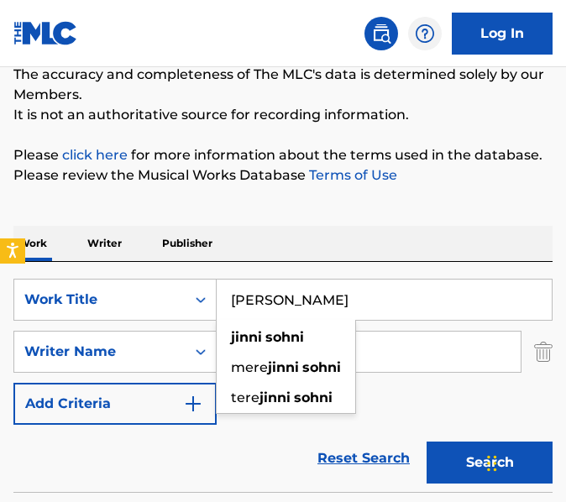
click at [280, 286] on input "[PERSON_NAME]" at bounding box center [384, 300] width 335 height 40
paste input "unoon"
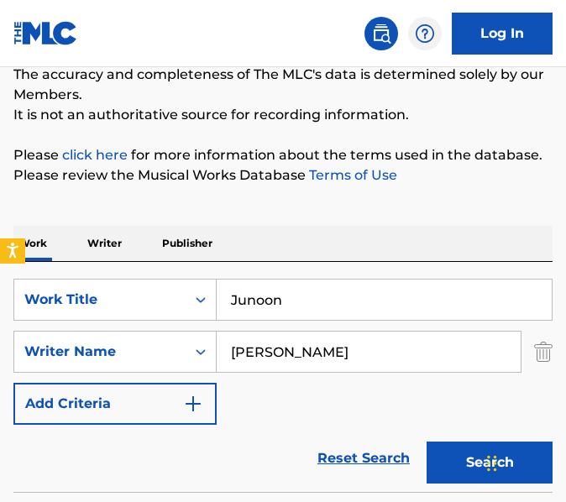
click at [427, 442] on button "Search" at bounding box center [490, 463] width 126 height 42
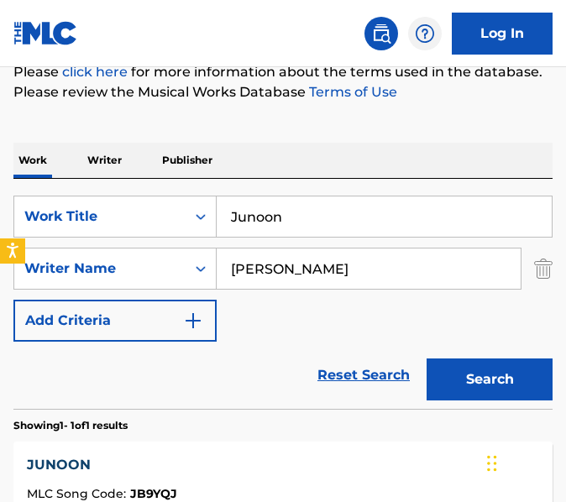
scroll to position [214, 0]
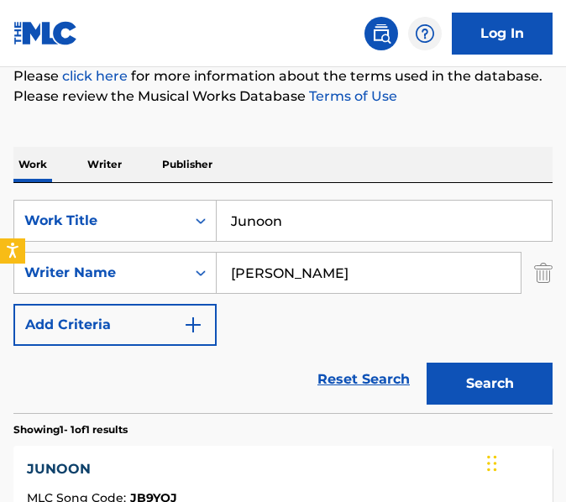
click at [345, 230] on input "Junoon" at bounding box center [384, 221] width 335 height 40
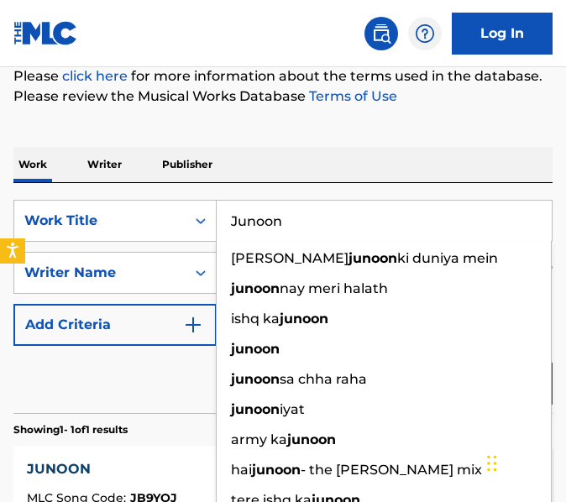
paste input "Kalheri Mor"
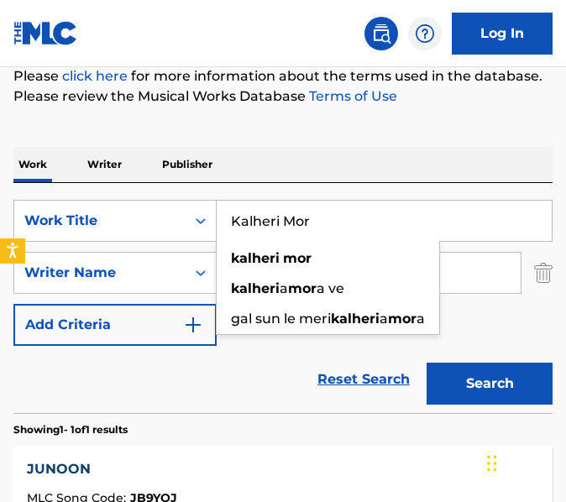
click at [427, 363] on button "Search" at bounding box center [490, 384] width 126 height 42
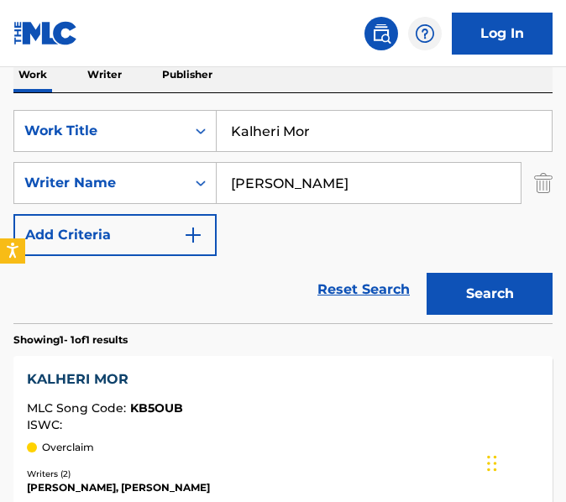
scroll to position [290, 0]
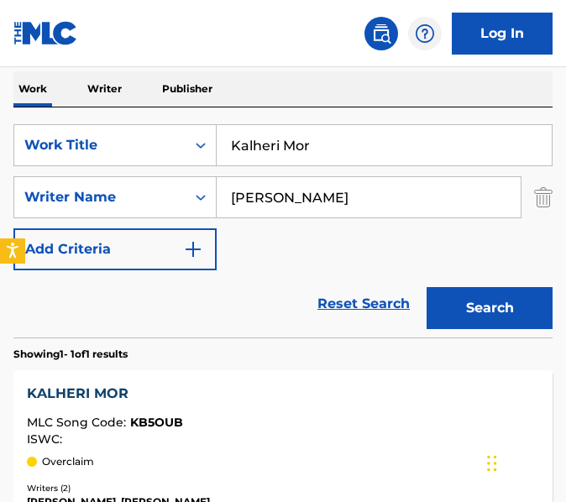
click at [274, 139] on input "Kalheri Mor" at bounding box center [384, 145] width 335 height 40
click at [461, 152] on input "Kalheri Mor" at bounding box center [384, 145] width 335 height 40
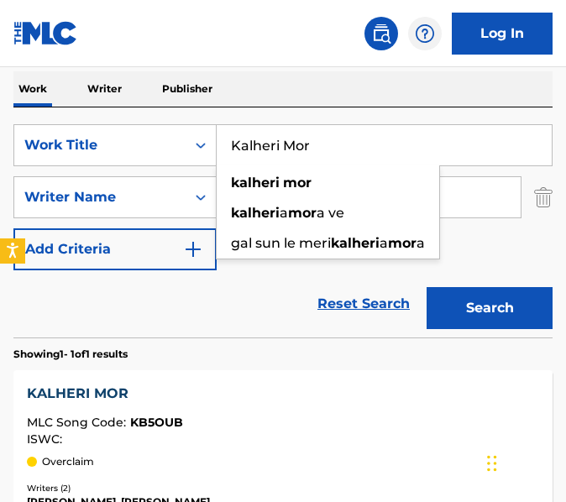
click at [461, 152] on input "Kalheri Mor" at bounding box center [384, 145] width 335 height 40
paste input "halnayak"
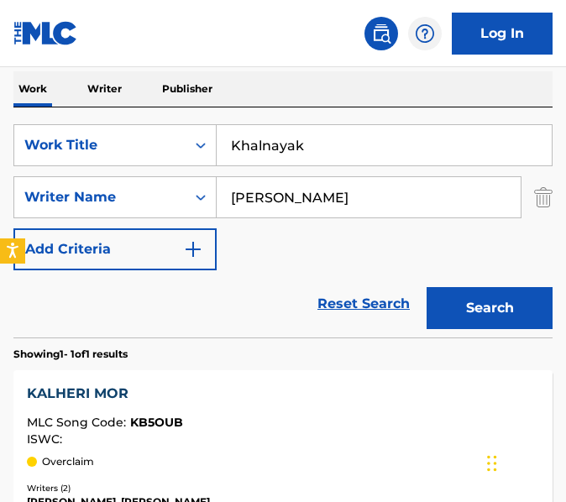
click at [427, 287] on button "Search" at bounding box center [490, 308] width 126 height 42
click at [340, 134] on input "Khalnayak" at bounding box center [384, 145] width 335 height 40
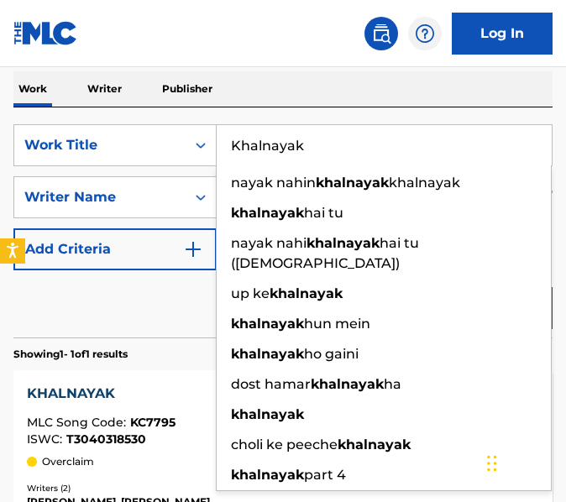
paste input "Mehmaan"
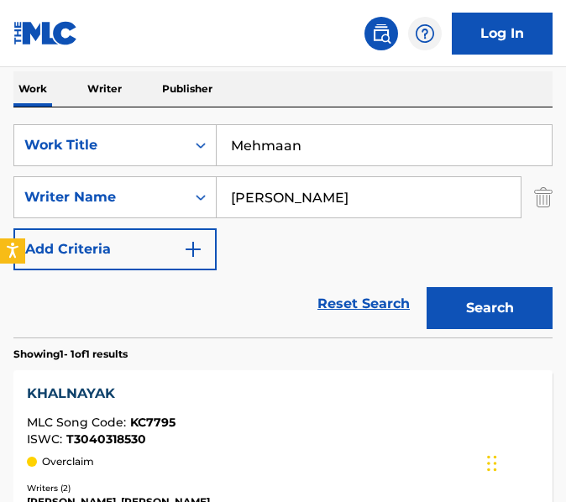
click at [501, 328] on button "Search" at bounding box center [490, 308] width 126 height 42
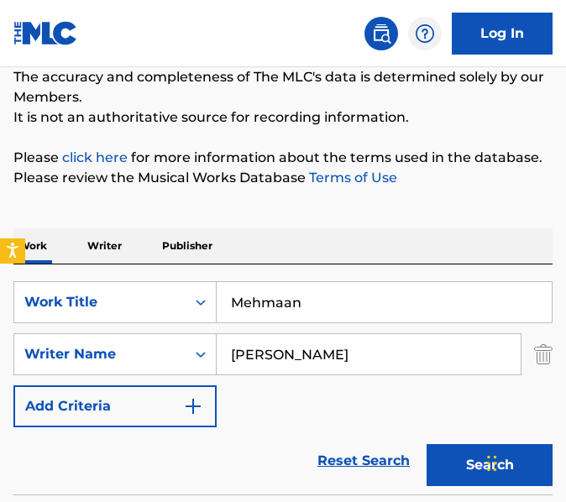
scroll to position [108, 0]
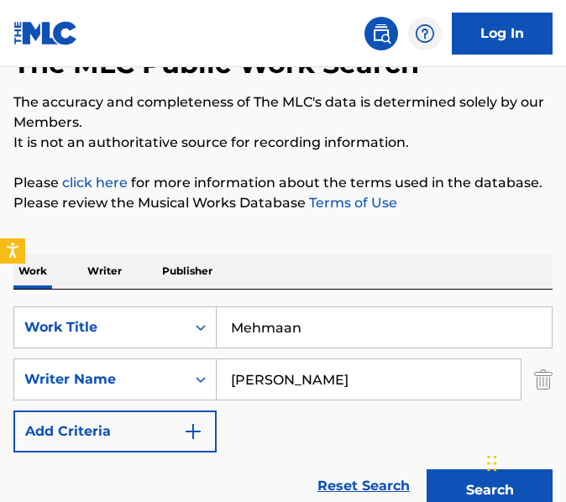
click at [306, 340] on input "Mehmaan" at bounding box center [384, 327] width 335 height 40
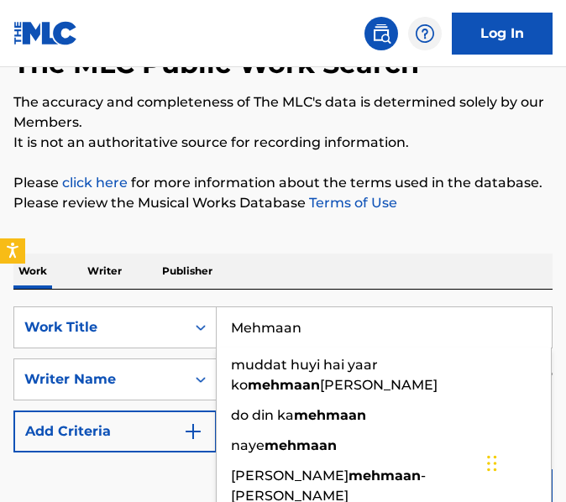
paste input "ove O"
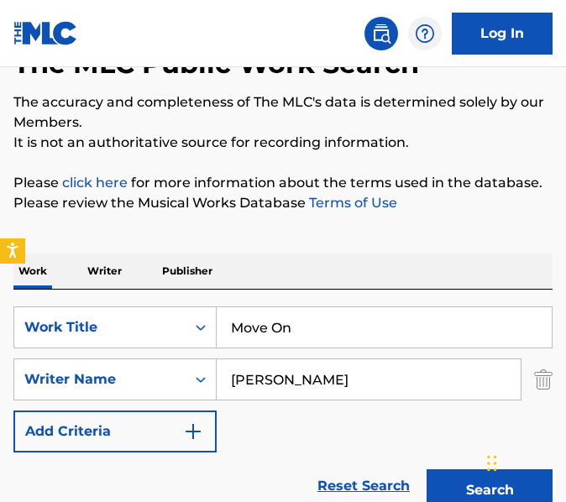
click at [427, 470] on button "Search" at bounding box center [490, 491] width 126 height 42
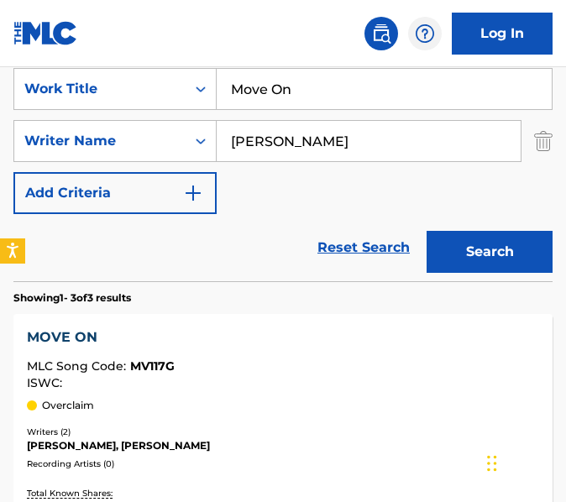
scroll to position [256, 0]
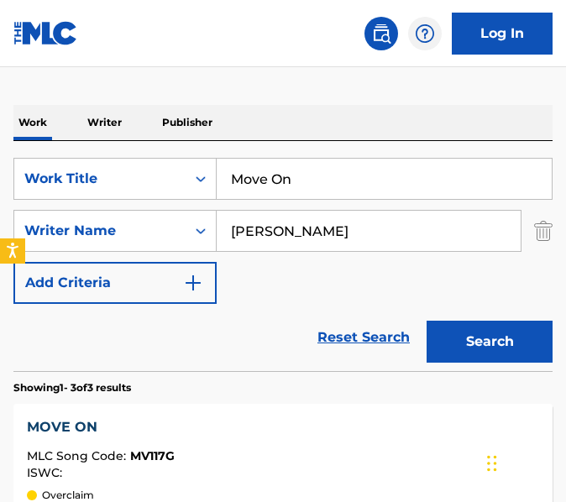
click at [315, 171] on input "Move On" at bounding box center [384, 179] width 335 height 40
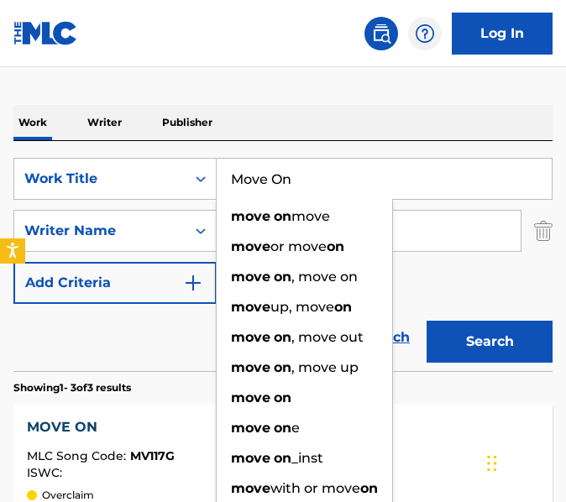
paste input "unde [US_STATE] De"
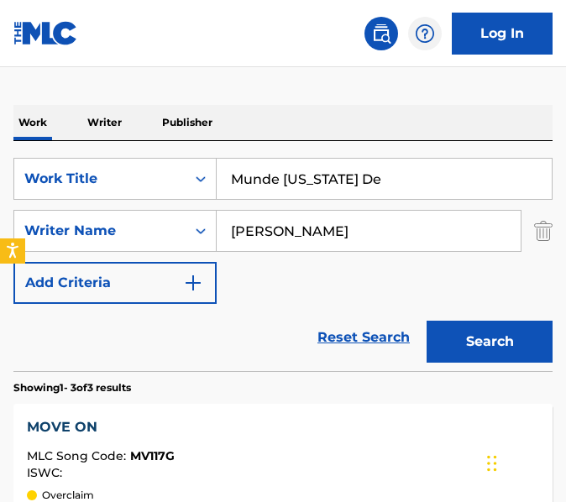
type input "Munde [US_STATE] De"
click at [427, 321] on button "Search" at bounding box center [490, 342] width 126 height 42
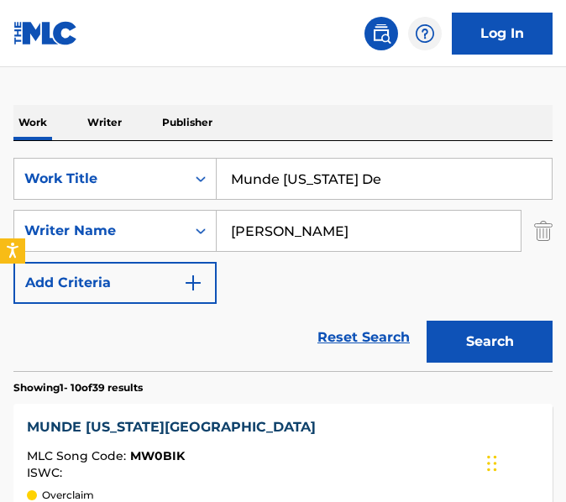
scroll to position [542, 0]
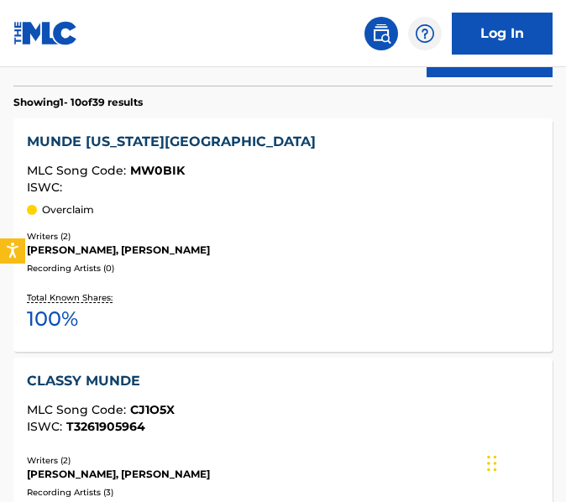
click at [315, 171] on div "MLC Song Code : MW0BIK" at bounding box center [283, 173] width 512 height 17
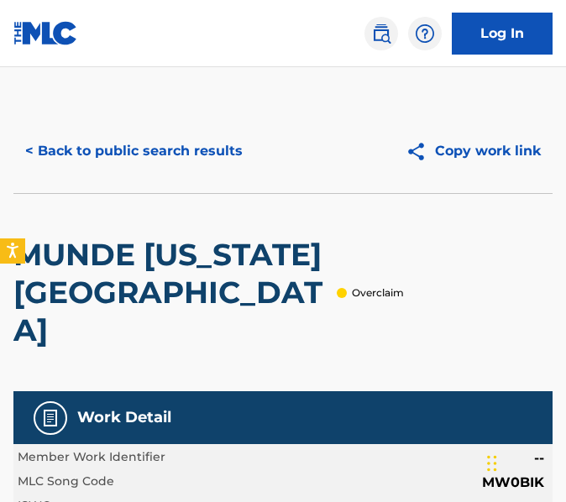
click at [226, 167] on button "< Back to public search results" at bounding box center [133, 151] width 241 height 42
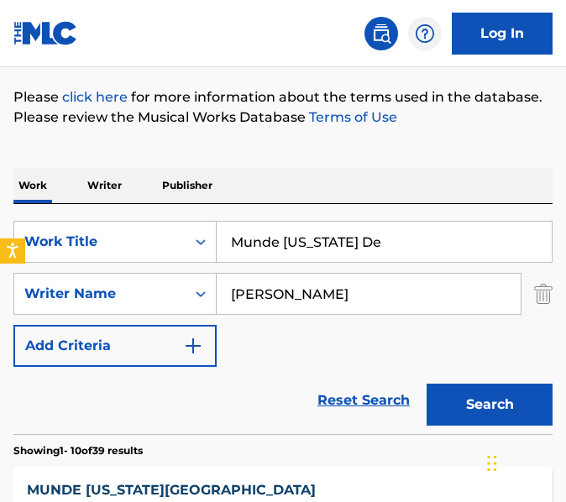
scroll to position [167, 0]
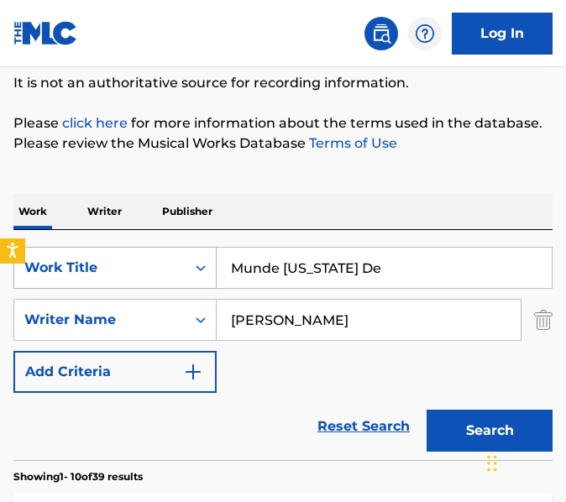
drag, startPoint x: 387, startPoint y: 265, endPoint x: 209, endPoint y: 256, distance: 178.3
click at [209, 256] on div "SearchWithCriteria1b22f980-6e83-4389-a641-1201078cac4e Work Title Munde [US_STA…" at bounding box center [282, 268] width 539 height 42
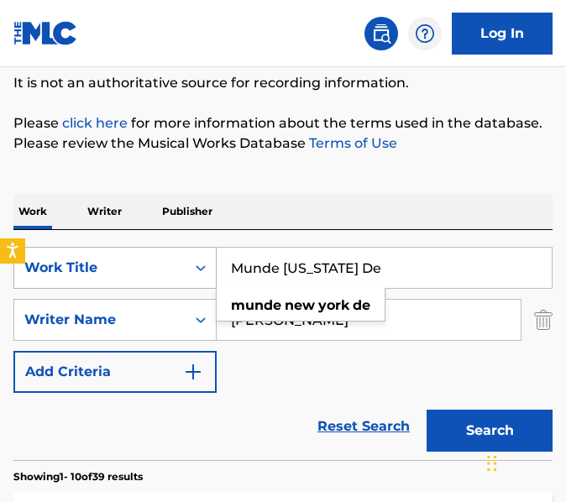
paste input "ran"
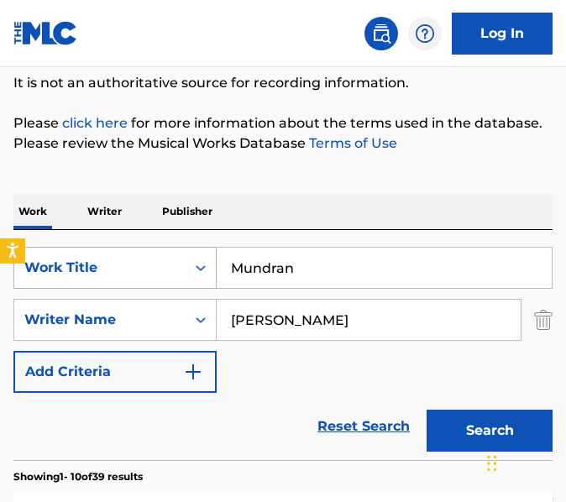
type input "Mundran"
click at [427, 410] on button "Search" at bounding box center [490, 431] width 126 height 42
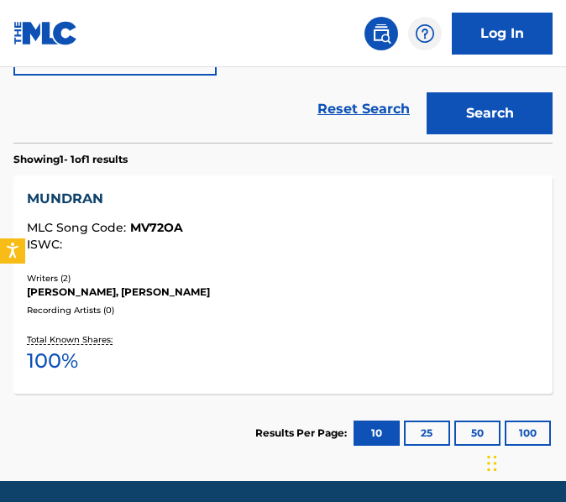
scroll to position [573, 0]
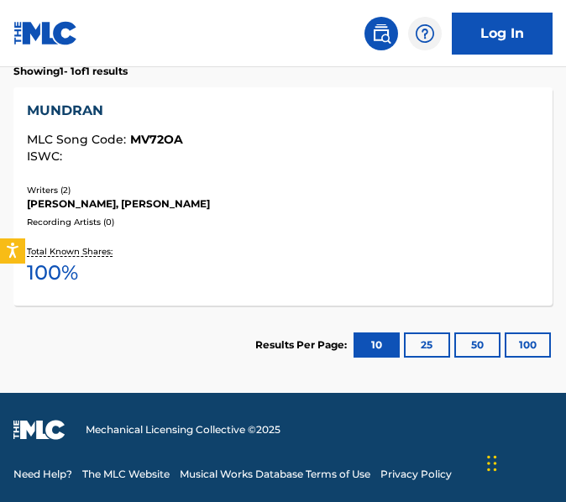
click at [234, 213] on div "Writers ( 2 ) [PERSON_NAME], [PERSON_NAME] Recording Artists ( 0 )" at bounding box center [283, 206] width 512 height 45
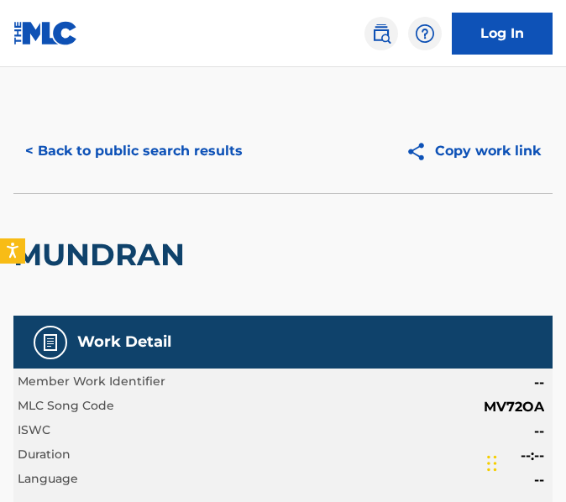
drag, startPoint x: 235, startPoint y: 173, endPoint x: 216, endPoint y: 155, distance: 26.2
click at [216, 155] on div "< Back to public search results Copy work link" at bounding box center [282, 151] width 539 height 84
click at [216, 155] on button "< Back to public search results" at bounding box center [133, 151] width 241 height 42
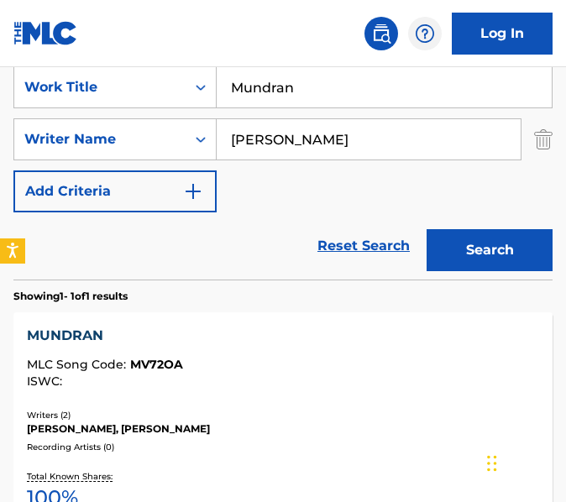
scroll to position [290, 0]
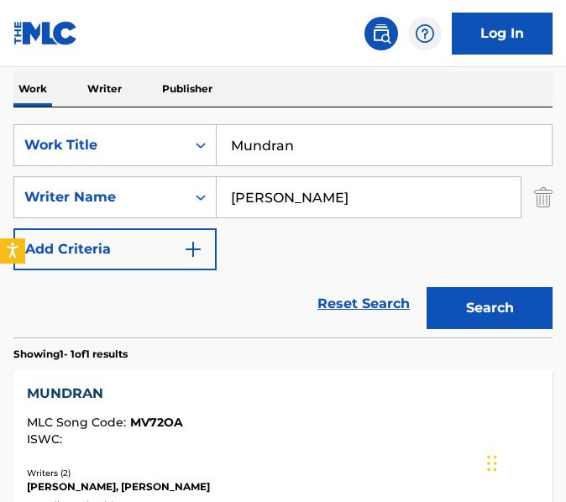
click at [342, 127] on input "Mundran" at bounding box center [384, 145] width 335 height 40
paste input "y Money"
type input "My Money"
click at [427, 287] on button "Search" at bounding box center [490, 308] width 126 height 42
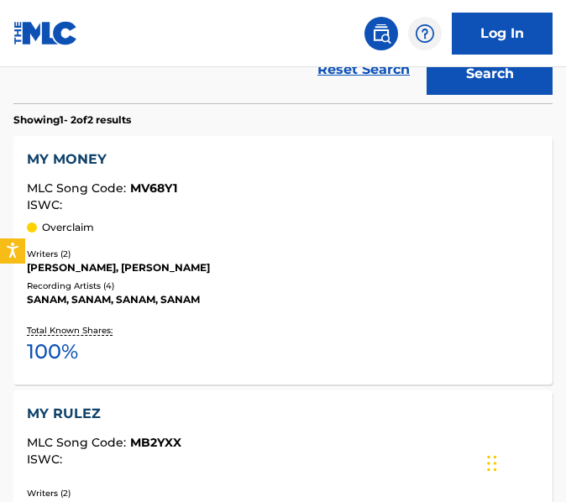
scroll to position [533, 0]
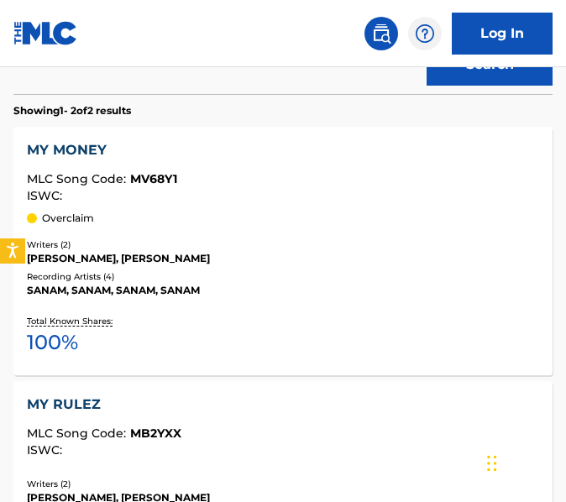
click at [309, 281] on div "Recording Artists ( 4 )" at bounding box center [283, 276] width 512 height 13
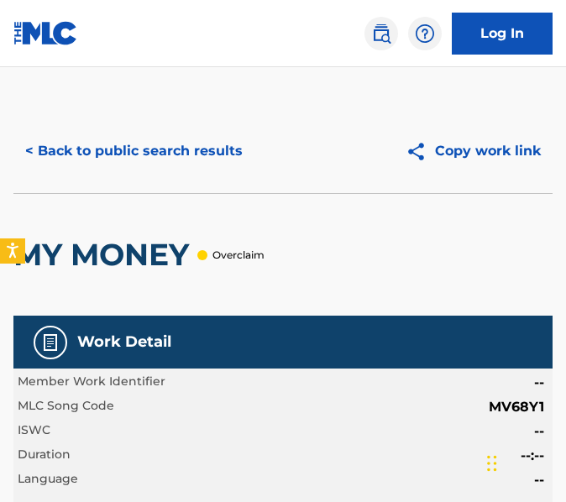
click at [173, 162] on button "< Back to public search results" at bounding box center [133, 151] width 241 height 42
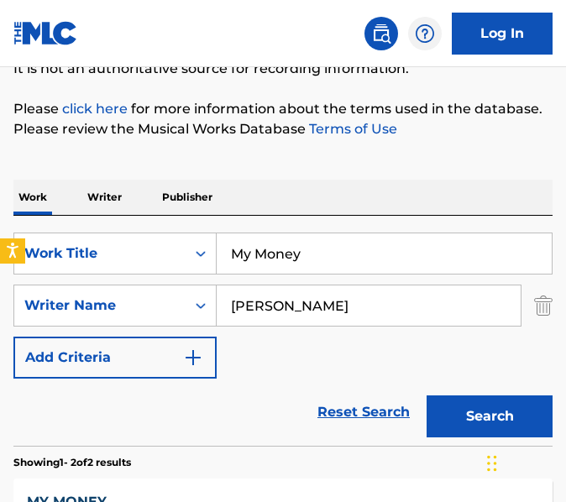
scroll to position [161, 0]
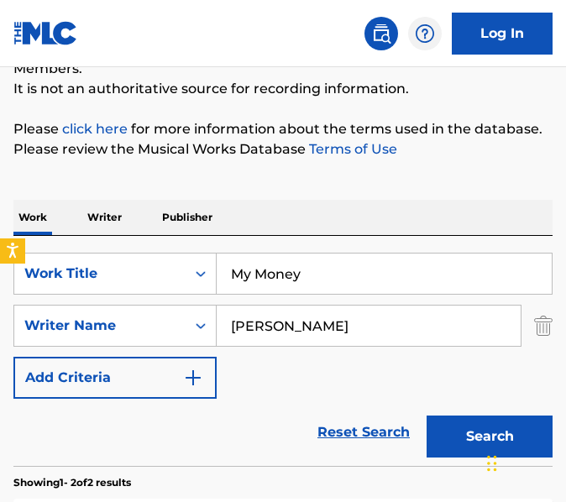
click at [362, 287] on input "My Money" at bounding box center [384, 274] width 335 height 40
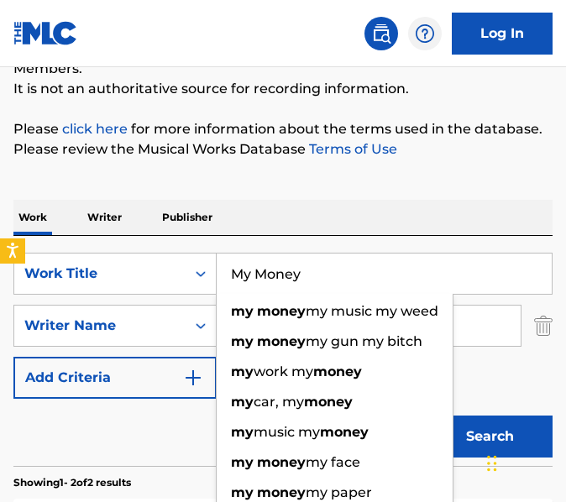
paste input "Na [PERSON_NAME]"
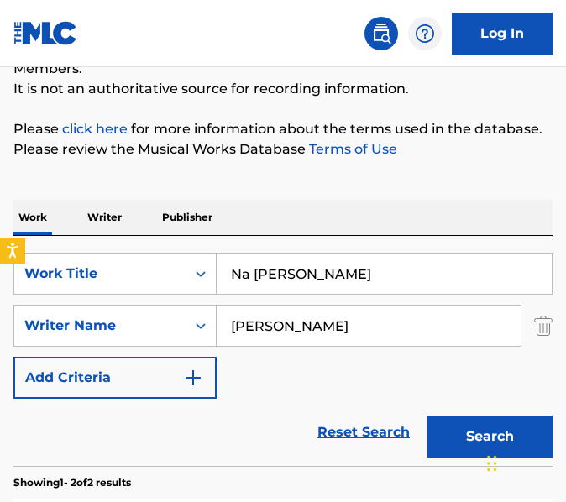
click at [427, 416] on button "Search" at bounding box center [490, 437] width 126 height 42
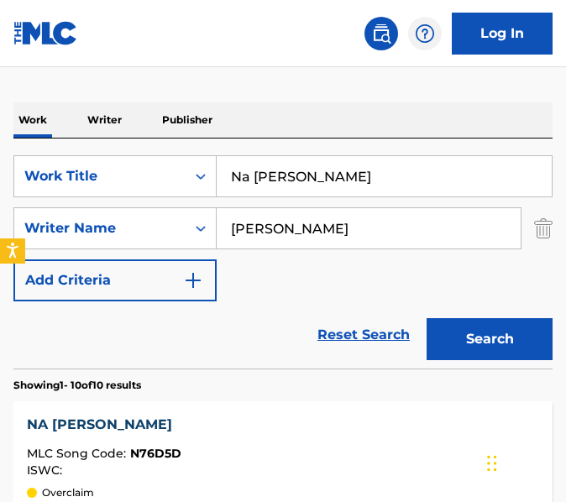
scroll to position [223, 0]
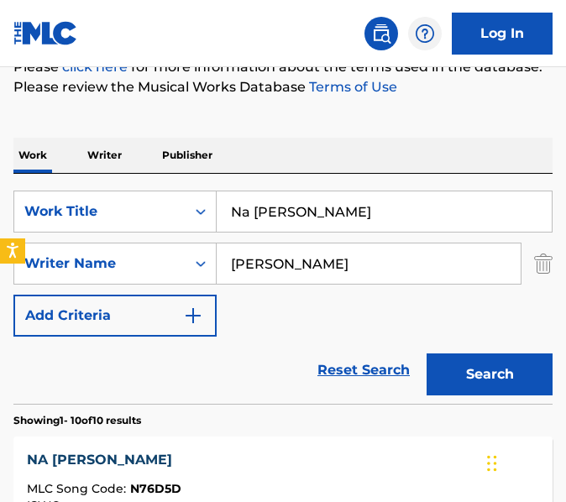
click at [371, 218] on input "Na [PERSON_NAME]" at bounding box center [384, 212] width 335 height 40
paste input "ew Year"
click at [427, 354] on button "Search" at bounding box center [490, 375] width 126 height 42
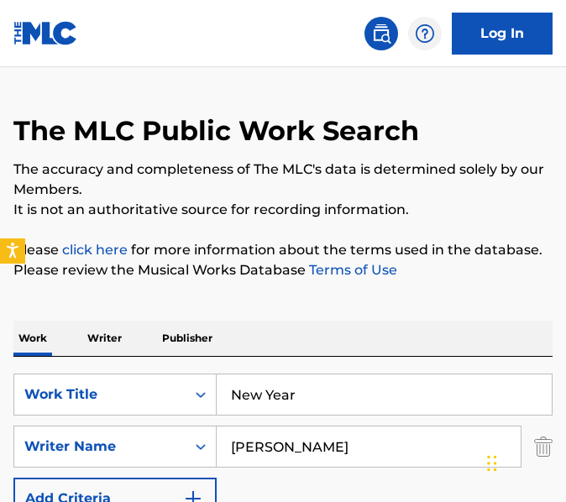
scroll to position [33, 0]
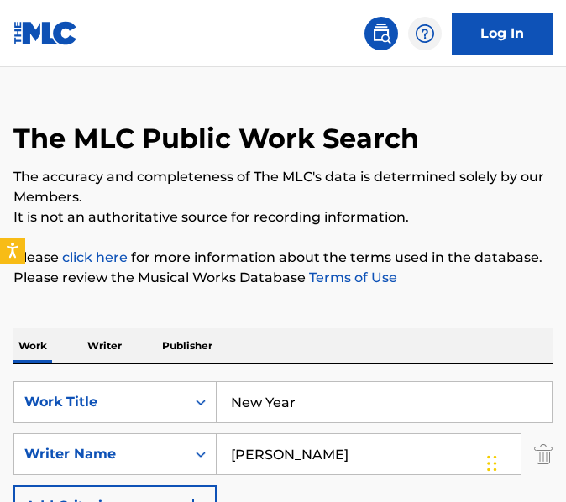
click at [308, 399] on input "New Year" at bounding box center [384, 402] width 335 height 40
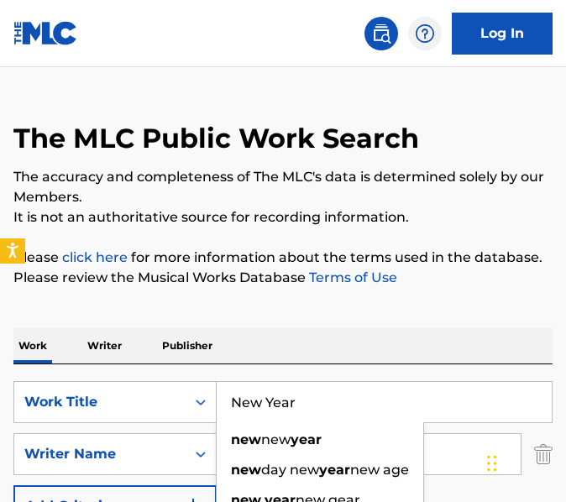
paste input "IKHRI"
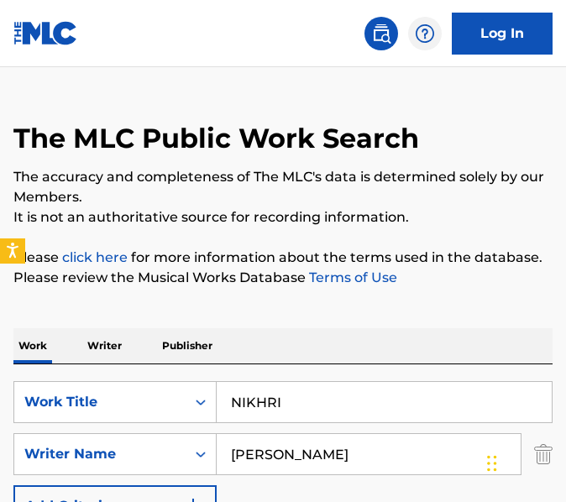
type input "NIKHRI"
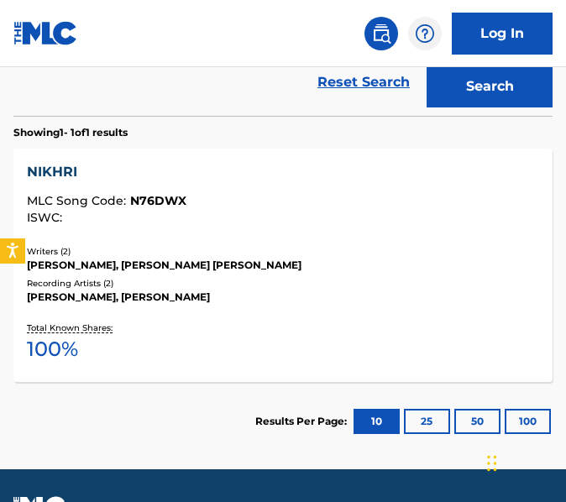
scroll to position [517, 0]
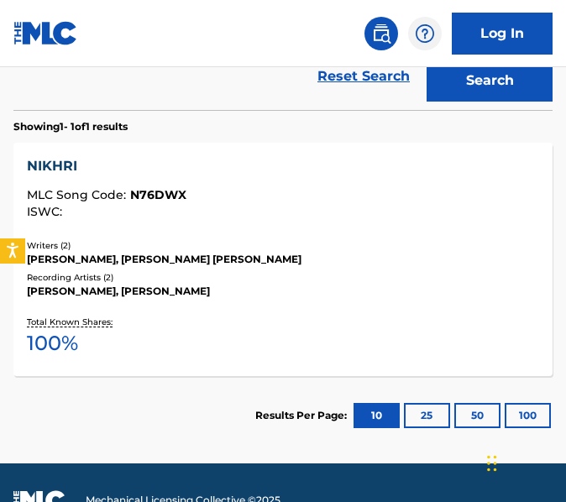
click at [342, 344] on div "Total Known Shares: 100 %" at bounding box center [283, 337] width 512 height 51
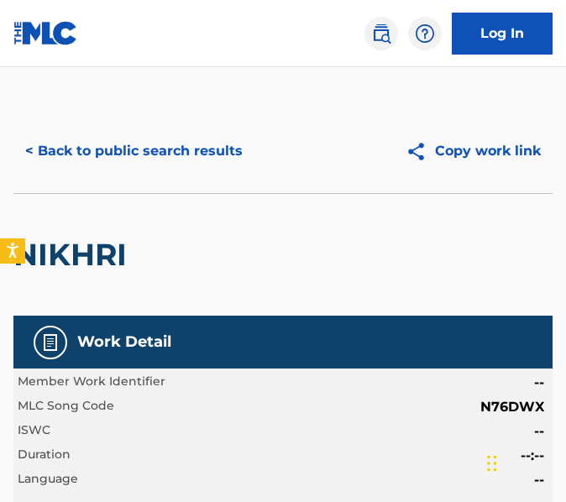
click at [134, 168] on button "< Back to public search results" at bounding box center [133, 151] width 241 height 42
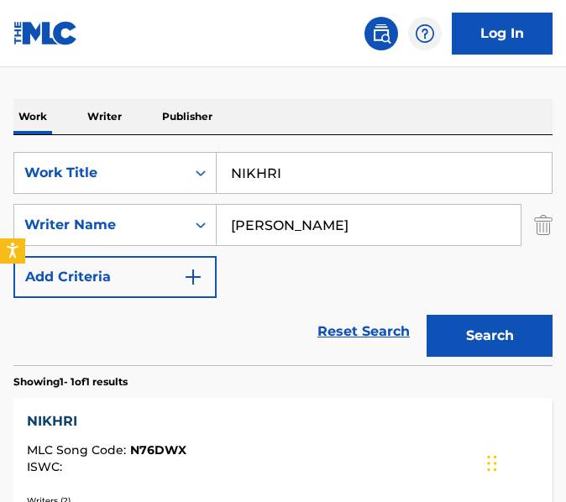
scroll to position [255, 0]
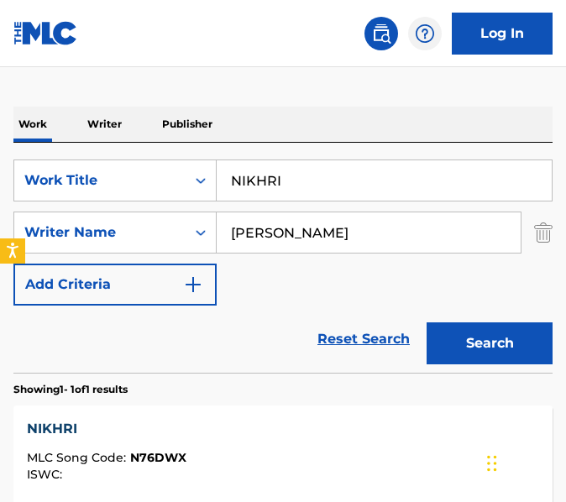
click at [326, 165] on input "NIKHRI" at bounding box center [384, 180] width 335 height 40
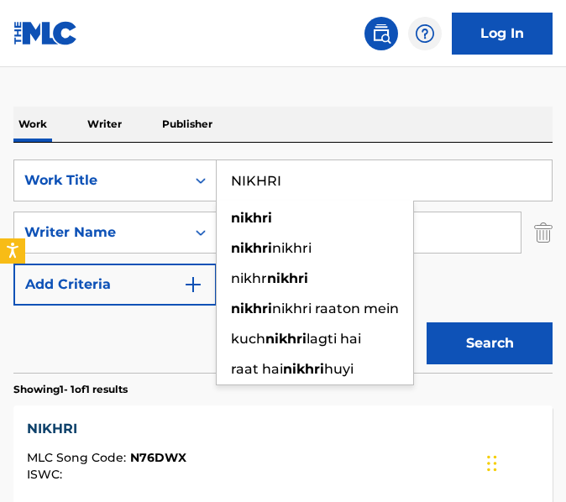
paste input "[PERSON_NAME]"
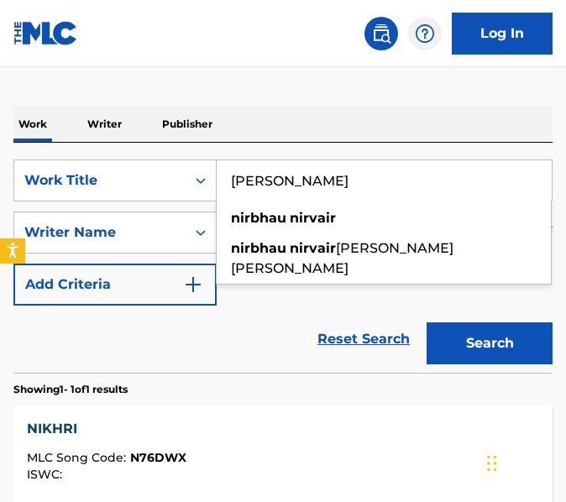
click at [427, 323] on button "Search" at bounding box center [490, 344] width 126 height 42
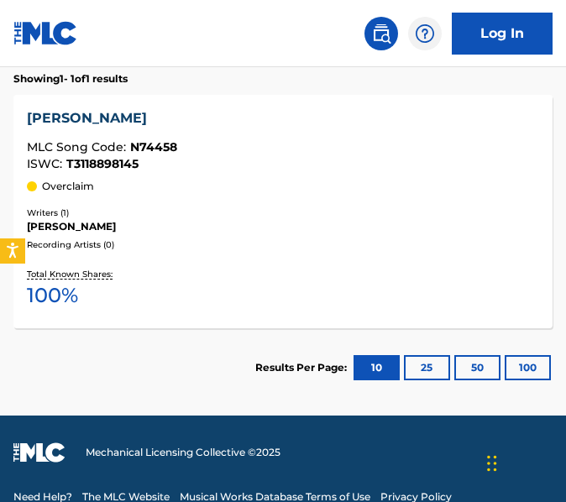
scroll to position [0, 0]
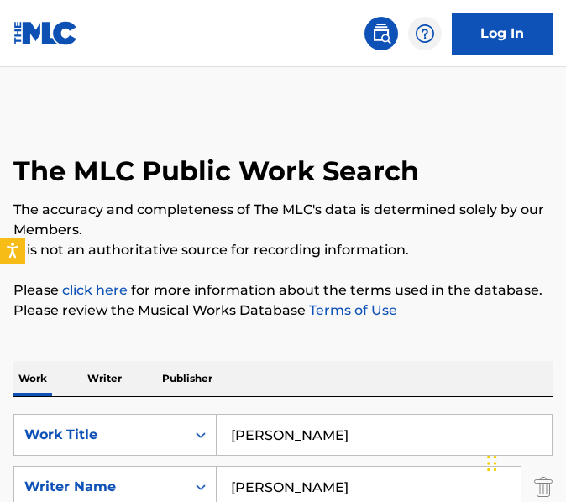
click at [342, 433] on input "[PERSON_NAME]" at bounding box center [384, 435] width 335 height 40
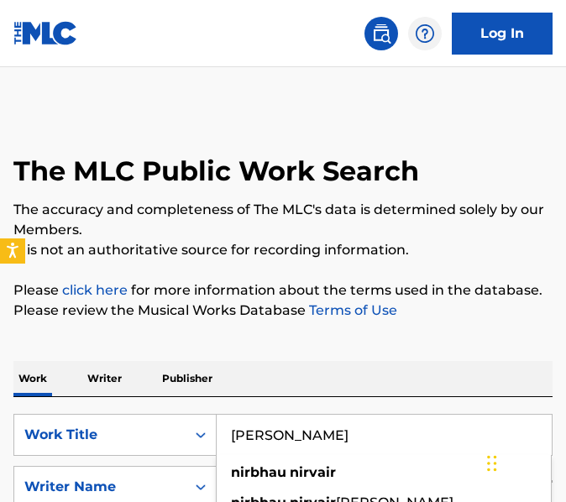
paste input "On Top"
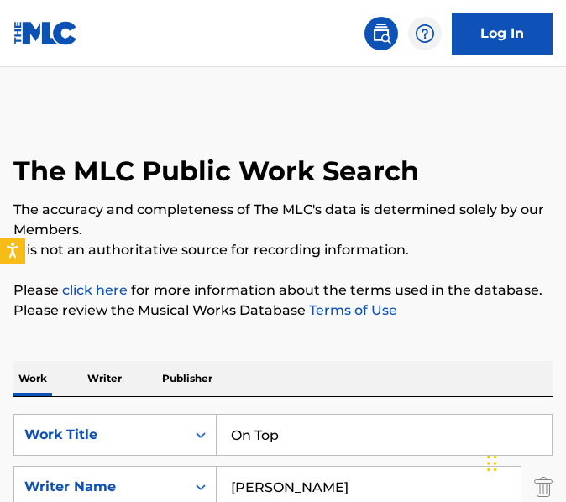
type input "On Top"
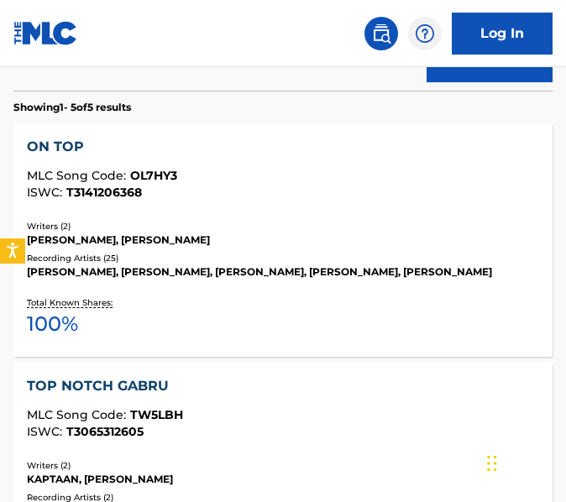
scroll to position [549, 0]
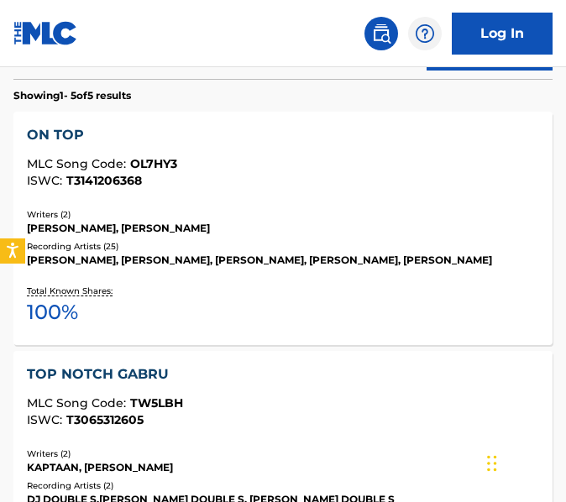
click at [349, 313] on div "Total Known Shares: 100 %" at bounding box center [283, 306] width 512 height 51
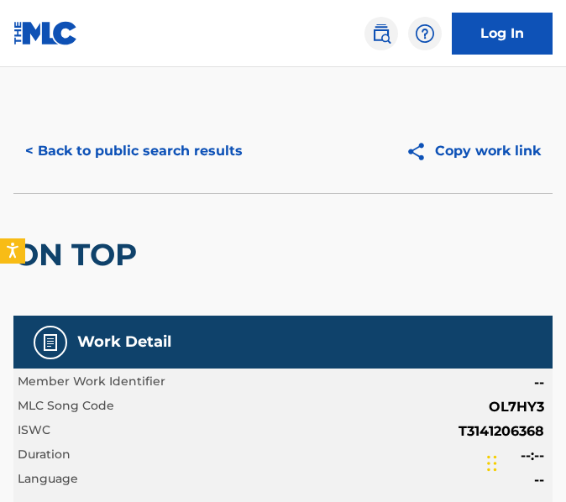
click at [207, 145] on button "< Back to public search results" at bounding box center [133, 151] width 241 height 42
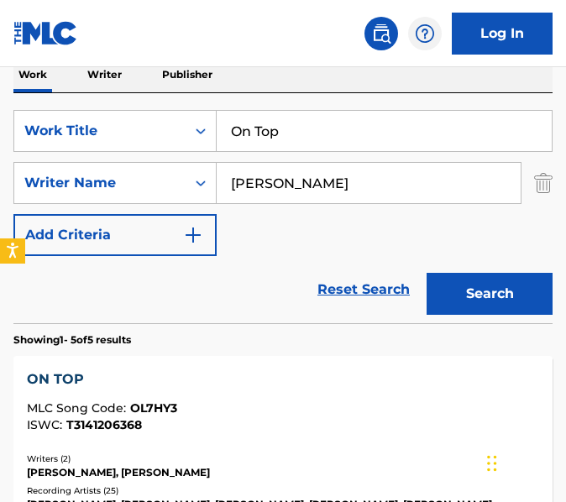
scroll to position [269, 0]
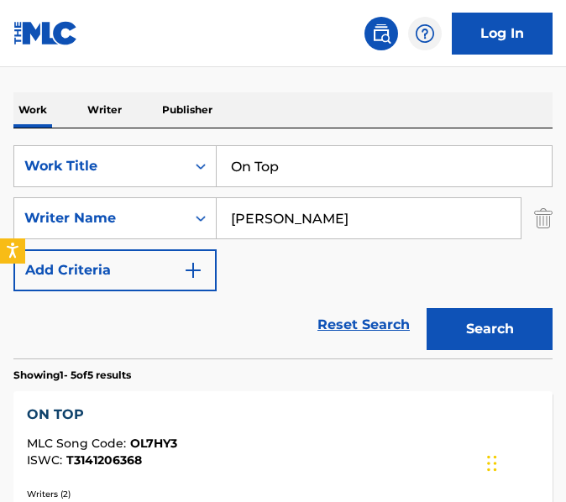
click at [329, 148] on input "On Top" at bounding box center [384, 166] width 335 height 40
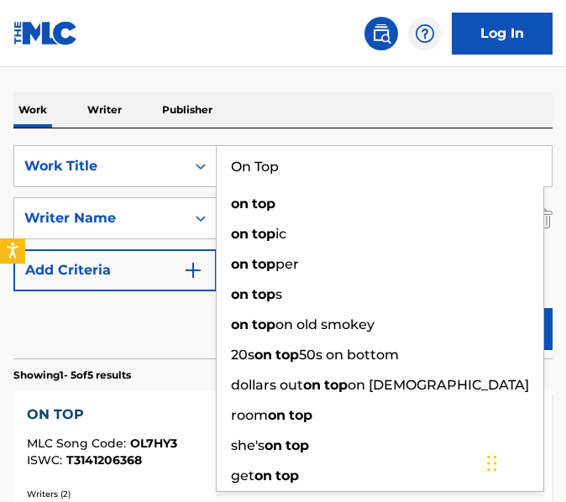
paste input "P.O.V (Point Of View)"
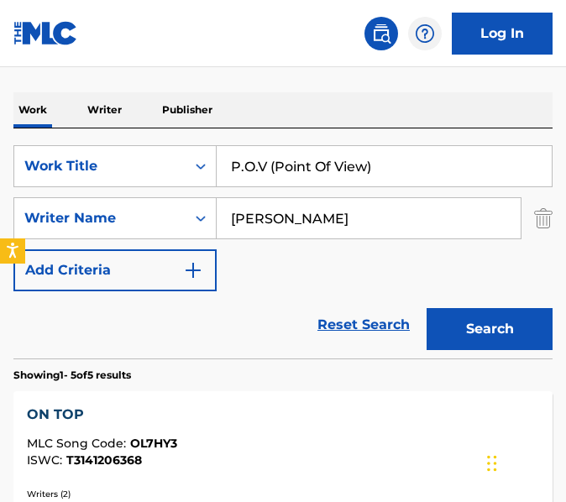
type input "P.O.V (Point Of View)"
click at [427, 308] on button "Search" at bounding box center [490, 329] width 126 height 42
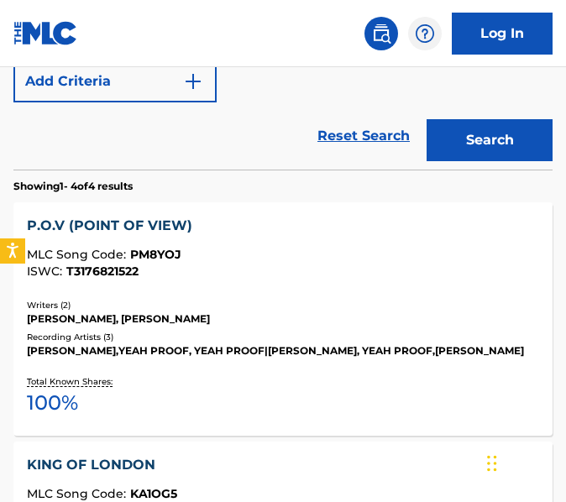
scroll to position [459, 0]
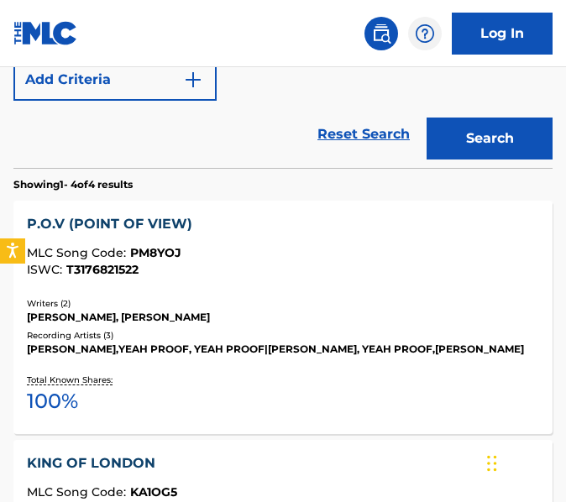
click at [286, 336] on div "Recording Artists ( 3 )" at bounding box center [283, 335] width 512 height 13
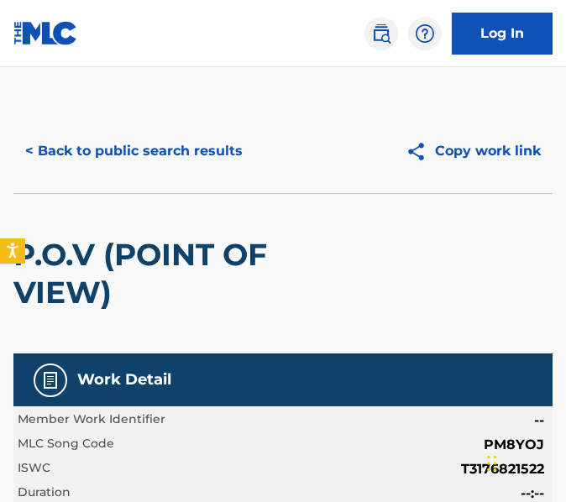
click at [168, 165] on button "< Back to public search results" at bounding box center [133, 151] width 241 height 42
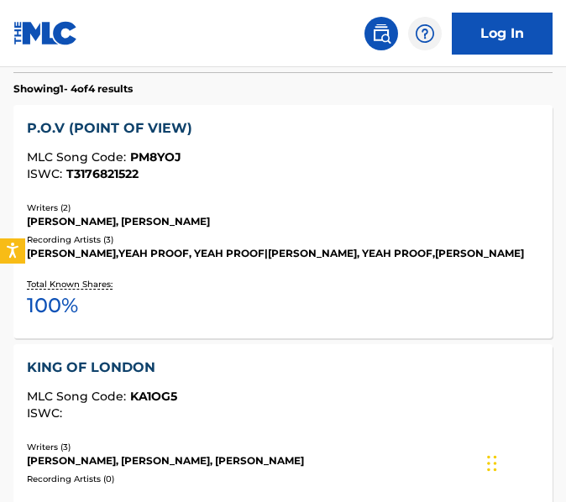
scroll to position [188, 0]
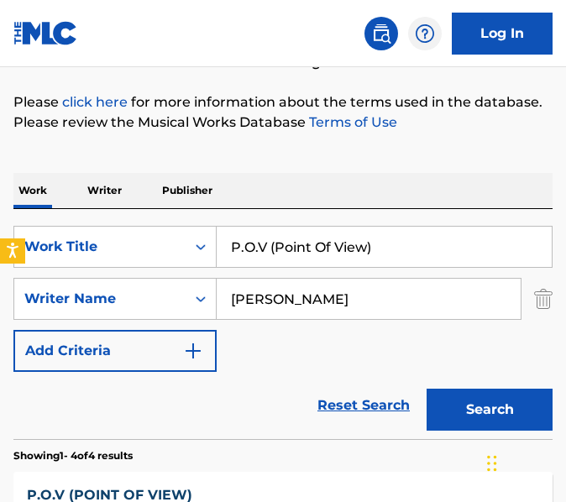
click at [296, 234] on input "P.O.V (Point Of View)" at bounding box center [384, 247] width 335 height 40
paste input "ehchan"
type input "Pehchan"
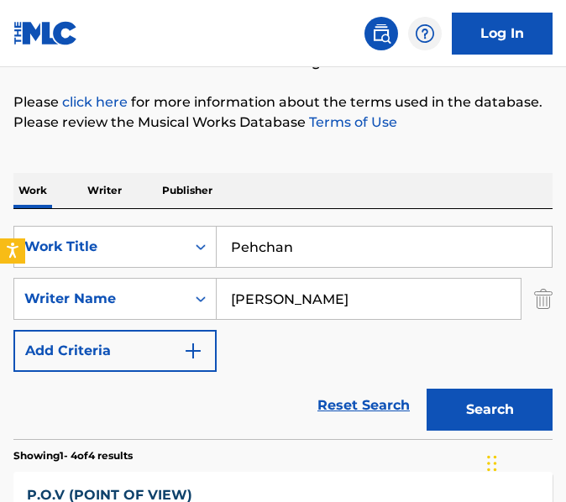
click at [427, 389] on button "Search" at bounding box center [490, 410] width 126 height 42
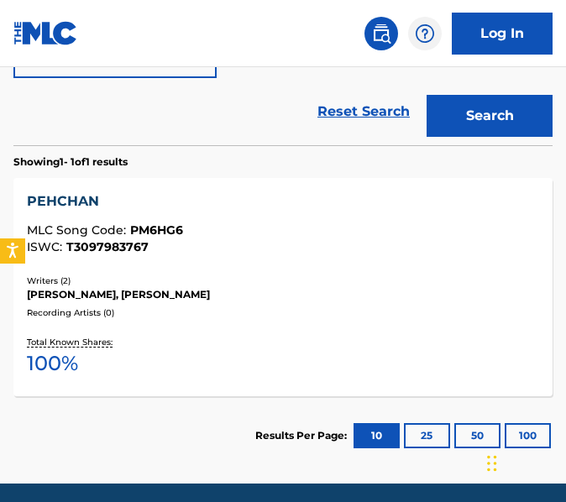
scroll to position [496, 0]
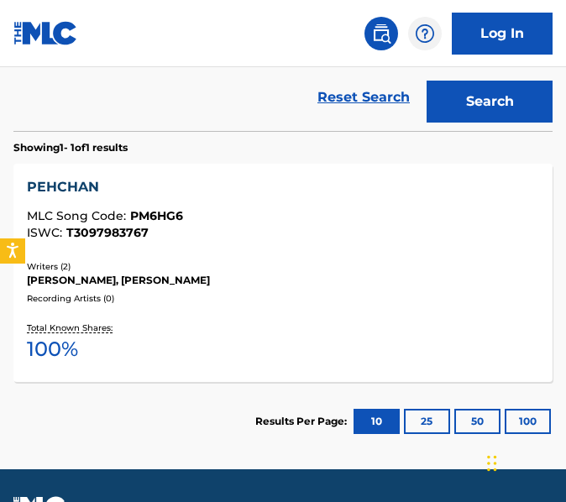
click at [294, 247] on div "PEHCHAN MLC Song Code : PM6HG6 ISWC : T3097983767" at bounding box center [283, 212] width 512 height 71
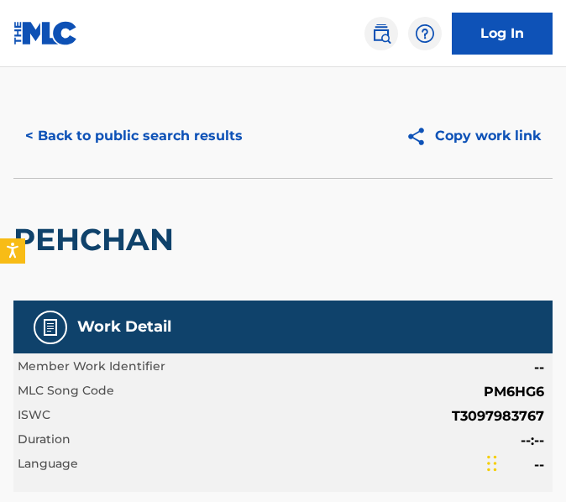
scroll to position [17, 0]
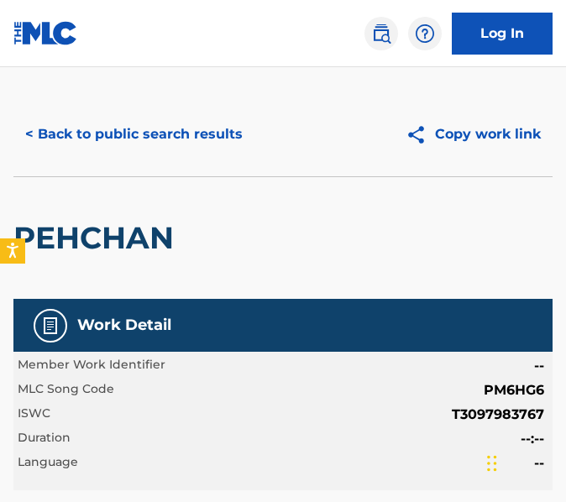
click at [220, 144] on button "< Back to public search results" at bounding box center [133, 134] width 241 height 42
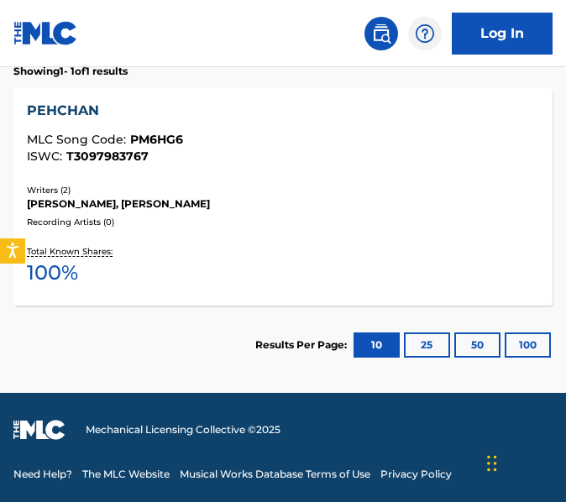
scroll to position [172, 0]
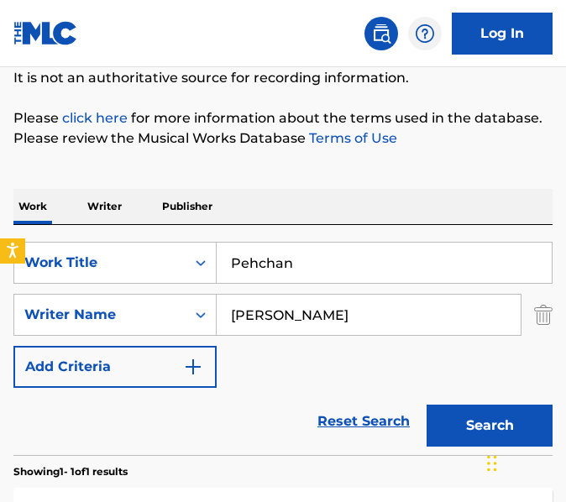
click at [358, 254] on input "Pehchan" at bounding box center [384, 263] width 335 height 40
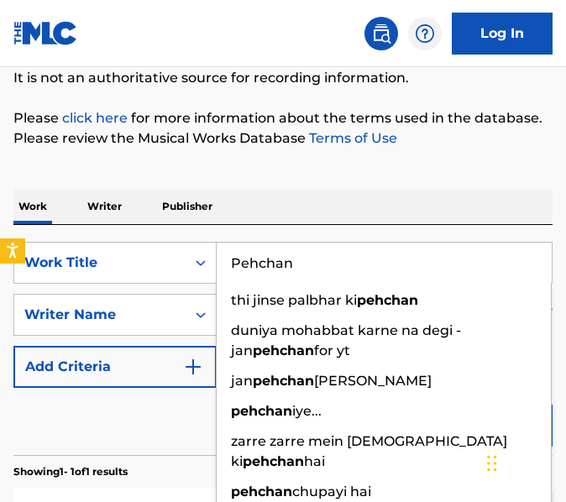
paste input "layhard"
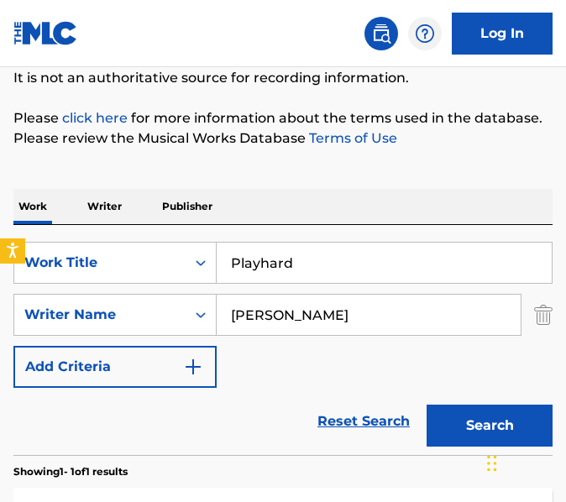
type input "Playhard"
click at [427, 405] on button "Search" at bounding box center [490, 426] width 126 height 42
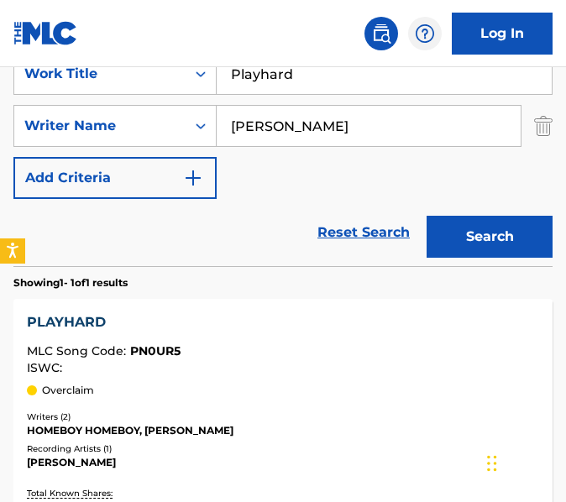
click at [343, 340] on div "PLAYHARD MLC Song Code : PN0UR5 ISWC :" at bounding box center [283, 343] width 512 height 62
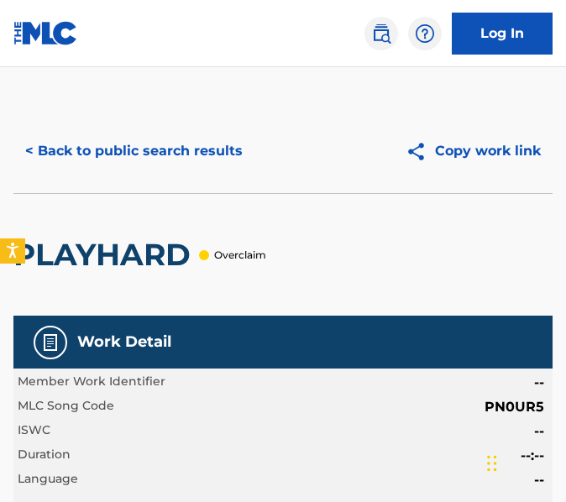
click at [176, 134] on button "< Back to public search results" at bounding box center [133, 151] width 241 height 42
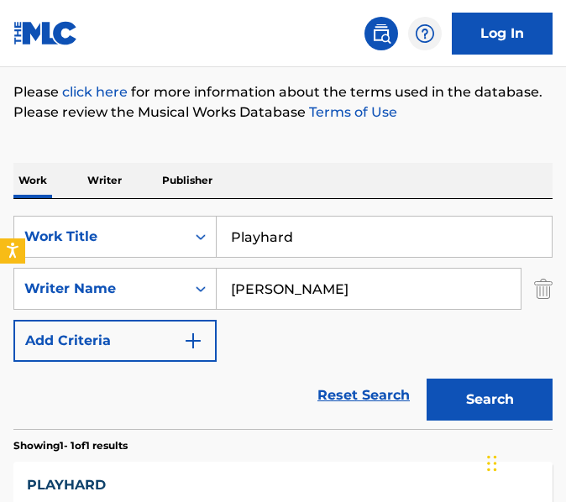
scroll to position [196, 0]
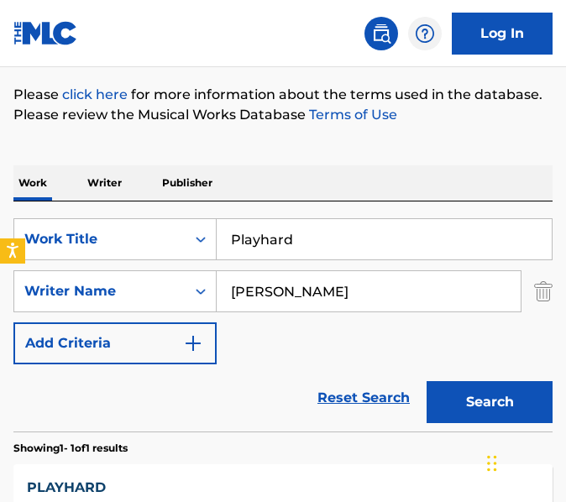
click at [334, 219] on input "Playhard" at bounding box center [384, 239] width 335 height 40
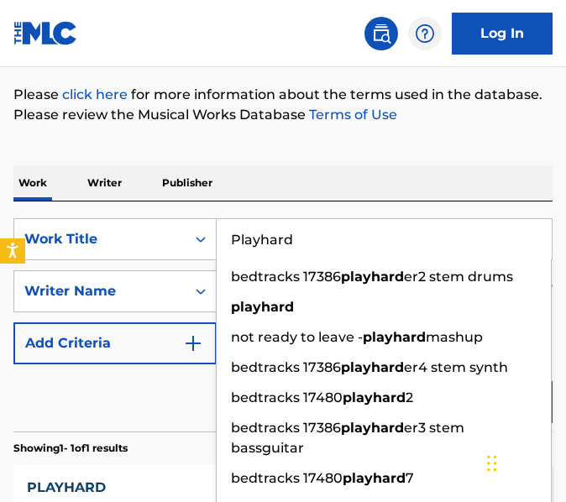
click at [334, 219] on input "Playhard" at bounding box center [384, 239] width 335 height 40
paste input "Raahi"
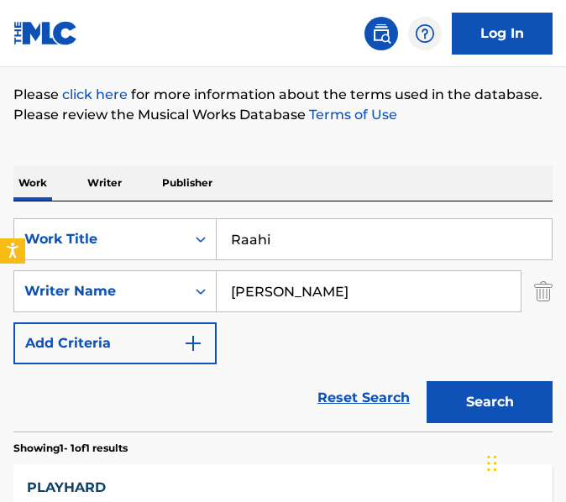
click at [427, 381] on button "Search" at bounding box center [490, 402] width 126 height 42
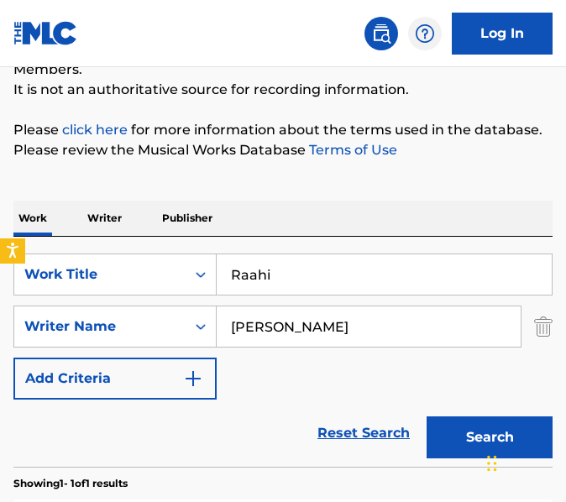
scroll to position [151, 0]
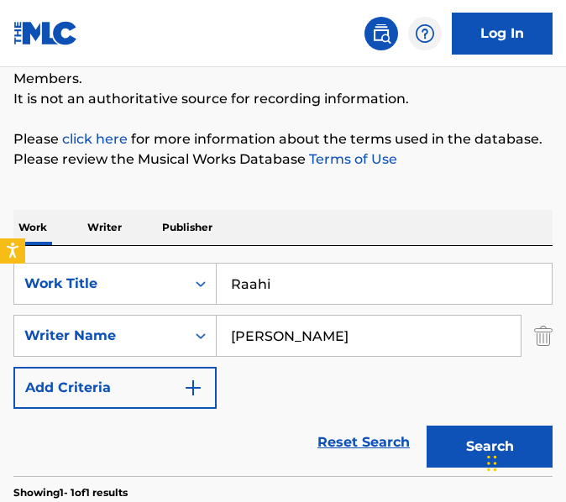
click at [337, 271] on input "Raahi" at bounding box center [384, 284] width 335 height 40
paste input "bb Karke"
type input "[PERSON_NAME] Karke"
click at [427, 426] on button "Search" at bounding box center [490, 447] width 126 height 42
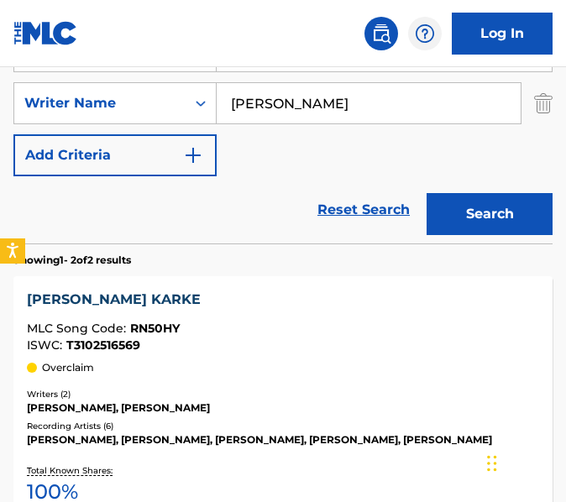
scroll to position [451, 0]
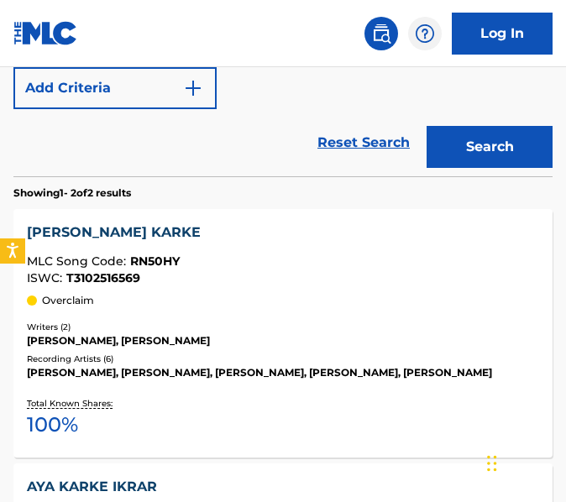
click at [337, 271] on div "MLC Song Code : RN50HY" at bounding box center [283, 263] width 512 height 17
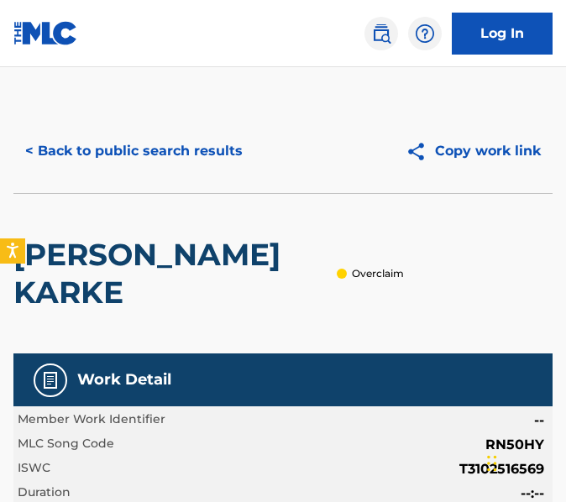
click at [168, 158] on button "< Back to public search results" at bounding box center [133, 151] width 241 height 42
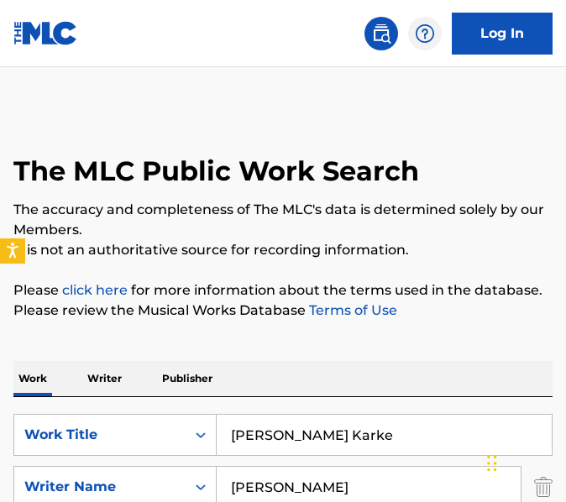
click at [328, 415] on input "[PERSON_NAME] Karke" at bounding box center [384, 435] width 335 height 40
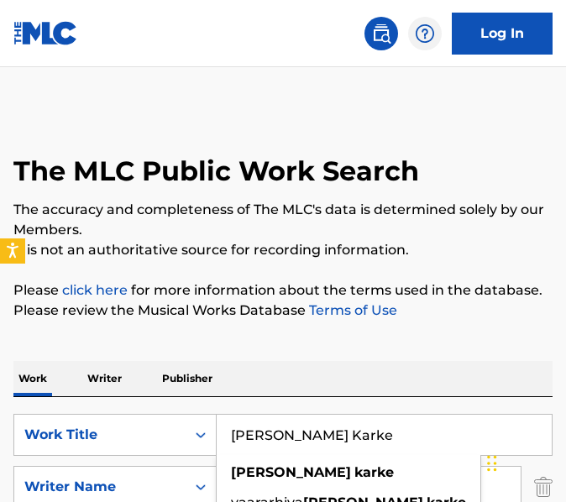
click at [328, 415] on input "[PERSON_NAME] Karke" at bounding box center [384, 435] width 335 height 40
paste input "AY BAN"
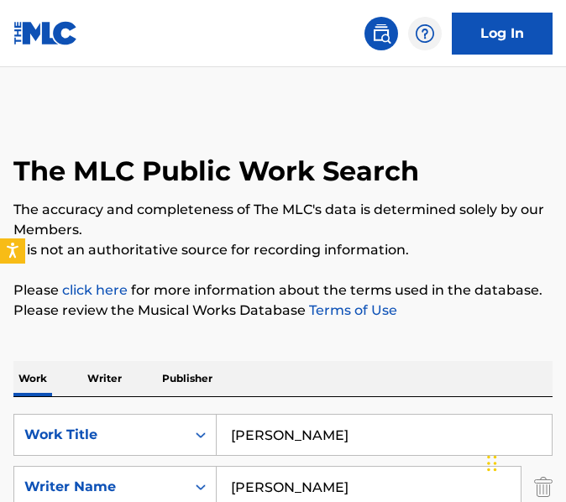
type input "[PERSON_NAME]"
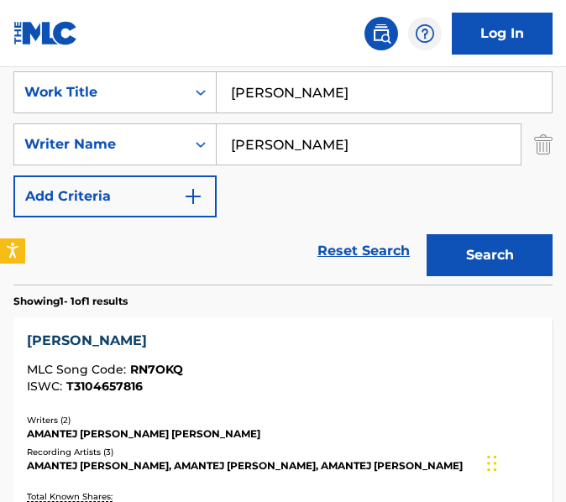
scroll to position [384, 0]
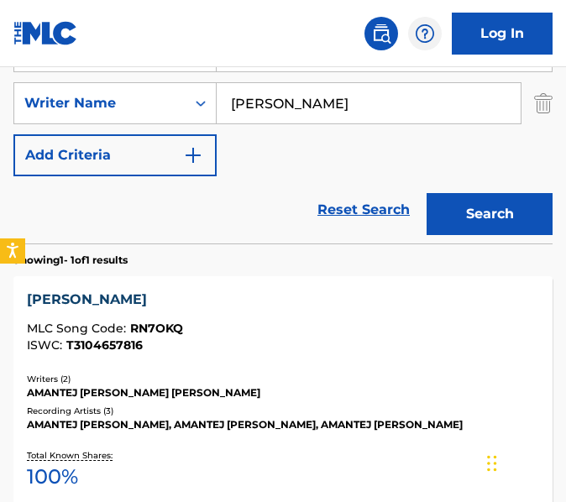
click at [334, 407] on div "Recording Artists ( 3 )" at bounding box center [283, 411] width 512 height 13
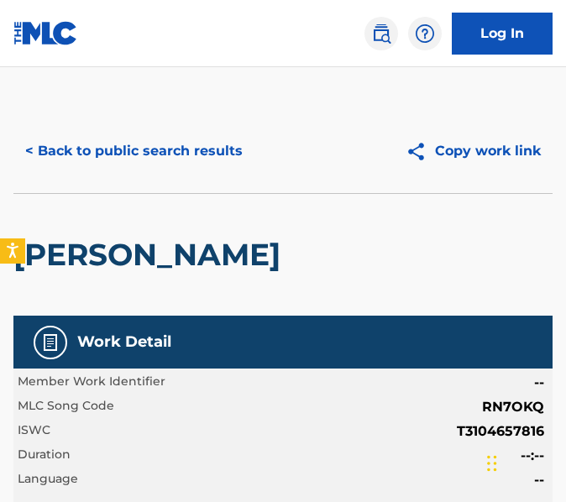
click at [124, 170] on button "< Back to public search results" at bounding box center [133, 151] width 241 height 42
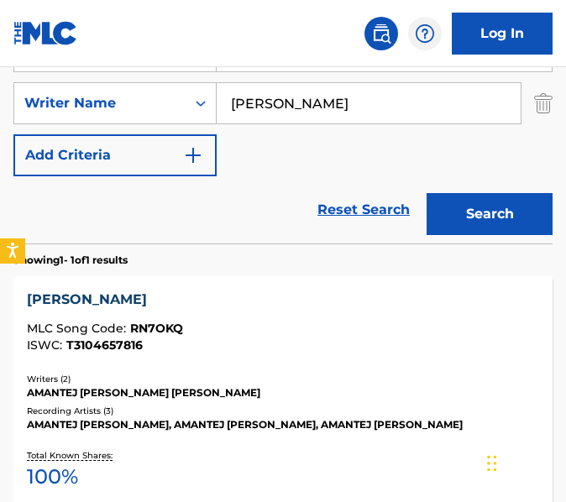
scroll to position [73, 0]
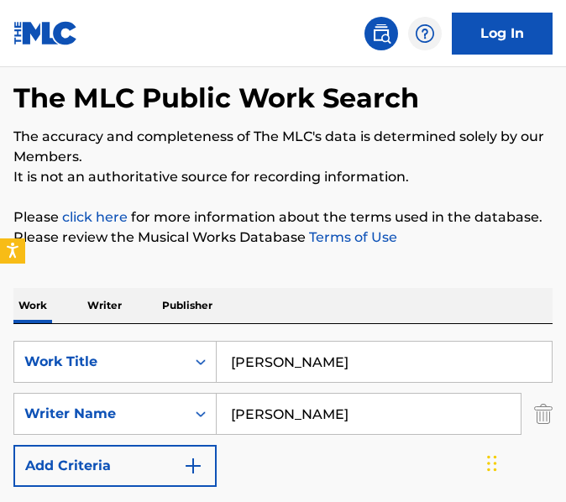
click at [323, 362] on input "[PERSON_NAME]" at bounding box center [384, 362] width 335 height 40
paste input "ide Alone"
type input "Ride Alone"
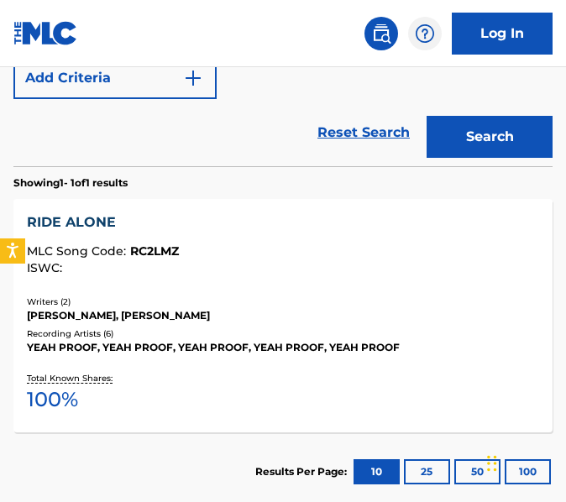
scroll to position [588, 0]
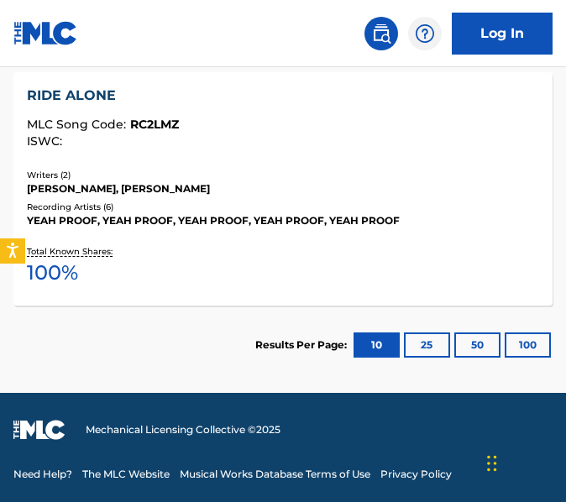
click at [334, 299] on div "RIDE ALONE MLC Song Code : RC2LMZ ISWC : Writers ( 2 ) [PERSON_NAME], [PERSON_N…" at bounding box center [282, 189] width 539 height 234
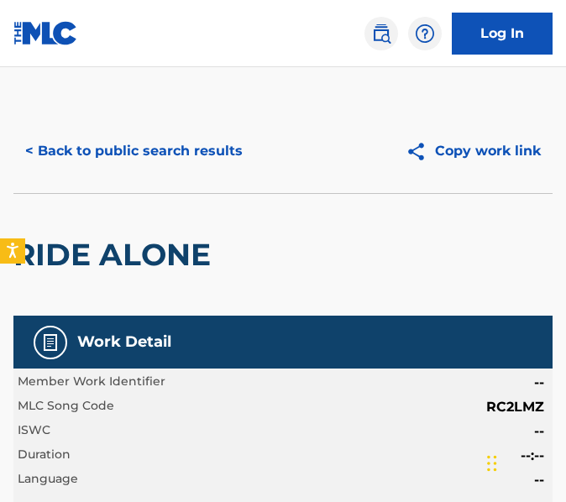
click at [334, 299] on div "RIDE ALONE" at bounding box center [282, 254] width 539 height 123
click at [196, 163] on button "< Back to public search results" at bounding box center [133, 151] width 241 height 42
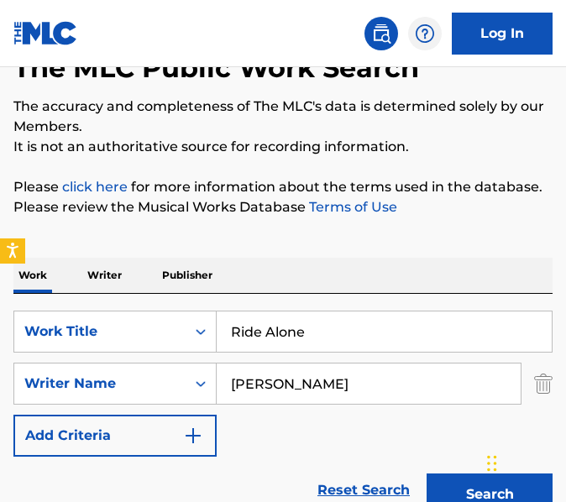
scroll to position [98, 0]
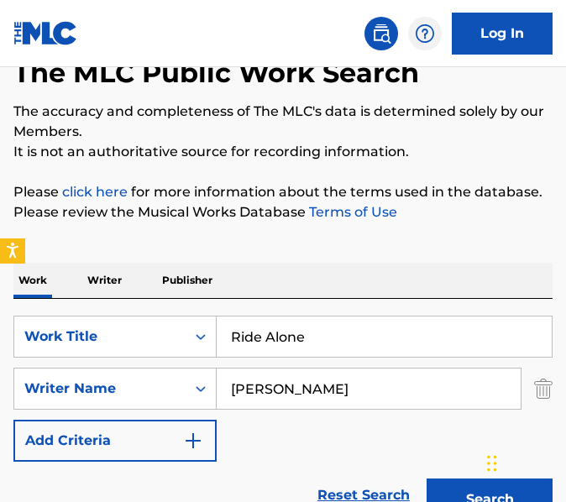
click at [342, 349] on input "Ride Alone" at bounding box center [384, 337] width 335 height 40
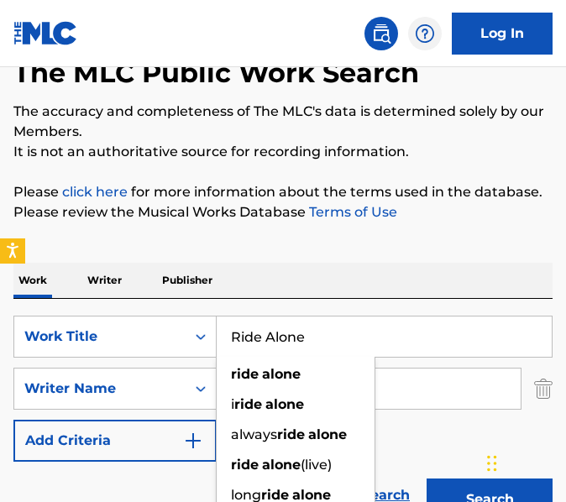
paste input "[PERSON_NAME]"
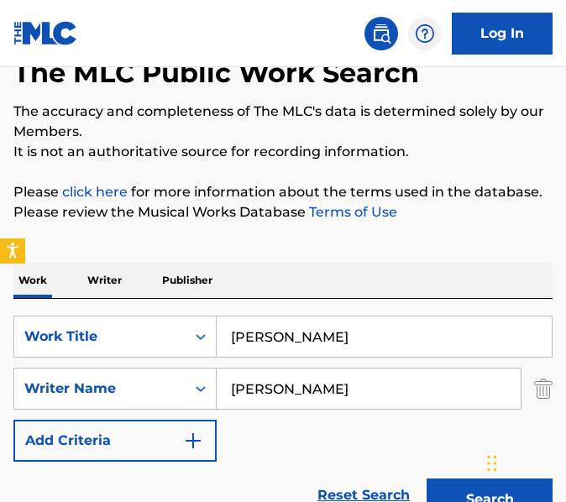
type input "[PERSON_NAME]"
click at [427, 479] on button "Search" at bounding box center [490, 500] width 126 height 42
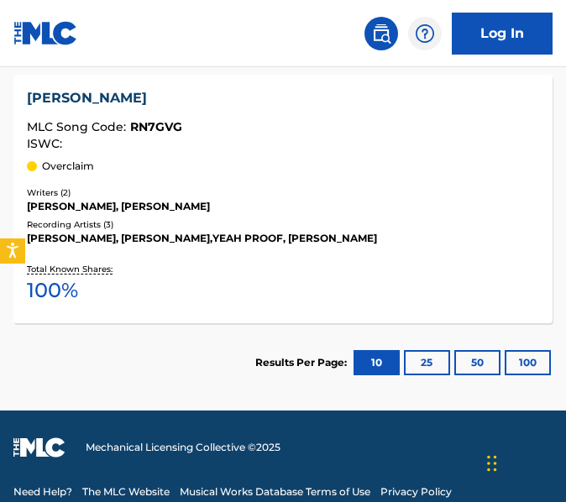
click at [350, 248] on div "[PERSON_NAME] MLC Song Code : RN7GVG ISWC : Overclaim Writers ( 2 ) [PERSON_NAM…" at bounding box center [282, 199] width 539 height 249
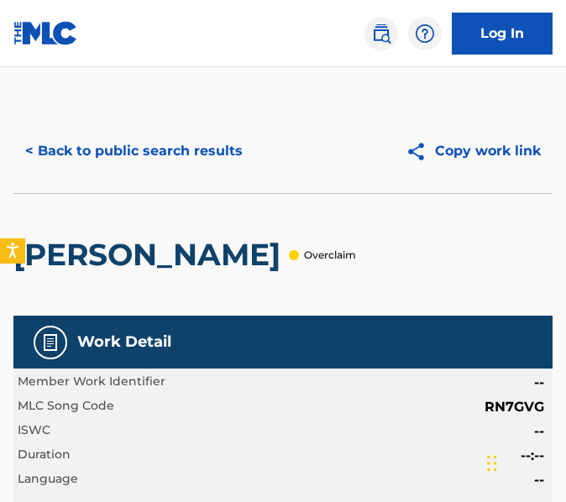
click at [245, 151] on button "< Back to public search results" at bounding box center [133, 151] width 241 height 42
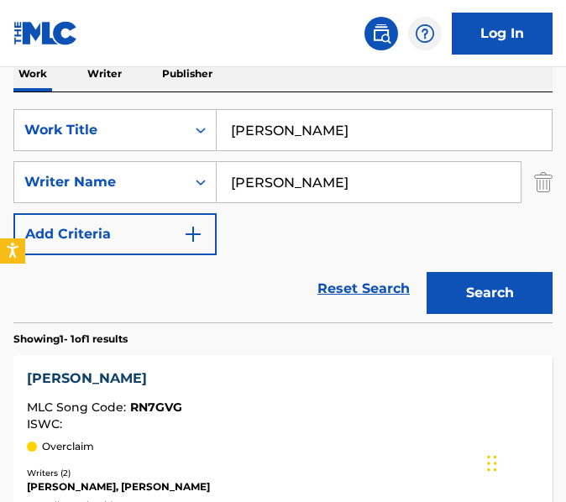
scroll to position [284, 0]
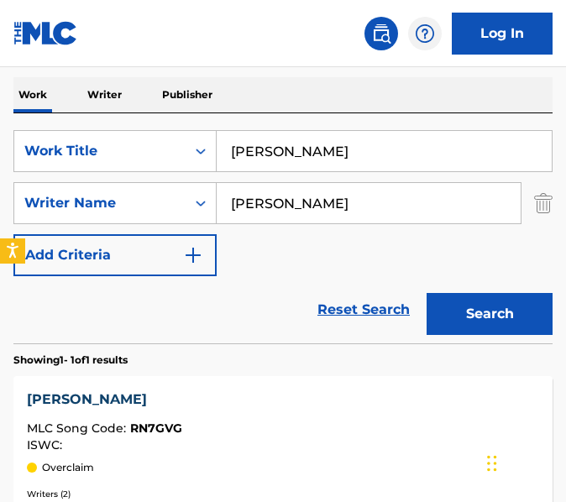
click at [297, 164] on input "[PERSON_NAME]" at bounding box center [384, 151] width 335 height 40
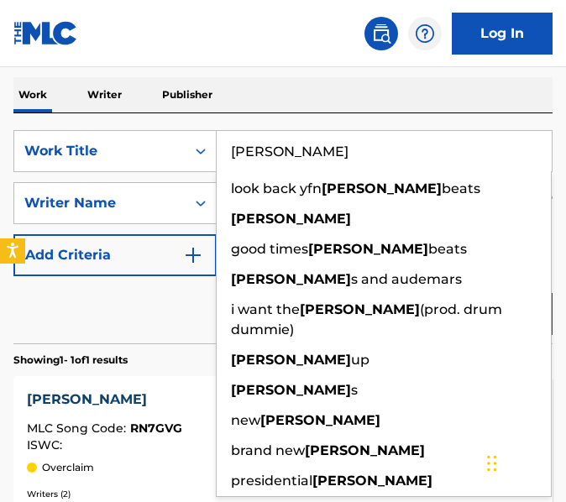
paste input "SADIQ ON REPEAT"
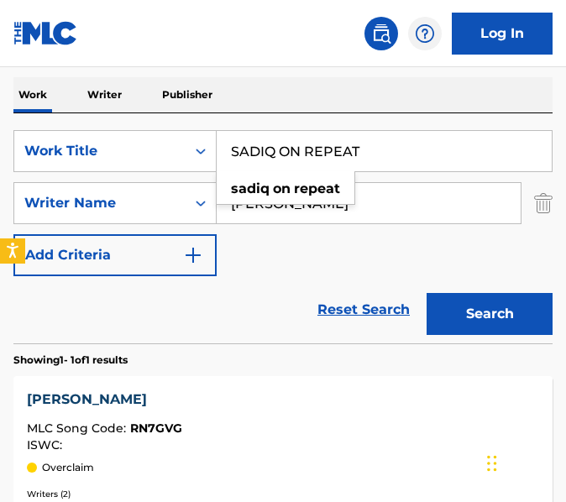
type input "SADIQ ON REPEAT"
click at [427, 293] on button "Search" at bounding box center [490, 314] width 126 height 42
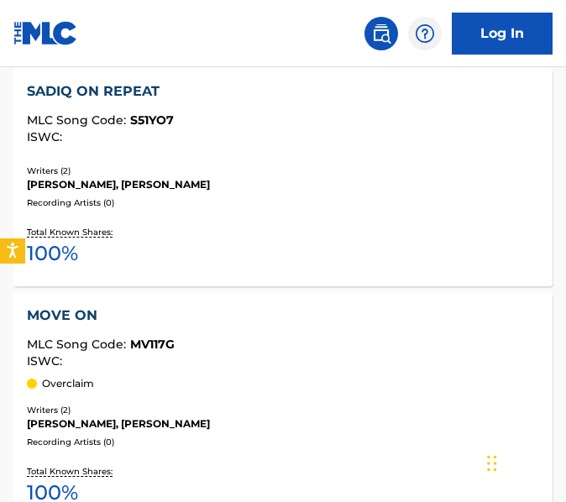
scroll to position [620, 0]
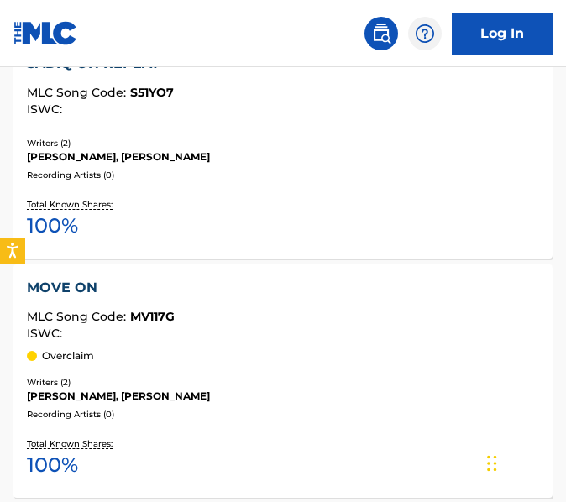
click at [297, 164] on div "[PERSON_NAME], [PERSON_NAME]" at bounding box center [283, 157] width 512 height 15
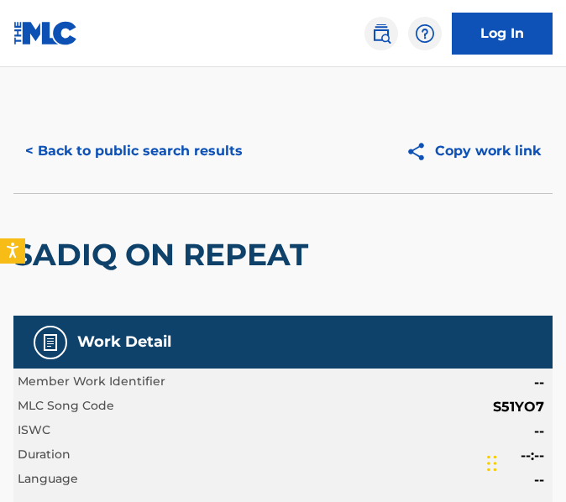
click at [88, 135] on button "< Back to public search results" at bounding box center [133, 151] width 241 height 42
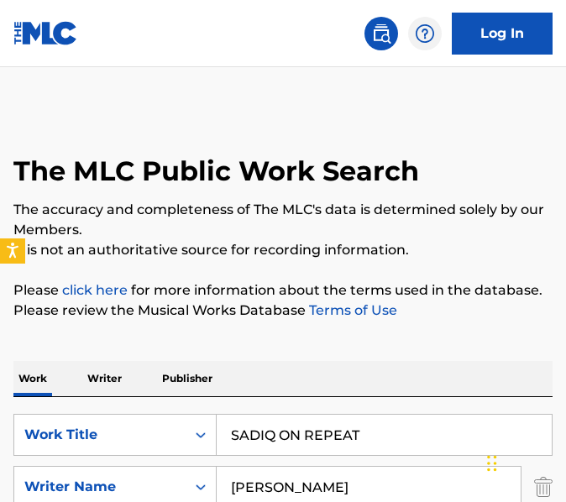
click at [375, 420] on input "SADIQ ON REPEAT" at bounding box center [384, 435] width 335 height 40
paste input "ajda"
type input "[PERSON_NAME]"
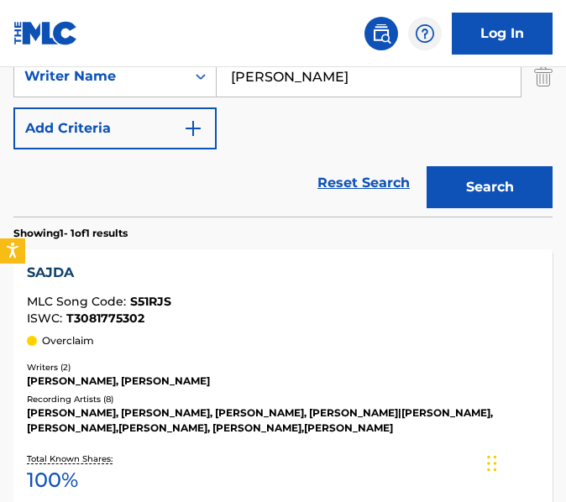
scroll to position [437, 0]
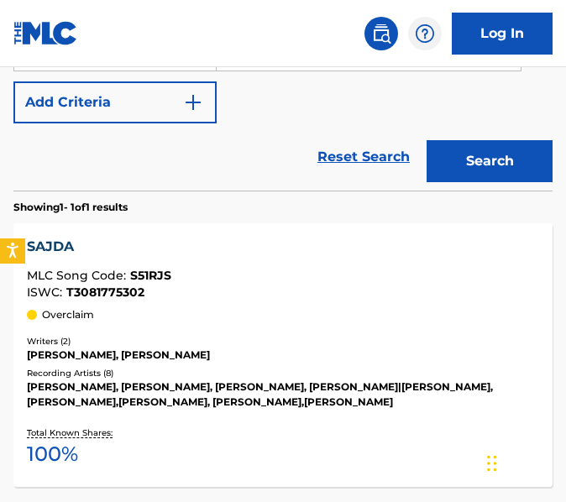
click at [375, 420] on div "SAJDA MLC Song Code : S51RJS ISWC : T3081775302 Overclaim Writers ( 2 ) [PERSON…" at bounding box center [282, 355] width 539 height 264
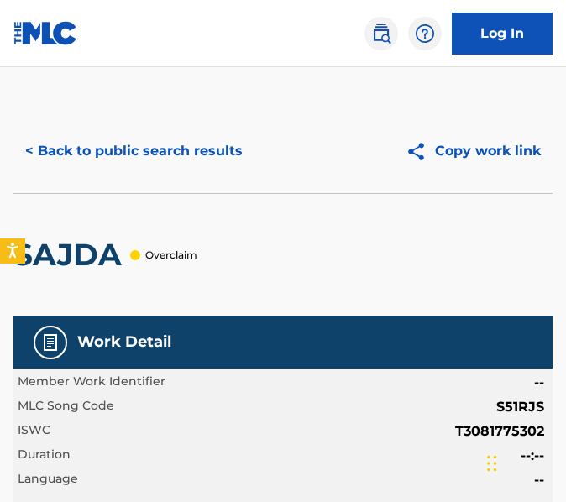
click at [177, 176] on div "< Back to public search results Copy work link" at bounding box center [282, 151] width 539 height 84
click at [177, 166] on button "< Back to public search results" at bounding box center [133, 151] width 241 height 42
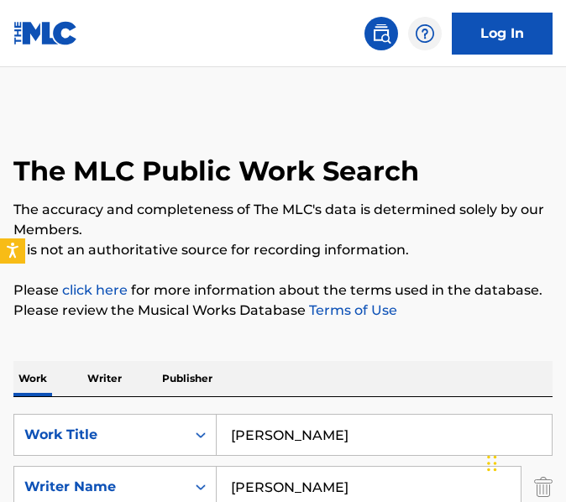
click at [362, 442] on input "[PERSON_NAME]" at bounding box center [384, 435] width 335 height 40
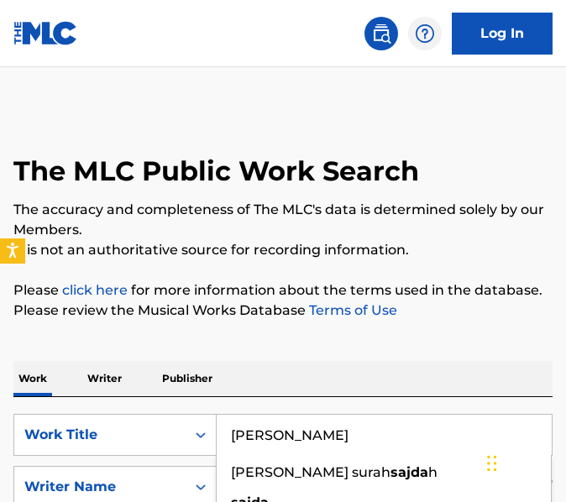
paste input "me Game"
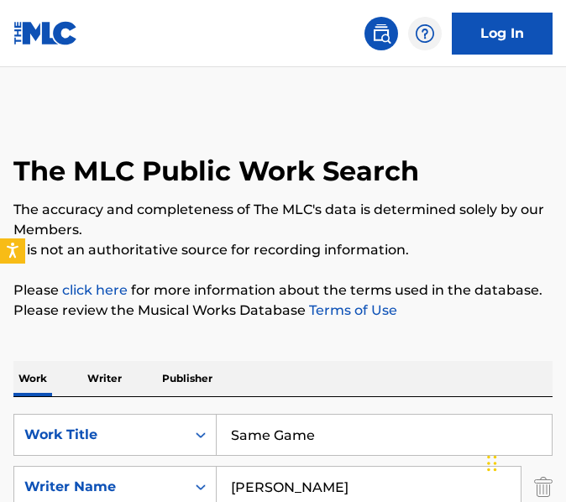
type input "Same Game"
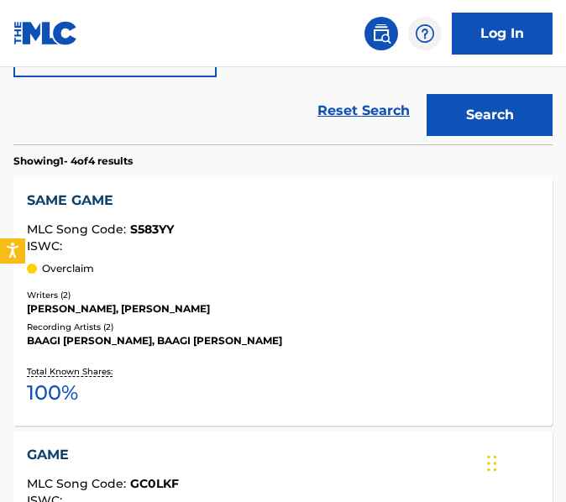
scroll to position [515, 0]
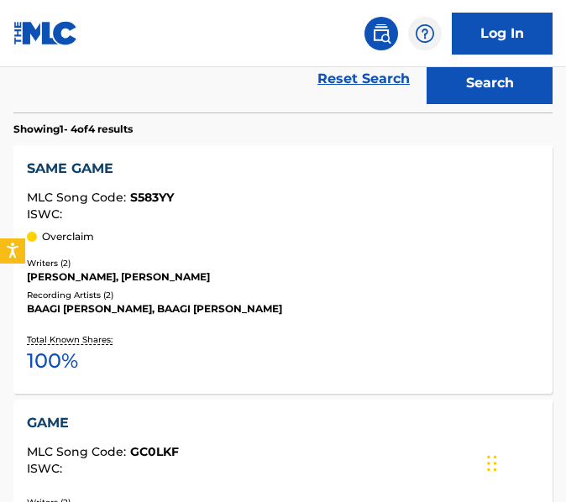
click at [312, 297] on div "Recording Artists ( 2 )" at bounding box center [283, 295] width 512 height 13
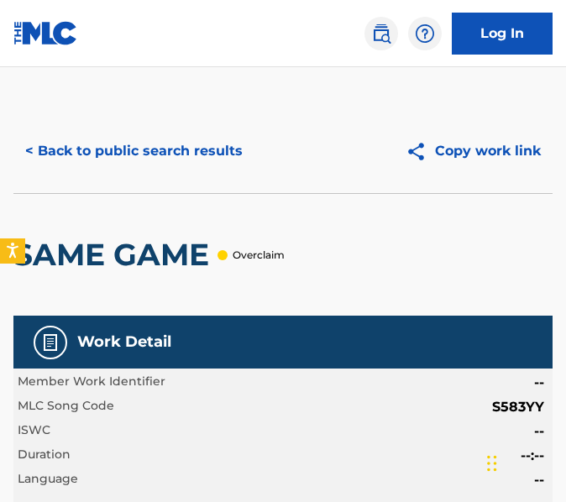
click at [225, 159] on button "< Back to public search results" at bounding box center [133, 151] width 241 height 42
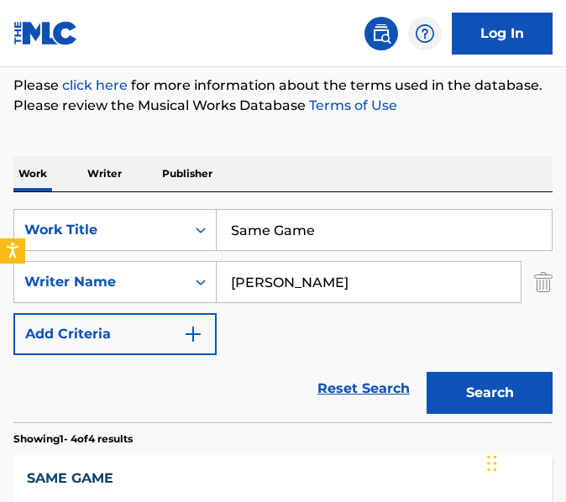
scroll to position [197, 0]
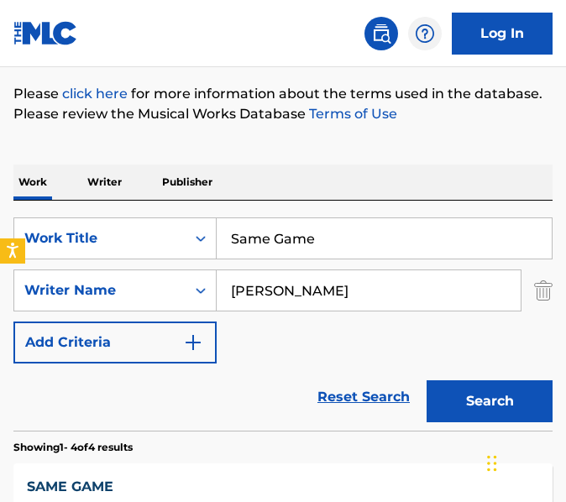
click at [449, 248] on input "Same Game" at bounding box center [384, 238] width 335 height 40
paste input "her"
type input "Sher"
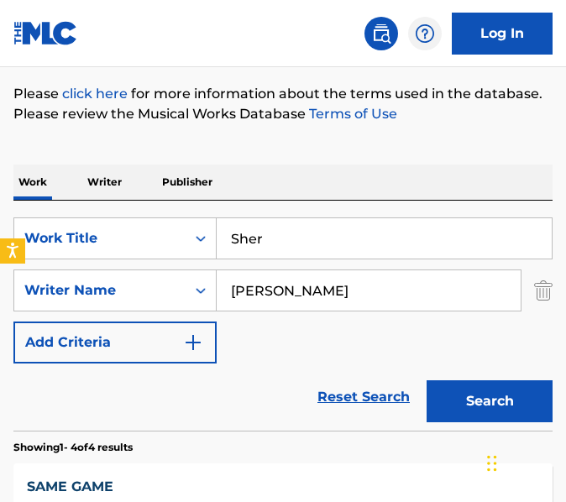
click at [427, 381] on button "Search" at bounding box center [490, 402] width 126 height 42
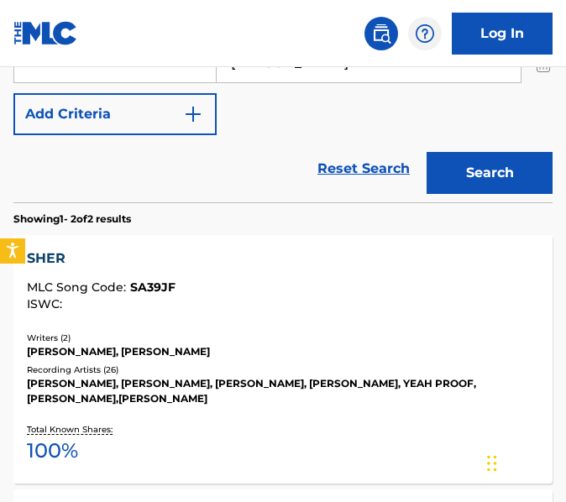
scroll to position [426, 0]
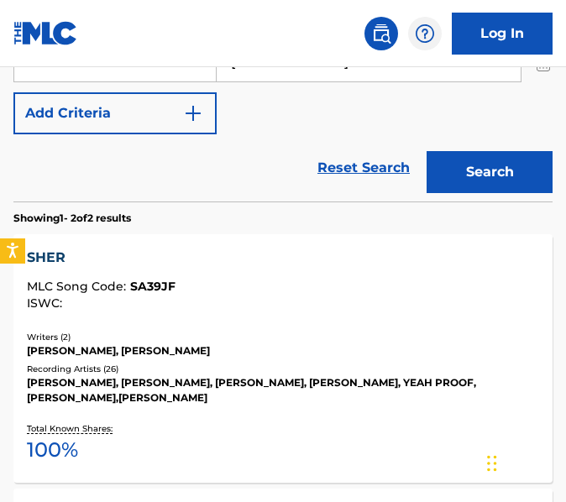
click at [397, 333] on div "Writers ( 2 )" at bounding box center [283, 337] width 512 height 13
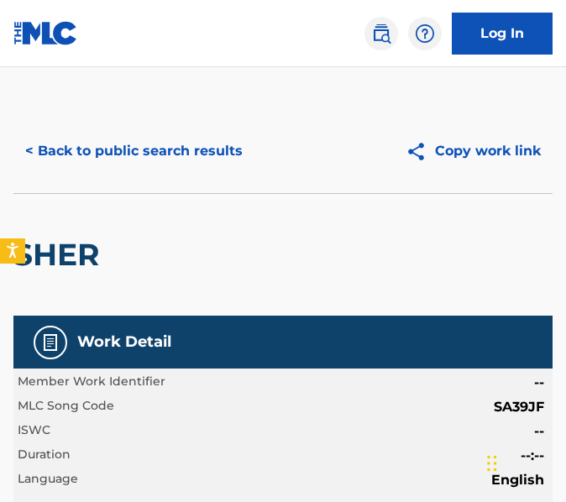
click at [229, 162] on button "< Back to public search results" at bounding box center [133, 151] width 241 height 42
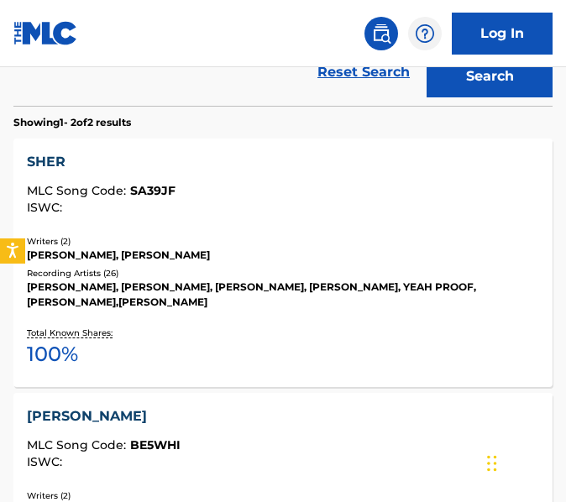
scroll to position [217, 0]
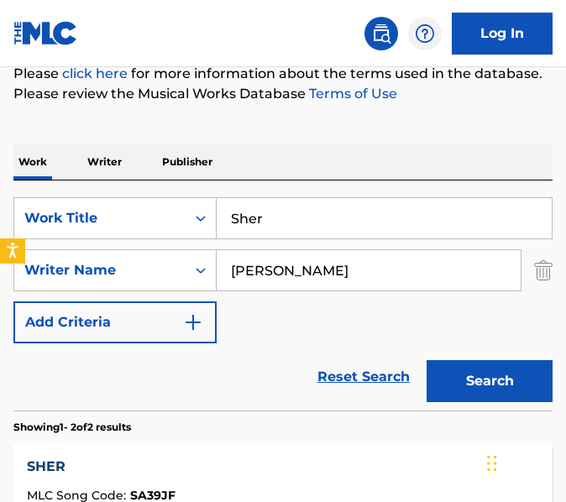
click at [355, 216] on input "Sher" at bounding box center [384, 218] width 335 height 40
paste input "ky Walk"
type input "[PERSON_NAME]"
click at [427, 360] on button "Search" at bounding box center [490, 381] width 126 height 42
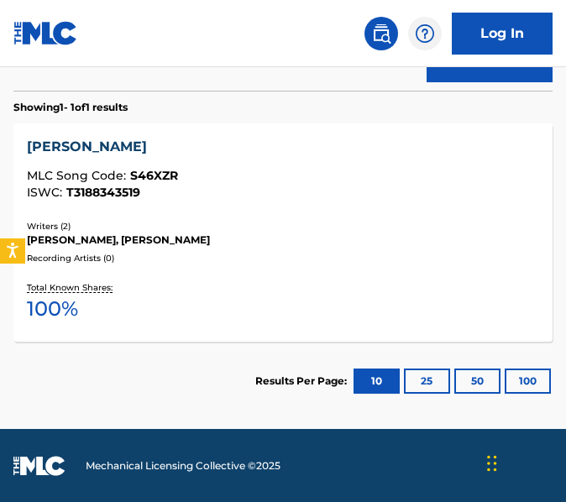
scroll to position [541, 0]
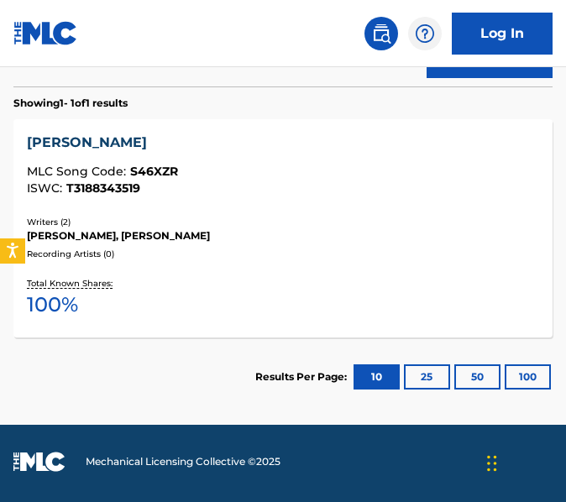
click at [355, 216] on div "Writers ( 2 )" at bounding box center [283, 222] width 512 height 13
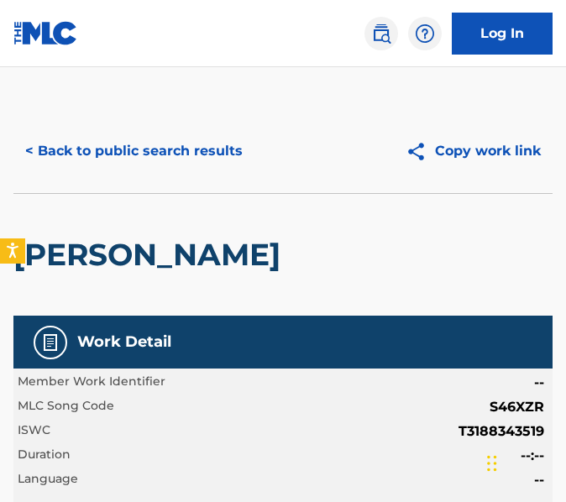
click at [154, 150] on button "< Back to public search results" at bounding box center [133, 151] width 241 height 42
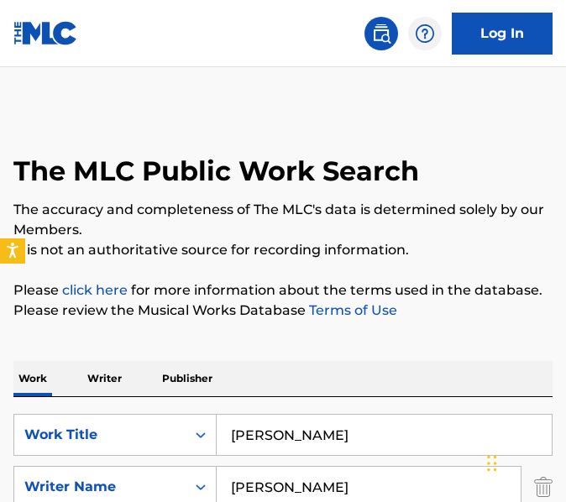
click at [336, 449] on div "SearchWithCriteria1b22f980-6e83-4389-a641-1201078cac4e Work Title Sky [PERSON_N…" at bounding box center [282, 487] width 539 height 146
click at [336, 449] on input "[PERSON_NAME]" at bounding box center [384, 435] width 335 height 40
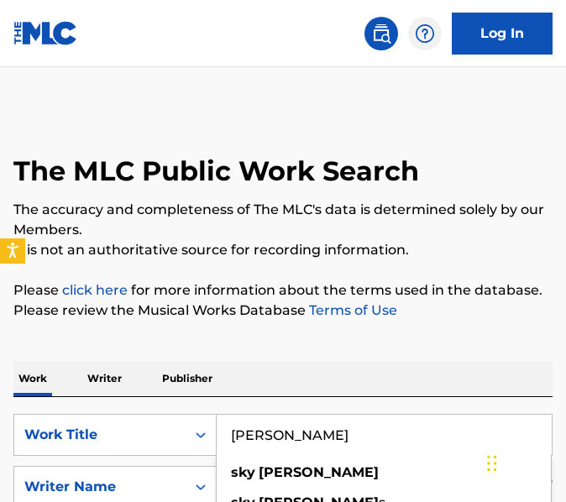
paste input "OMRAS"
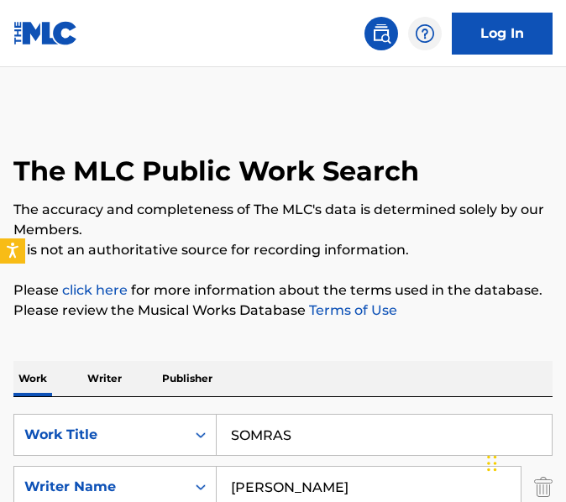
type input "SOMRAS"
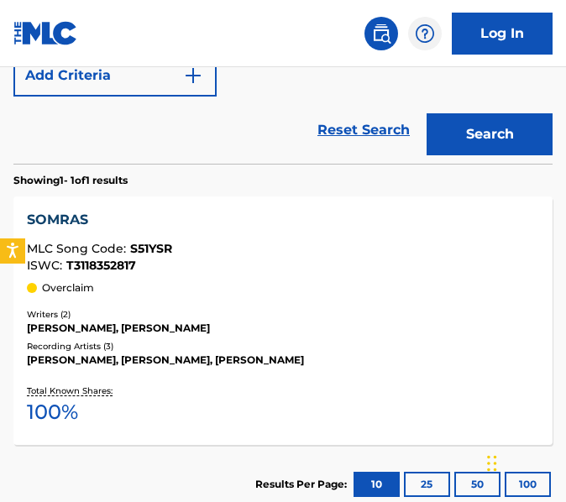
scroll to position [481, 0]
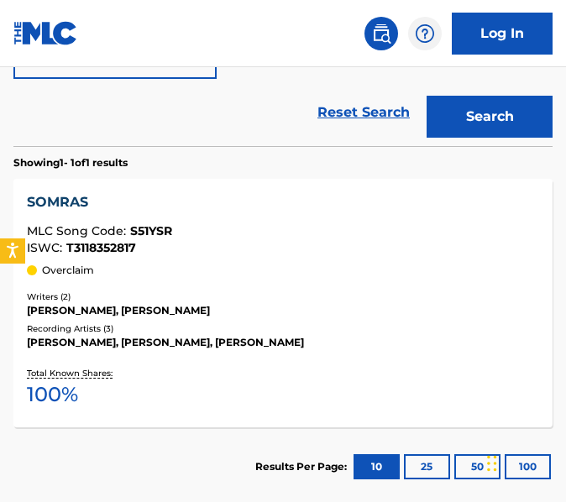
click at [338, 351] on div "SOMRAS MLC Song Code : S51YSR ISWC : T3118352817 Overclaim Writers ( 2 ) [PERSO…" at bounding box center [282, 303] width 539 height 249
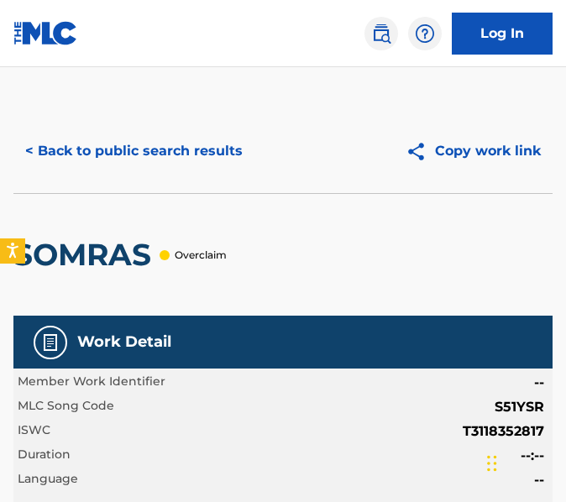
click at [181, 153] on button "< Back to public search results" at bounding box center [133, 151] width 241 height 42
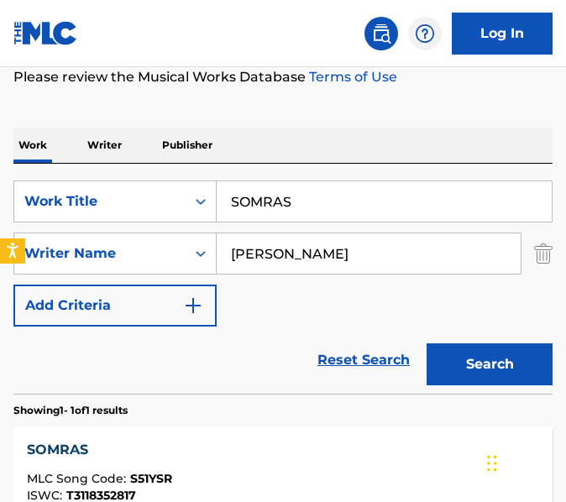
scroll to position [29, 0]
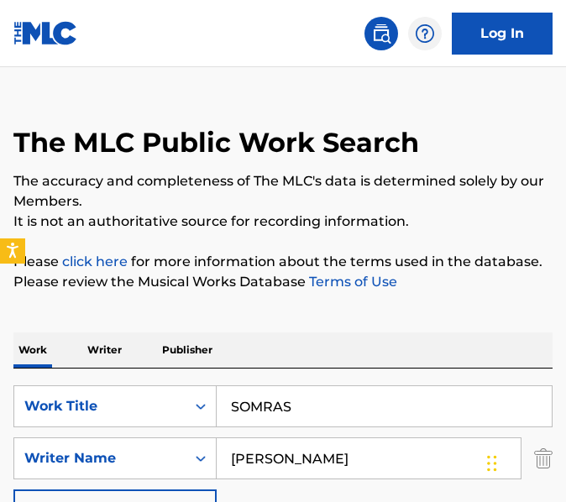
click at [327, 410] on input "SOMRAS" at bounding box center [384, 406] width 335 height 40
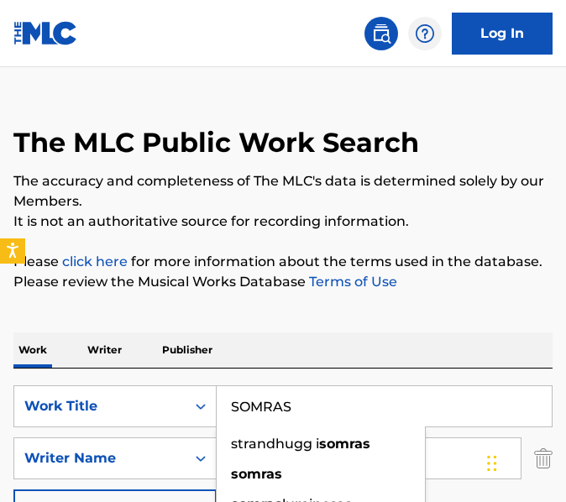
paste input "traight Ballin"
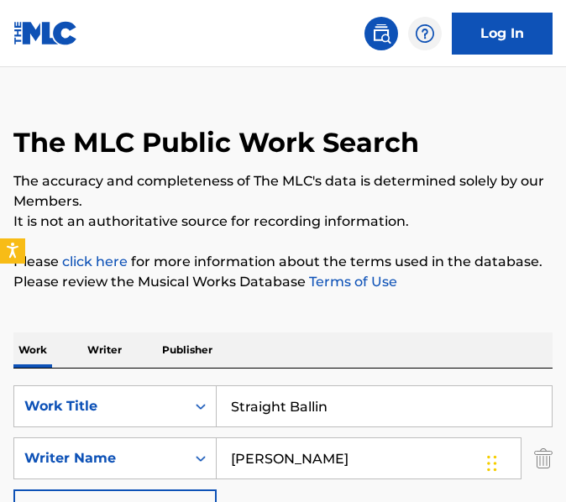
type input "Straight Ballin"
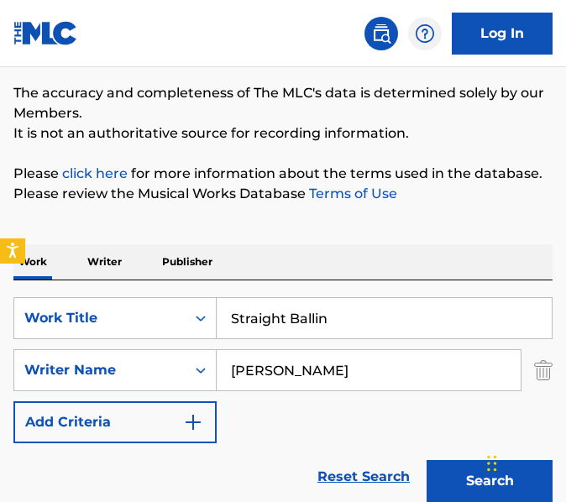
scroll to position [325, 0]
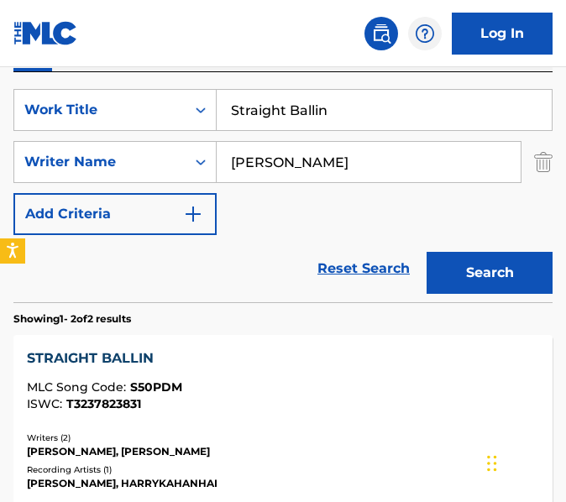
click at [327, 410] on div "ISWC : T3237823831" at bounding box center [283, 404] width 512 height 13
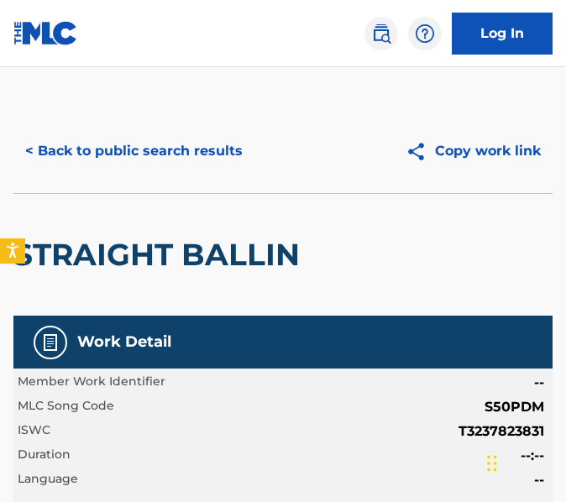
click at [215, 150] on button "< Back to public search results" at bounding box center [133, 151] width 241 height 42
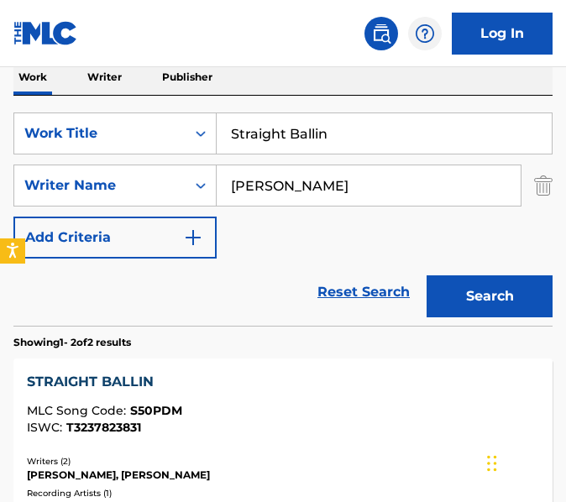
scroll to position [275, 0]
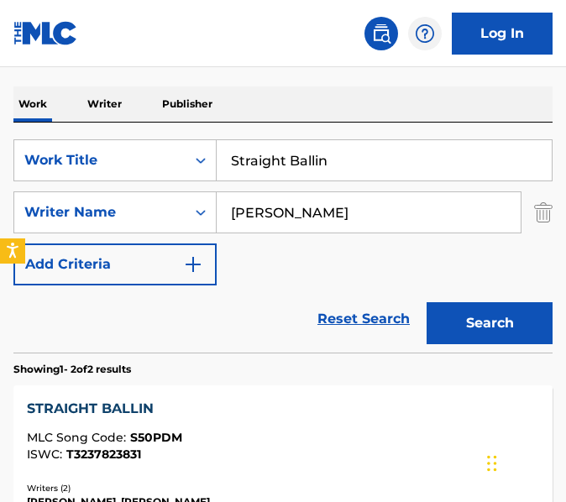
click at [332, 159] on input "Straight Ballin" at bounding box center [384, 160] width 335 height 40
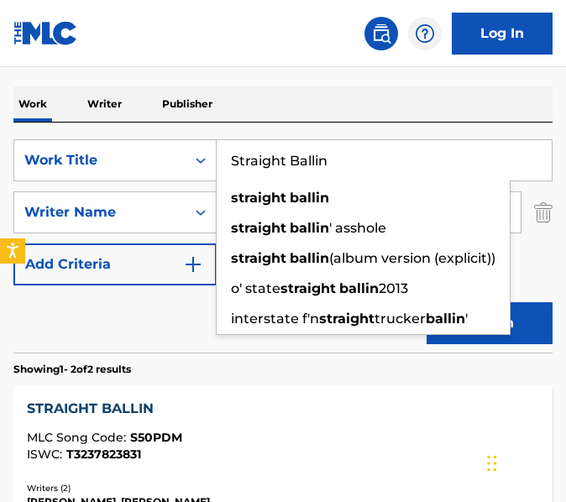
paste input "[PERSON_NAME]"
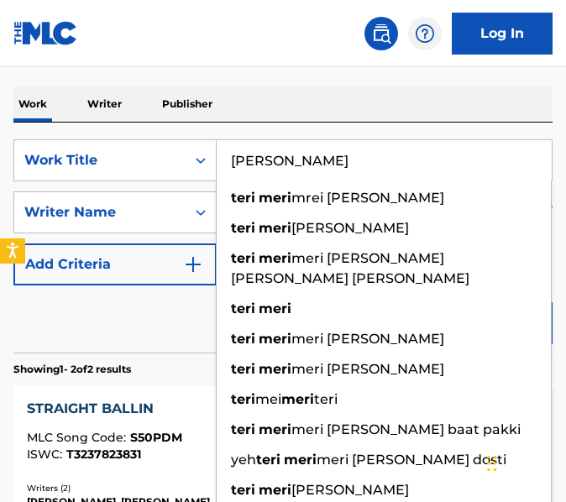
type input "[PERSON_NAME]"
click at [427, 302] on button "Search" at bounding box center [490, 323] width 126 height 42
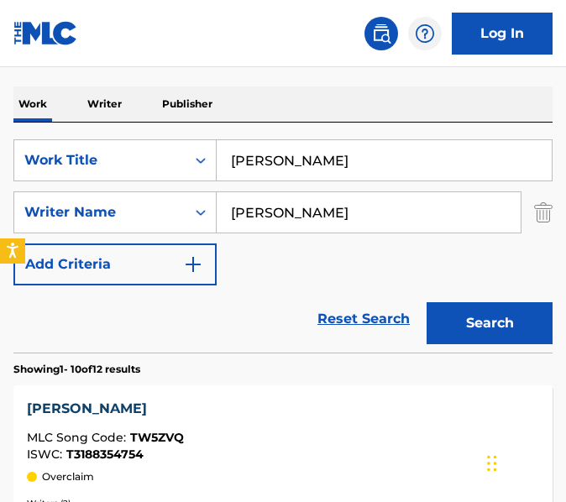
scroll to position [449, 0]
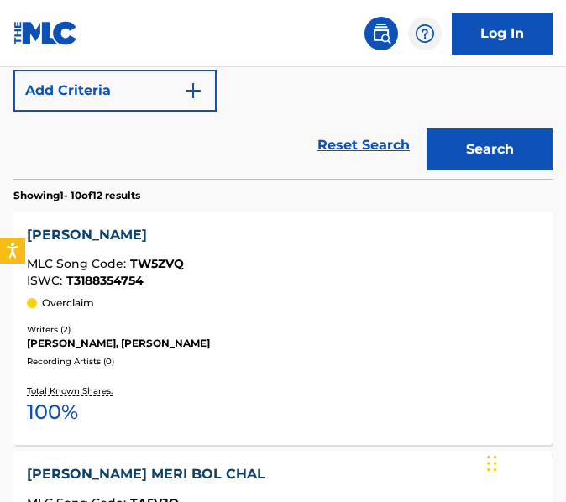
click at [328, 323] on div "Writers ( 2 )" at bounding box center [283, 329] width 512 height 13
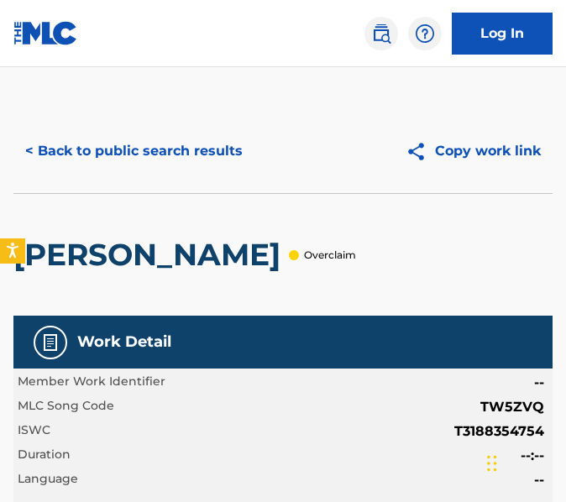
click at [220, 156] on button "< Back to public search results" at bounding box center [133, 151] width 241 height 42
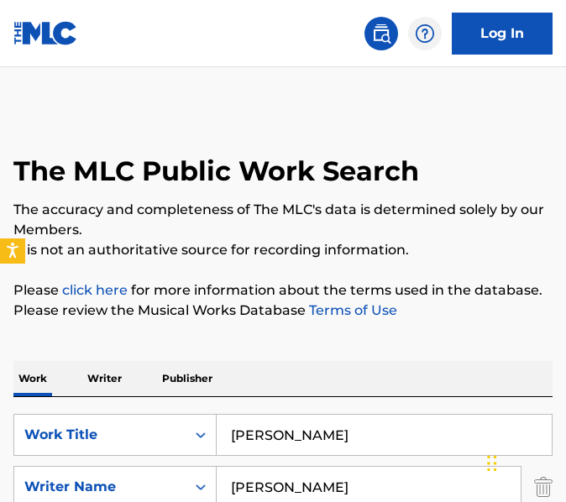
click at [375, 441] on input "[PERSON_NAME]" at bounding box center [384, 435] width 335 height 40
paste input "his Is Haryana"
type input "This Is Haryana"
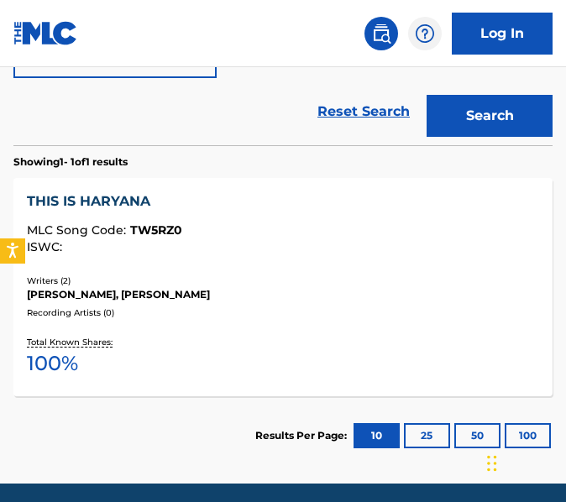
scroll to position [515, 0]
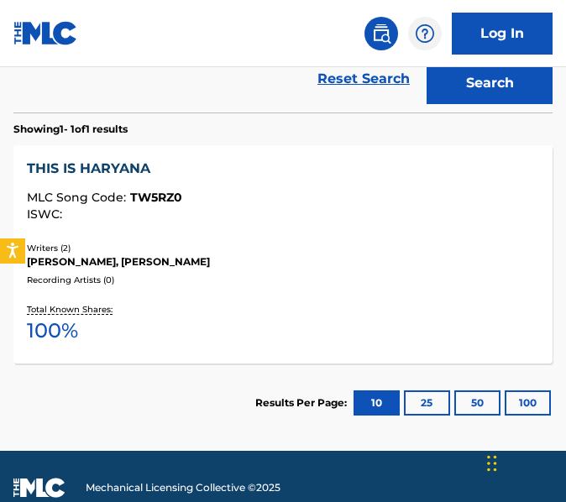
click at [335, 320] on div "Total Known Shares: 100 %" at bounding box center [283, 324] width 512 height 51
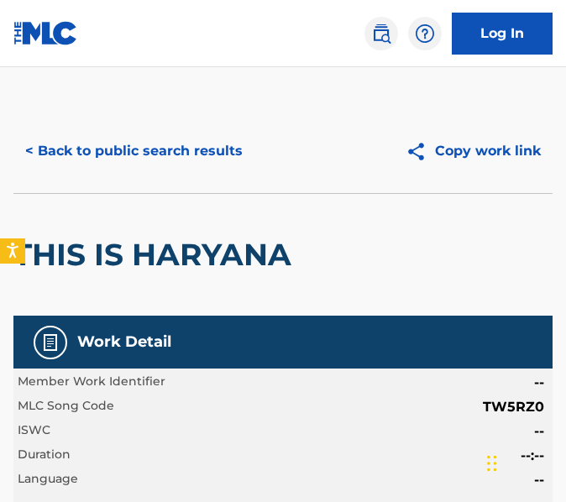
click at [213, 134] on button "< Back to public search results" at bounding box center [133, 151] width 241 height 42
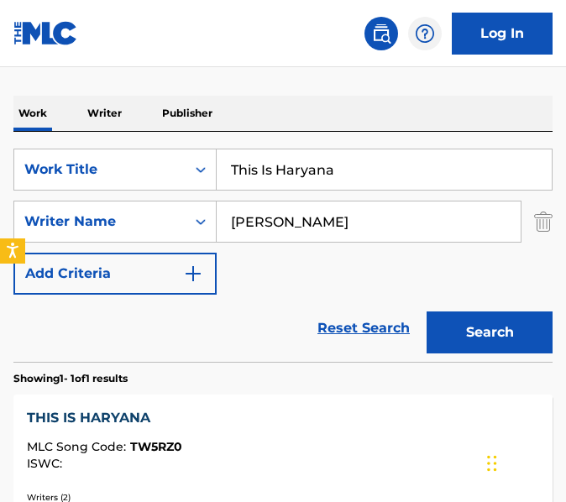
scroll to position [223, 0]
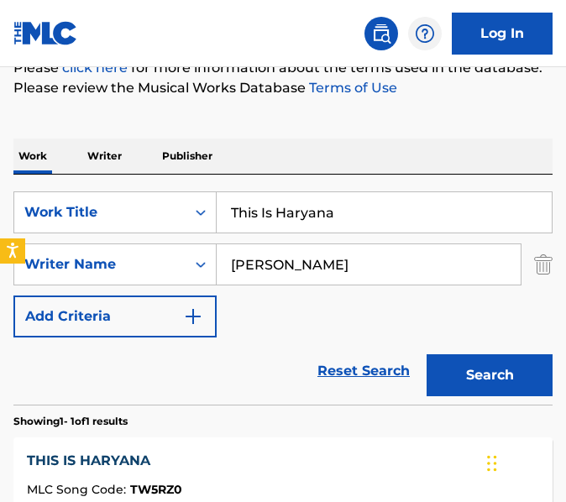
drag, startPoint x: 213, startPoint y: 134, endPoint x: 386, endPoint y: 228, distance: 197.7
click at [386, 228] on input "This Is Haryana" at bounding box center [384, 212] width 335 height 40
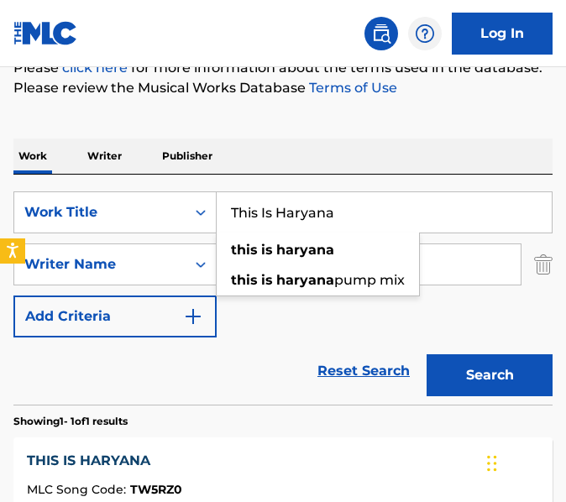
paste input "IME TABLE"
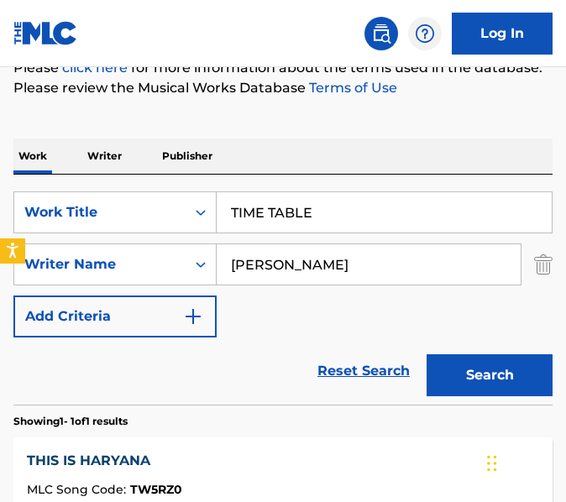
type input "TIME TABLE"
click at [427, 354] on button "Search" at bounding box center [490, 375] width 126 height 42
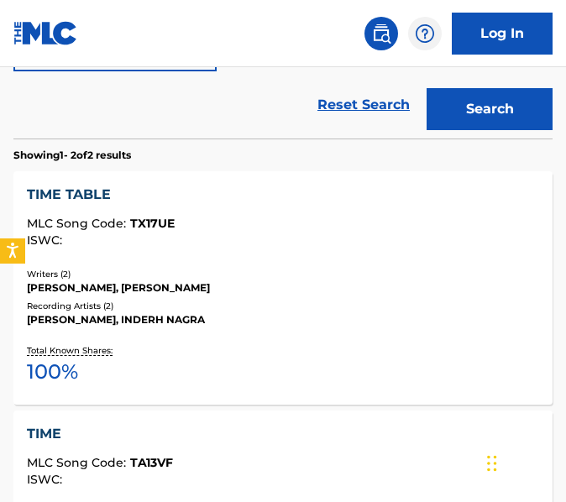
scroll to position [455, 0]
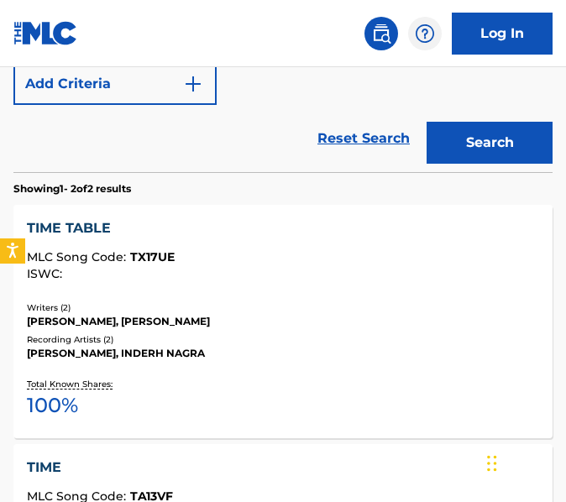
click at [349, 234] on div "TIME TABLE" at bounding box center [283, 228] width 512 height 20
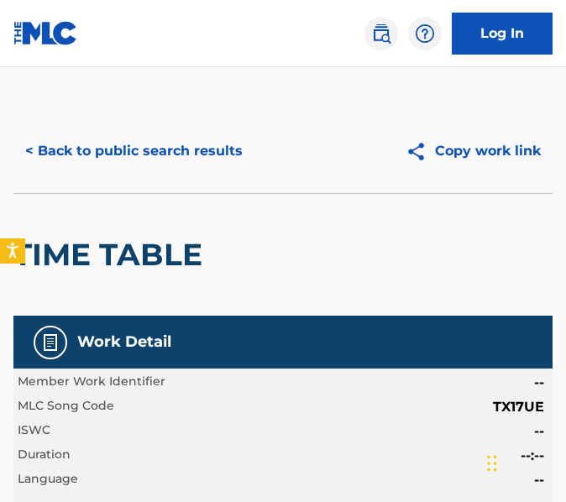
click at [144, 165] on button "< Back to public search results" at bounding box center [133, 151] width 241 height 42
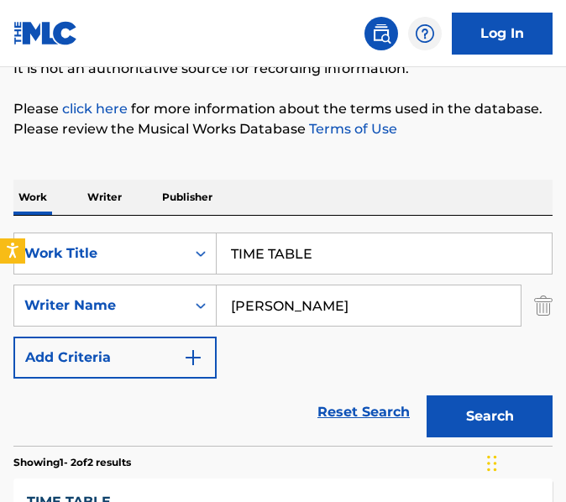
scroll to position [176, 0]
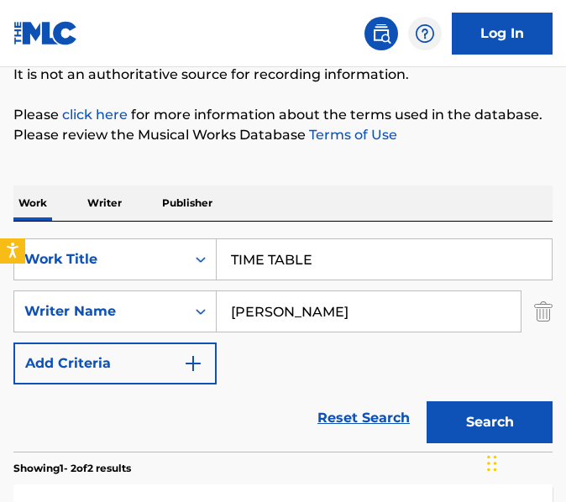
click at [326, 265] on input "TIME TABLE" at bounding box center [384, 259] width 335 height 40
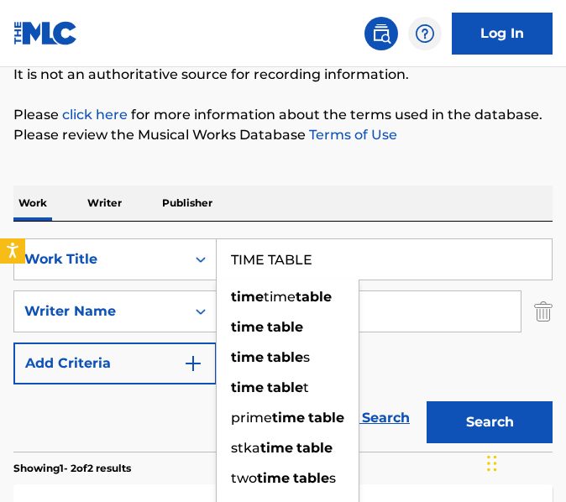
paste input "olerate"
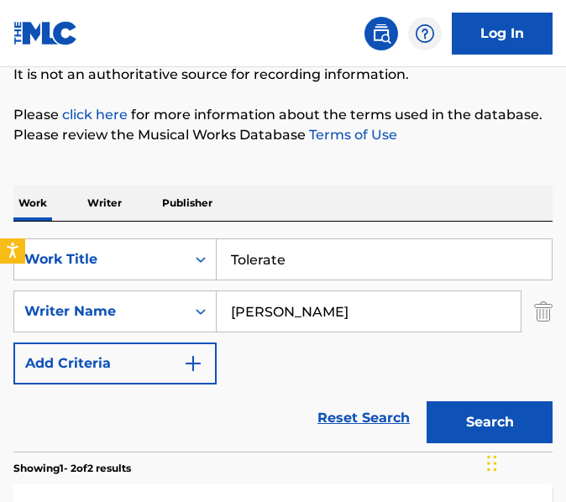
type input "Tolerate"
click at [427, 402] on button "Search" at bounding box center [490, 423] width 126 height 42
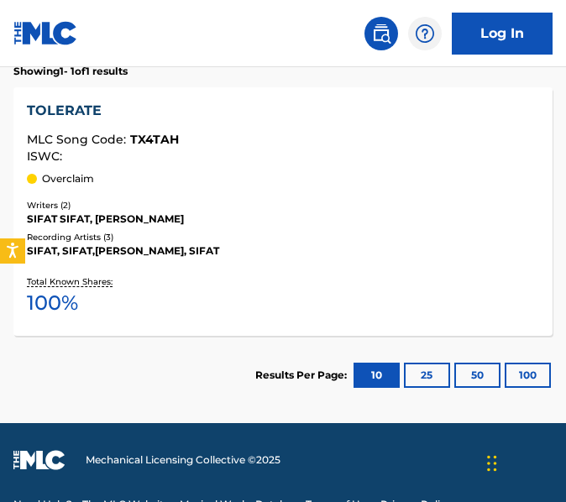
scroll to position [603, 0]
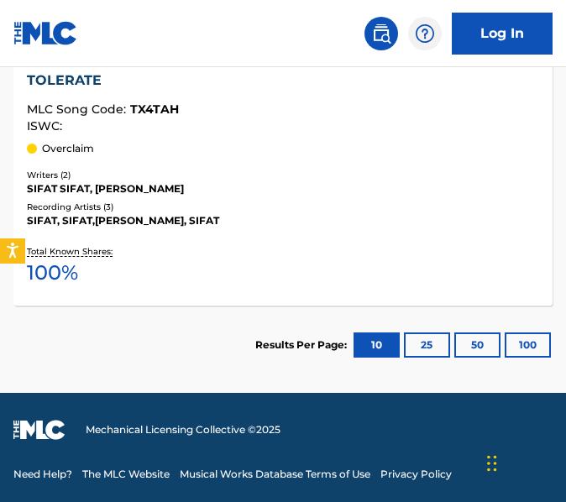
click at [350, 207] on div "Recording Artists ( 3 )" at bounding box center [283, 207] width 512 height 13
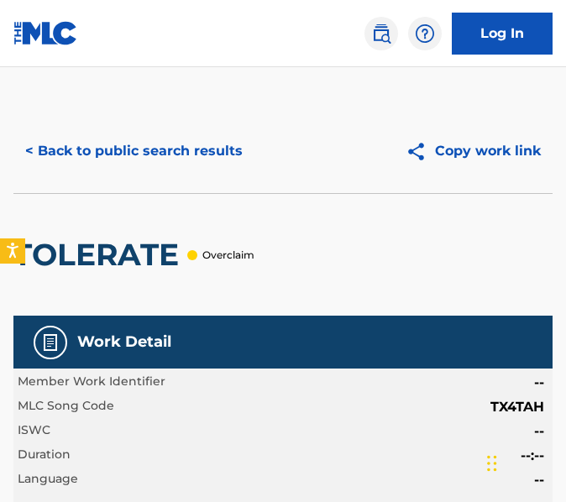
click at [218, 134] on button "< Back to public search results" at bounding box center [133, 151] width 241 height 42
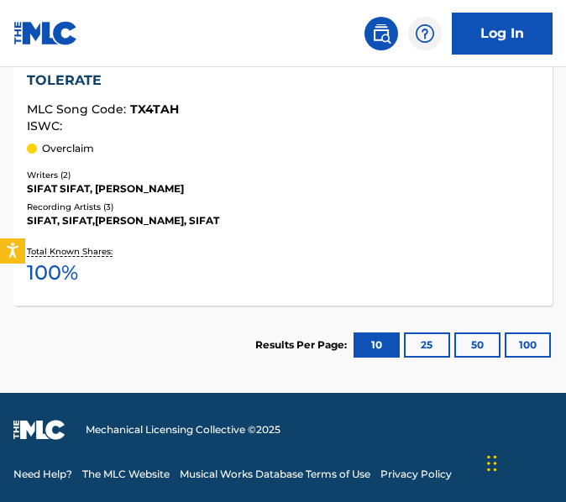
scroll to position [85, 0]
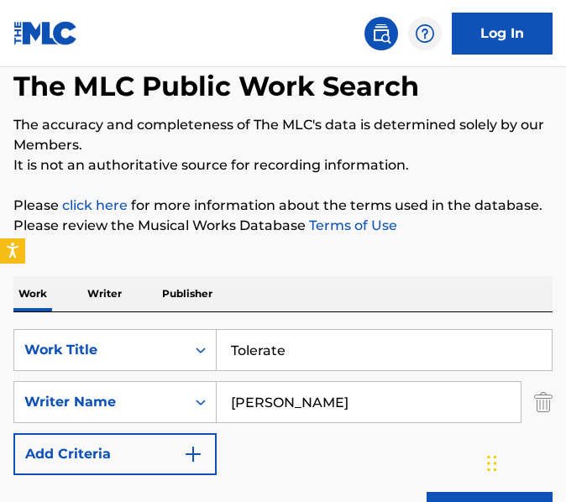
click at [370, 368] on input "Tolerate" at bounding box center [384, 350] width 335 height 40
paste input "[PERSON_NAME]"
type input "Turdi Firdi"
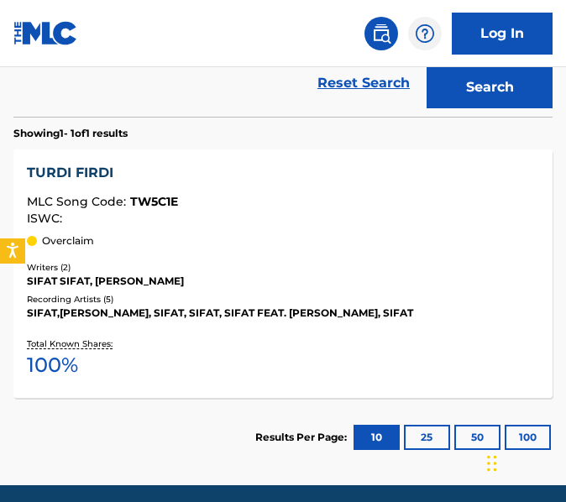
scroll to position [538, 0]
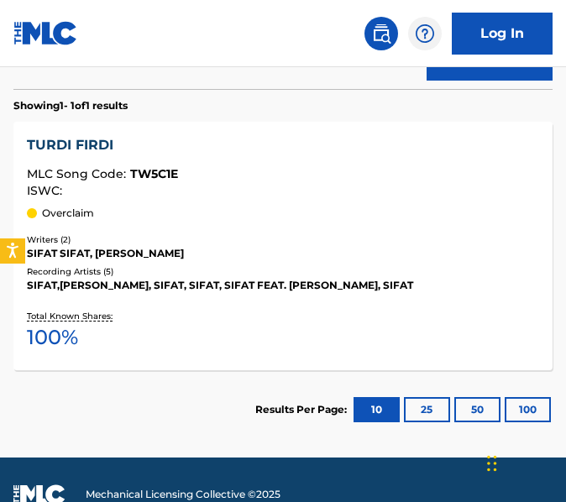
click at [371, 309] on div "Total Known Shares: 100 %" at bounding box center [283, 331] width 512 height 51
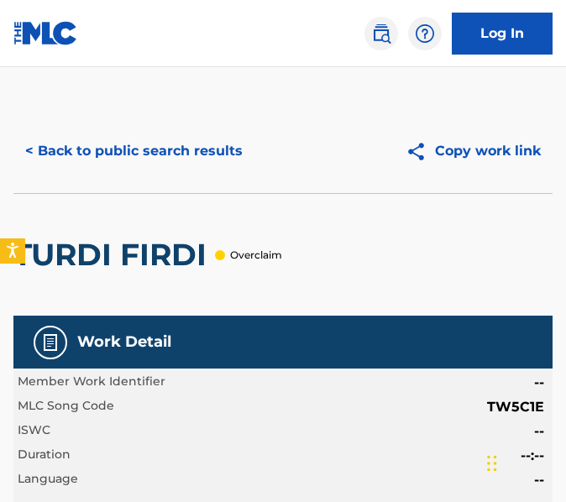
click at [213, 146] on button "< Back to public search results" at bounding box center [133, 151] width 241 height 42
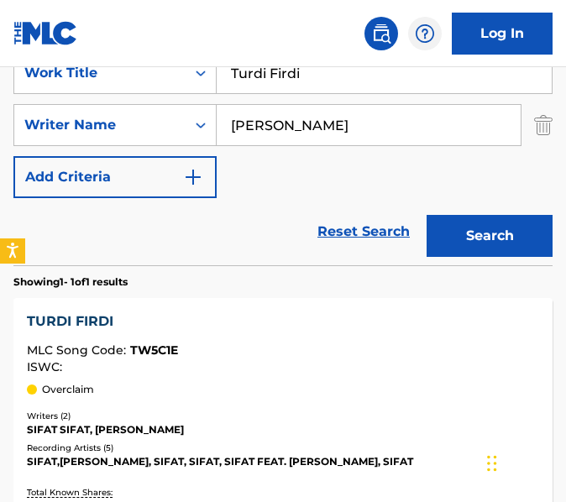
scroll to position [164, 0]
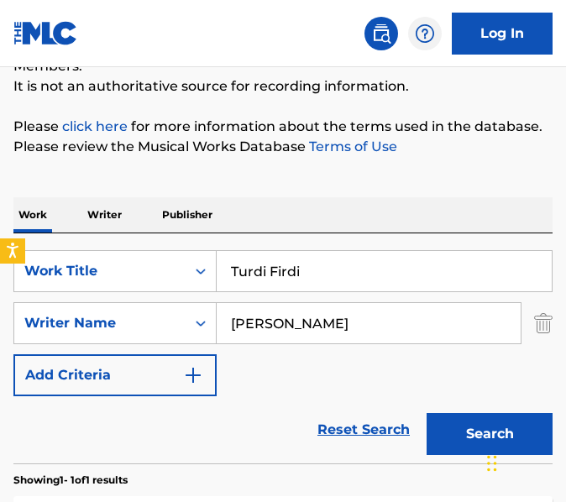
click at [353, 270] on input "Turdi Firdi" at bounding box center [384, 271] width 335 height 40
paste input "Unstoppable"
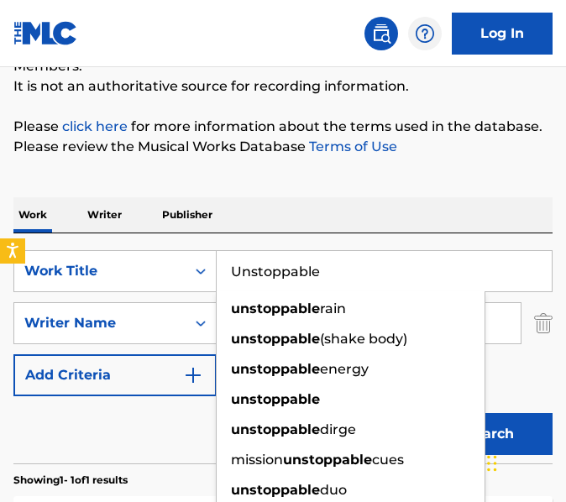
type input "Unstoppable"
click at [427, 413] on button "Search" at bounding box center [490, 434] width 126 height 42
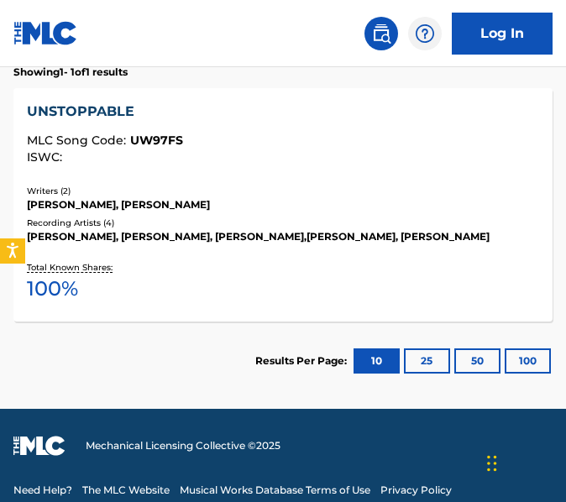
click at [353, 270] on div "Total Known Shares: 100 %" at bounding box center [283, 282] width 512 height 51
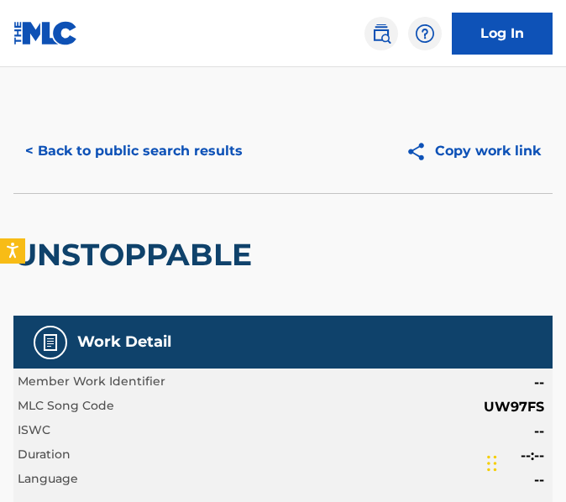
drag, startPoint x: 184, startPoint y: 176, endPoint x: 186, endPoint y: 166, distance: 9.4
click at [186, 166] on div "< Back to public search results Copy work link" at bounding box center [282, 151] width 539 height 84
click at [186, 166] on button "< Back to public search results" at bounding box center [133, 151] width 241 height 42
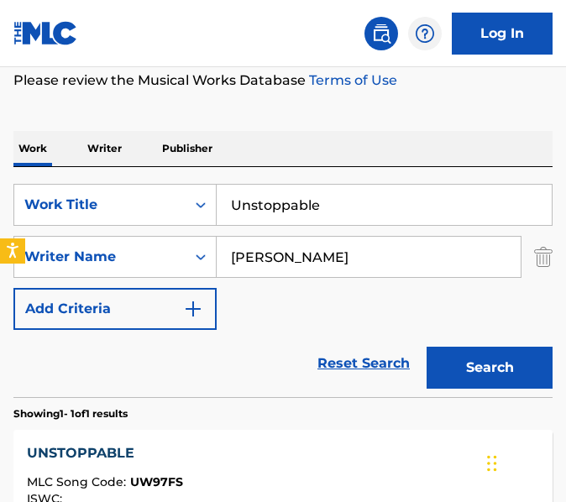
scroll to position [229, 0]
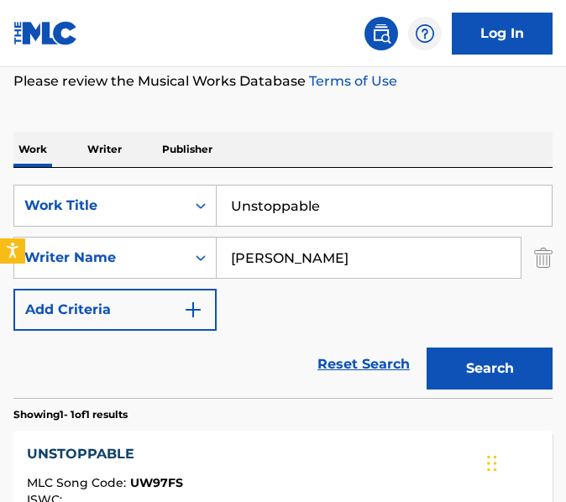
click at [415, 217] on input "Unstoppable" at bounding box center [384, 206] width 335 height 40
paste input "Vair Chal"
type input "Vair Challe"
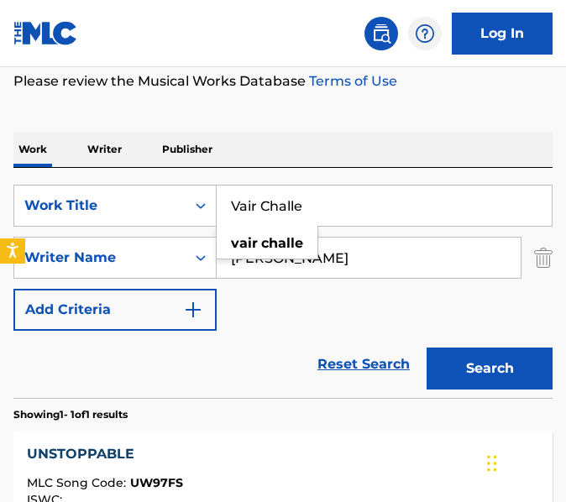
click at [427, 348] on button "Search" at bounding box center [490, 369] width 126 height 42
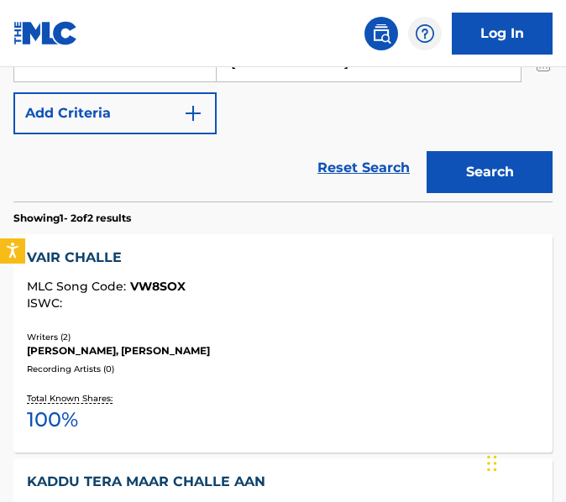
scroll to position [451, 0]
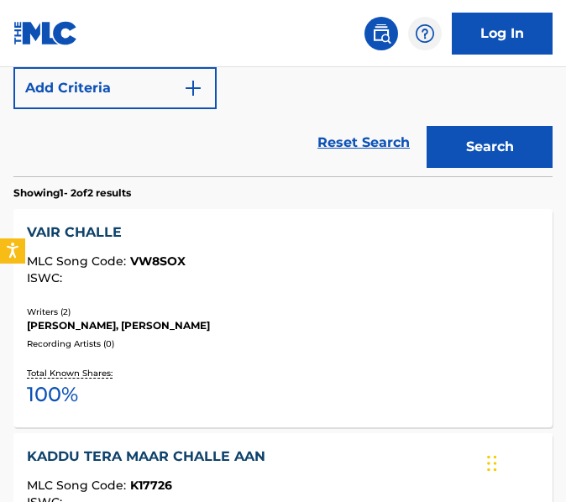
click at [398, 289] on div "VAIR CHALLE MLC Song Code : VW8SOX ISWC :" at bounding box center [283, 258] width 512 height 71
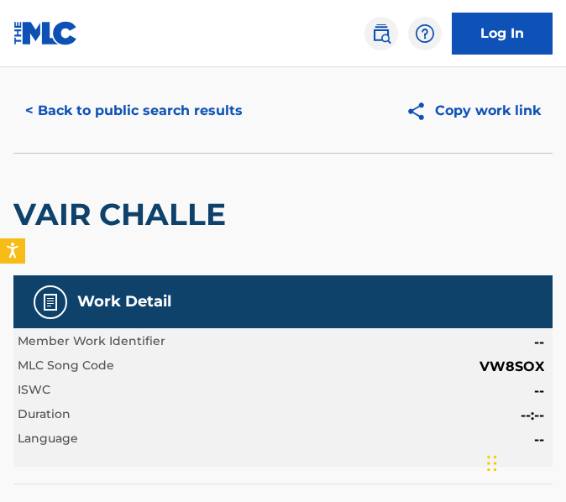
scroll to position [34, 0]
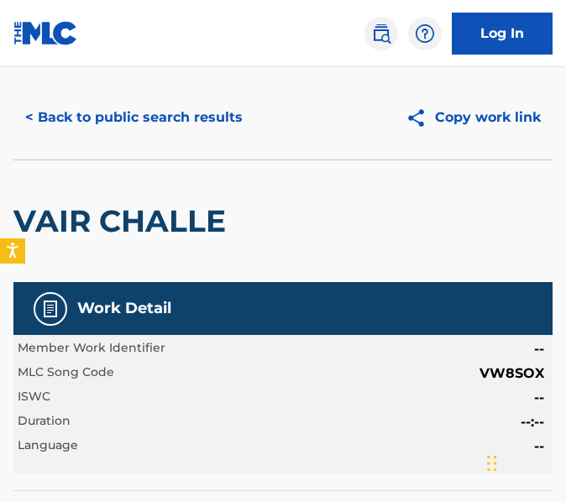
click at [192, 113] on button "< Back to public search results" at bounding box center [133, 118] width 241 height 42
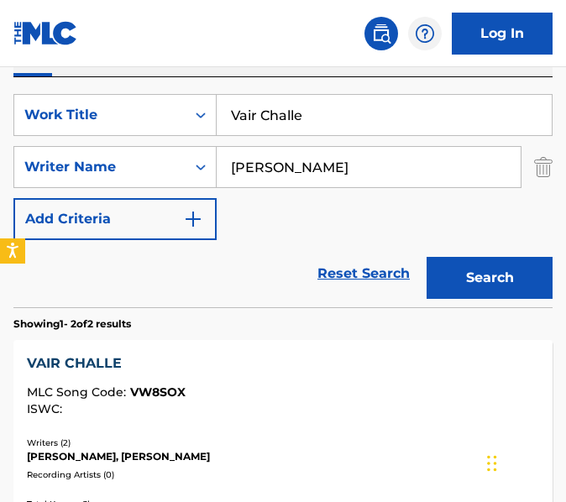
scroll to position [318, 0]
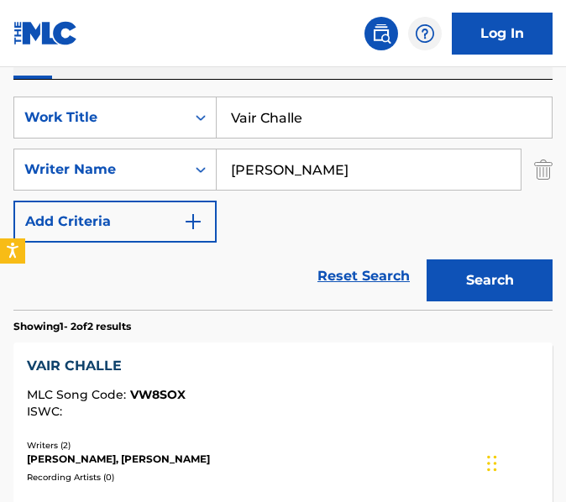
click at [344, 116] on input "Vair Challe" at bounding box center [384, 117] width 335 height 40
paste input "iah"
type input "Viah"
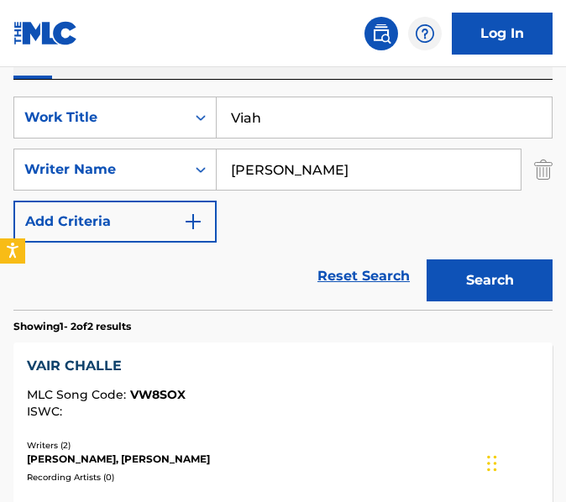
click at [427, 260] on button "Search" at bounding box center [490, 281] width 126 height 42
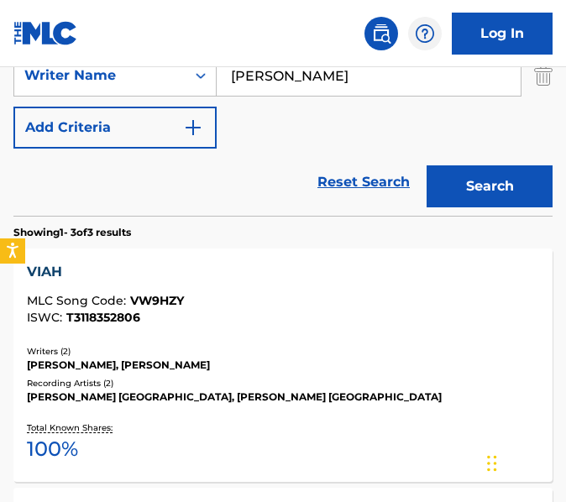
scroll to position [418, 0]
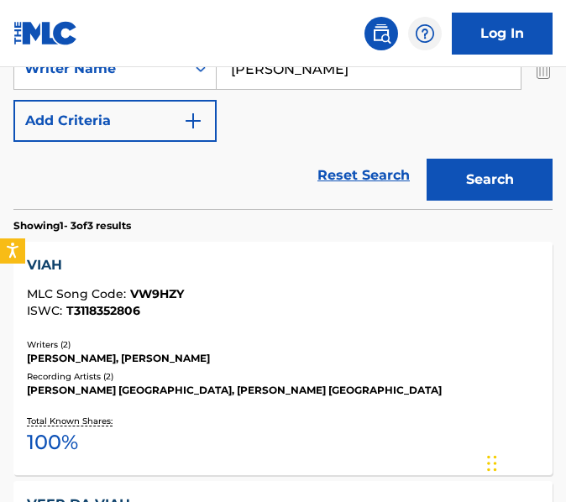
click at [333, 278] on div "VIAH MLC Song Code : VW9HZY ISWC : T3118352806" at bounding box center [283, 286] width 512 height 62
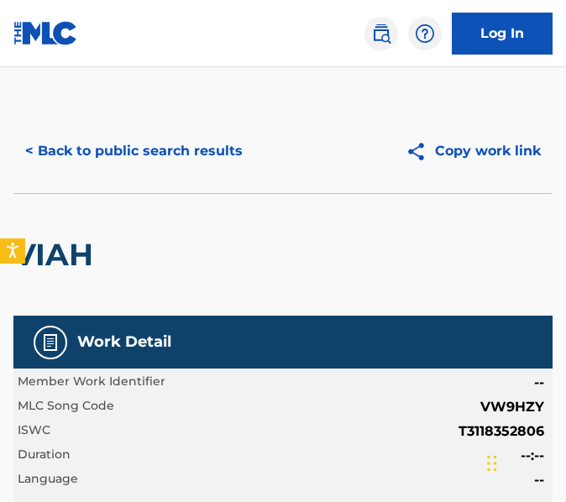
click at [186, 136] on button "< Back to public search results" at bounding box center [133, 151] width 241 height 42
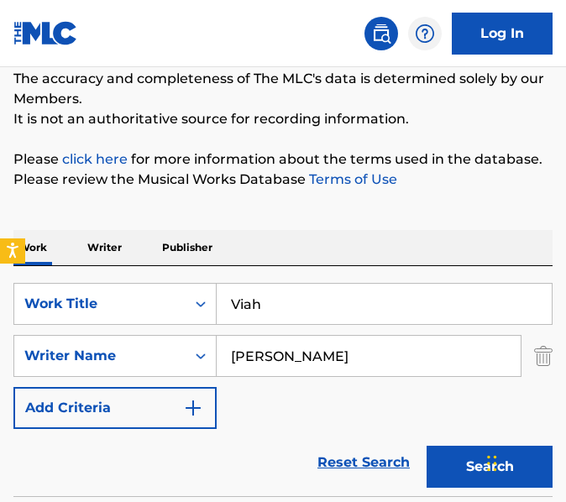
scroll to position [122, 0]
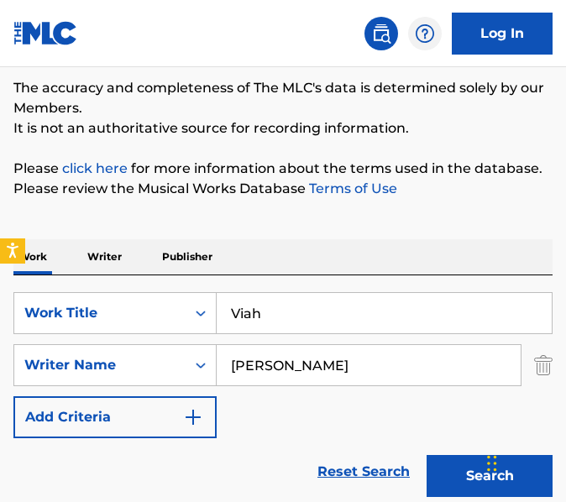
click at [282, 294] on input "Viah" at bounding box center [384, 313] width 335 height 40
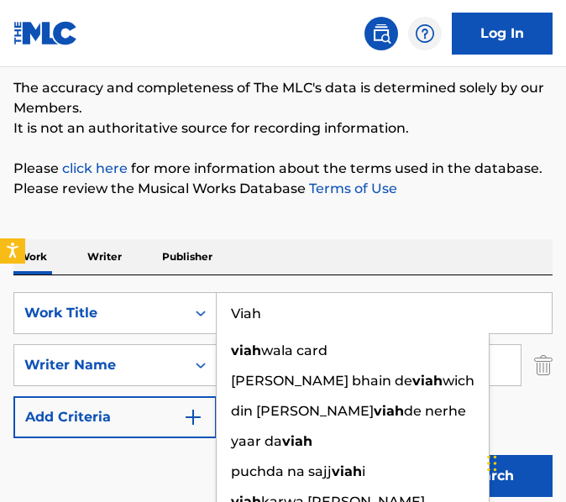
paste input "Wanted"
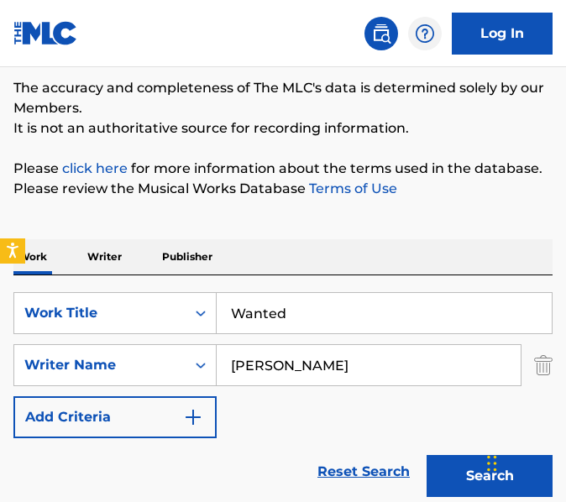
type input "Wanted"
click at [427, 455] on button "Search" at bounding box center [490, 476] width 126 height 42
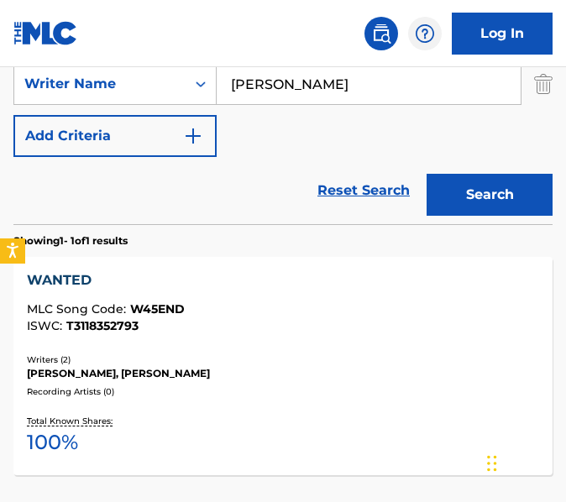
scroll to position [404, 0]
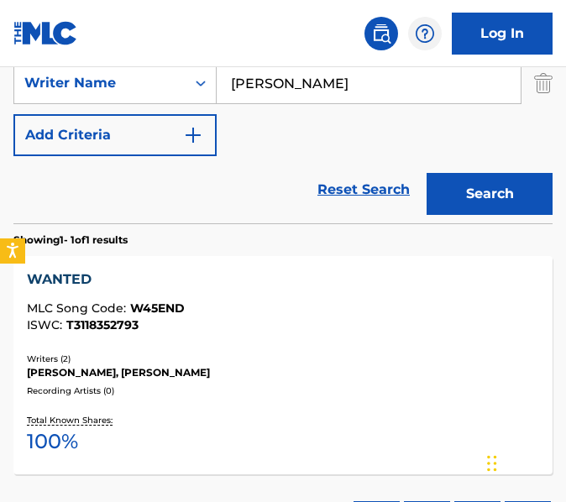
click at [297, 314] on div "MLC Song Code : W45END" at bounding box center [283, 310] width 512 height 17
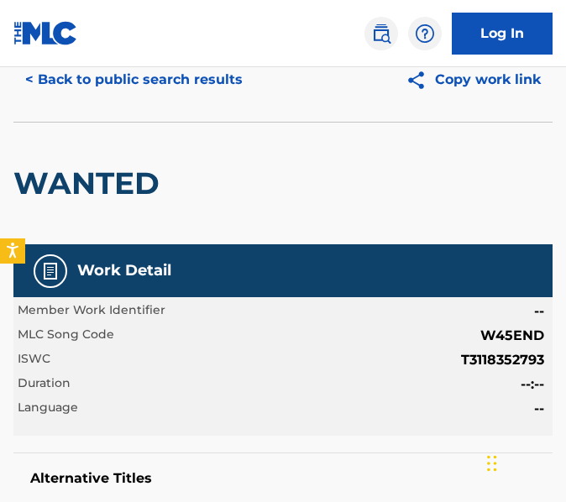
scroll to position [56, 0]
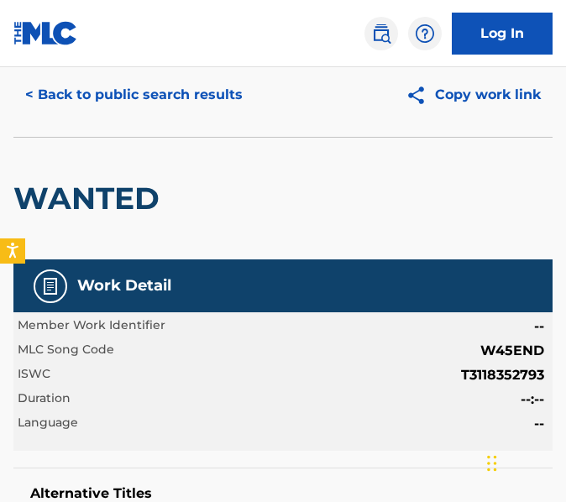
click at [172, 111] on button "< Back to public search results" at bounding box center [133, 95] width 241 height 42
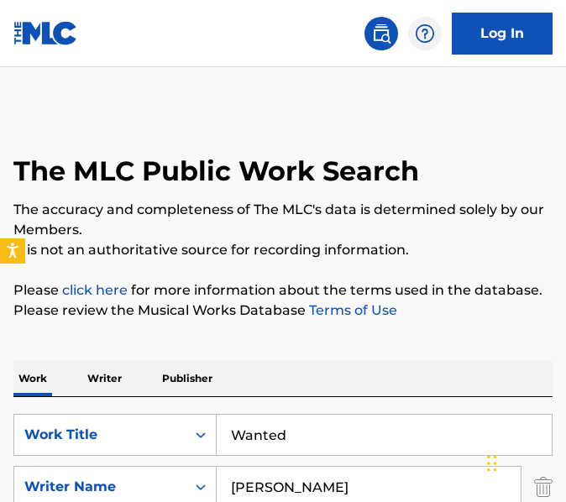
click at [360, 428] on input "Wanted" at bounding box center [384, 435] width 335 height 40
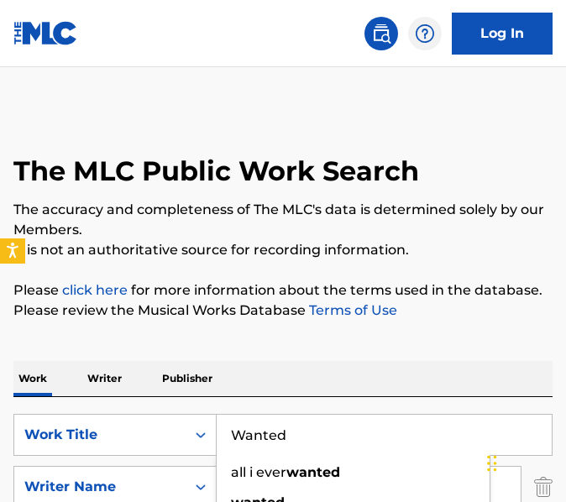
paste input "ithout You"
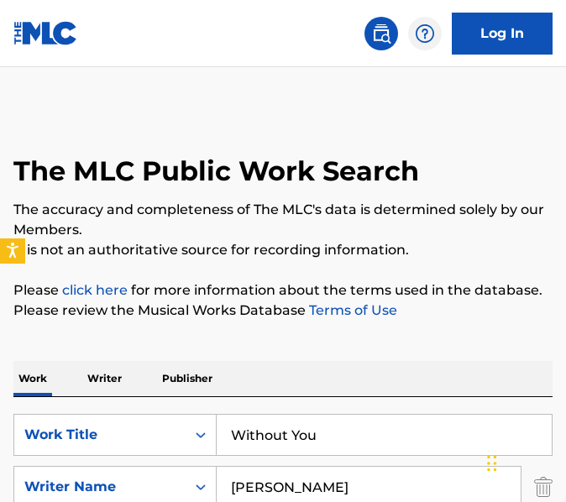
type input "Without You"
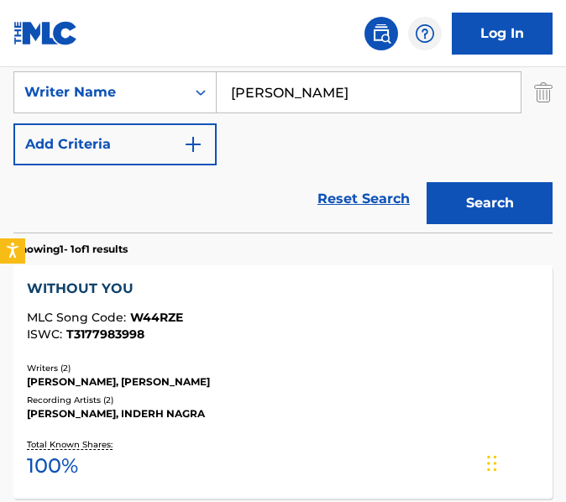
scroll to position [412, 0]
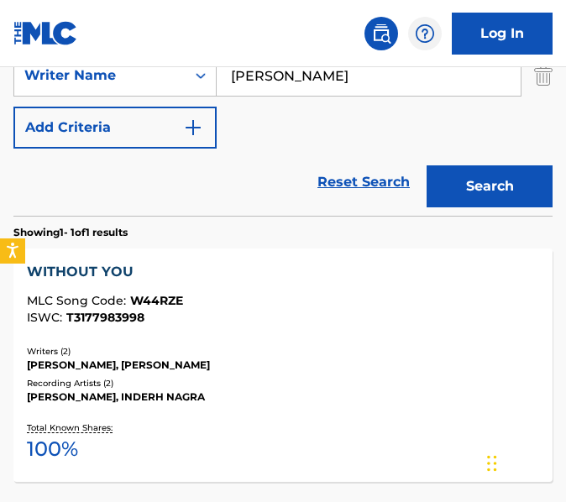
click at [349, 383] on div "Recording Artists ( 2 )" at bounding box center [283, 383] width 512 height 13
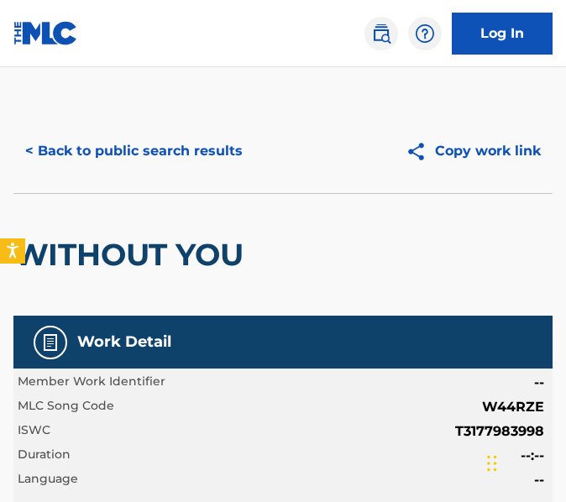
click at [168, 167] on button "< Back to public search results" at bounding box center [133, 151] width 241 height 42
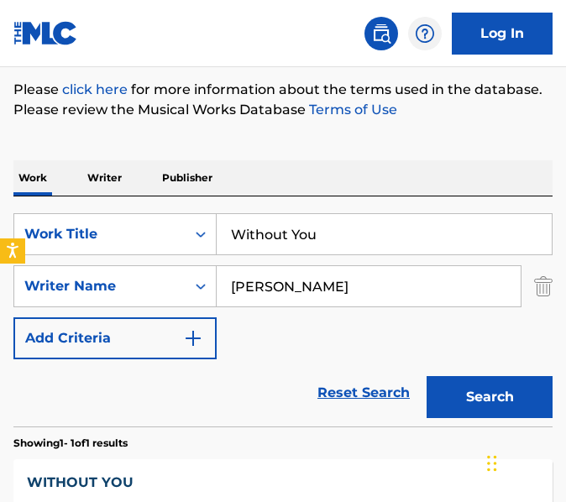
scroll to position [140, 0]
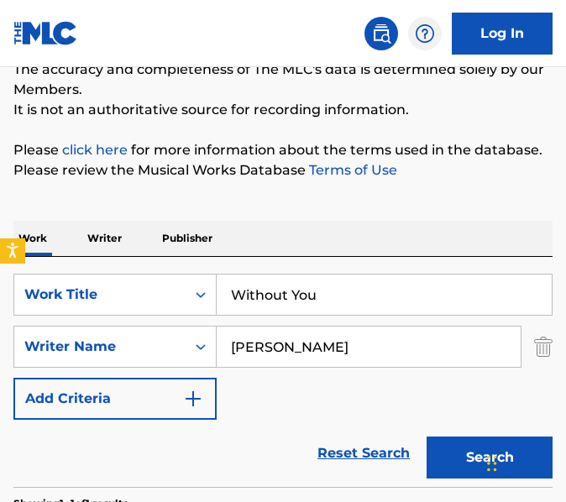
click at [325, 296] on input "Without You" at bounding box center [384, 295] width 335 height 40
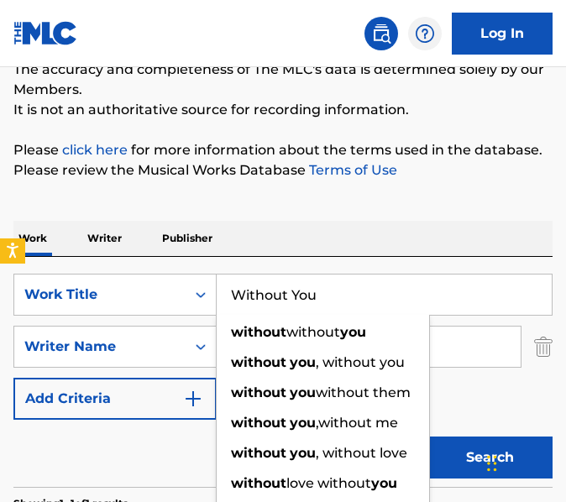
click at [325, 296] on input "Without You" at bounding box center [384, 295] width 335 height 40
paste input "[PERSON_NAME]"
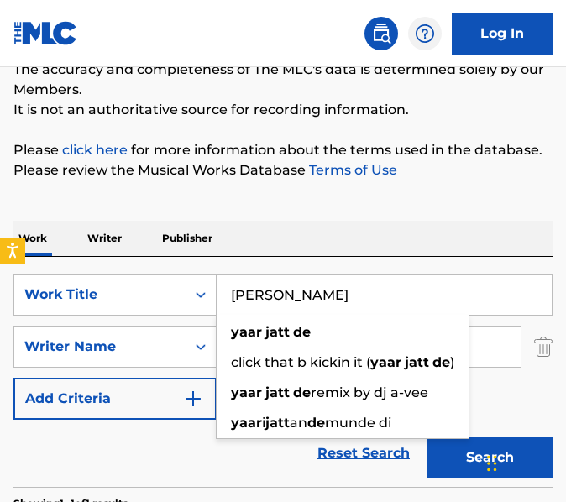
type input "[PERSON_NAME]"
click at [427, 437] on button "Search" at bounding box center [490, 458] width 126 height 42
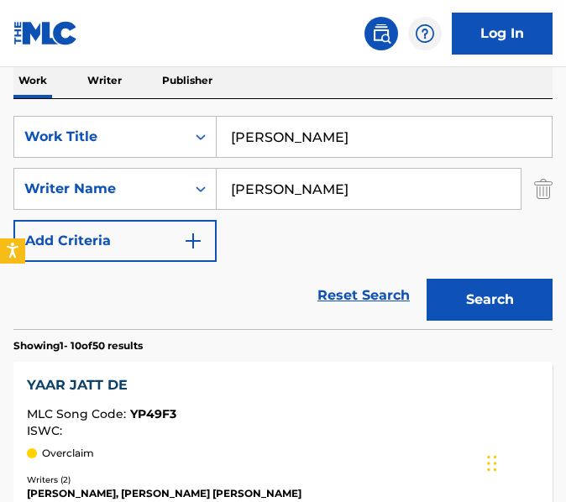
scroll to position [367, 0]
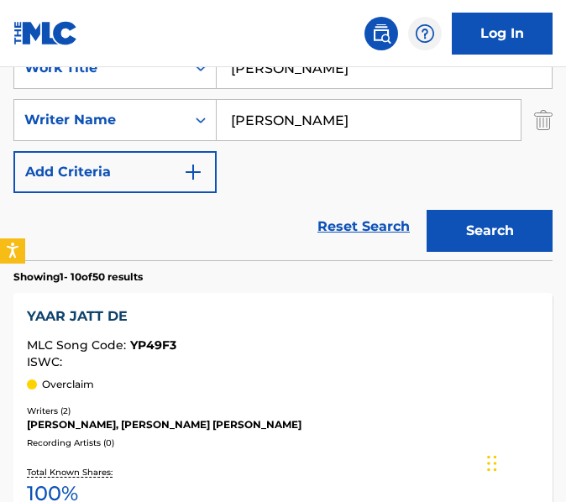
click at [319, 370] on div "YAAR JATT DE MLC Song Code : YP49F3 ISWC : Overclaim" at bounding box center [283, 350] width 512 height 86
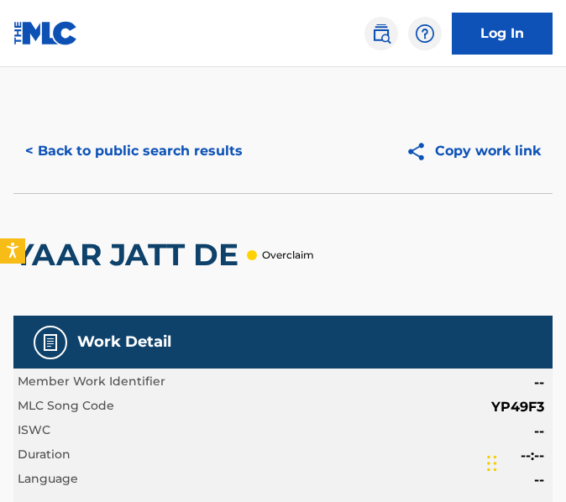
click at [185, 142] on button "< Back to public search results" at bounding box center [133, 151] width 241 height 42
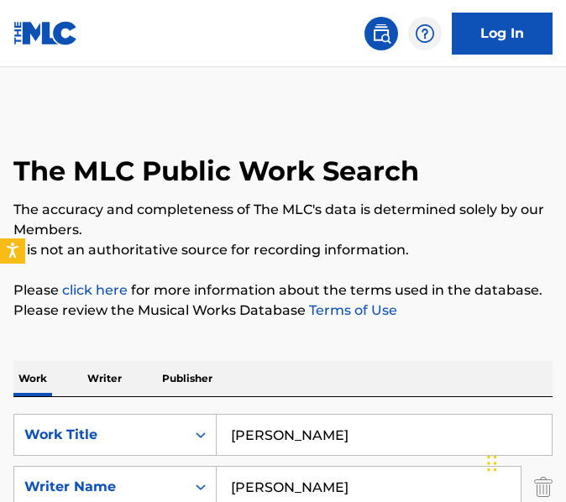
click at [354, 422] on input "[PERSON_NAME]" at bounding box center [384, 435] width 335 height 40
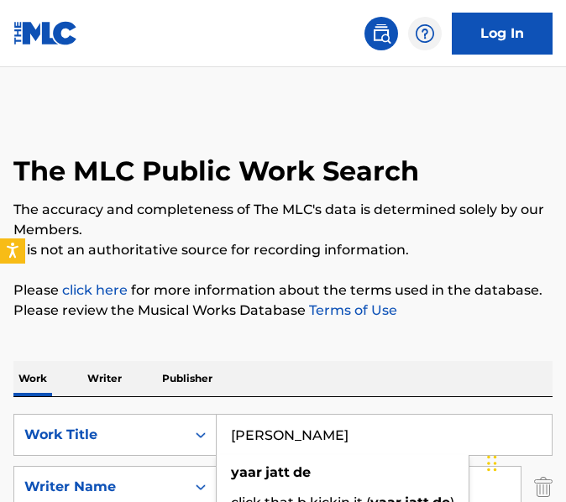
paste input "Mer"
type input "[PERSON_NAME]"
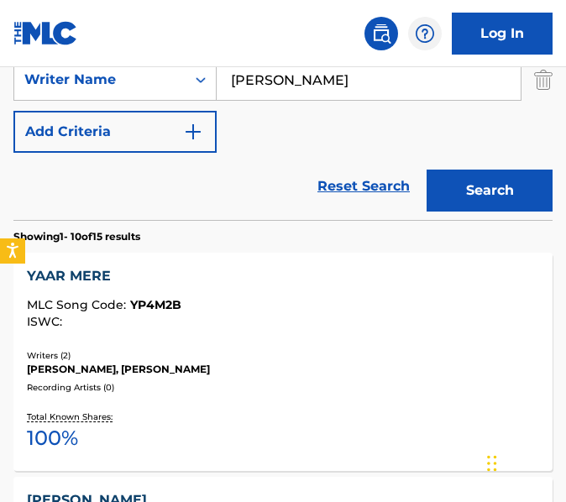
scroll to position [440, 0]
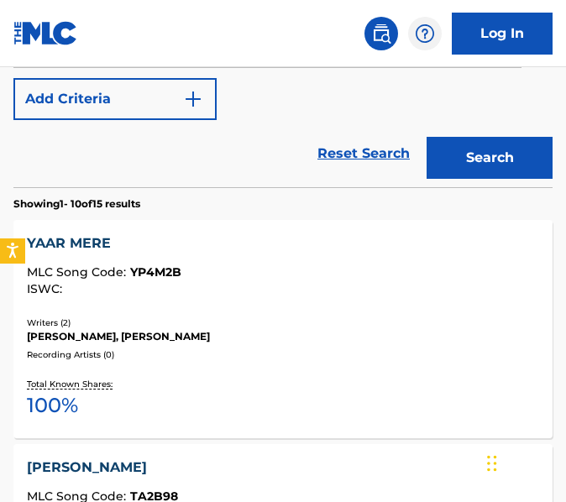
click at [327, 388] on div "Total Known Shares: 100 %" at bounding box center [283, 399] width 512 height 51
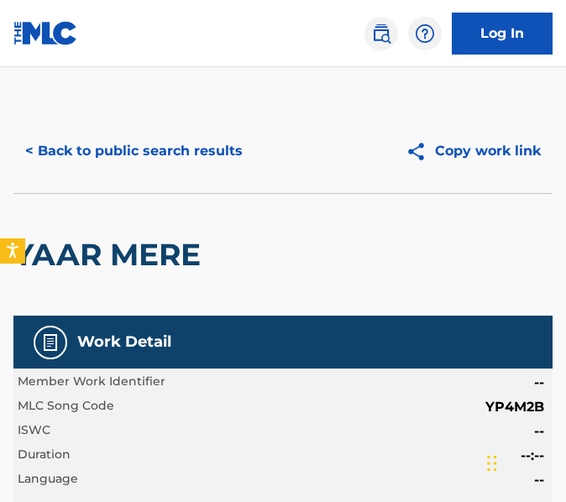
click at [204, 165] on button "< Back to public search results" at bounding box center [133, 151] width 241 height 42
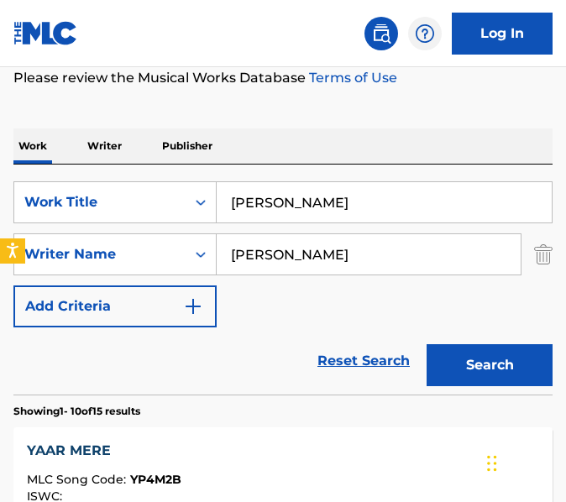
scroll to position [192, 0]
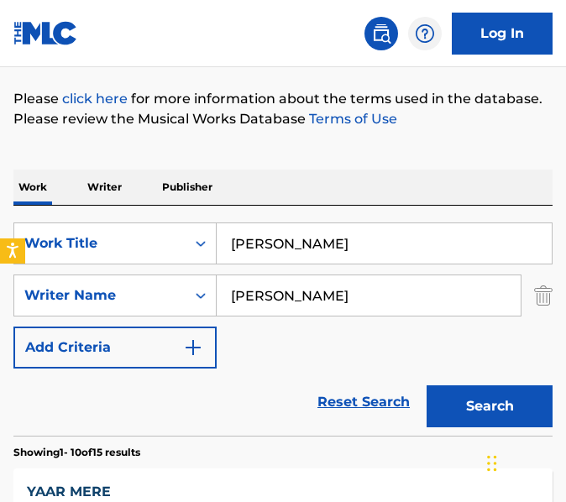
click at [370, 245] on input "[PERSON_NAME]" at bounding box center [384, 243] width 335 height 40
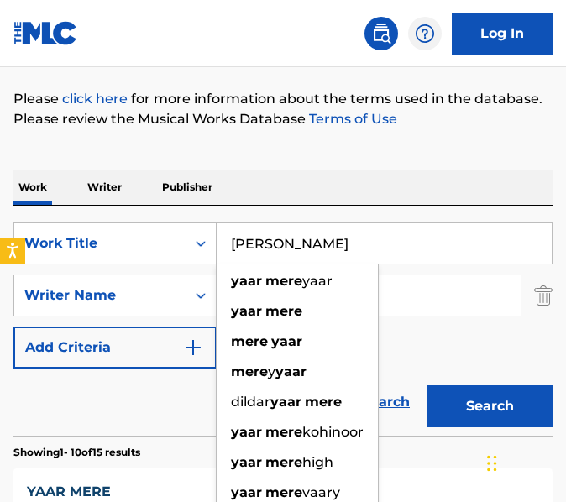
paste input "raan"
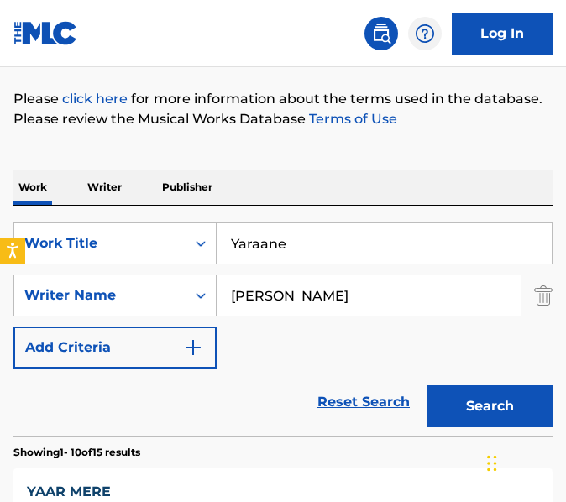
type input "Yaraane"
click at [427, 386] on button "Search" at bounding box center [490, 407] width 126 height 42
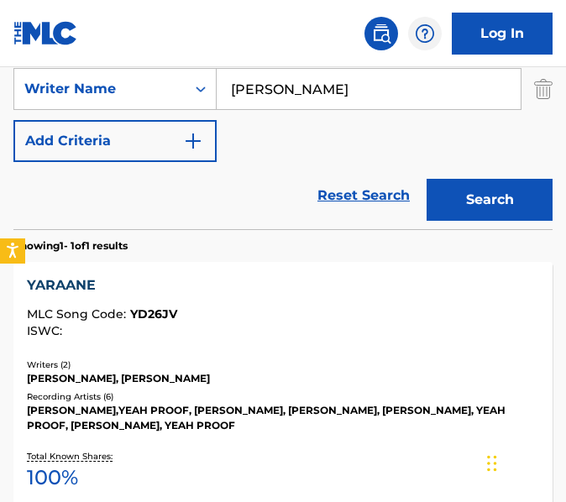
scroll to position [399, 0]
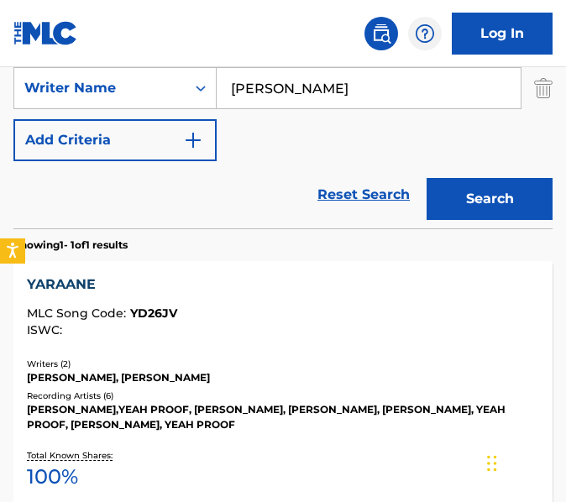
click at [354, 307] on div "MLC Song Code : YD26JV" at bounding box center [283, 315] width 512 height 17
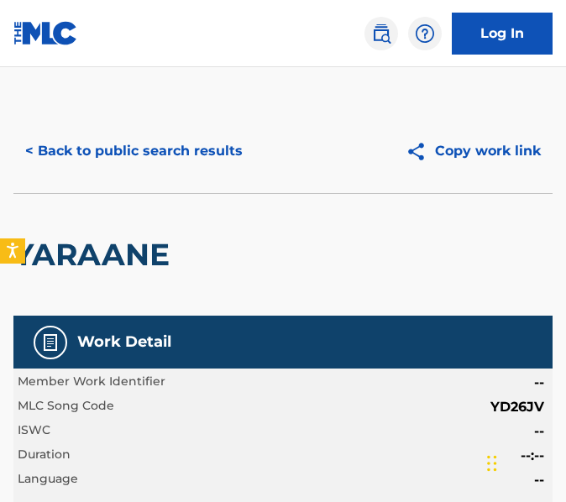
click at [118, 168] on button "< Back to public search results" at bounding box center [133, 151] width 241 height 42
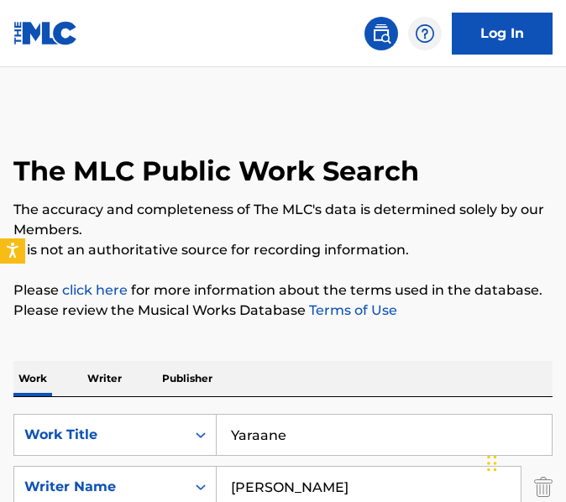
click at [318, 422] on input "Yaraane" at bounding box center [384, 435] width 335 height 40
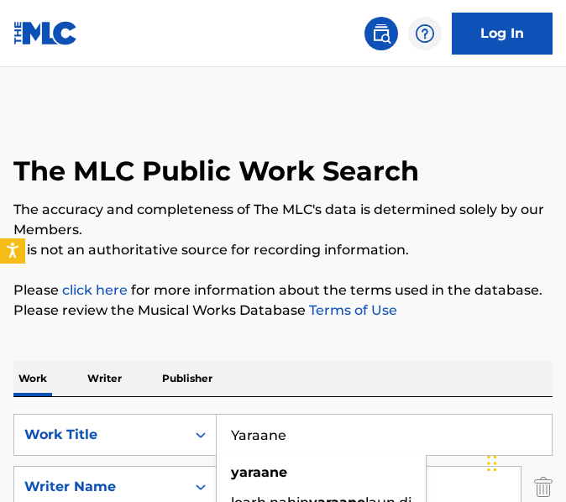
paste input "es Or No"
type input "Yes Or No"
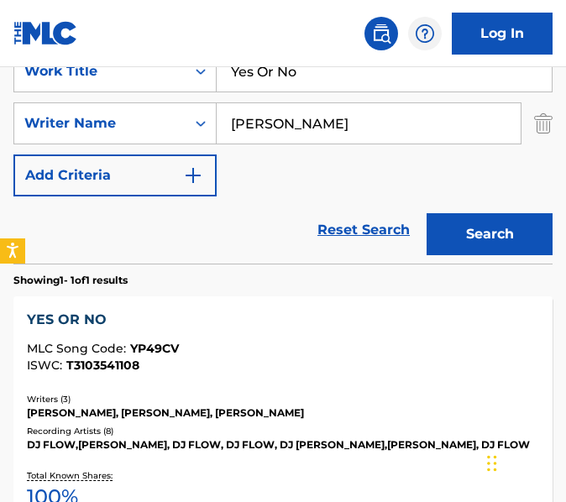
scroll to position [445, 0]
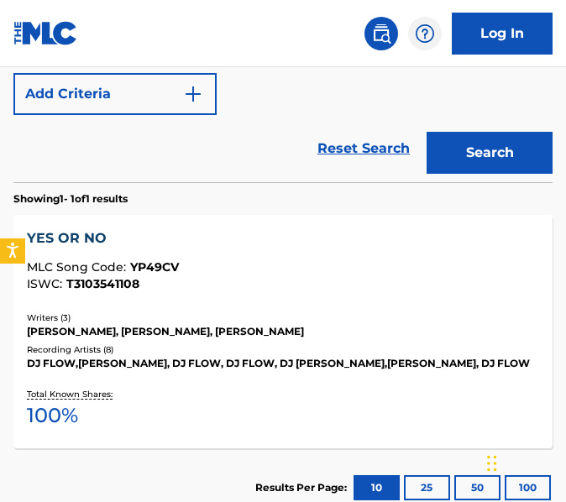
click at [321, 350] on div "Recording Artists ( 8 )" at bounding box center [283, 350] width 512 height 13
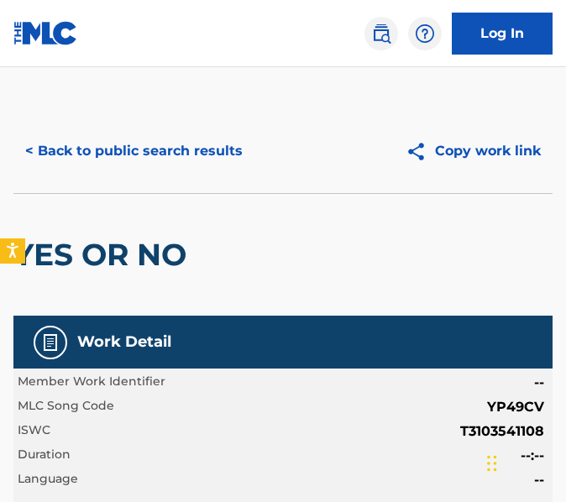
click at [207, 156] on button "< Back to public search results" at bounding box center [133, 151] width 241 height 42
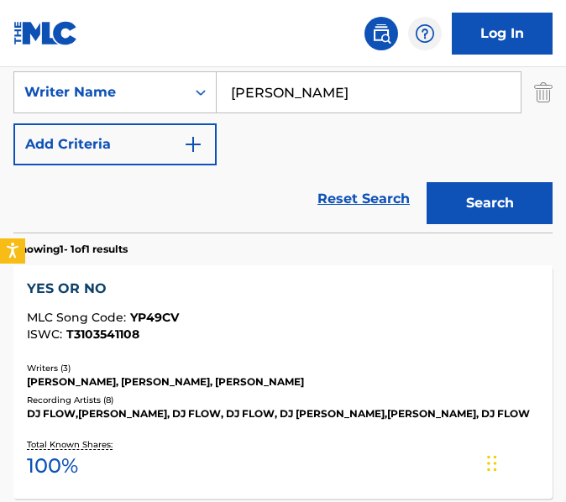
scroll to position [96, 0]
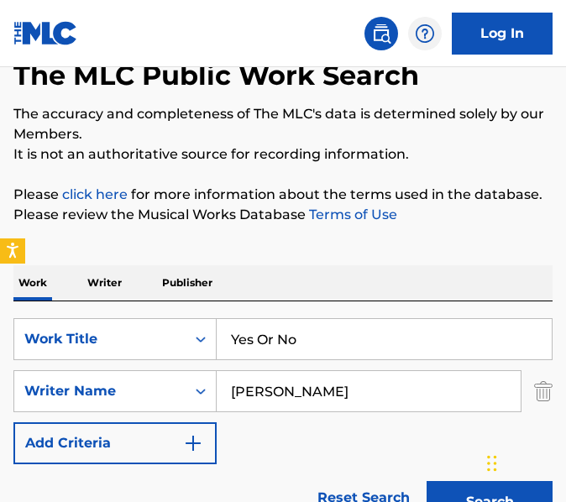
click at [316, 338] on input "Yes Or No" at bounding box center [384, 339] width 335 height 40
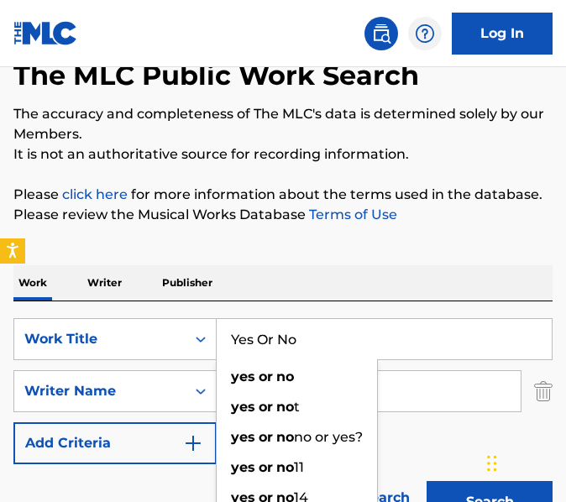
paste input "ol"
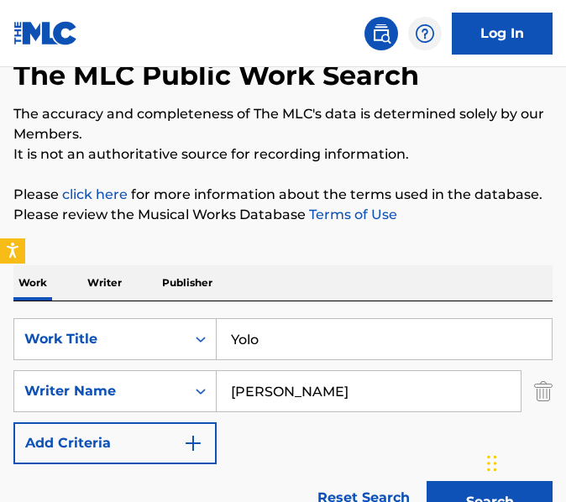
type input "Yolo"
click at [427, 481] on button "Search" at bounding box center [490, 502] width 126 height 42
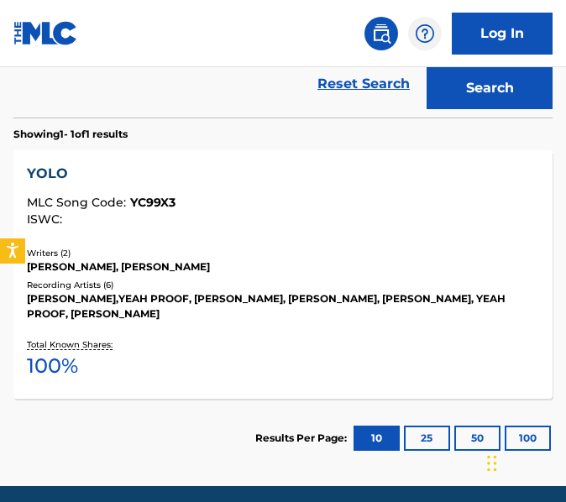
click at [344, 237] on div "YOLO MLC Song Code : YC99X3 ISWC : Writers ( 2 ) [PERSON_NAME], [PERSON_NAME] R…" at bounding box center [282, 274] width 539 height 249
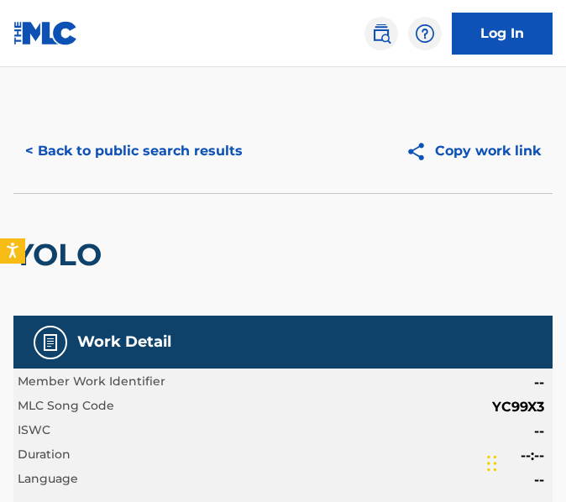
click at [178, 143] on button "< Back to public search results" at bounding box center [133, 151] width 241 height 42
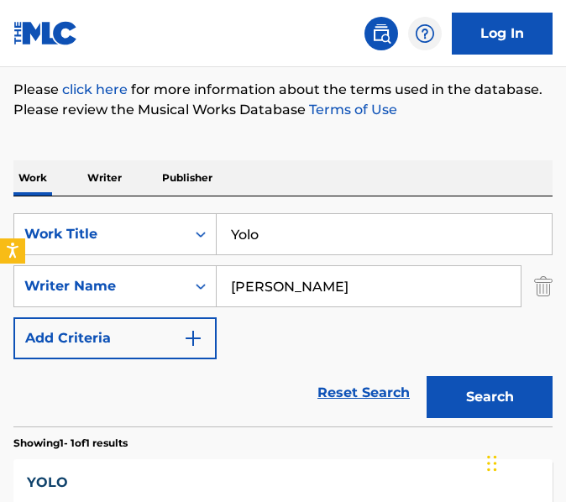
scroll to position [175, 0]
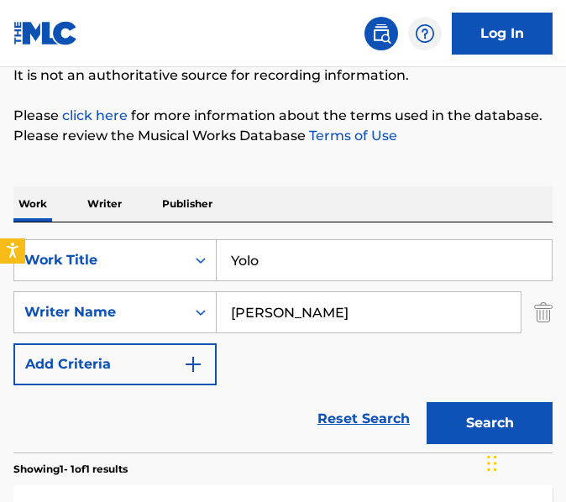
click at [347, 255] on input "Yolo" at bounding box center [384, 260] width 335 height 40
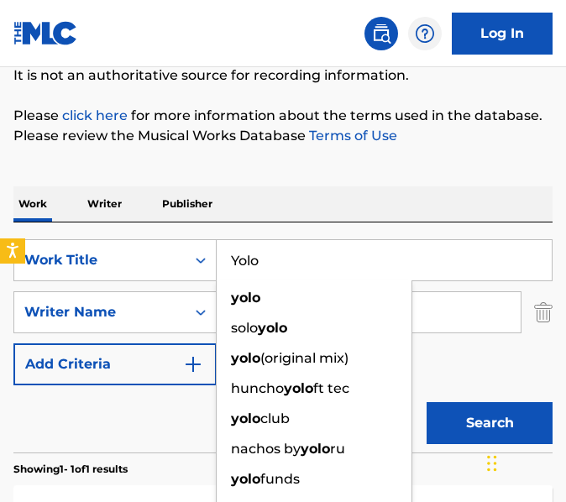
paste input "Zer"
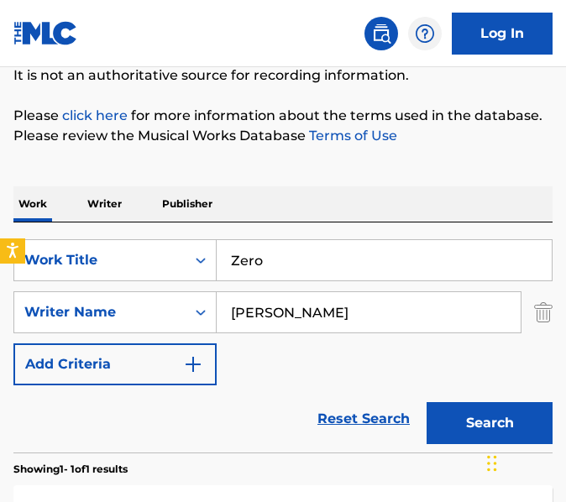
type input "Zero"
click at [427, 402] on button "Search" at bounding box center [490, 423] width 126 height 42
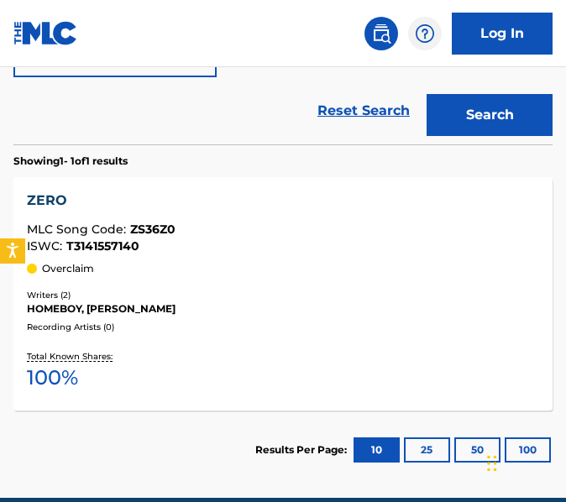
click at [347, 255] on div "ZERO MLC Song Code : ZS36Z0 ISWC : T3141557140 Overclaim" at bounding box center [283, 234] width 512 height 86
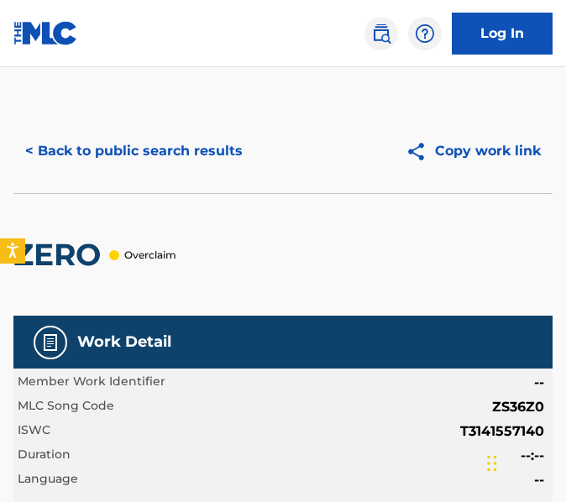
click at [148, 155] on button "< Back to public search results" at bounding box center [133, 151] width 241 height 42
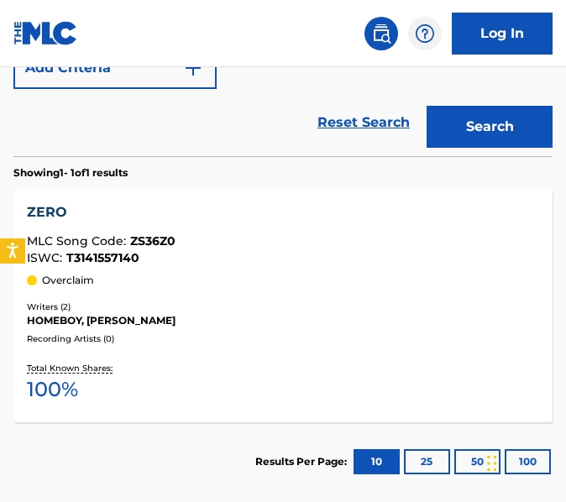
scroll to position [89, 0]
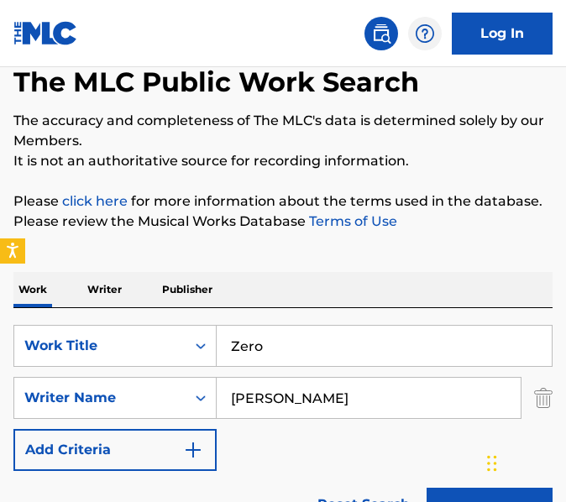
click at [329, 336] on input "Zero" at bounding box center [384, 346] width 335 height 40
paste input "ulfaan"
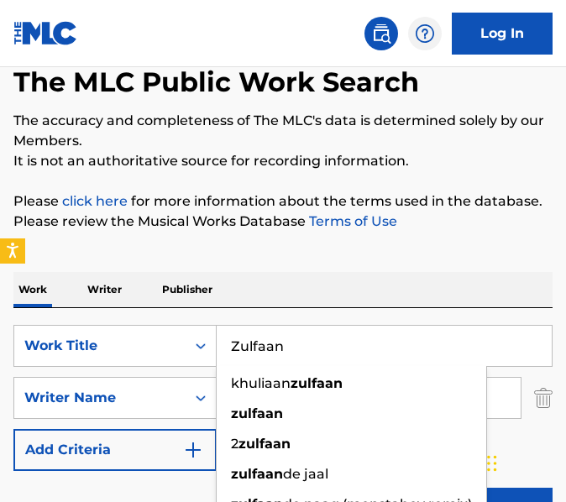
type input "Zulfaan"
click at [427, 488] on button "Search" at bounding box center [490, 509] width 126 height 42
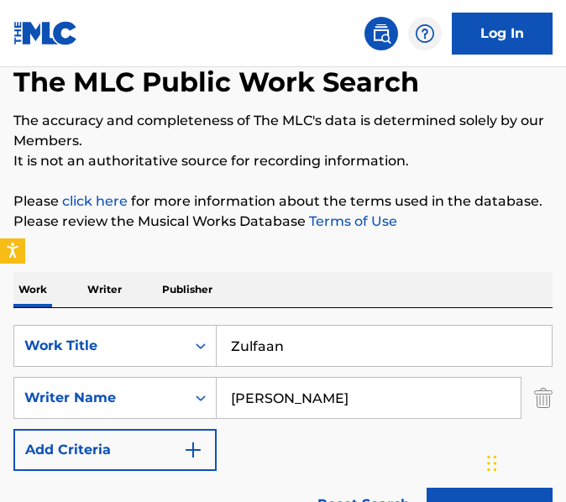
scroll to position [350, 0]
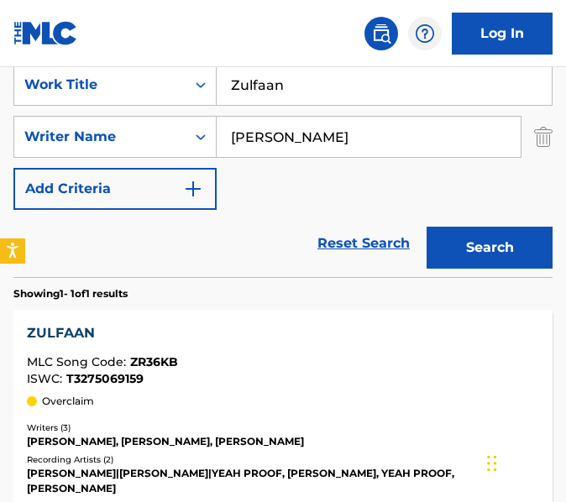
click at [325, 355] on div "ZULFAAN MLC Song Code : ZR36KB ISWC : T3275069159" at bounding box center [283, 354] width 512 height 62
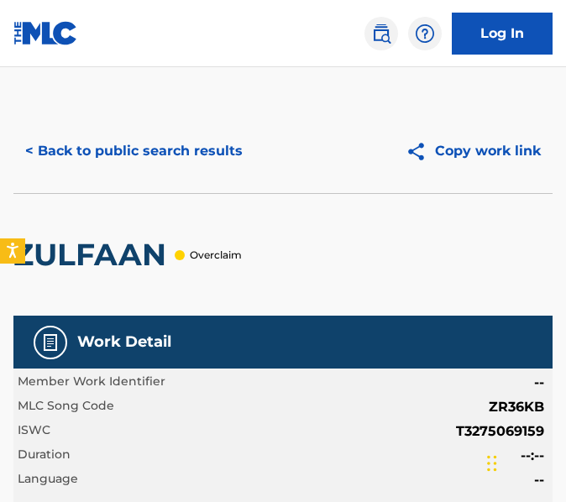
click at [133, 163] on button "< Back to public search results" at bounding box center [133, 151] width 241 height 42
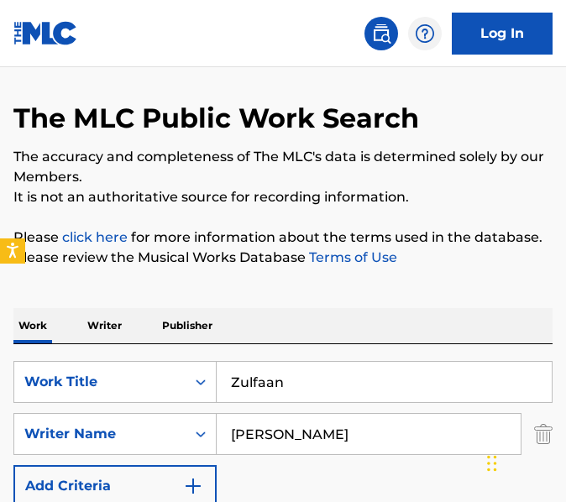
scroll to position [37, 0]
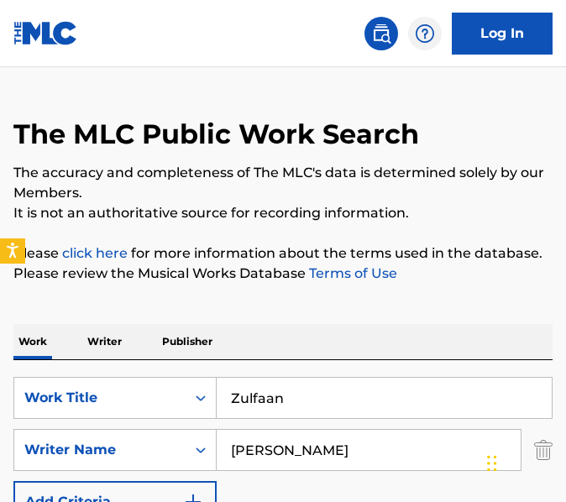
click at [310, 387] on input "Zulfaan" at bounding box center [384, 398] width 335 height 40
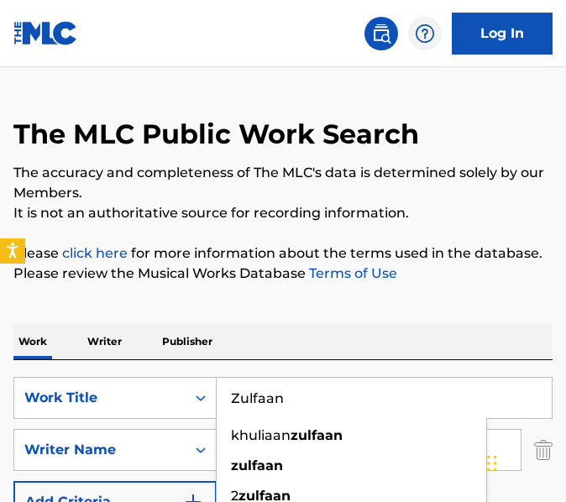
click at [310, 387] on input "Zulfaan" at bounding box center [384, 398] width 335 height 40
paste input "Below"
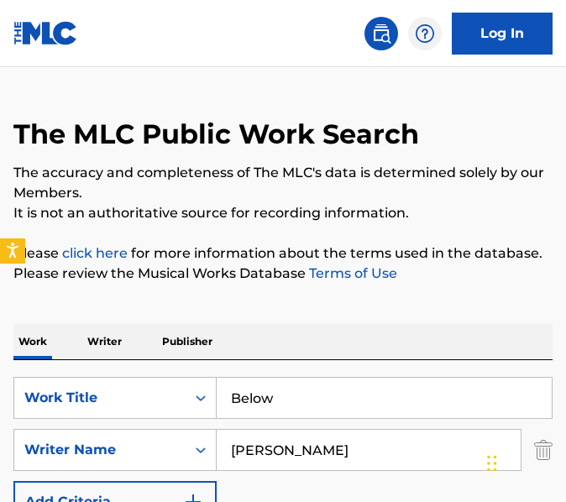
type input "Below"
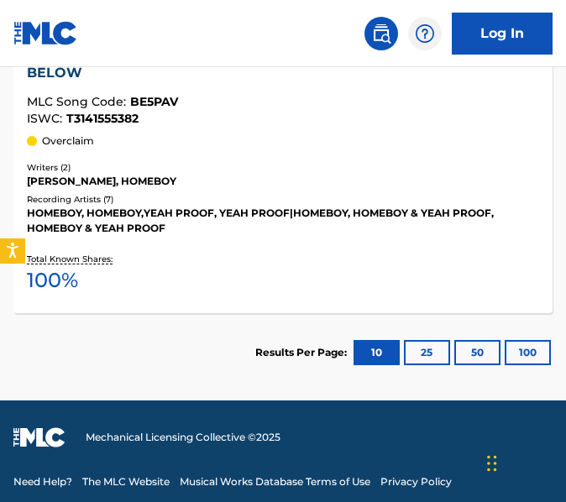
click at [309, 318] on div "Results Per Page: 10 25 50 100" at bounding box center [403, 352] width 297 height 79
click at [308, 276] on div "Total Known Shares: 100 %" at bounding box center [283, 274] width 512 height 51
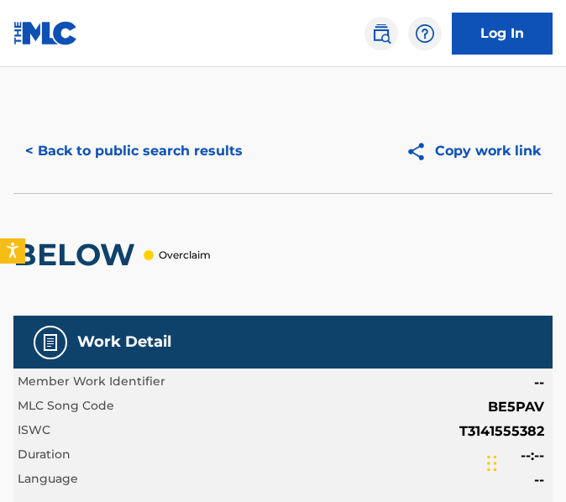
click at [203, 156] on button "< Back to public search results" at bounding box center [133, 151] width 241 height 42
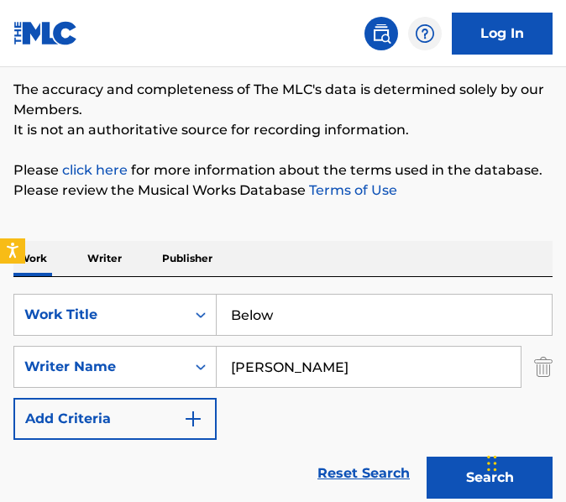
scroll to position [58, 0]
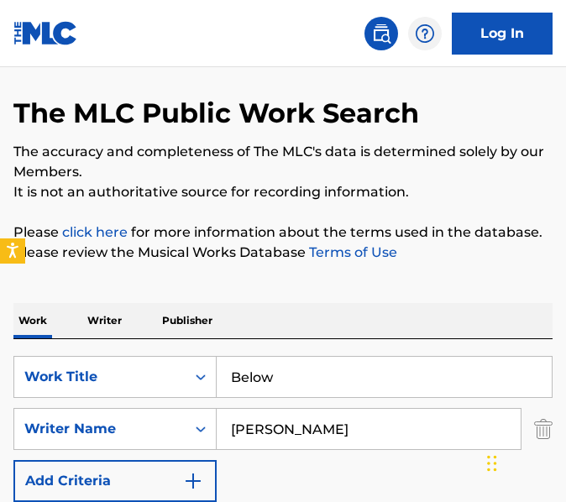
click at [321, 373] on input "Below" at bounding box center [384, 377] width 335 height 40
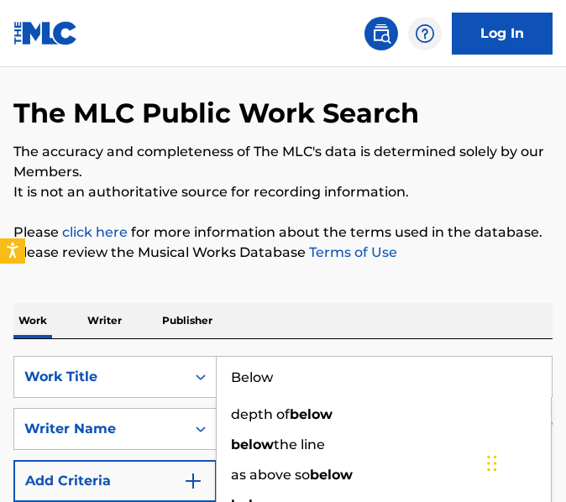
paste input "[PERSON_NAME]"
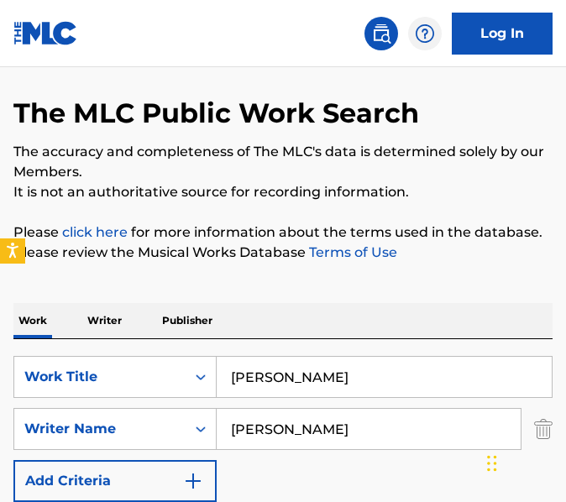
type input "[PERSON_NAME]"
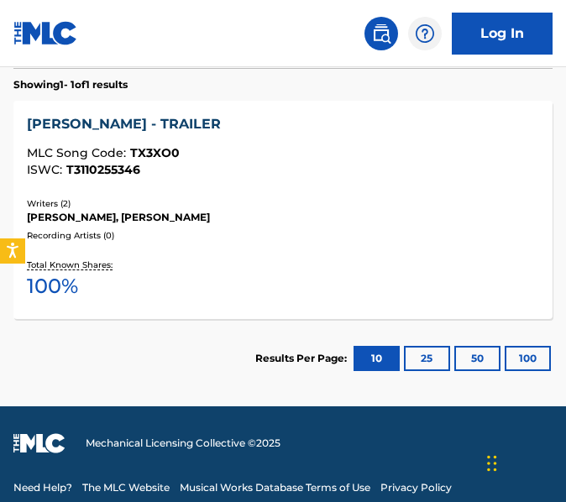
scroll to position [573, 0]
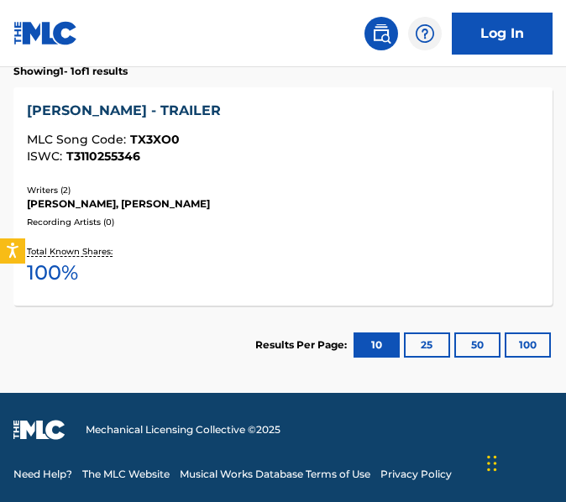
click at [312, 244] on div "Total Known Shares: 100 %" at bounding box center [283, 266] width 512 height 51
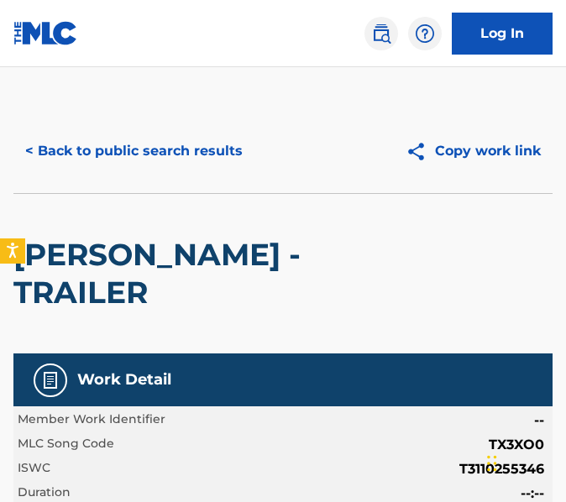
click at [186, 155] on button "< Back to public search results" at bounding box center [133, 151] width 241 height 42
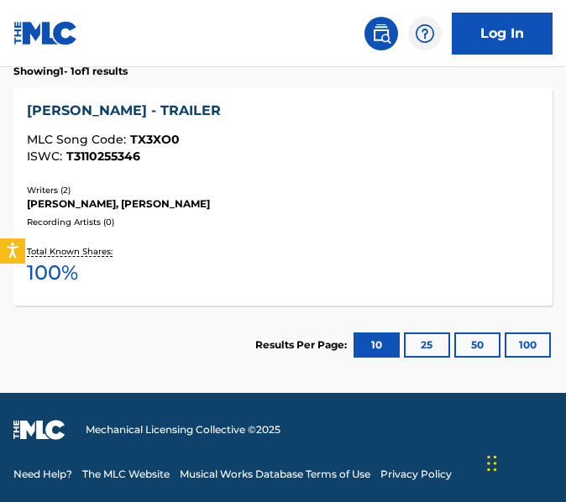
scroll to position [167, 0]
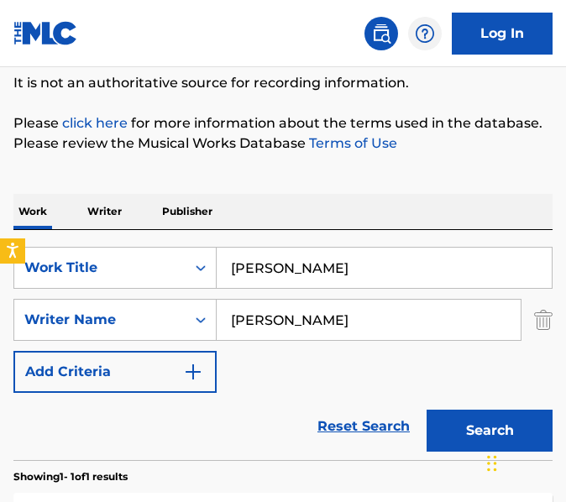
click at [348, 283] on input "[PERSON_NAME]" at bounding box center [384, 268] width 335 height 40
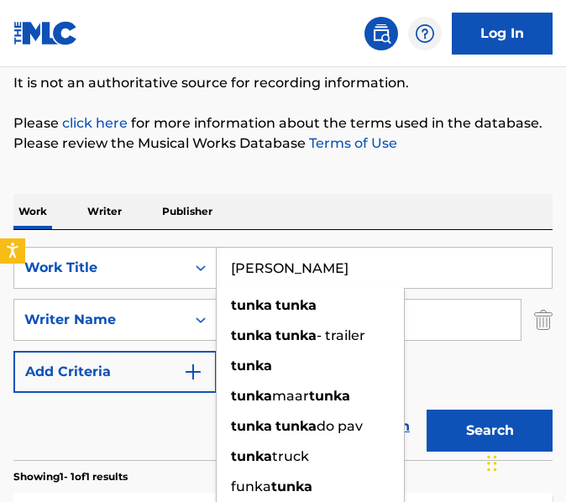
paste input "[PERSON_NAME]"
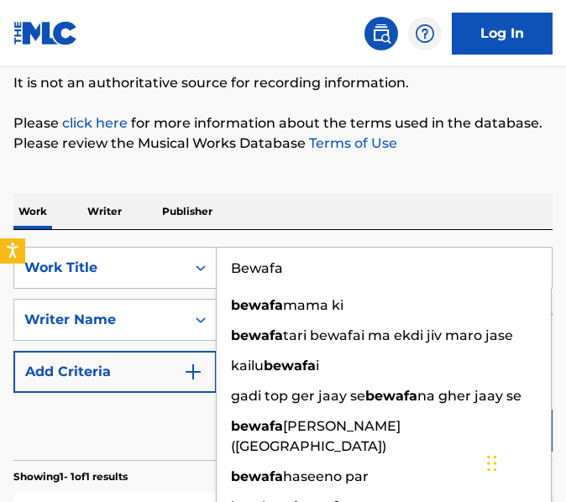
click at [427, 410] on button "Search" at bounding box center [490, 431] width 126 height 42
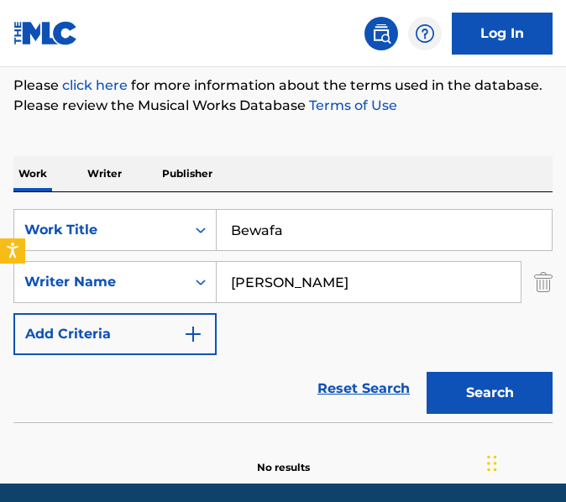
scroll to position [296, 0]
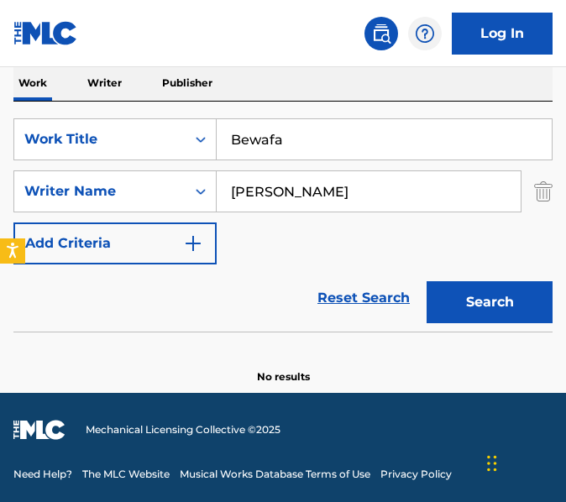
click at [374, 155] on input "Bewafa" at bounding box center [384, 139] width 335 height 40
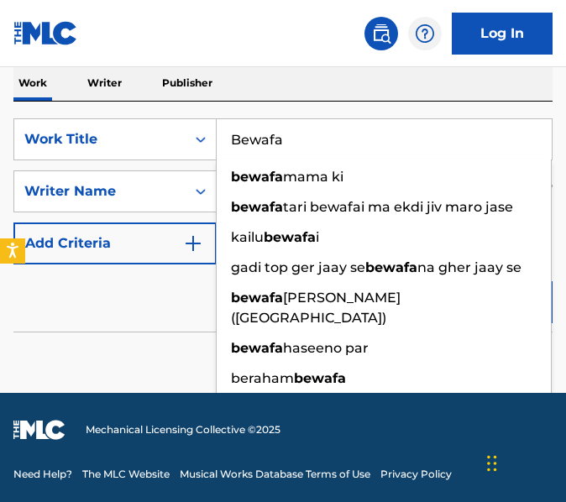
paste input "Gurshabad"
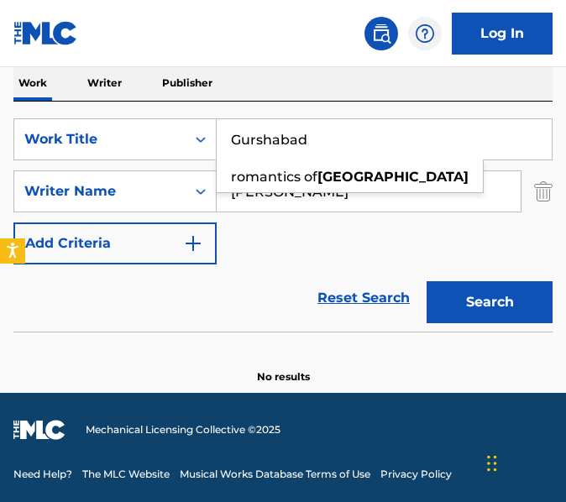
click at [427, 281] on button "Search" at bounding box center [490, 302] width 126 height 42
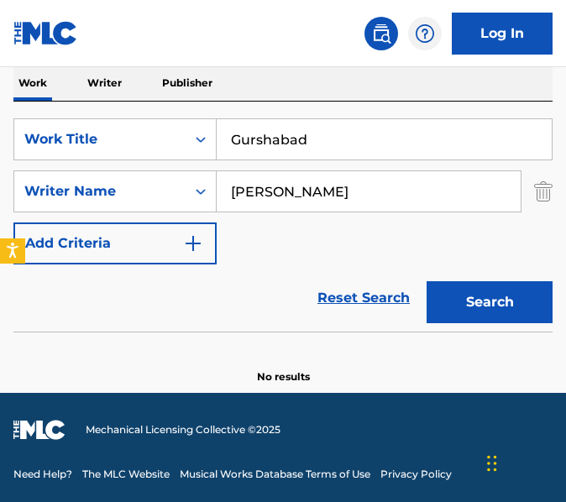
click at [349, 141] on input "Gurshabad" at bounding box center [384, 139] width 335 height 40
paste input "[PERSON_NAME] Di"
click at [427, 281] on button "Search" at bounding box center [490, 302] width 126 height 42
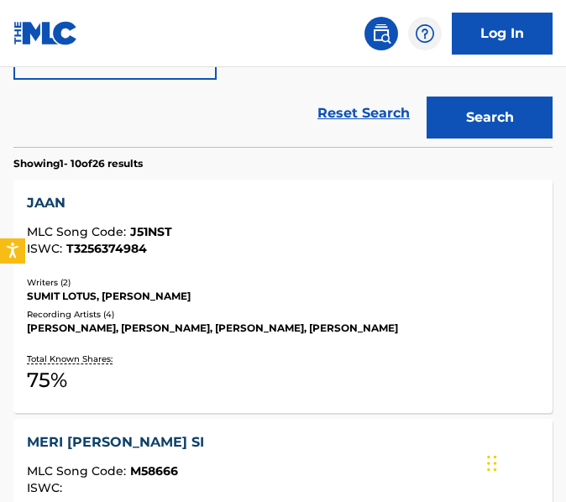
scroll to position [0, 0]
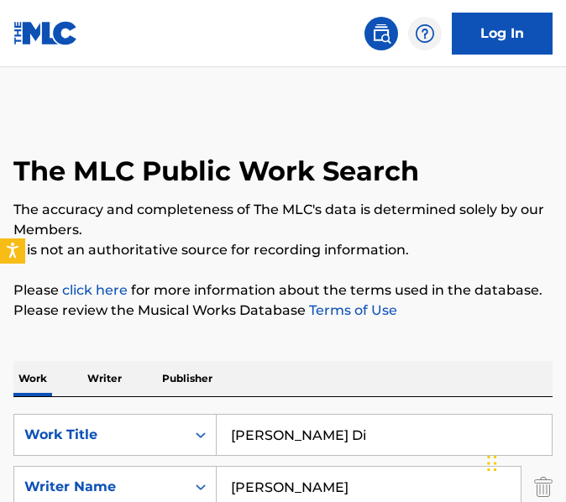
click at [335, 420] on input "[PERSON_NAME] Di" at bounding box center [384, 435] width 335 height 40
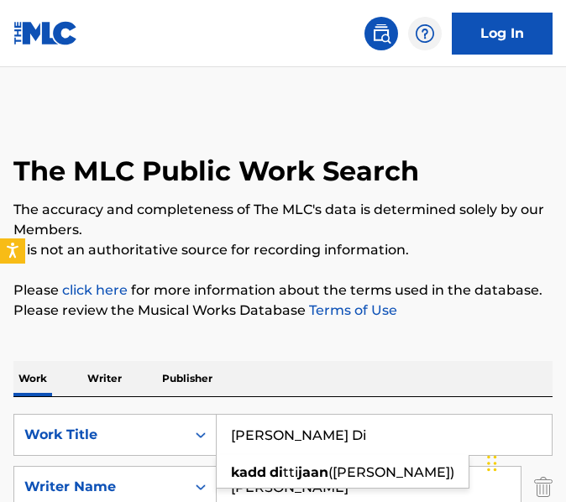
paste input "Kyon"
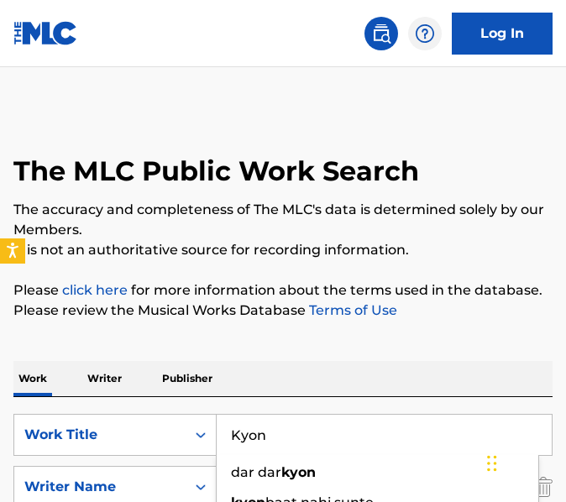
type input "Kyon"
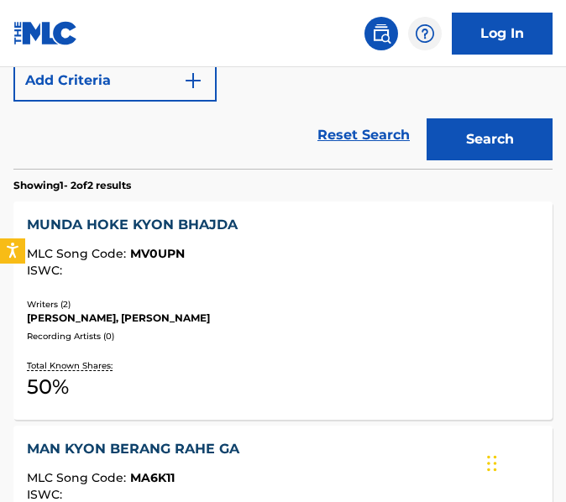
scroll to position [448, 0]
